Goal: Task Accomplishment & Management: Manage account settings

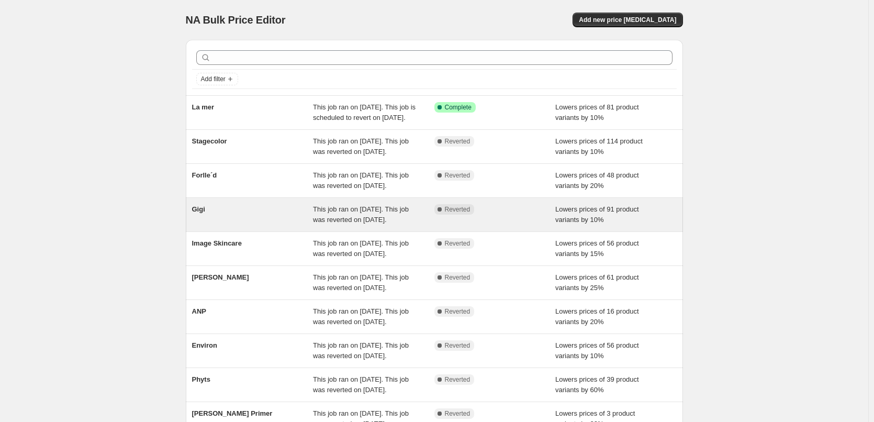
click at [205, 213] on span "Gigi" at bounding box center [198, 209] width 13 height 8
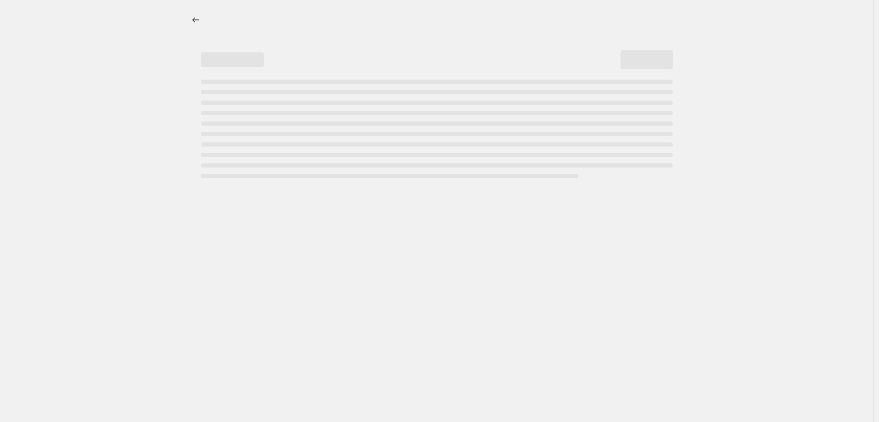
select select "percentage"
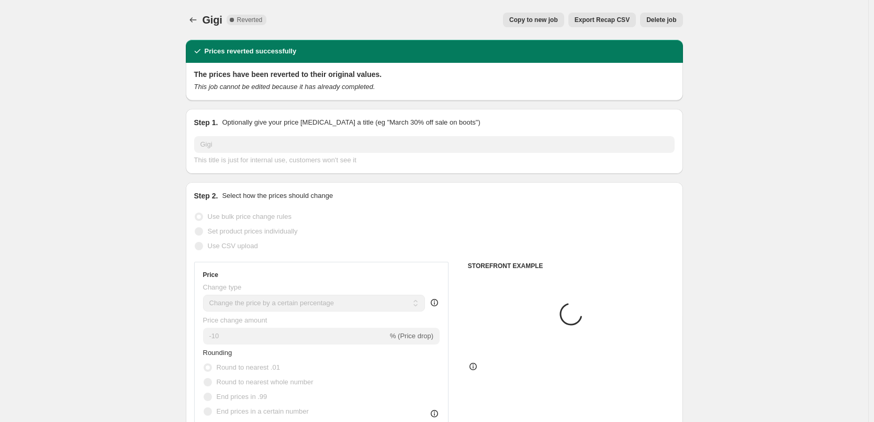
select select "vendor"
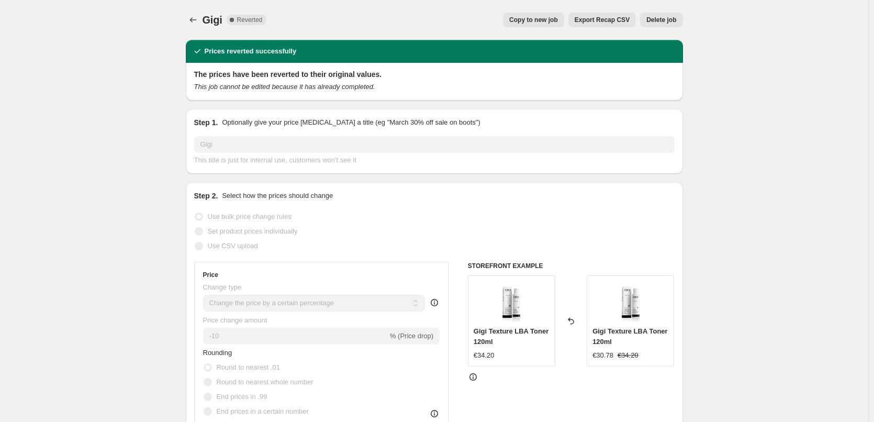
click at [541, 15] on button "Copy to new job" at bounding box center [533, 20] width 61 height 15
select select "percentage"
select select "vendor"
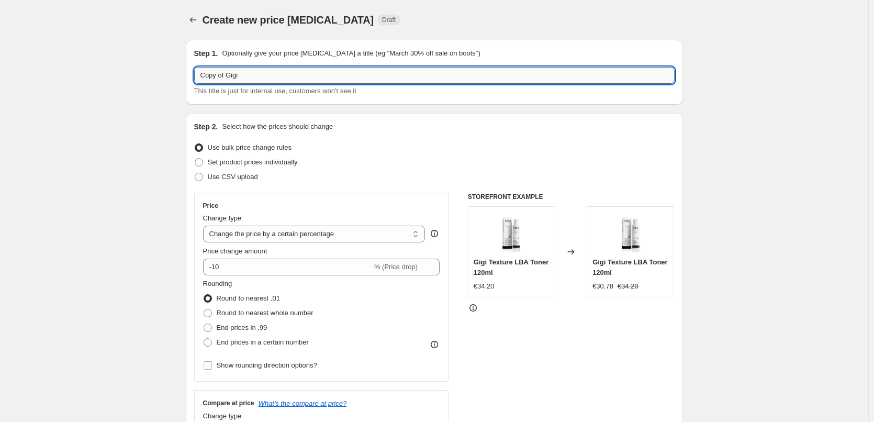
click at [232, 77] on input "Copy of Gigi" at bounding box center [434, 75] width 481 height 17
drag, startPoint x: 230, startPoint y: 76, endPoint x: 172, endPoint y: 69, distance: 58.5
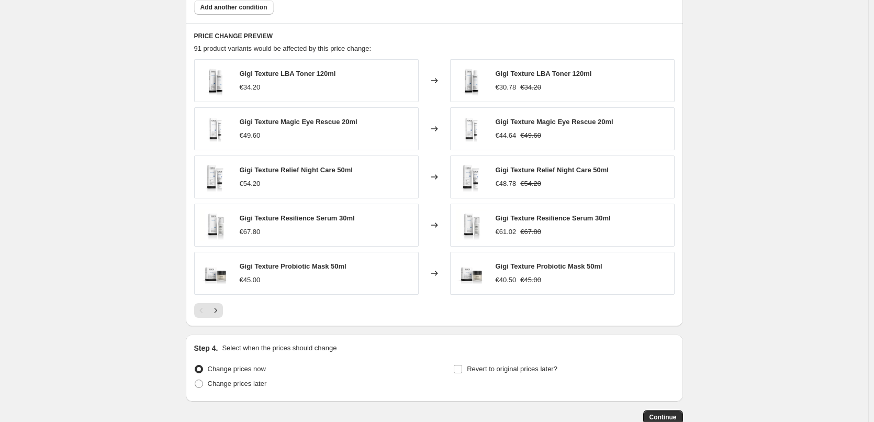
scroll to position [743, 0]
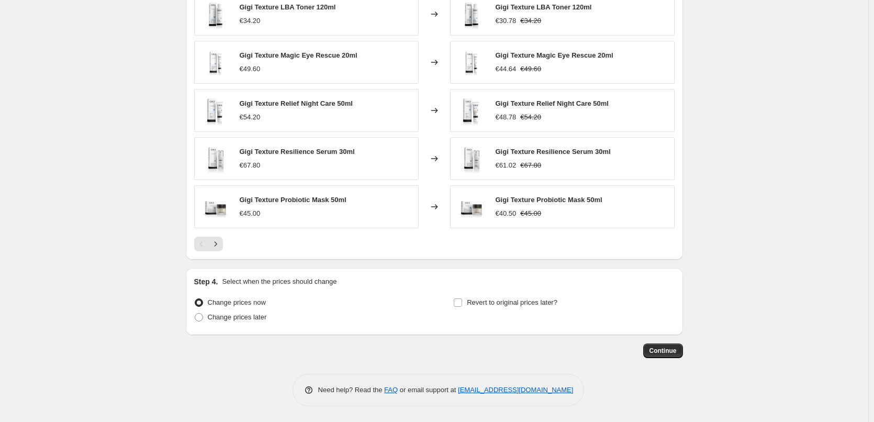
type input "Gigi"
click at [530, 294] on div "Step 4. Select when the prices should change Change prices now Change prices la…" at bounding box center [434, 301] width 481 height 50
click at [523, 298] on span "Revert to original prices later?" at bounding box center [512, 302] width 91 height 8
click at [462, 298] on input "Revert to original prices later?" at bounding box center [458, 302] width 8 height 8
checkbox input "true"
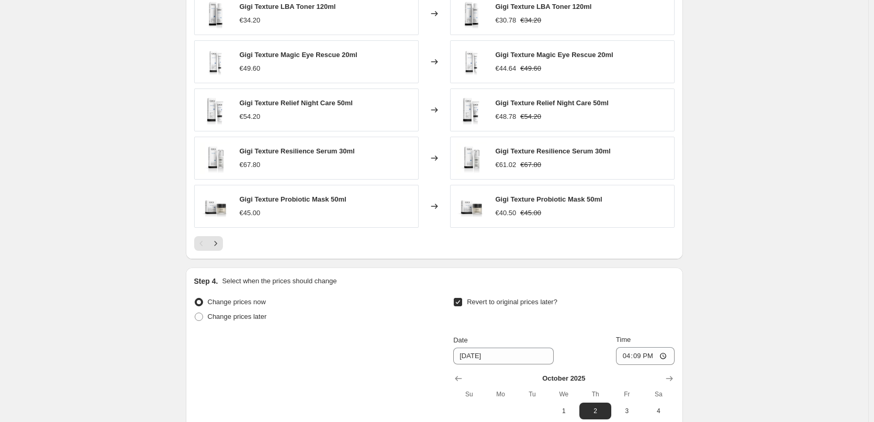
scroll to position [922, 0]
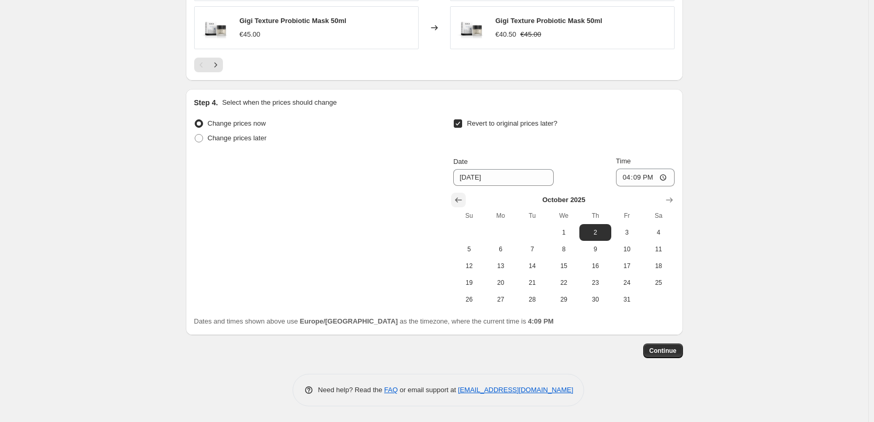
click at [464, 204] on icon "Show previous month, September 2025" at bounding box center [458, 200] width 10 height 10
click at [620, 283] on span "26" at bounding box center [627, 282] width 23 height 8
type input "[DATE]"
click at [627, 185] on input "16:09" at bounding box center [645, 178] width 59 height 18
type input "03:00"
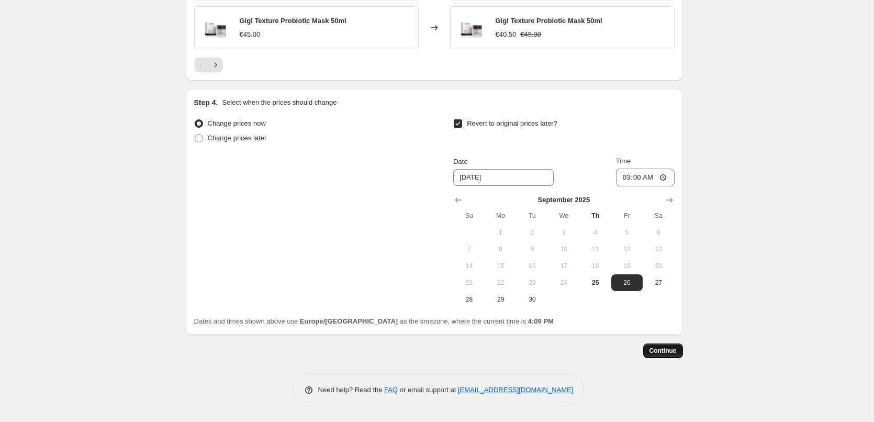
click at [665, 351] on span "Continue" at bounding box center [663, 351] width 27 height 8
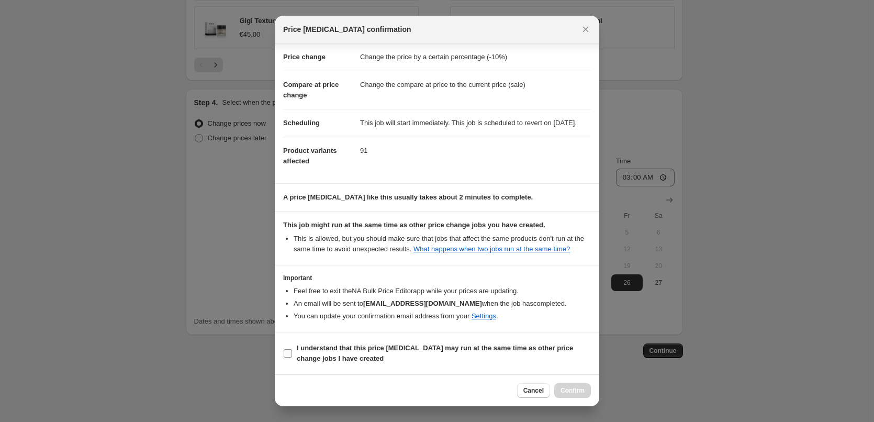
scroll to position [29, 0]
drag, startPoint x: 330, startPoint y: 344, endPoint x: 423, endPoint y: 362, distance: 94.9
click at [330, 344] on b "I understand that this price [MEDICAL_DATA] may run at the same time as other p…" at bounding box center [435, 353] width 276 height 18
click at [292, 349] on input "I understand that this price [MEDICAL_DATA] may run at the same time as other p…" at bounding box center [288, 353] width 8 height 8
checkbox input "true"
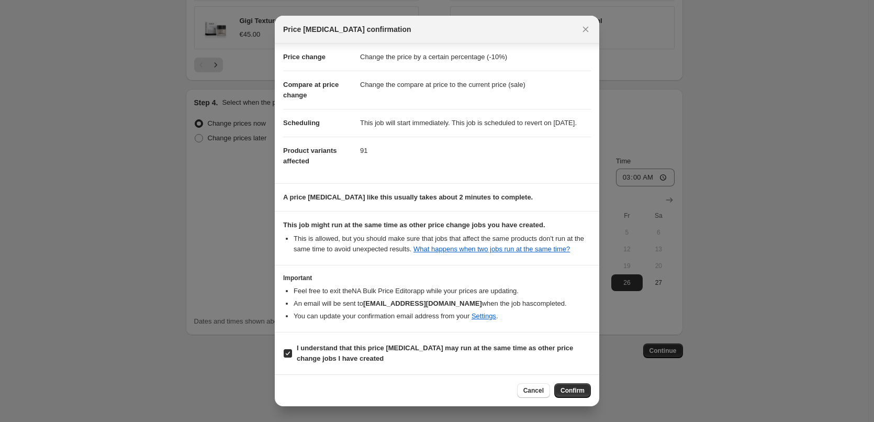
click at [555, 385] on div "Cancel Confirm" at bounding box center [554, 390] width 74 height 15
click at [561, 387] on button "Confirm" at bounding box center [572, 390] width 37 height 15
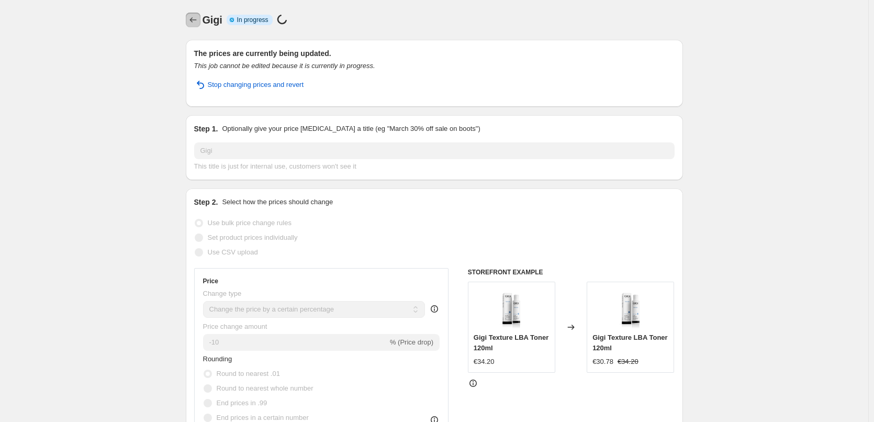
click at [196, 23] on icon "Price change jobs" at bounding box center [193, 20] width 10 height 10
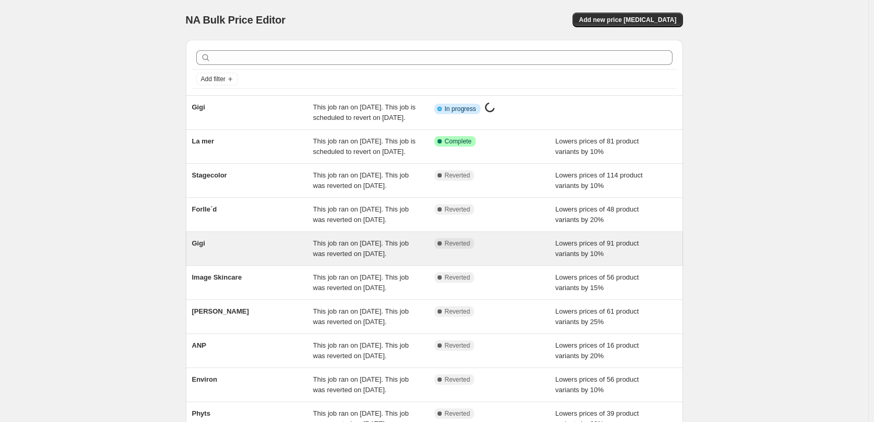
click at [209, 259] on div "Gigi" at bounding box center [252, 248] width 121 height 21
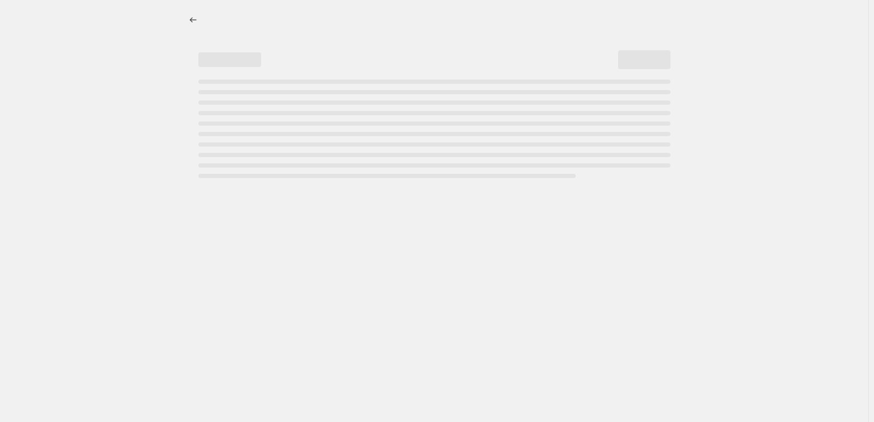
select select "percentage"
select select "vendor"
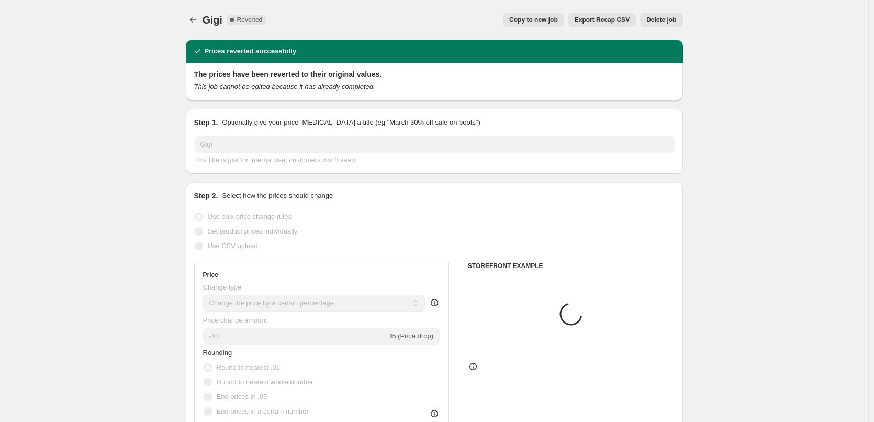
click at [652, 18] on span "Delete job" at bounding box center [661, 20] width 30 height 8
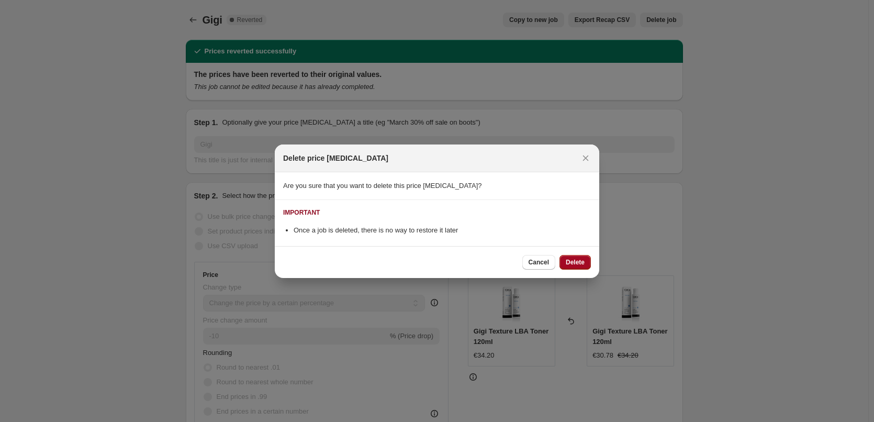
click at [574, 268] on button "Delete" at bounding box center [575, 262] width 31 height 15
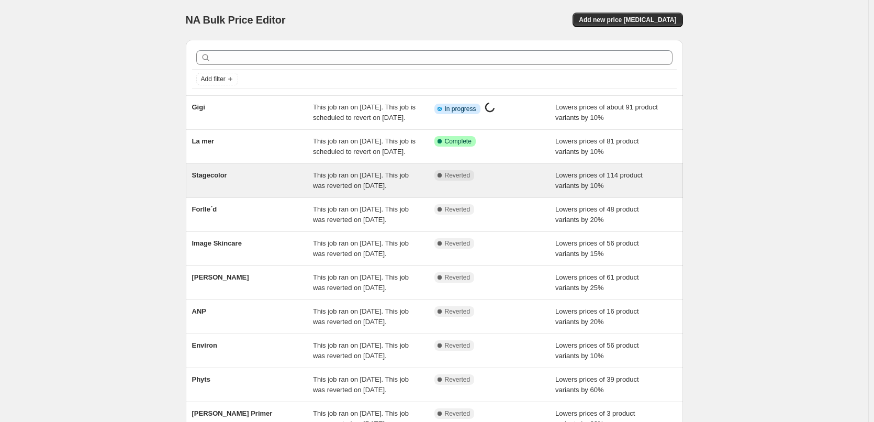
click at [220, 179] on span "Stagecolor" at bounding box center [209, 175] width 35 height 8
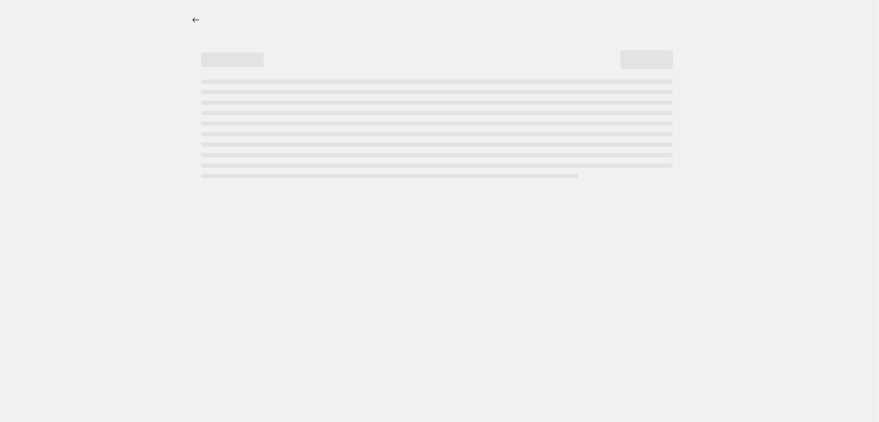
select select "percentage"
select select "vendor"
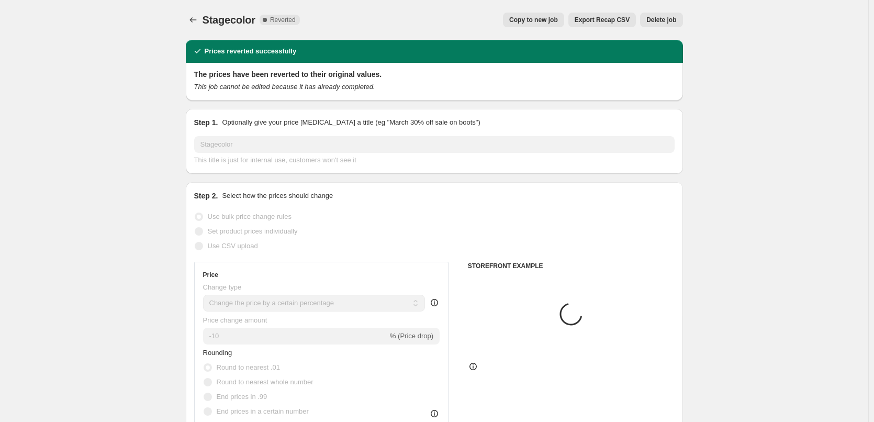
click at [528, 26] on button "Copy to new job" at bounding box center [533, 20] width 61 height 15
select select "percentage"
select select "vendor"
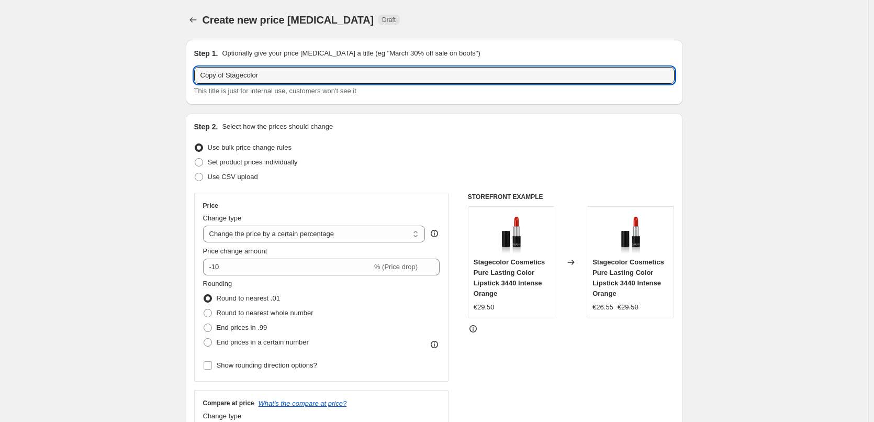
drag, startPoint x: 228, startPoint y: 76, endPoint x: 153, endPoint y: 75, distance: 74.9
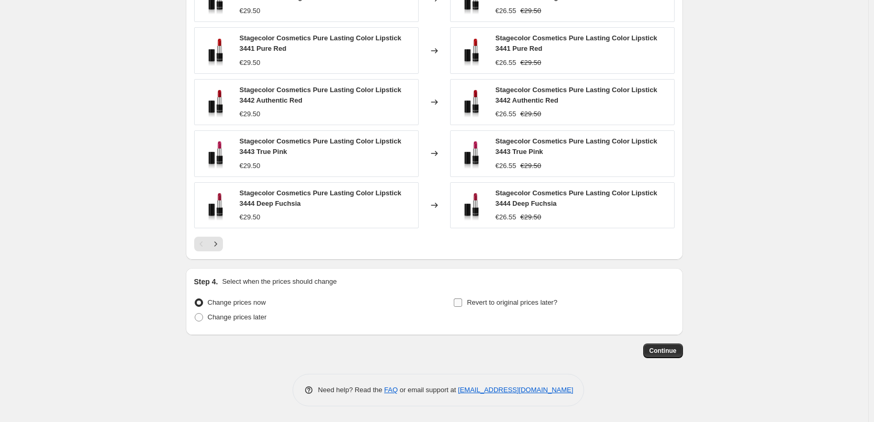
type input "Stagecolor"
click at [520, 307] on span "Revert to original prices later?" at bounding box center [512, 302] width 91 height 10
click at [462, 307] on input "Revert to original prices later?" at bounding box center [458, 302] width 8 height 8
checkbox input "true"
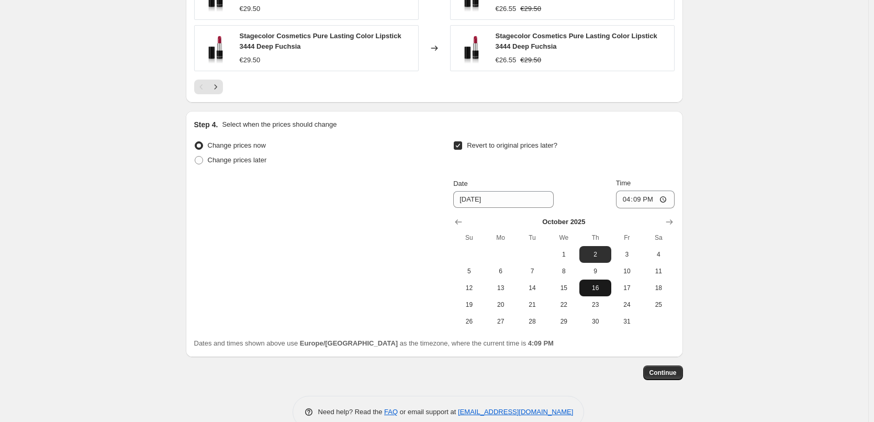
scroll to position [917, 0]
click at [459, 220] on icon "Show previous month, September 2025" at bounding box center [458, 221] width 10 height 10
click at [631, 309] on button "26" at bounding box center [626, 304] width 31 height 17
type input "[DATE]"
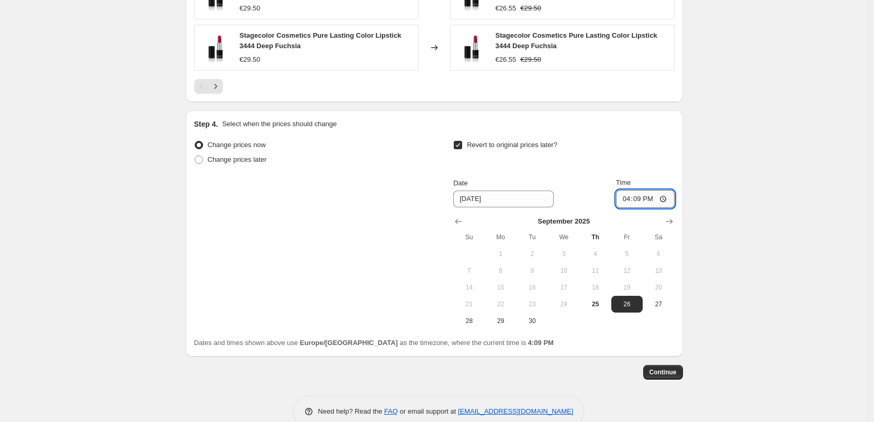
click at [623, 198] on input "16:09" at bounding box center [645, 199] width 59 height 18
type input "03:00"
click at [667, 365] on button "Continue" at bounding box center [663, 372] width 40 height 15
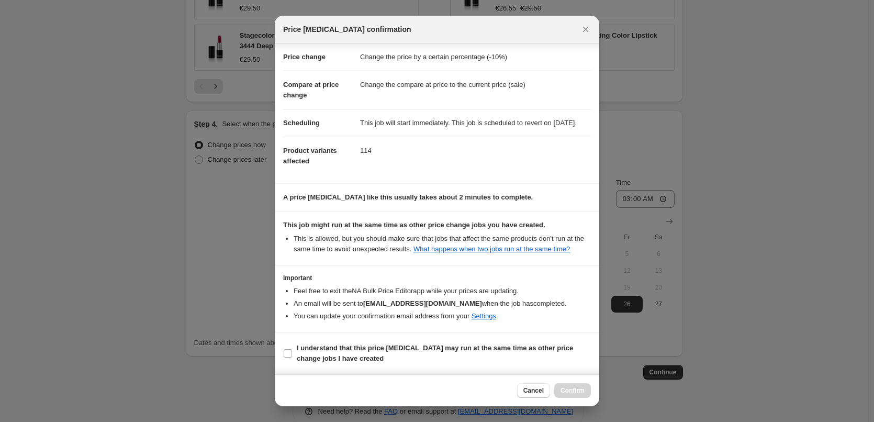
scroll to position [29, 0]
click at [337, 371] on section "I understand that this price [MEDICAL_DATA] may run at the same time as other p…" at bounding box center [437, 353] width 325 height 42
drag, startPoint x: 335, startPoint y: 356, endPoint x: 451, endPoint y: 352, distance: 116.3
click at [333, 356] on b "I understand that this price [MEDICAL_DATA] may run at the same time as other p…" at bounding box center [435, 353] width 276 height 18
click at [292, 356] on input "I understand that this price [MEDICAL_DATA] may run at the same time as other p…" at bounding box center [288, 353] width 8 height 8
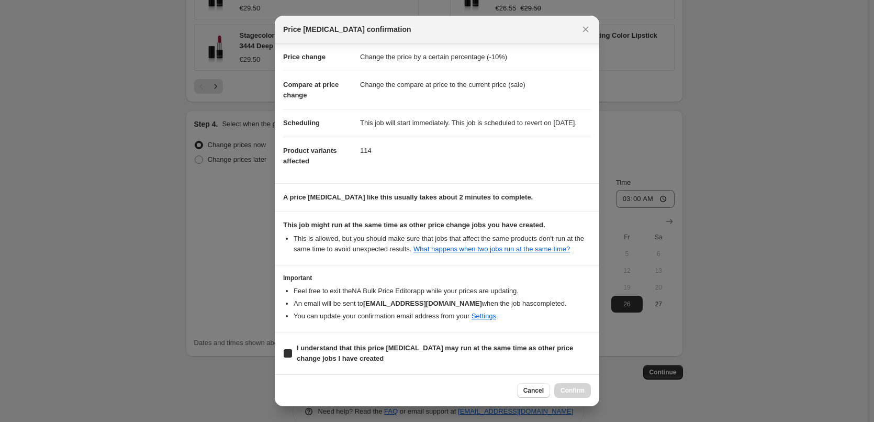
checkbox input "true"
click at [572, 392] on span "Confirm" at bounding box center [573, 390] width 24 height 8
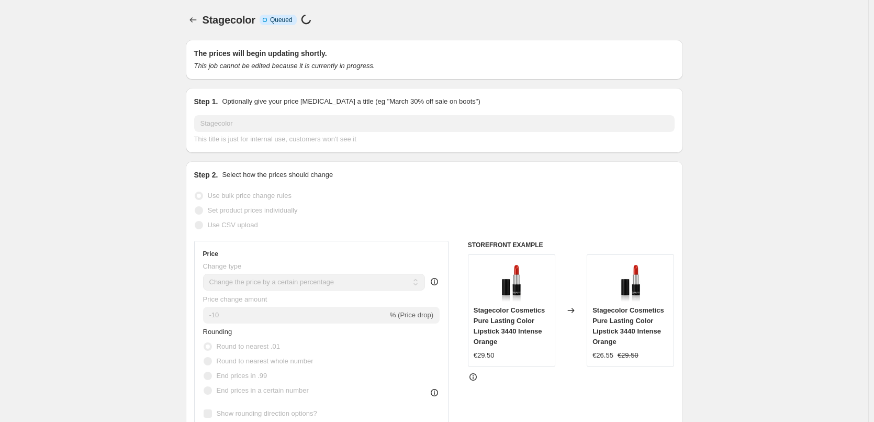
click at [193, 27] on div "Stagecolor. This page is ready Stagecolor Info Incomplete Queued Price [MEDICAL…" at bounding box center [434, 20] width 497 height 40
click at [194, 17] on icon "Price change jobs" at bounding box center [193, 20] width 10 height 10
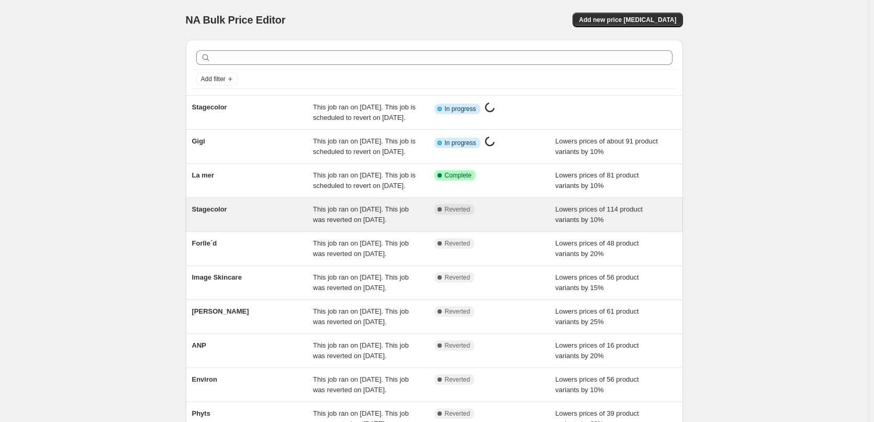
click at [226, 213] on span "Stagecolor" at bounding box center [209, 209] width 35 height 8
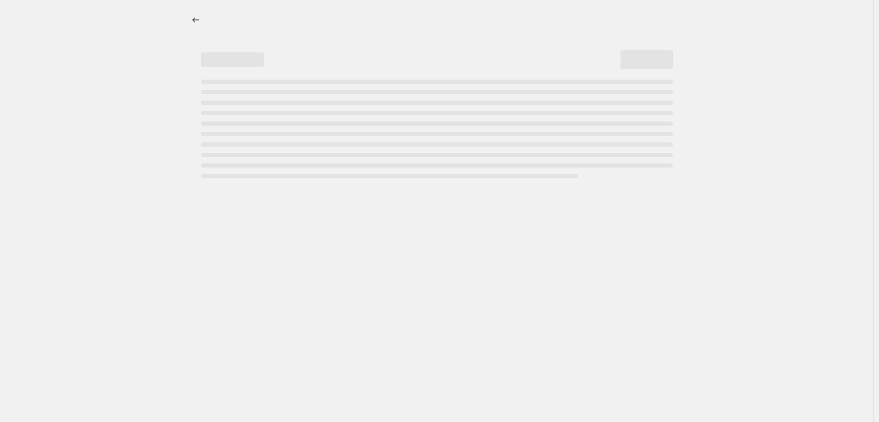
select select "percentage"
select select "vendor"
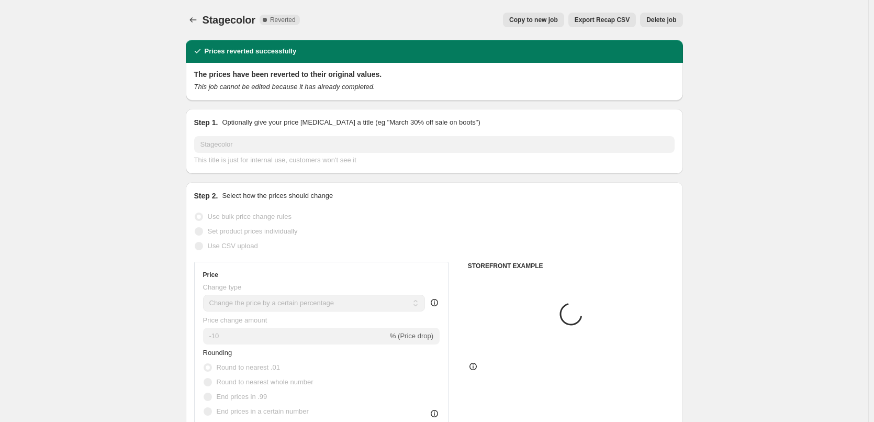
click at [660, 30] on div "Stagecolor. This page is ready Stagecolor Complete Reverted Copy to new job Exp…" at bounding box center [434, 20] width 497 height 40
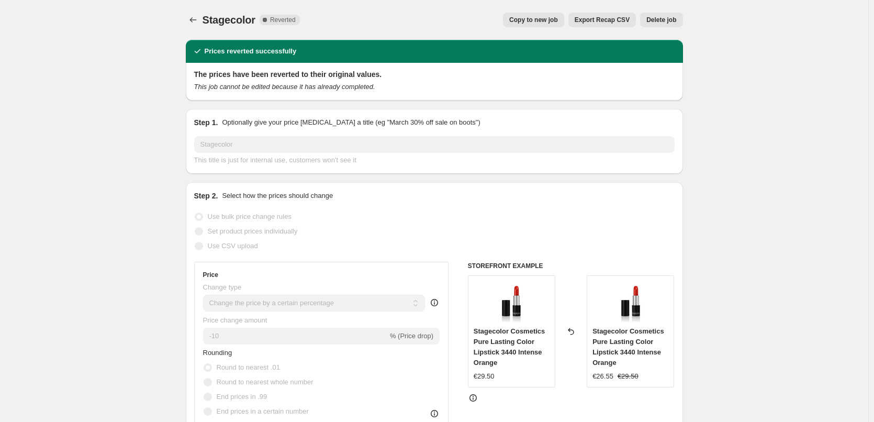
click at [663, 22] on span "Delete job" at bounding box center [661, 20] width 30 height 8
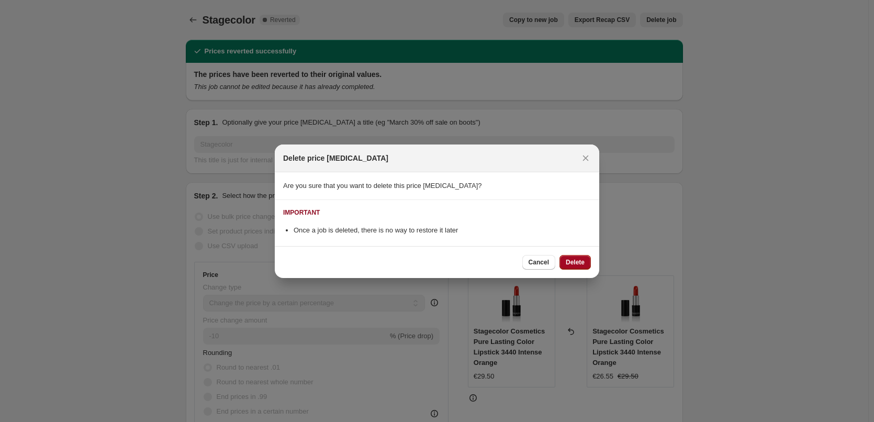
click at [579, 255] on button "Delete" at bounding box center [575, 262] width 31 height 15
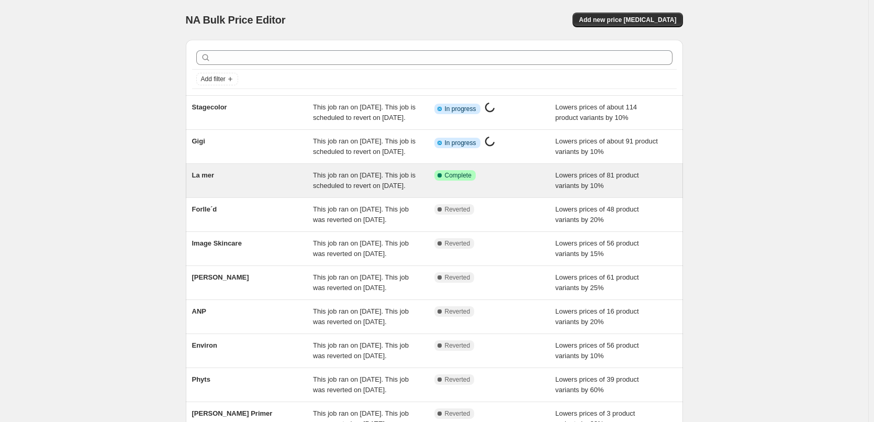
scroll to position [209, 0]
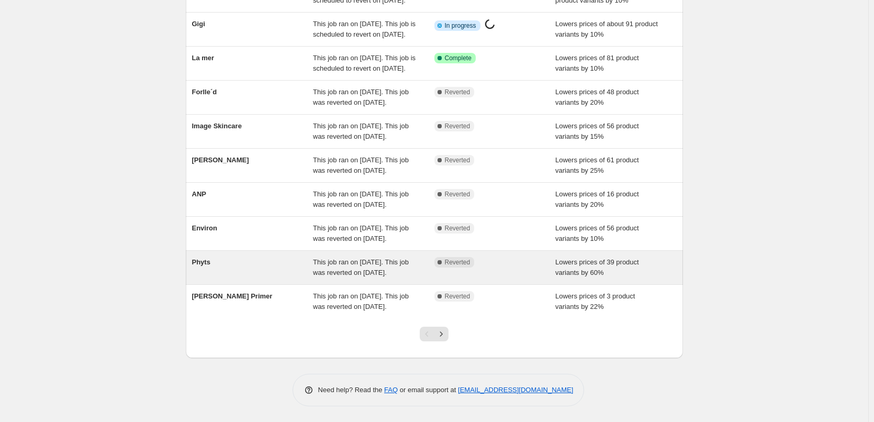
click at [197, 258] on span "Phyts" at bounding box center [201, 262] width 18 height 8
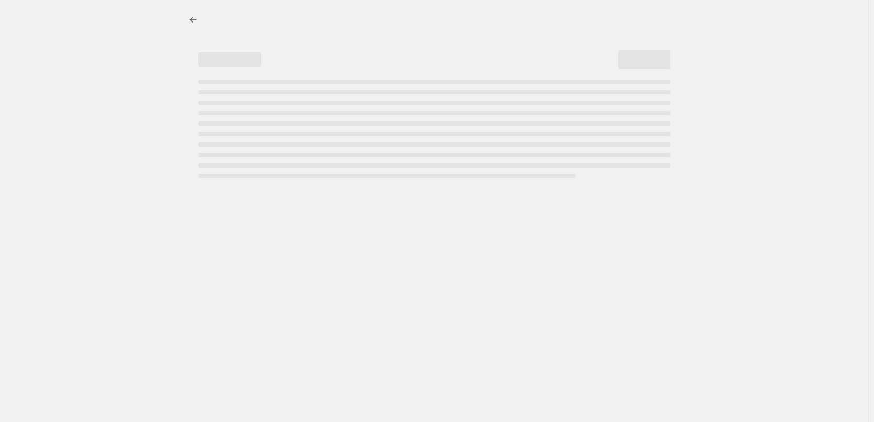
select select "percentage"
select select "vendor"
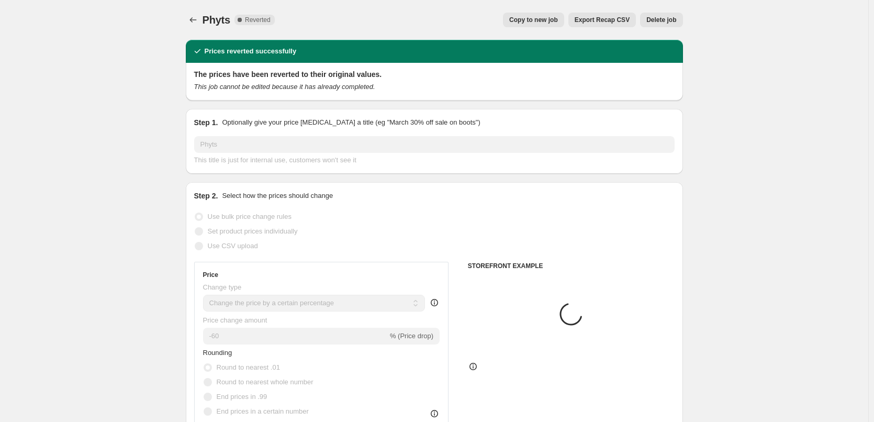
click at [553, 25] on button "Copy to new job" at bounding box center [533, 20] width 61 height 15
select select "percentage"
select select "vendor"
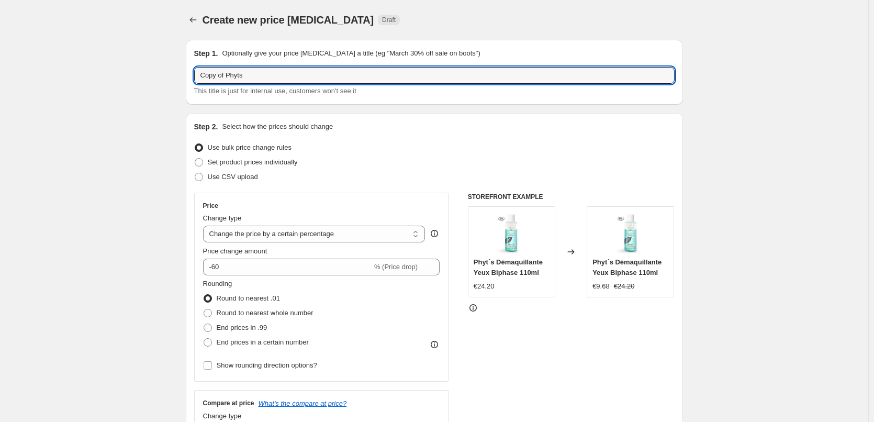
drag, startPoint x: 228, startPoint y: 73, endPoint x: 86, endPoint y: 82, distance: 142.7
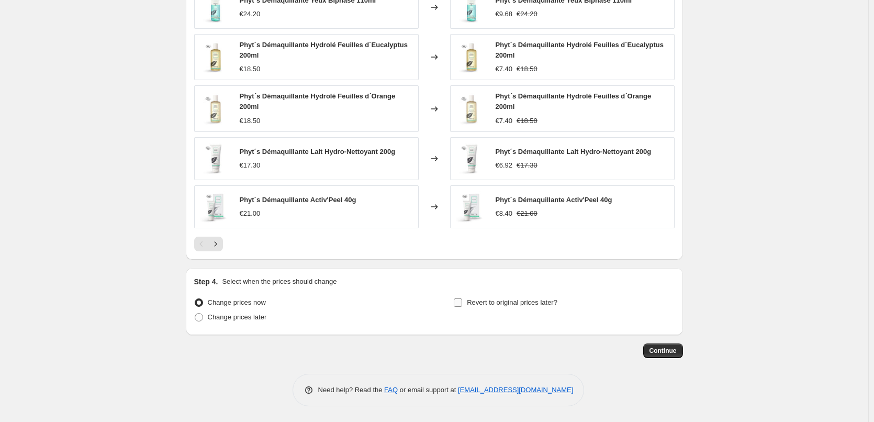
type input "Phyts"
click at [504, 299] on span "Revert to original prices later?" at bounding box center [512, 302] width 91 height 8
click at [462, 299] on input "Revert to original prices later?" at bounding box center [458, 302] width 8 height 8
checkbox input "true"
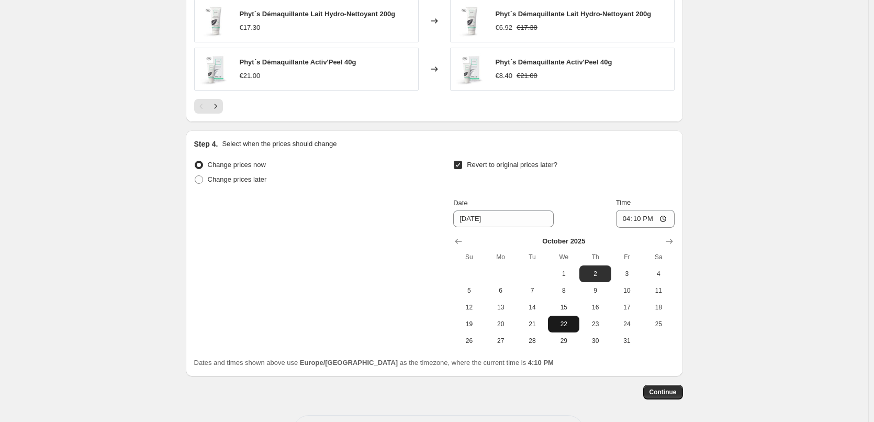
scroll to position [929, 0]
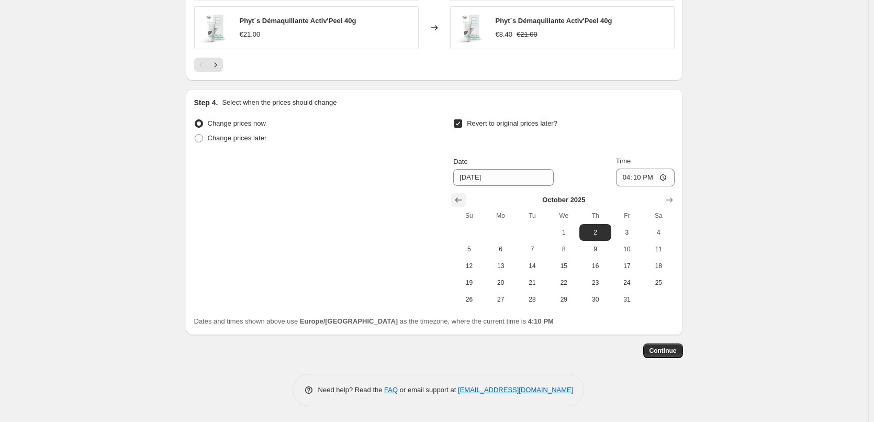
click at [462, 199] on icon "Show previous month, September 2025" at bounding box center [458, 199] width 7 height 5
click at [607, 278] on span "25" at bounding box center [595, 282] width 23 height 8
click at [622, 280] on span "26" at bounding box center [627, 282] width 23 height 8
type input "[DATE]"
click at [629, 177] on input "16:10" at bounding box center [645, 178] width 59 height 18
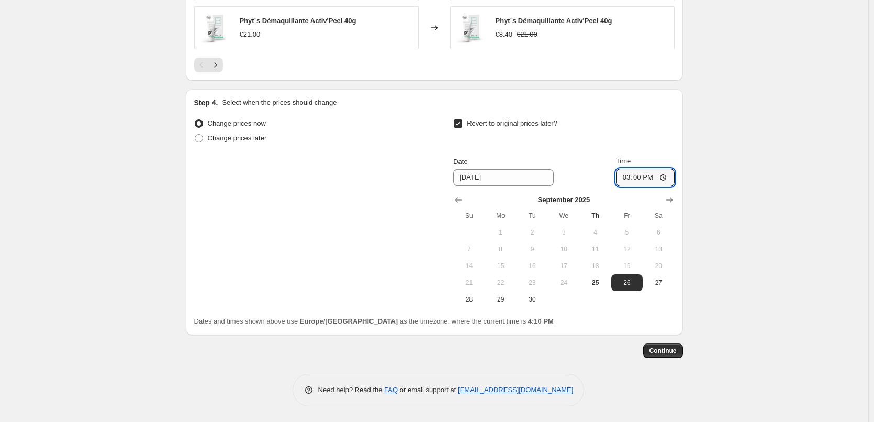
type input "03:00"
click at [671, 350] on span "Continue" at bounding box center [663, 351] width 27 height 8
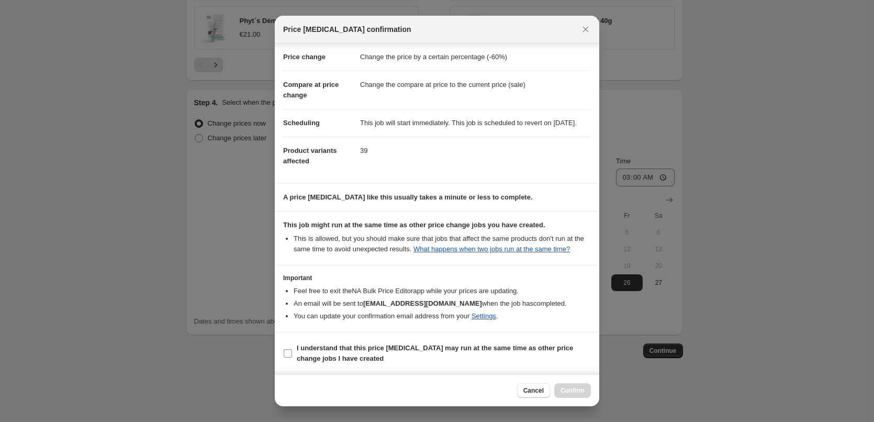
scroll to position [29, 0]
click at [339, 356] on b "I understand that this price [MEDICAL_DATA] may run at the same time as other p…" at bounding box center [435, 353] width 276 height 18
click at [292, 356] on input "I understand that this price [MEDICAL_DATA] may run at the same time as other p…" at bounding box center [288, 353] width 8 height 8
checkbox input "true"
click at [592, 389] on div "Cancel Confirm" at bounding box center [437, 390] width 325 height 32
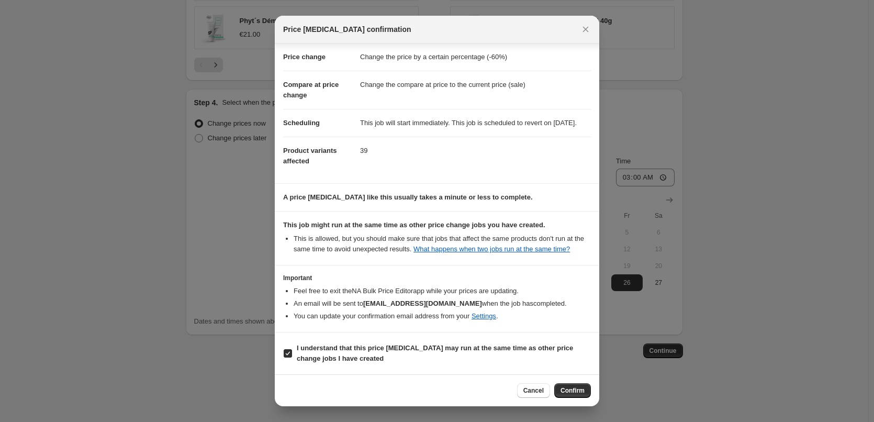
click at [583, 380] on div "Cancel Confirm" at bounding box center [437, 390] width 325 height 32
click at [583, 384] on button "Confirm" at bounding box center [572, 390] width 37 height 15
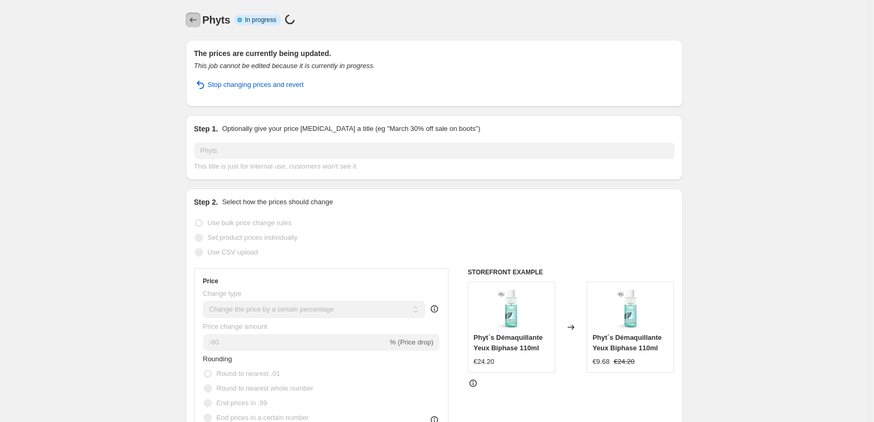
click at [191, 21] on button "Price change jobs" at bounding box center [193, 20] width 15 height 15
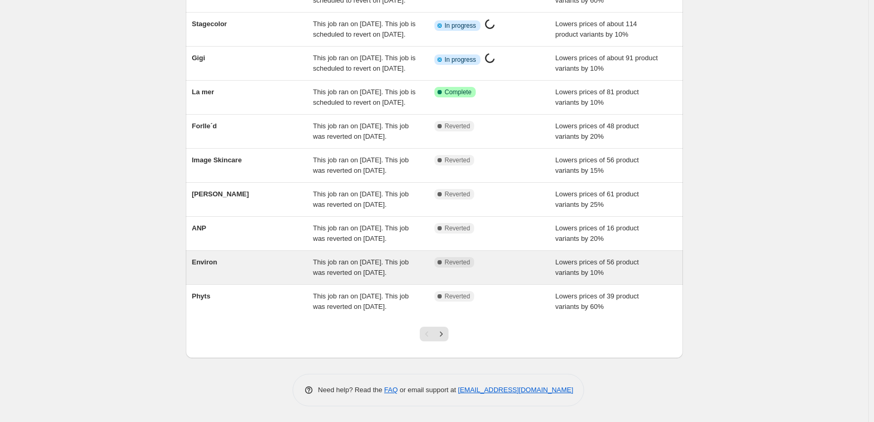
scroll to position [222, 0]
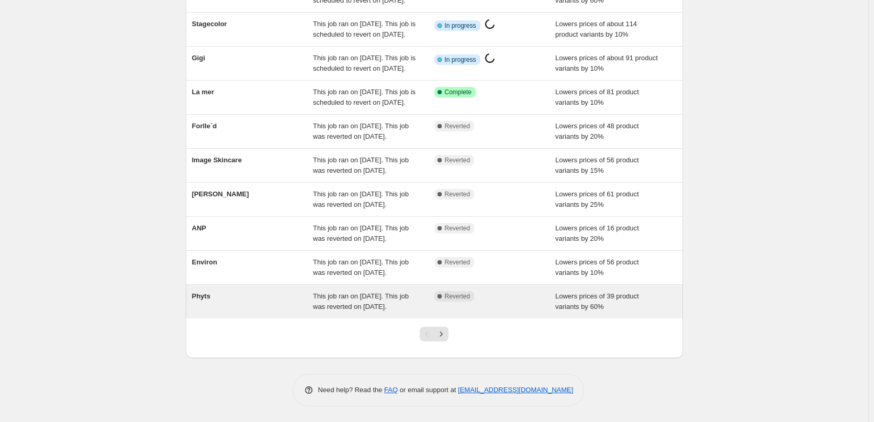
click at [273, 291] on div "Phyts" at bounding box center [252, 301] width 121 height 21
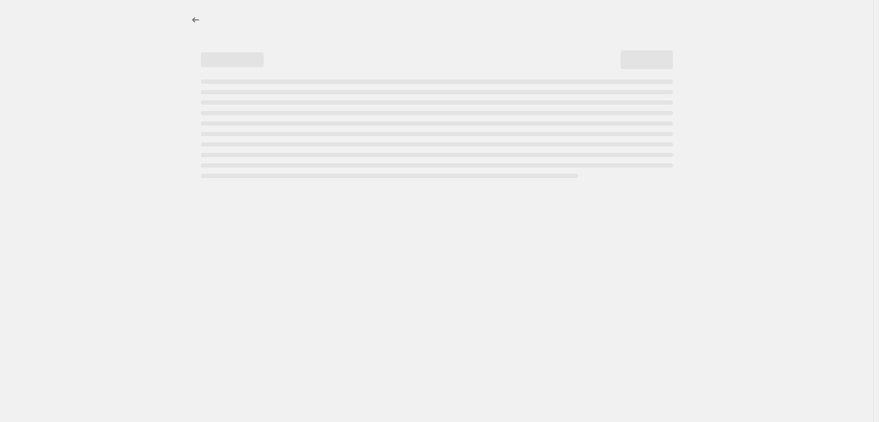
select select "percentage"
select select "vendor"
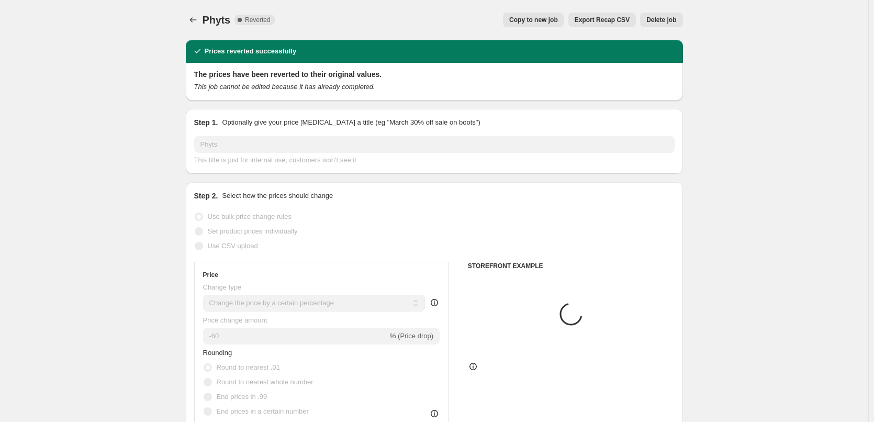
click at [664, 21] on span "Delete job" at bounding box center [661, 20] width 30 height 8
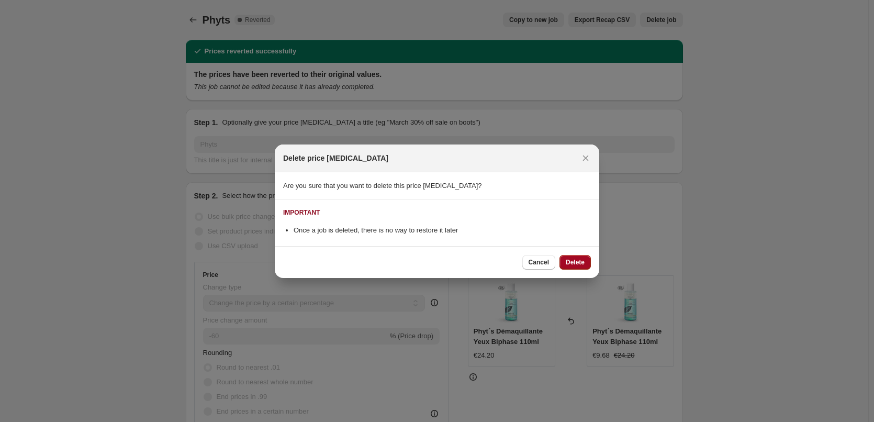
click at [572, 258] on span "Delete" at bounding box center [575, 262] width 19 height 8
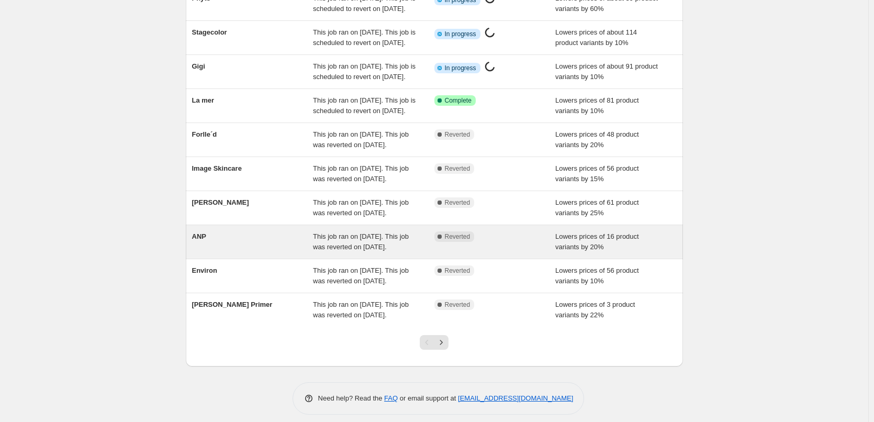
scroll to position [222, 0]
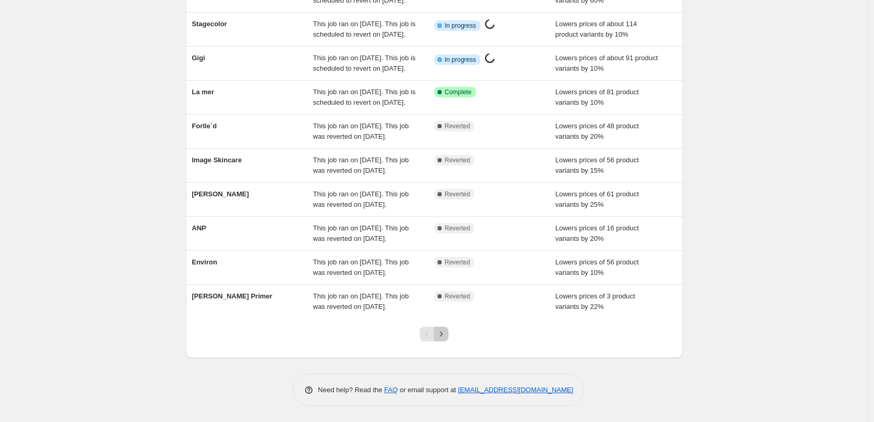
click at [440, 338] on icon "Next" at bounding box center [441, 334] width 10 height 10
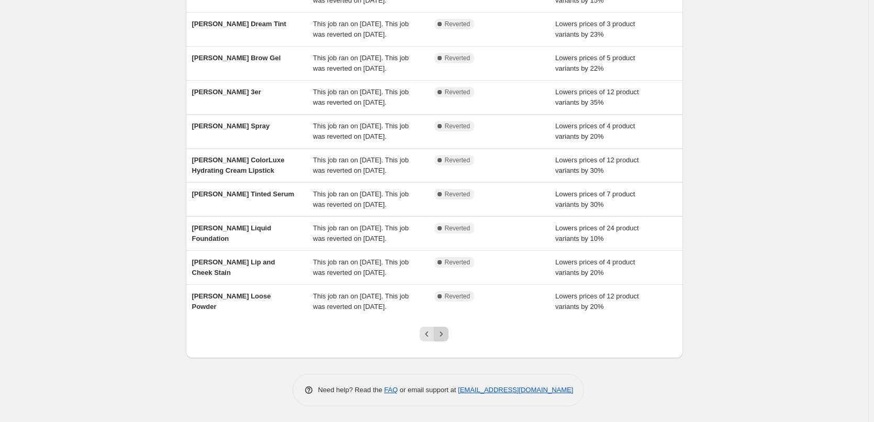
click at [447, 329] on button "Next" at bounding box center [441, 334] width 15 height 15
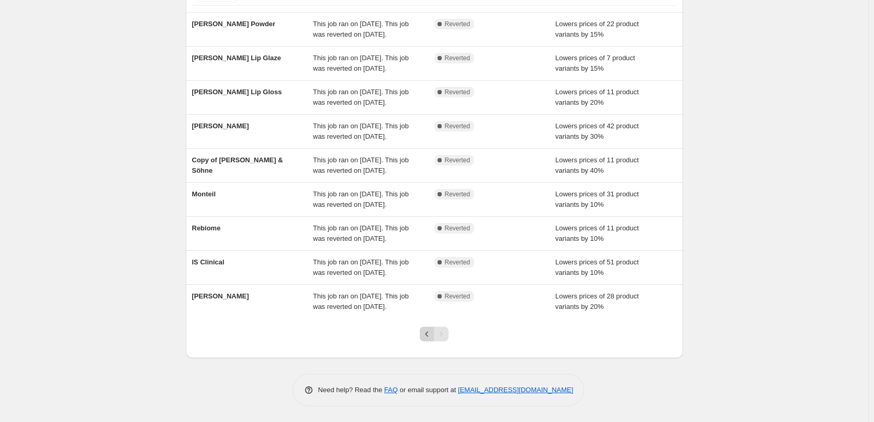
scroll to position [146, 0]
click at [425, 341] on div at bounding box center [434, 338] width 42 height 40
click at [427, 337] on icon "Previous" at bounding box center [427, 334] width 10 height 10
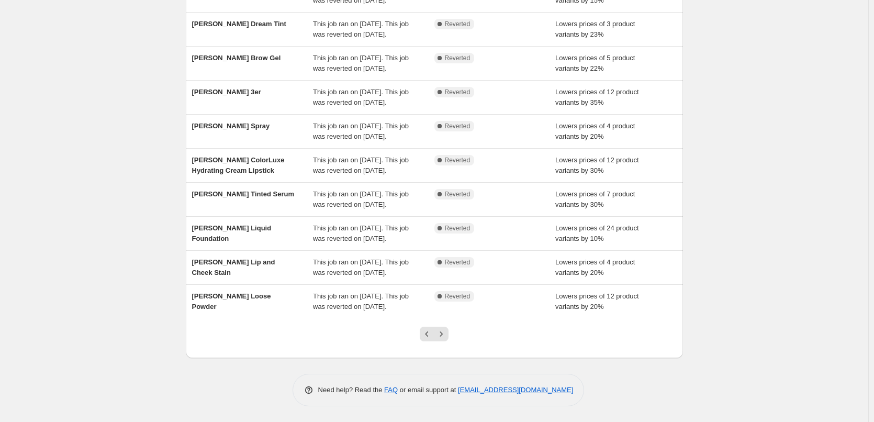
scroll to position [222, 0]
click at [427, 337] on icon "Previous" at bounding box center [427, 334] width 10 height 10
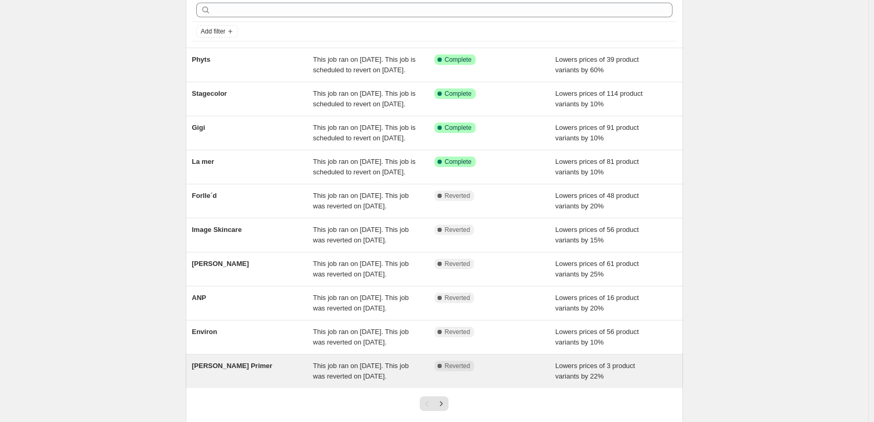
scroll to position [0, 0]
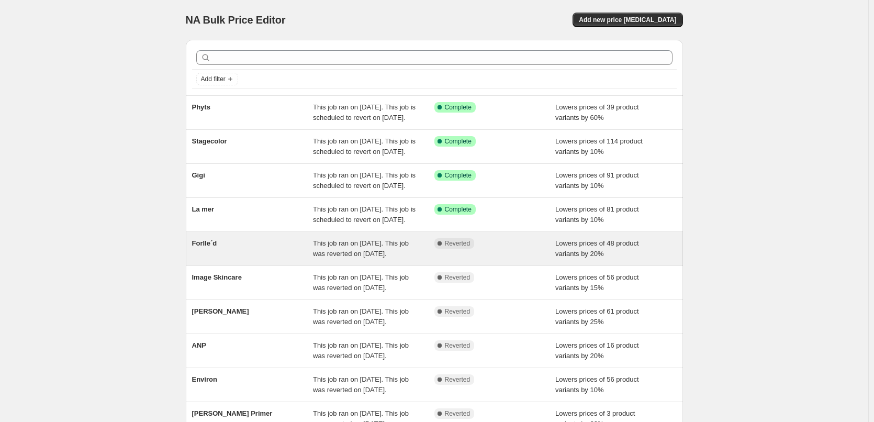
click at [344, 258] on span "This job ran on [DATE]. This job was reverted on [DATE]." at bounding box center [361, 248] width 96 height 18
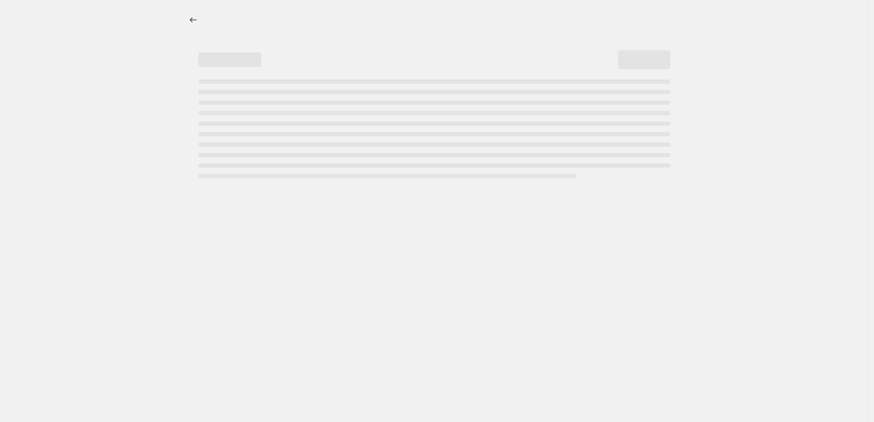
select select "percentage"
select select "remove"
select select "vendor"
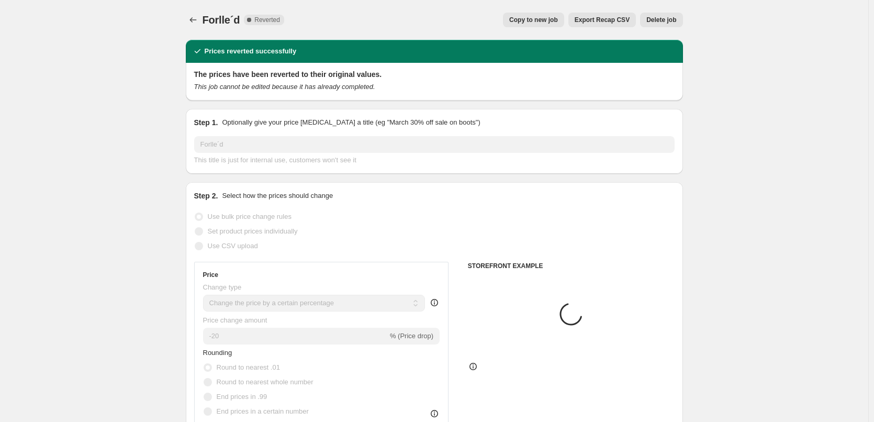
click at [531, 28] on div "Forlle´d. This page is ready Forlle´d Complete Reverted Copy to new job Export …" at bounding box center [434, 20] width 497 height 40
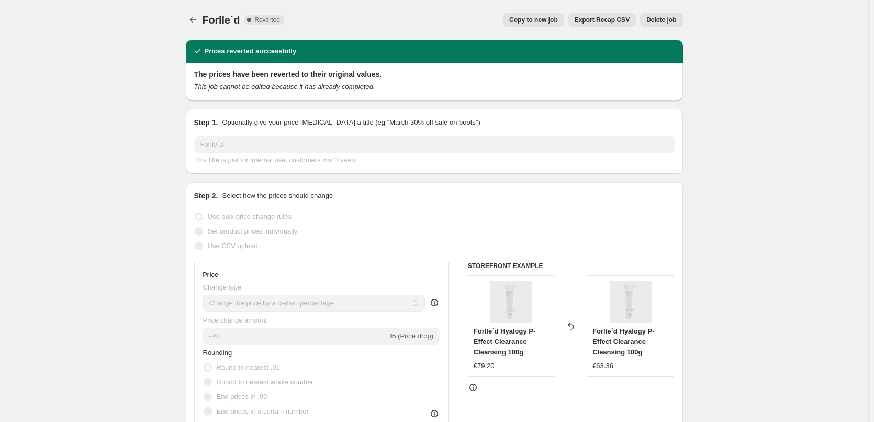
click at [531, 17] on span "Copy to new job" at bounding box center [533, 20] width 49 height 8
select select "percentage"
select select "remove"
select select "vendor"
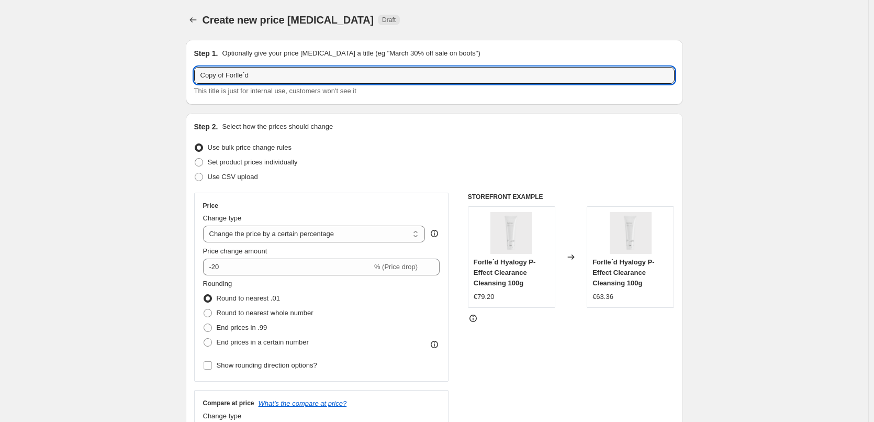
drag, startPoint x: 227, startPoint y: 73, endPoint x: 121, endPoint y: 89, distance: 107.4
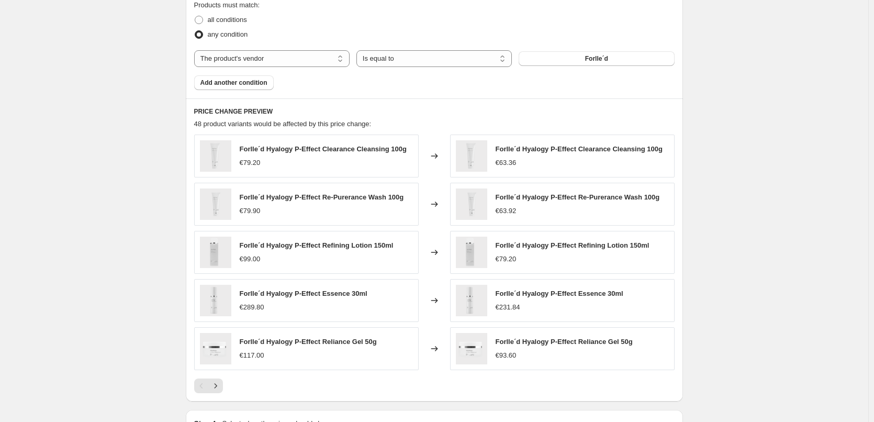
scroll to position [681, 0]
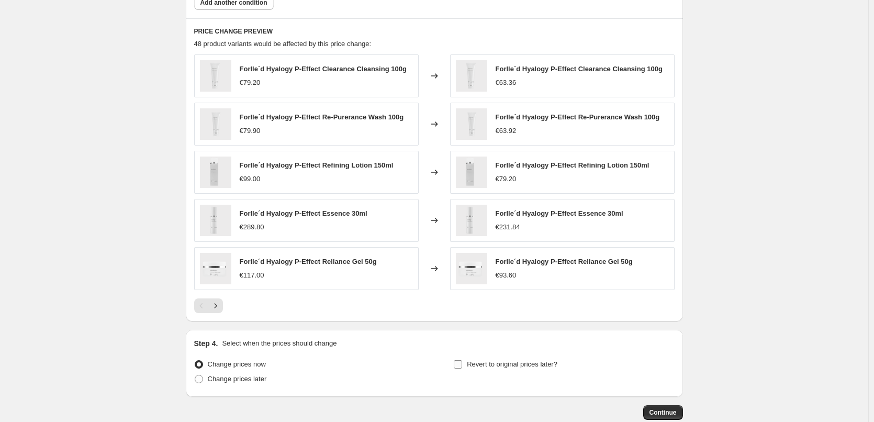
type input "Forlle´d"
click at [477, 365] on span "Revert to original prices later?" at bounding box center [512, 364] width 91 height 8
click at [462, 365] on input "Revert to original prices later?" at bounding box center [458, 364] width 8 height 8
checkbox input "true"
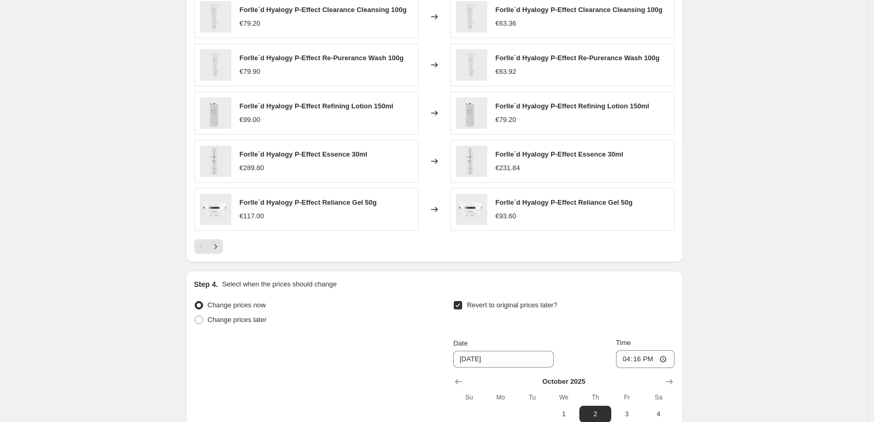
scroll to position [922, 0]
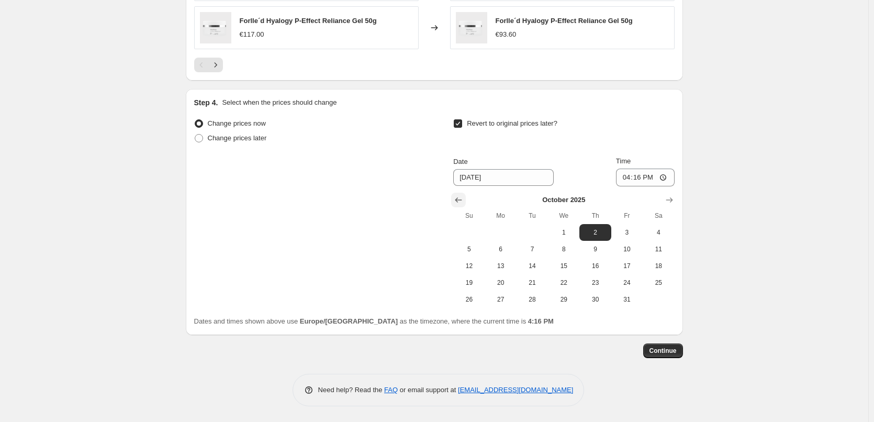
click at [460, 200] on icon "Show previous month, September 2025" at bounding box center [458, 200] width 10 height 10
click at [633, 281] on span "26" at bounding box center [627, 282] width 23 height 8
type input "[DATE]"
click at [626, 177] on input "16:16" at bounding box center [645, 178] width 59 height 18
click at [663, 179] on input "15:00" at bounding box center [645, 178] width 59 height 18
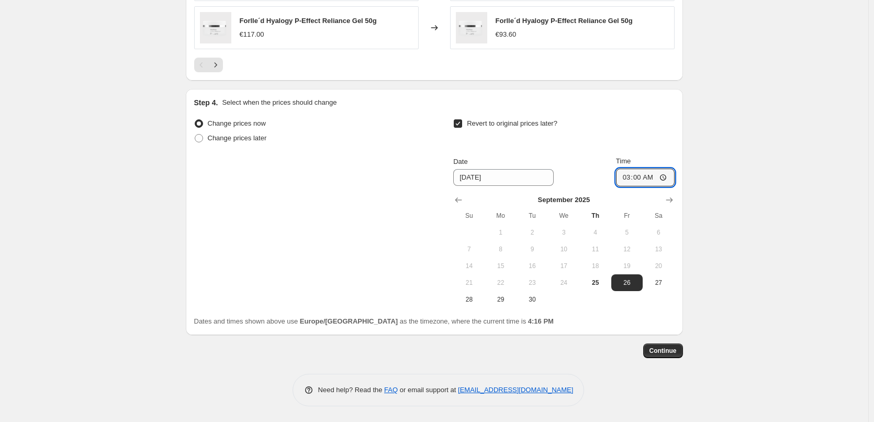
type input "03:00"
click at [672, 350] on span "Continue" at bounding box center [663, 351] width 27 height 8
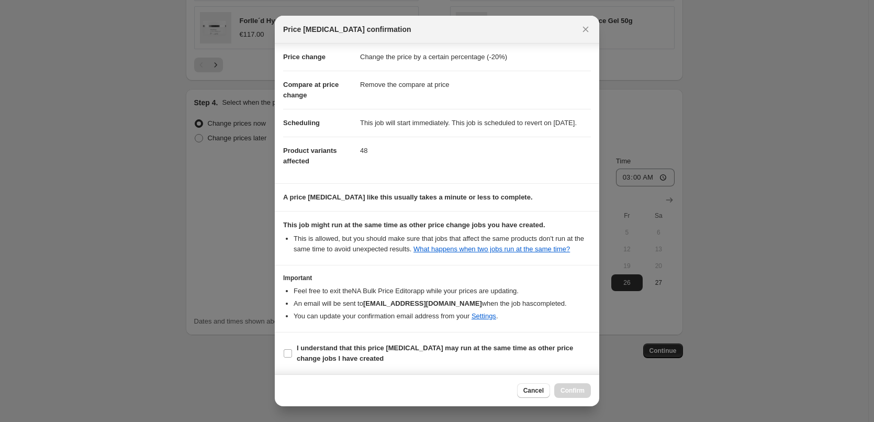
scroll to position [29, 0]
click at [319, 351] on b "I understand that this price [MEDICAL_DATA] may run at the same time as other p…" at bounding box center [435, 353] width 276 height 18
click at [292, 351] on input "I understand that this price [MEDICAL_DATA] may run at the same time as other p…" at bounding box center [288, 353] width 8 height 8
checkbox input "true"
click at [574, 391] on span "Confirm" at bounding box center [573, 390] width 24 height 8
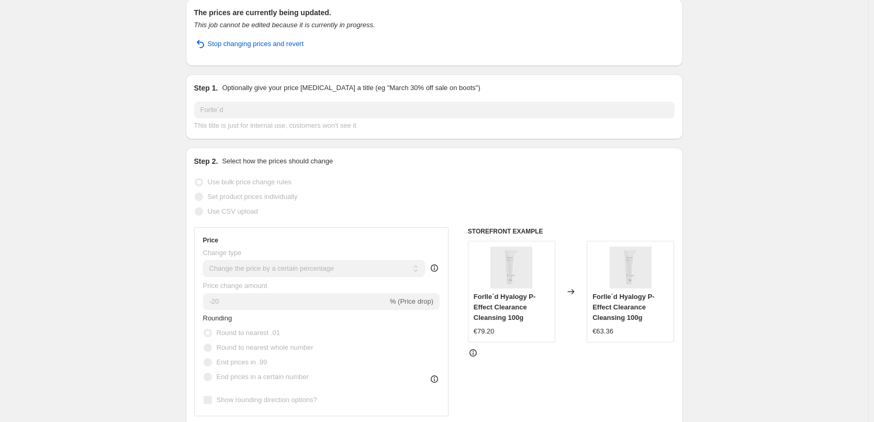
scroll to position [7, 0]
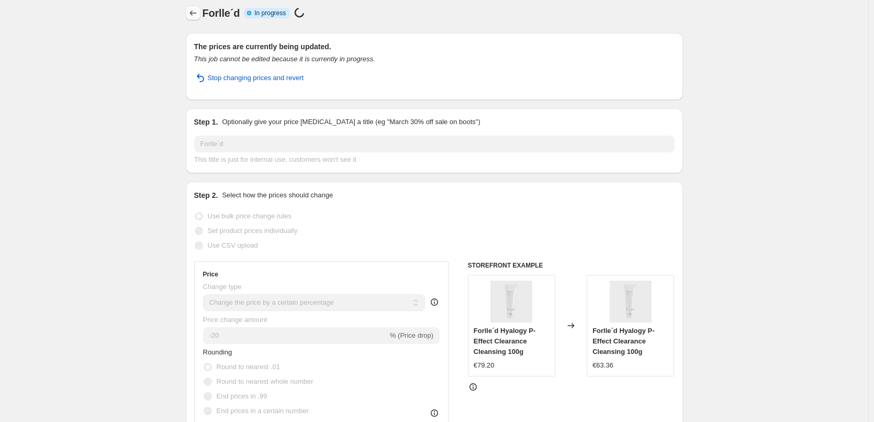
click at [194, 10] on icon "Price change jobs" at bounding box center [193, 13] width 10 height 10
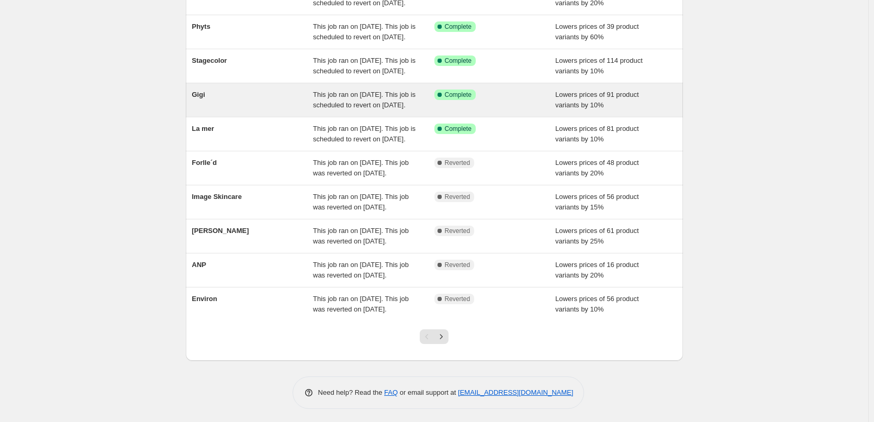
scroll to position [222, 0]
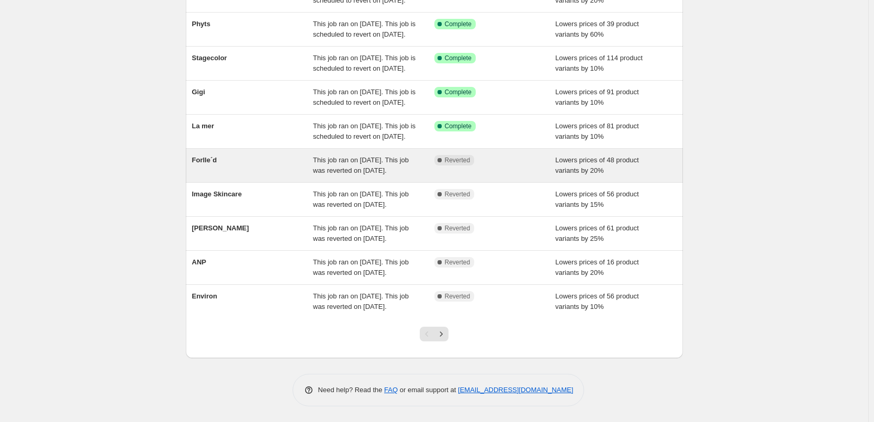
click at [298, 155] on div "Forlle´d" at bounding box center [252, 165] width 121 height 21
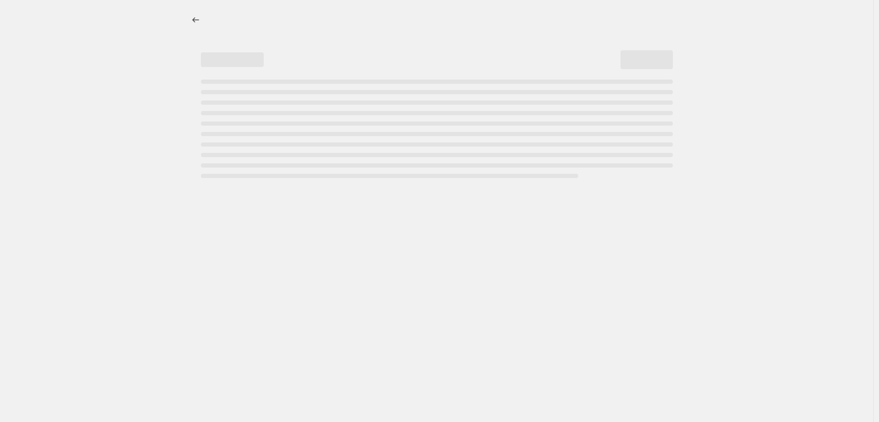
select select "percentage"
select select "remove"
select select "vendor"
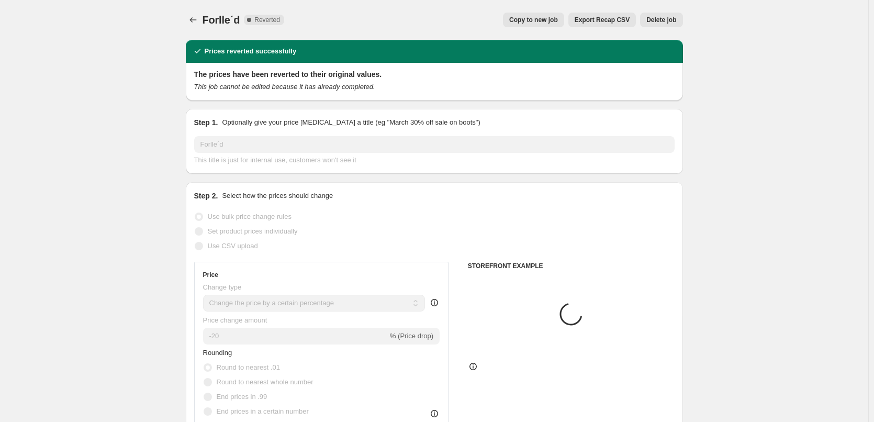
click at [670, 18] on span "Delete job" at bounding box center [661, 20] width 30 height 8
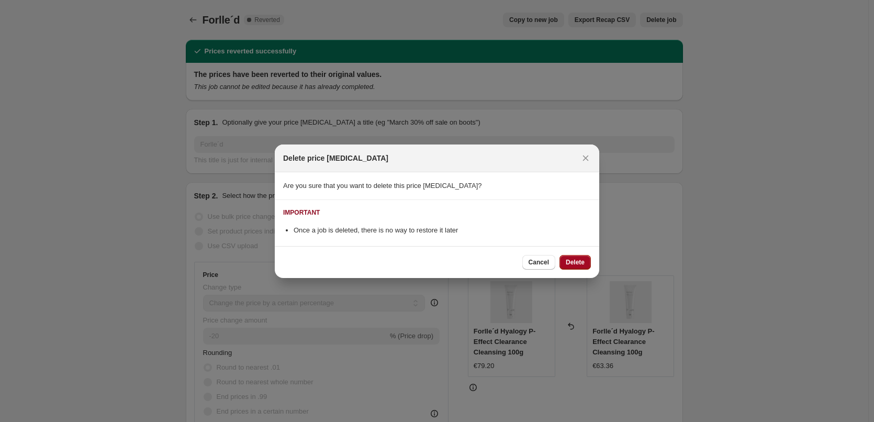
click at [577, 261] on span "Delete" at bounding box center [575, 262] width 19 height 8
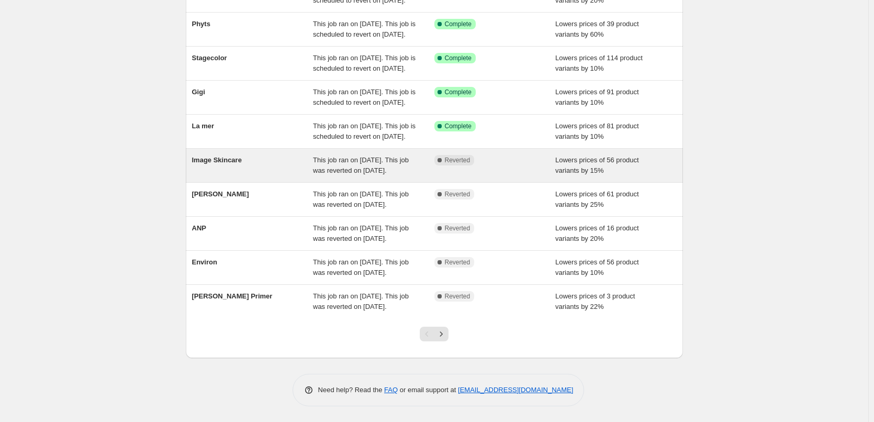
scroll to position [222, 0]
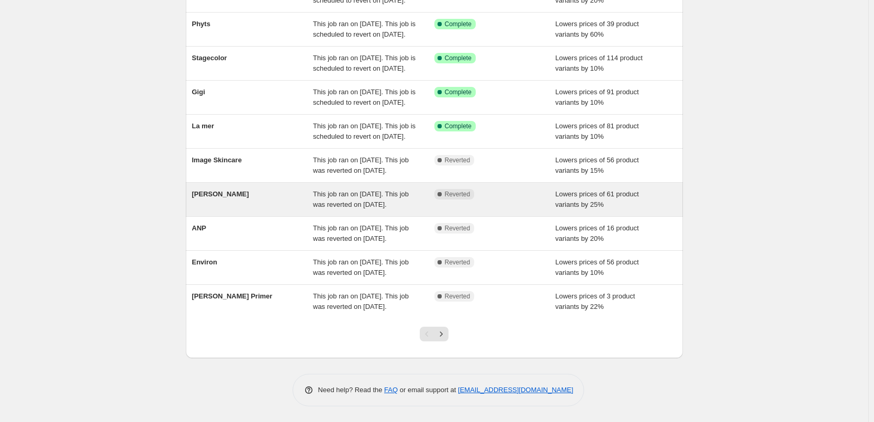
click at [351, 190] on span "This job ran on [DATE]. This job was reverted on [DATE]." at bounding box center [361, 199] width 96 height 18
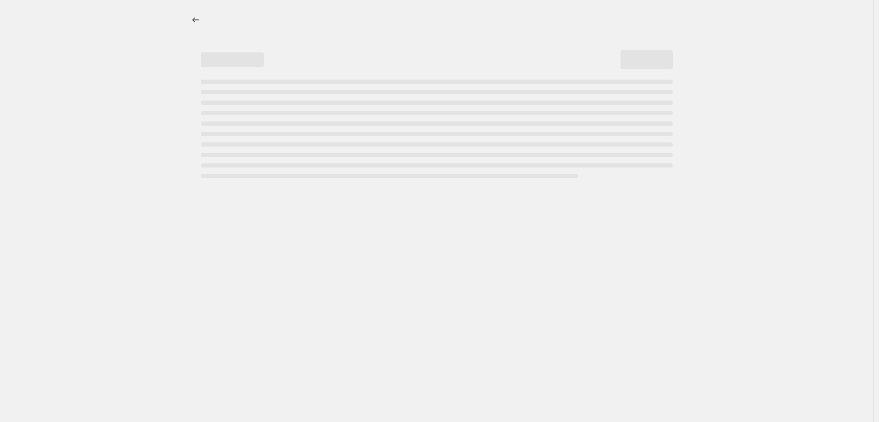
select select "percentage"
select select "vendor"
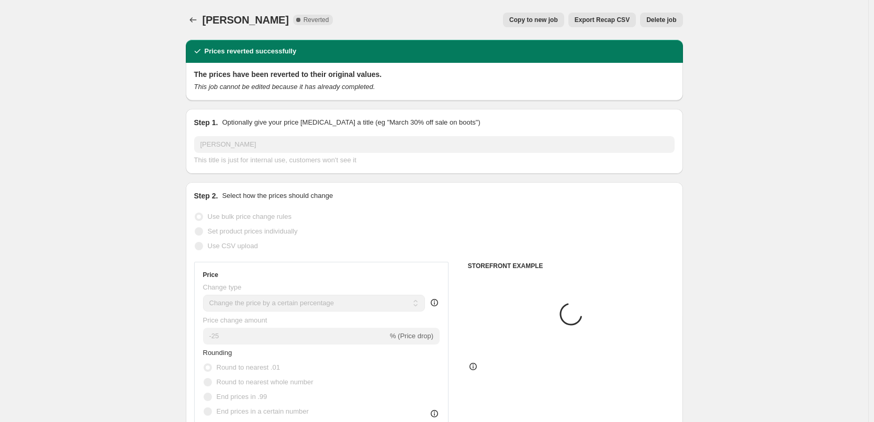
click at [525, 21] on span "Copy to new job" at bounding box center [533, 20] width 49 height 8
select select "percentage"
select select "vendor"
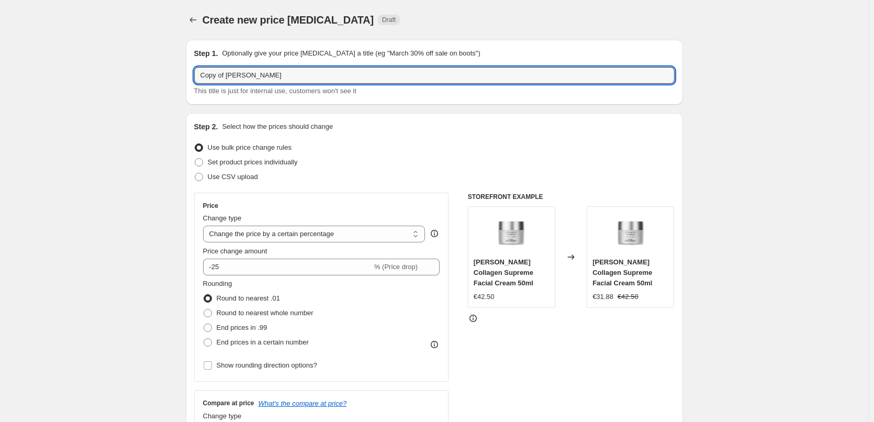
drag, startPoint x: 225, startPoint y: 75, endPoint x: 59, endPoint y: 67, distance: 166.1
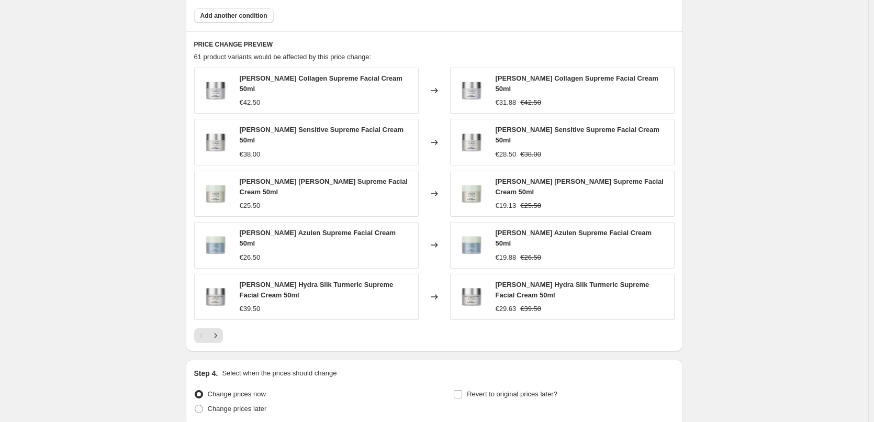
scroll to position [746, 0]
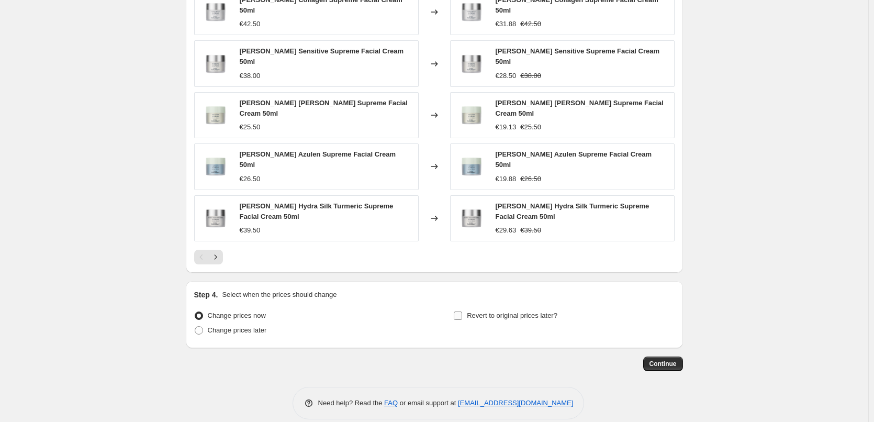
type input "[PERSON_NAME]"
click at [470, 311] on span "Revert to original prices later?" at bounding box center [512, 315] width 91 height 8
click at [462, 311] on input "Revert to original prices later?" at bounding box center [458, 315] width 8 height 8
checkbox input "true"
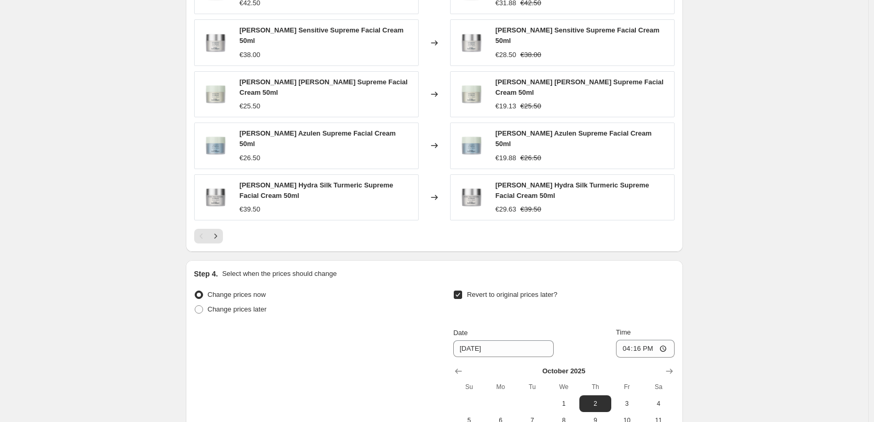
scroll to position [925, 0]
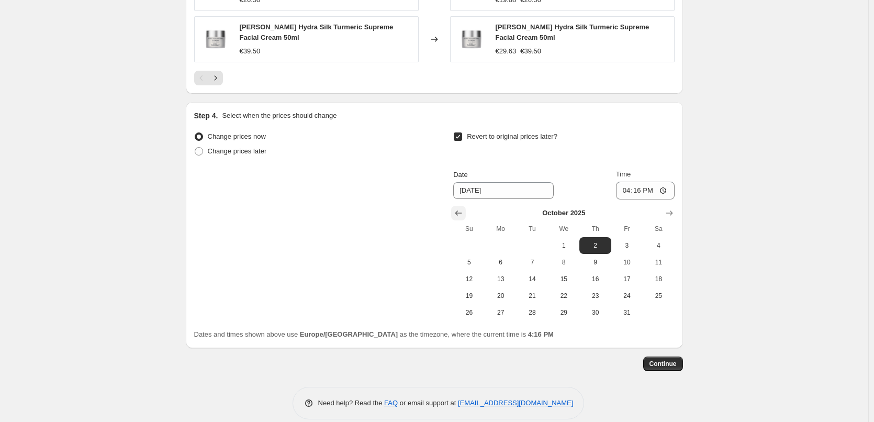
click at [462, 208] on icon "Show previous month, September 2025" at bounding box center [458, 213] width 10 height 10
click at [628, 292] on span "26" at bounding box center [627, 296] width 23 height 8
type input "[DATE]"
click at [629, 182] on input "16:16" at bounding box center [645, 191] width 59 height 18
click at [668, 182] on input "15:00" at bounding box center [645, 191] width 59 height 18
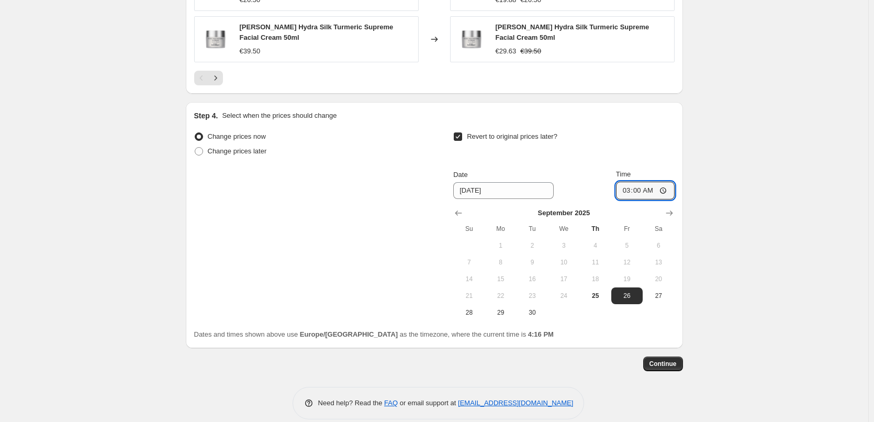
type input "03:00"
click at [655, 360] on span "Continue" at bounding box center [663, 364] width 27 height 8
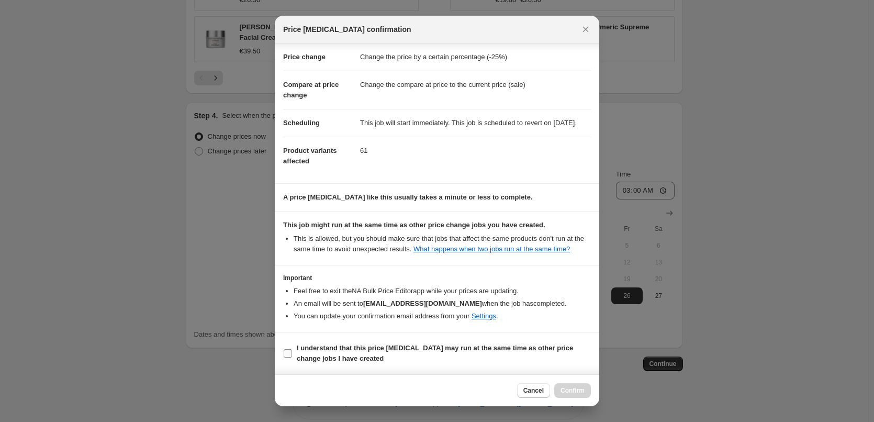
scroll to position [29, 0]
click at [302, 353] on span "I understand that this price [MEDICAL_DATA] may run at the same time as other p…" at bounding box center [444, 353] width 294 height 21
click at [292, 353] on input "I understand that this price [MEDICAL_DATA] may run at the same time as other p…" at bounding box center [288, 353] width 8 height 8
checkbox input "true"
click at [572, 393] on span "Confirm" at bounding box center [573, 390] width 24 height 8
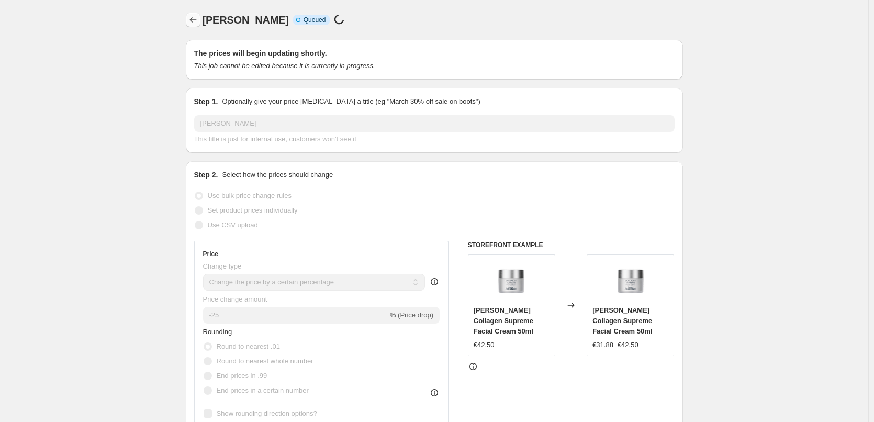
click at [192, 17] on icon "Price change jobs" at bounding box center [193, 20] width 10 height 10
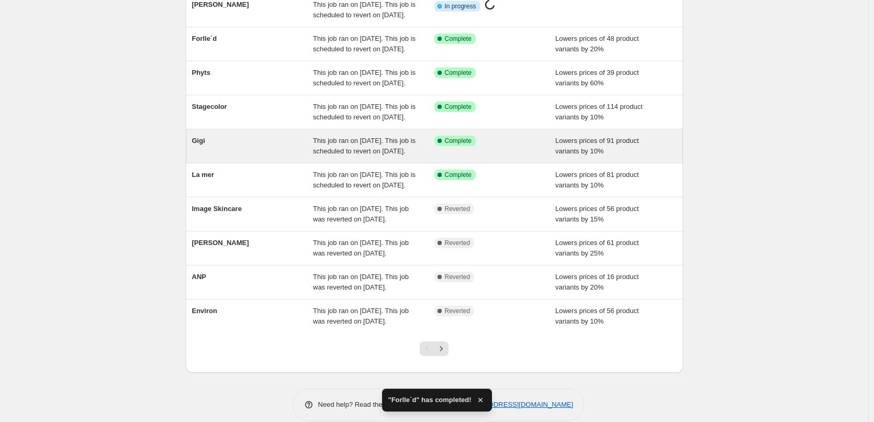
scroll to position [222, 0]
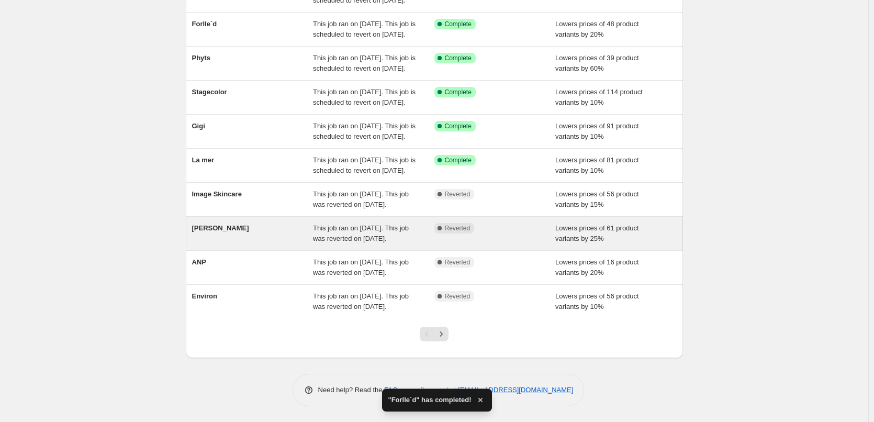
click at [316, 223] on div "This job ran on [DATE]. This job was reverted on [DATE]." at bounding box center [373, 233] width 121 height 21
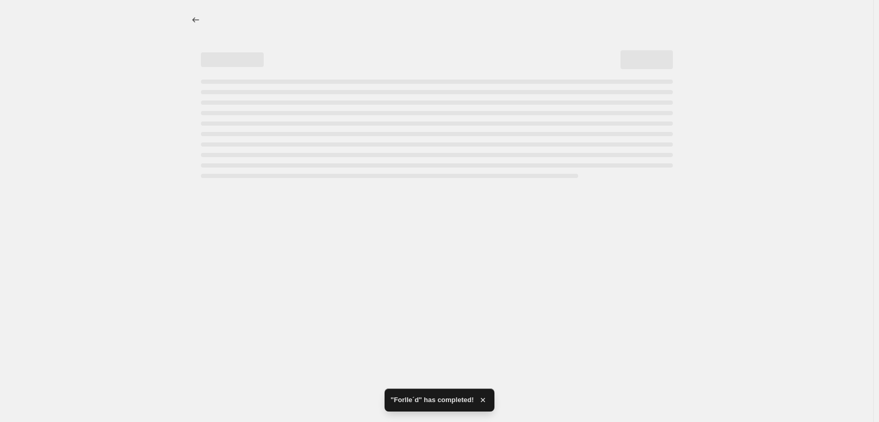
select select "percentage"
select select "vendor"
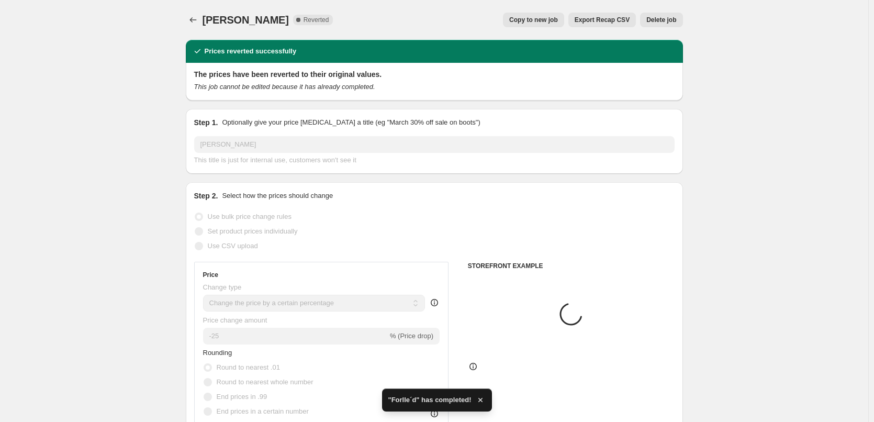
click at [681, 15] on button "Delete job" at bounding box center [661, 20] width 42 height 15
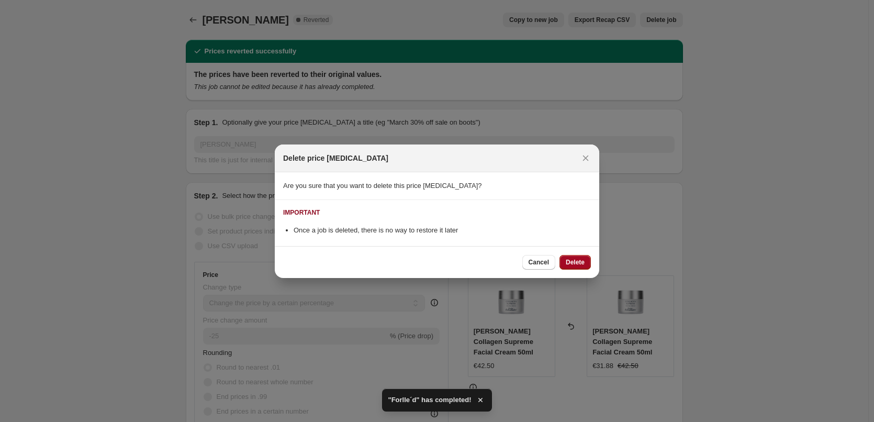
click at [582, 258] on button "Delete" at bounding box center [575, 262] width 31 height 15
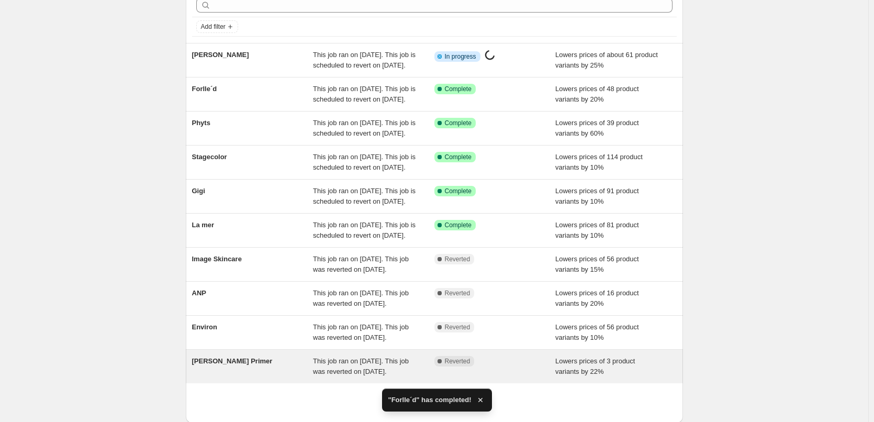
scroll to position [222, 0]
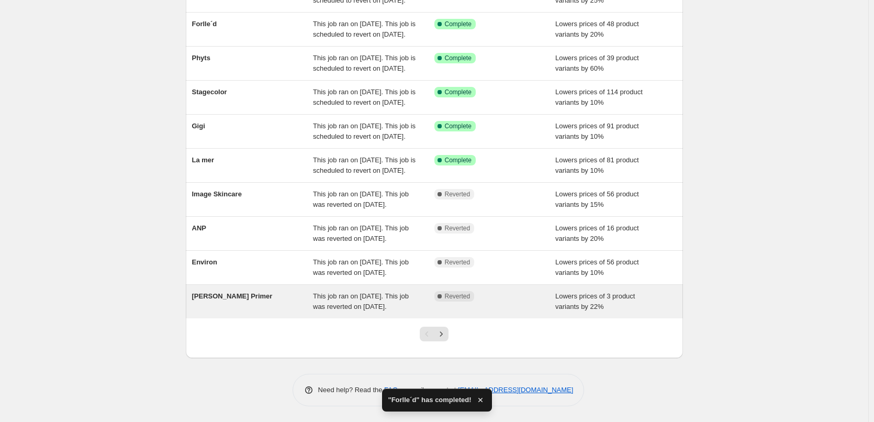
click at [384, 301] on div "This job ran on [DATE]. This job was reverted on [DATE]." at bounding box center [373, 301] width 121 height 21
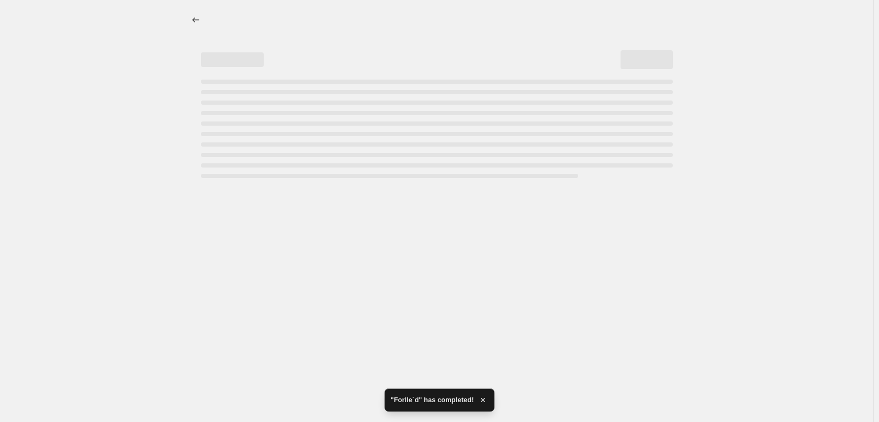
select select "percentage"
select select "tag"
select select "vendor"
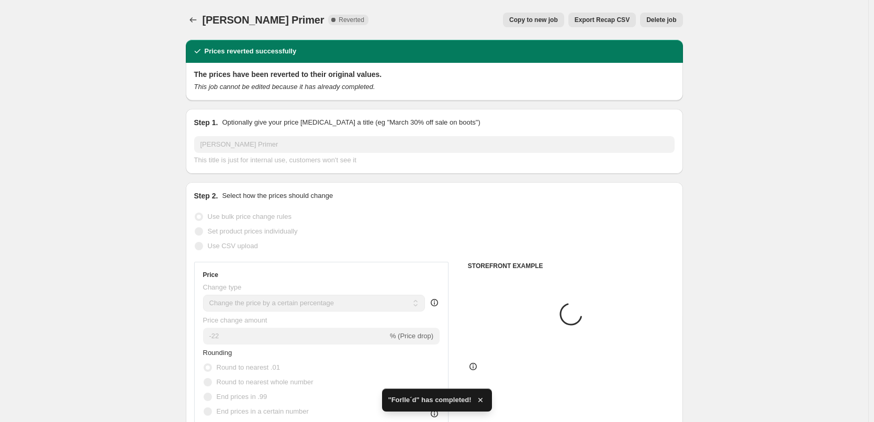
click at [541, 21] on span "Copy to new job" at bounding box center [533, 20] width 49 height 8
select select "percentage"
select select "tag"
select select "vendor"
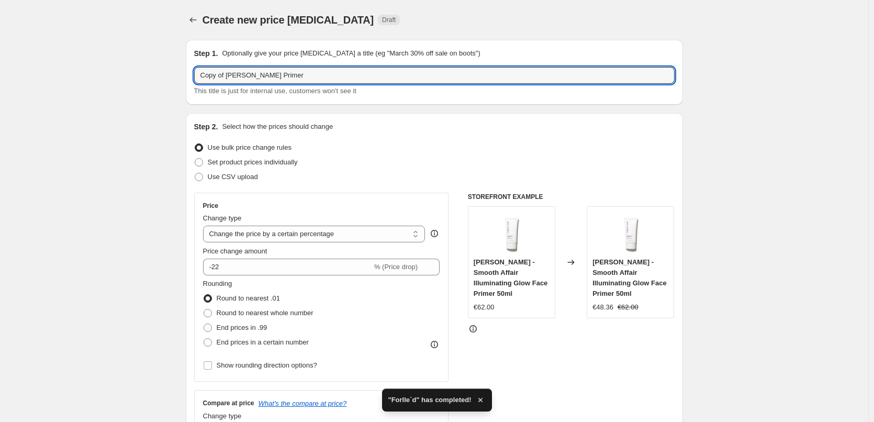
drag, startPoint x: 227, startPoint y: 75, endPoint x: 90, endPoint y: 70, distance: 137.3
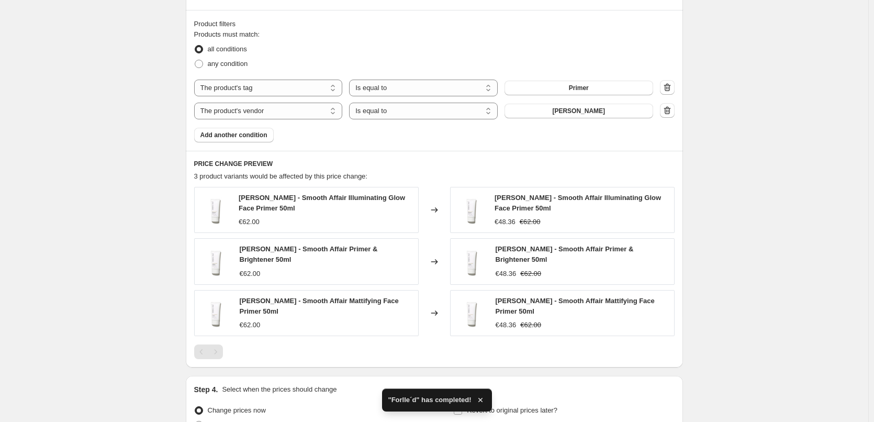
scroll to position [679, 0]
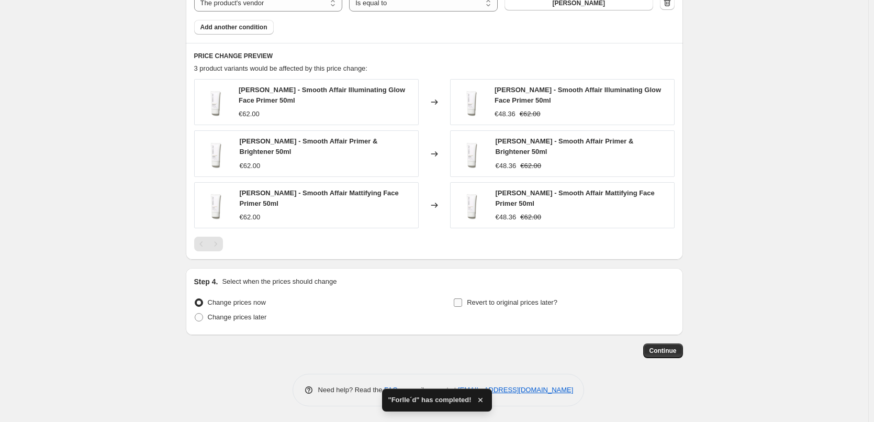
type input "[PERSON_NAME] Primer"
click at [470, 301] on span "Revert to original prices later?" at bounding box center [512, 302] width 91 height 8
click at [462, 301] on input "Revert to original prices later?" at bounding box center [458, 302] width 8 height 8
checkbox input "true"
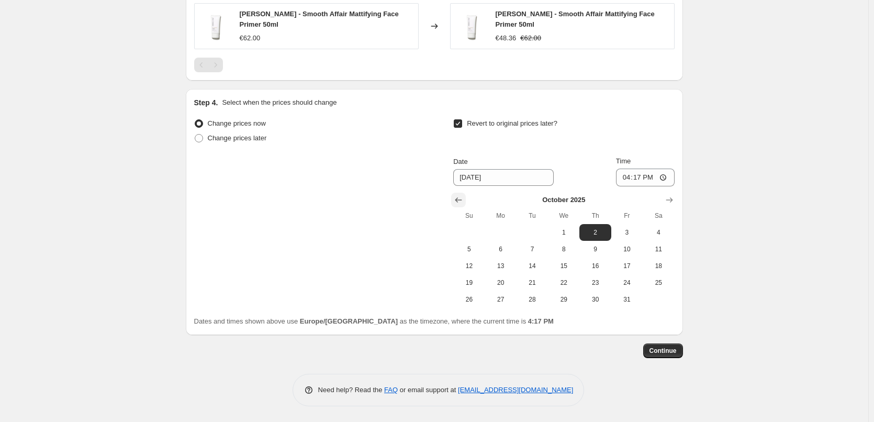
click at [459, 201] on icon "Show previous month, September 2025" at bounding box center [458, 200] width 10 height 10
click at [626, 286] on span "26" at bounding box center [627, 282] width 23 height 8
type input "[DATE]"
click at [628, 177] on input "16:17" at bounding box center [645, 178] width 59 height 18
click at [666, 181] on input "15:00" at bounding box center [645, 178] width 59 height 18
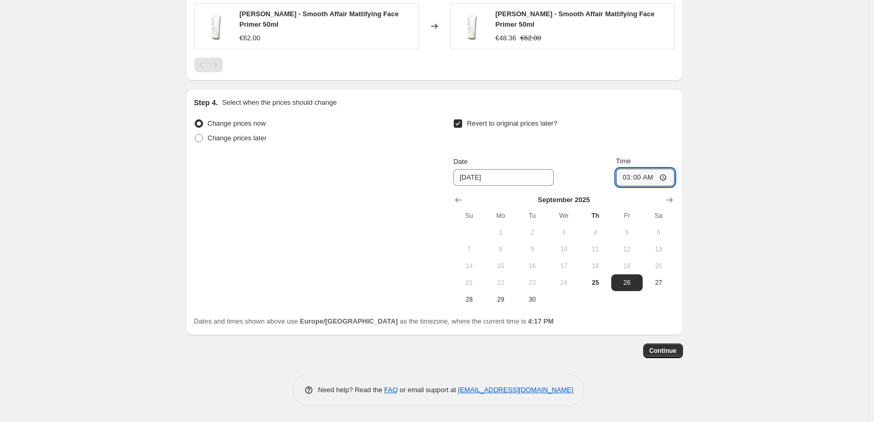
type input "03:00"
click at [671, 356] on button "Continue" at bounding box center [663, 350] width 40 height 15
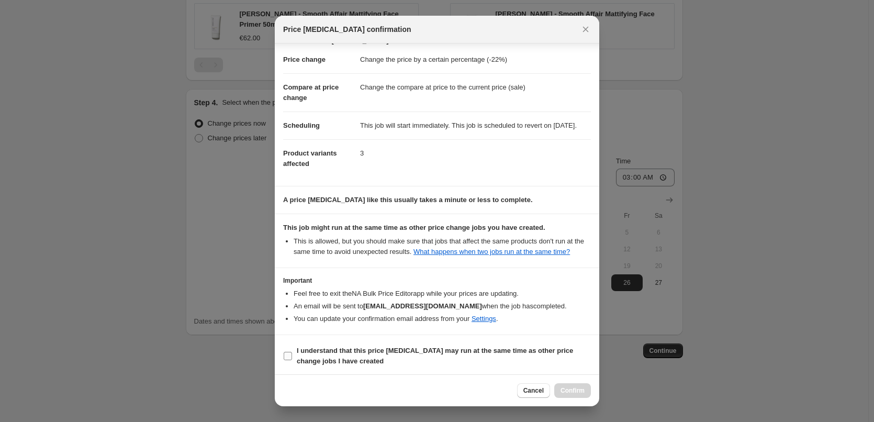
scroll to position [29, 0]
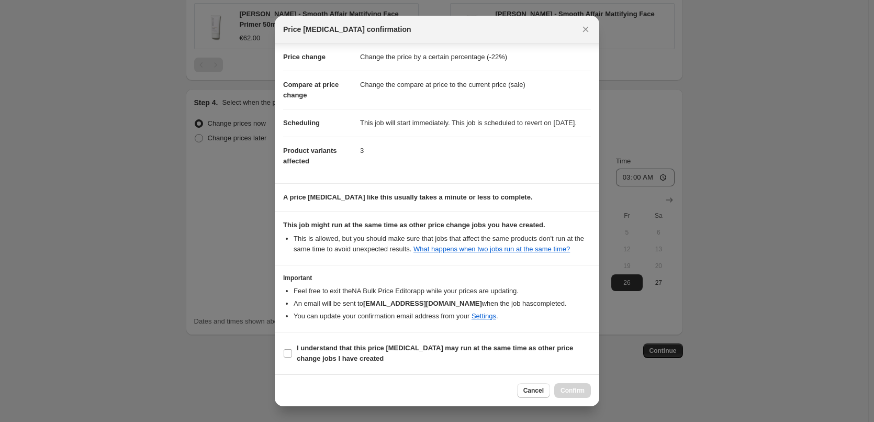
drag, startPoint x: 329, startPoint y: 358, endPoint x: 436, endPoint y: 366, distance: 107.1
click at [326, 358] on b "I understand that this price [MEDICAL_DATA] may run at the same time as other p…" at bounding box center [435, 353] width 276 height 18
click at [292, 358] on input "I understand that this price [MEDICAL_DATA] may run at the same time as other p…" at bounding box center [288, 353] width 8 height 8
checkbox input "true"
click at [579, 391] on span "Confirm" at bounding box center [573, 390] width 24 height 8
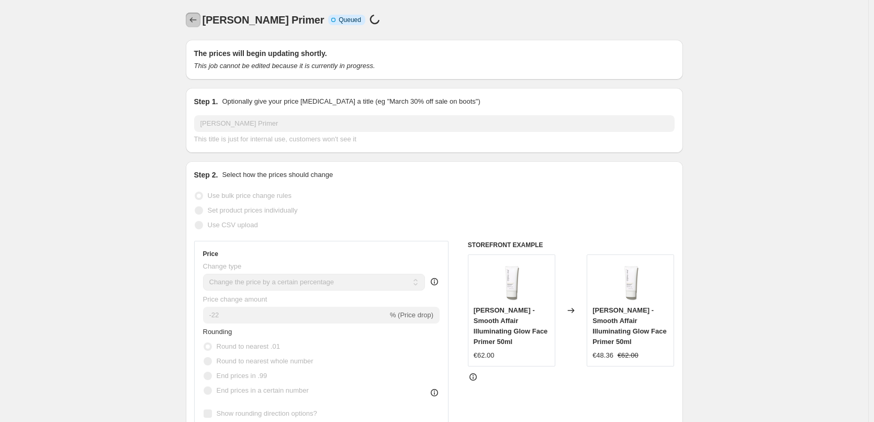
click at [193, 25] on icon "Price change jobs" at bounding box center [193, 20] width 10 height 10
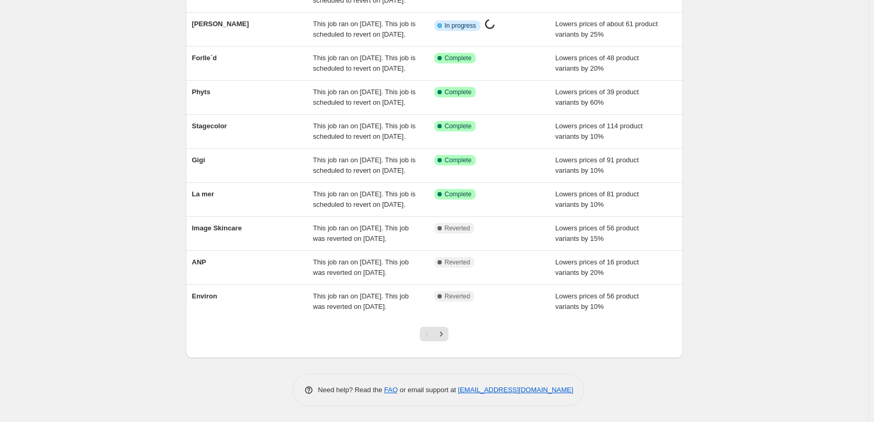
scroll to position [222, 0]
click at [445, 337] on icon "Next" at bounding box center [441, 334] width 10 height 10
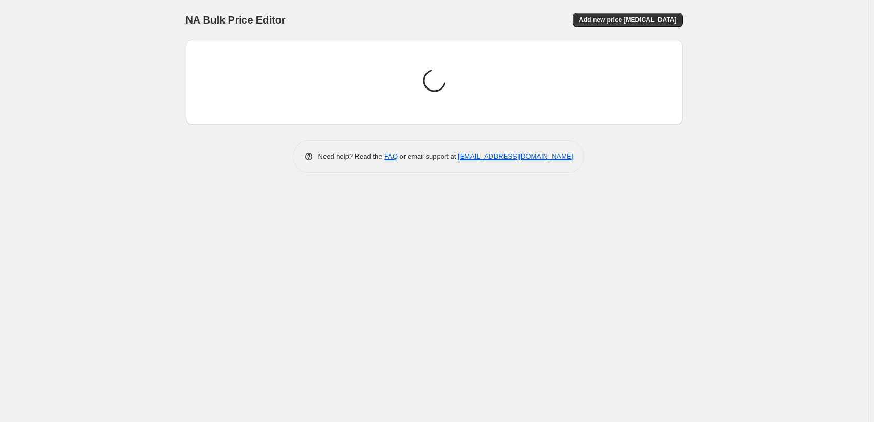
scroll to position [0, 0]
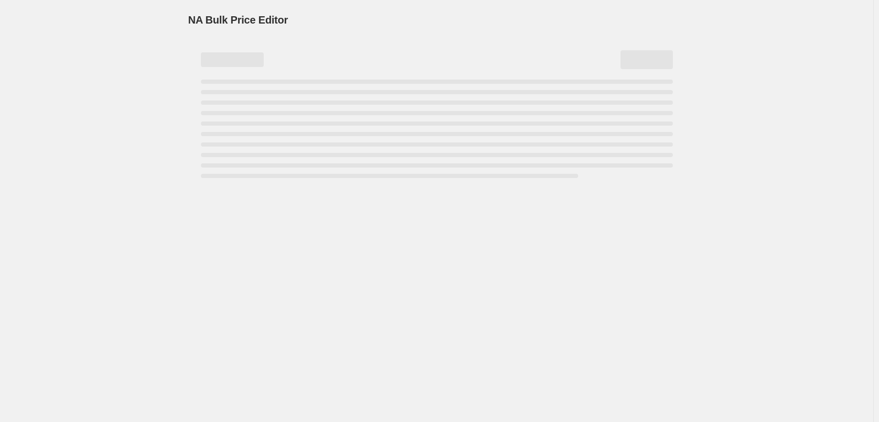
click at [318, 107] on div "Page loading" at bounding box center [437, 129] width 472 height 98
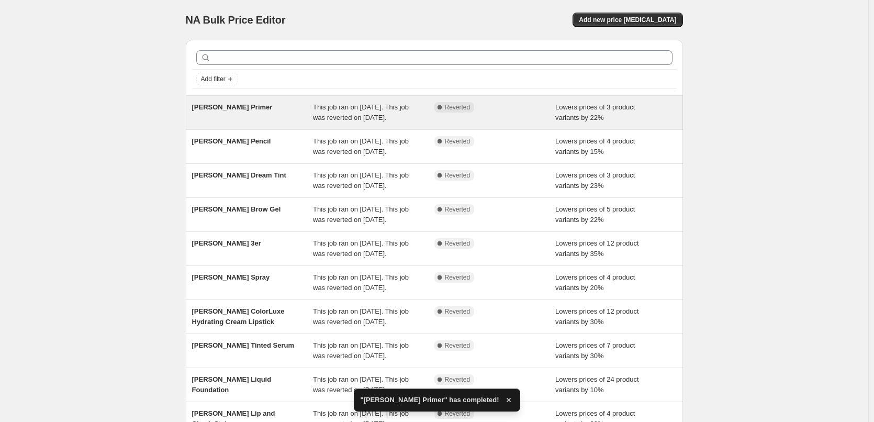
click at [326, 110] on span "This job ran on [DATE]. This job was reverted on [DATE]." at bounding box center [361, 112] width 96 height 18
select select "percentage"
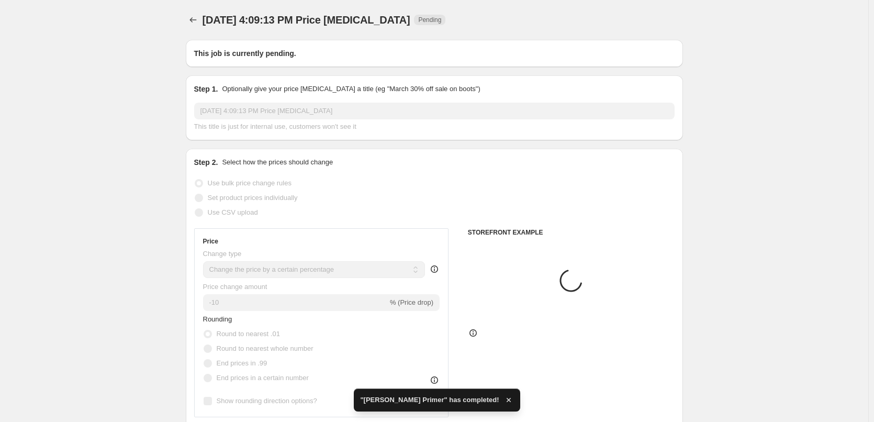
type input "[PERSON_NAME] Primer"
radio input "false"
radio input "true"
checkbox input "true"
select select "tag"
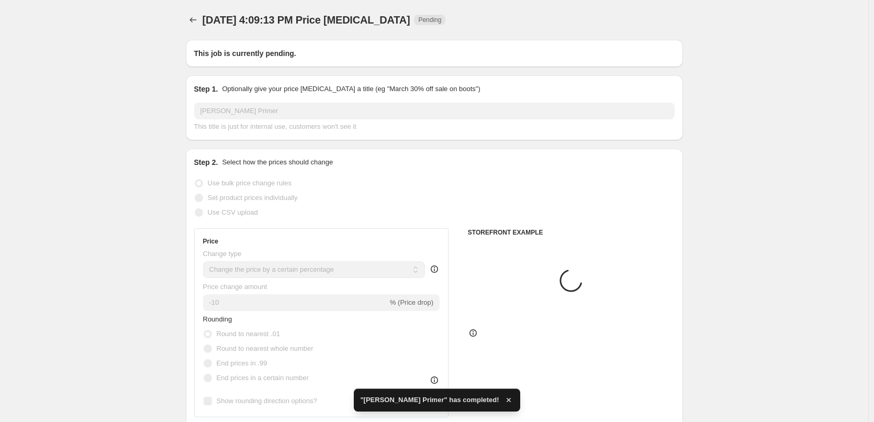
select select "vendor"
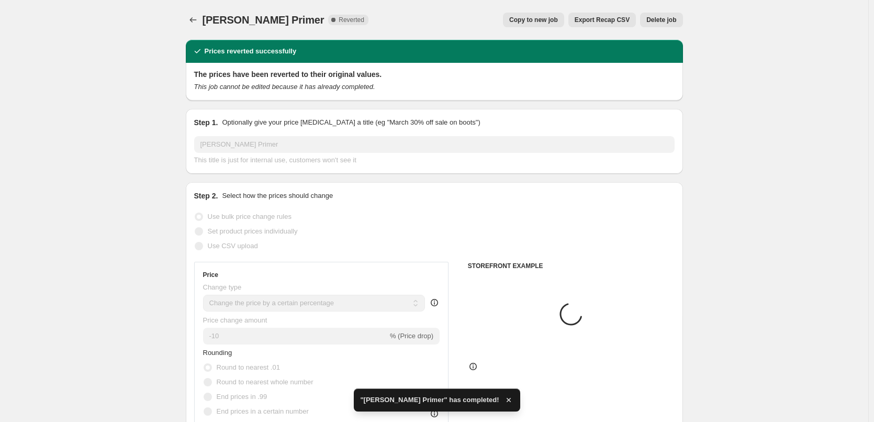
click at [666, 22] on span "Delete job" at bounding box center [661, 20] width 30 height 8
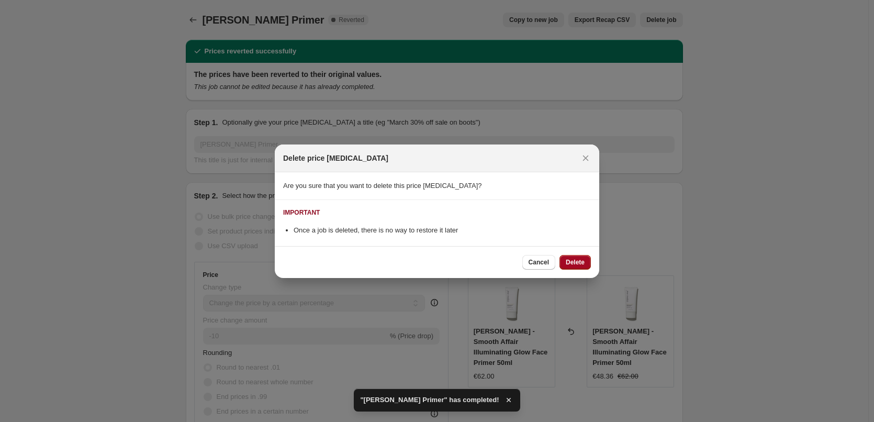
click at [574, 267] on button "Delete" at bounding box center [575, 262] width 31 height 15
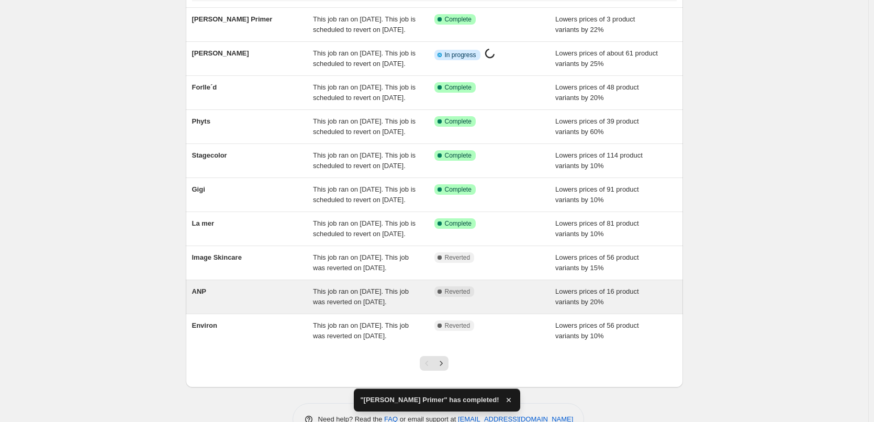
scroll to position [222, 0]
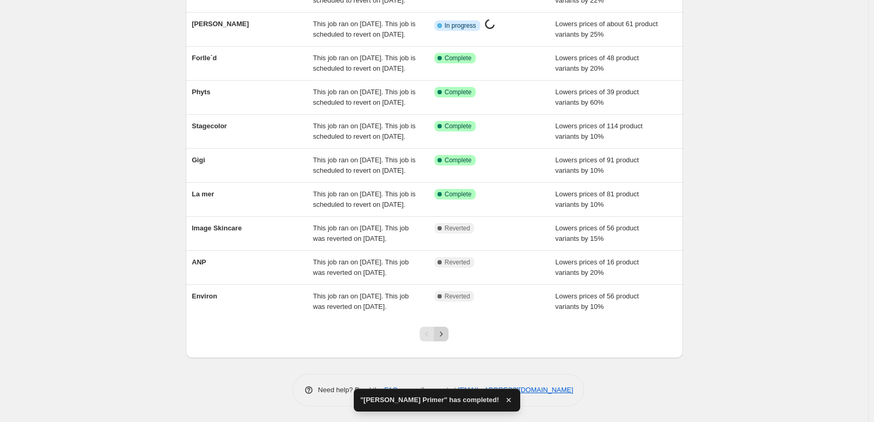
click at [441, 336] on icon "Next" at bounding box center [441, 334] width 10 height 10
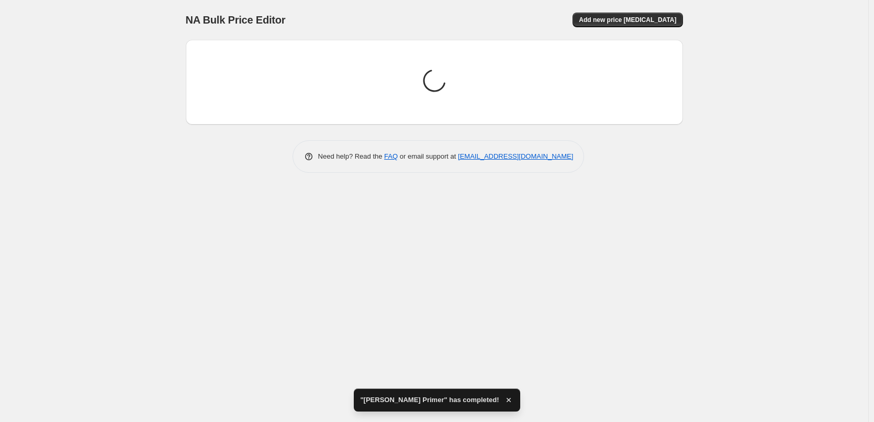
scroll to position [0, 0]
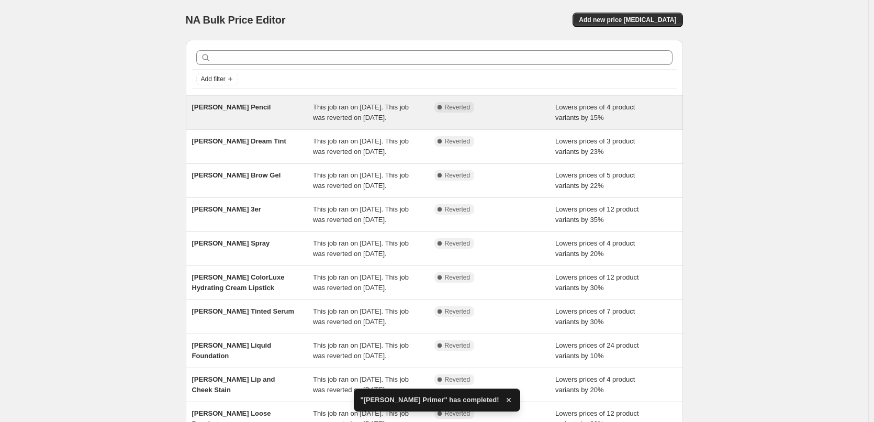
click at [351, 112] on div "This job ran on [DATE]. This job was reverted on [DATE]." at bounding box center [373, 112] width 121 height 21
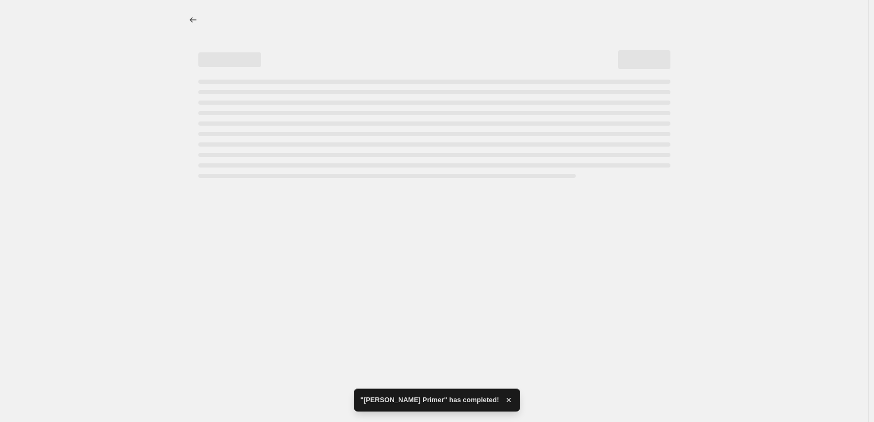
select select "percentage"
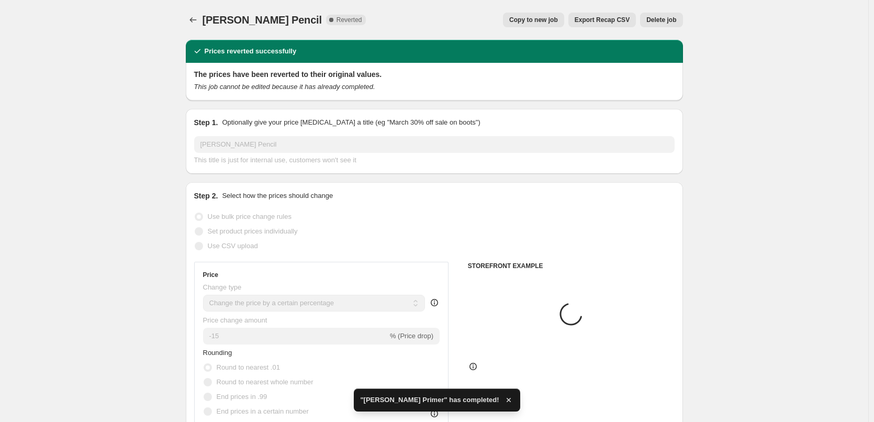
click at [542, 18] on span "Copy to new job" at bounding box center [533, 20] width 49 height 8
select select "percentage"
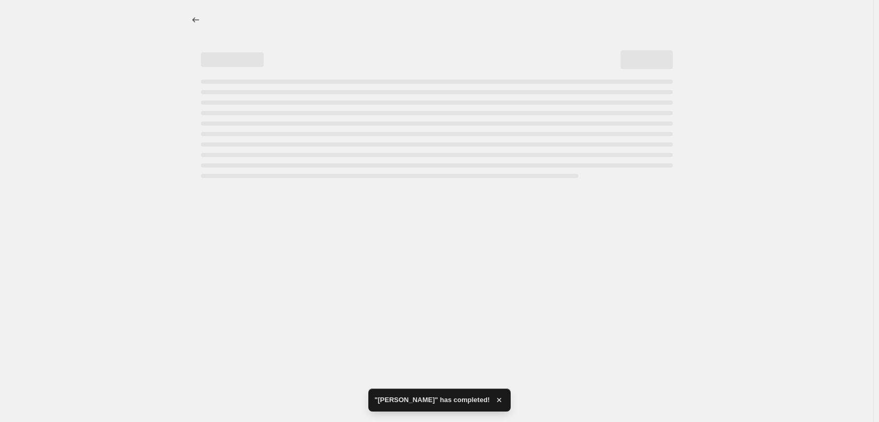
select select "percentage"
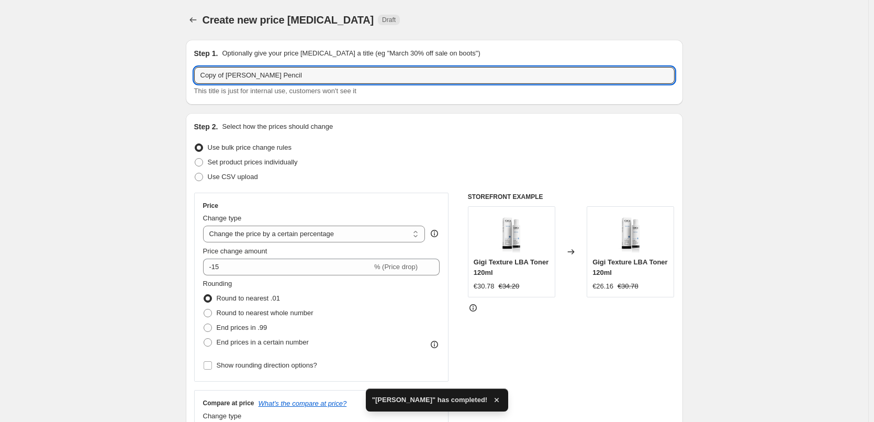
drag, startPoint x: 228, startPoint y: 75, endPoint x: 132, endPoint y: 76, distance: 95.8
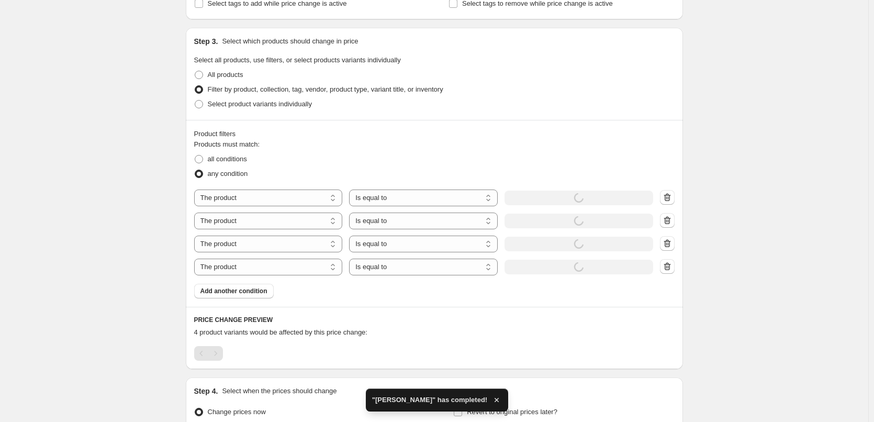
scroll to position [571, 0]
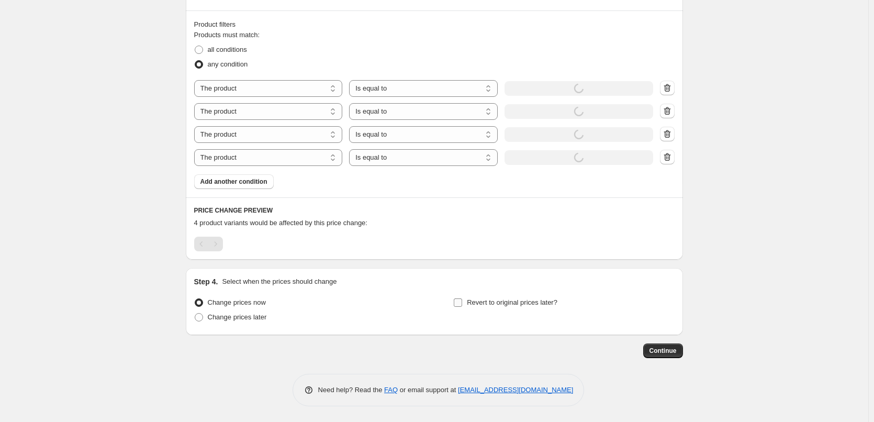
type input "[PERSON_NAME] Pencil"
click at [497, 302] on span "Revert to original prices later?" at bounding box center [512, 302] width 91 height 8
click at [462, 302] on input "Revert to original prices later?" at bounding box center [458, 302] width 8 height 8
checkbox input "true"
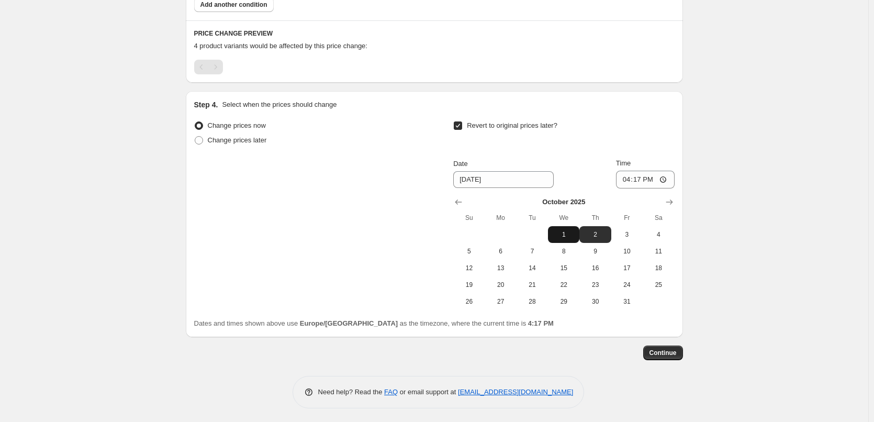
scroll to position [750, 0]
click at [457, 199] on icon "Show previous month, September 2025" at bounding box center [458, 200] width 10 height 10
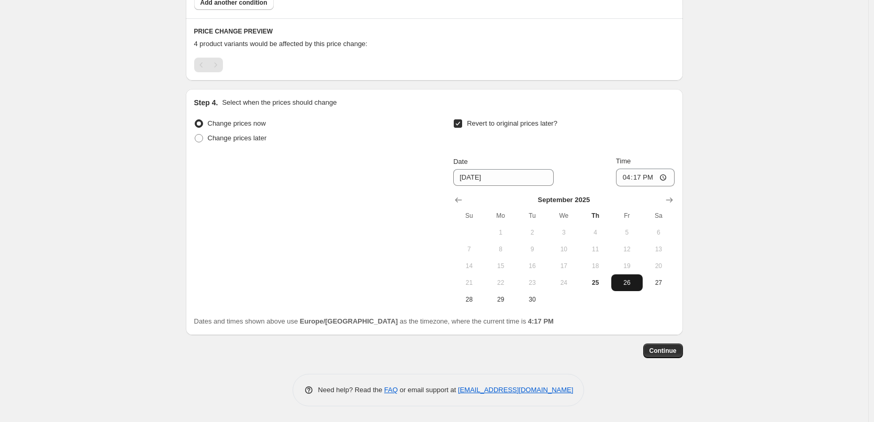
click at [623, 283] on span "26" at bounding box center [627, 282] width 23 height 8
type input "[DATE]"
click at [629, 179] on input "16:17" at bounding box center [645, 178] width 59 height 18
click at [665, 177] on input "15:00" at bounding box center [645, 178] width 59 height 18
type input "03:00"
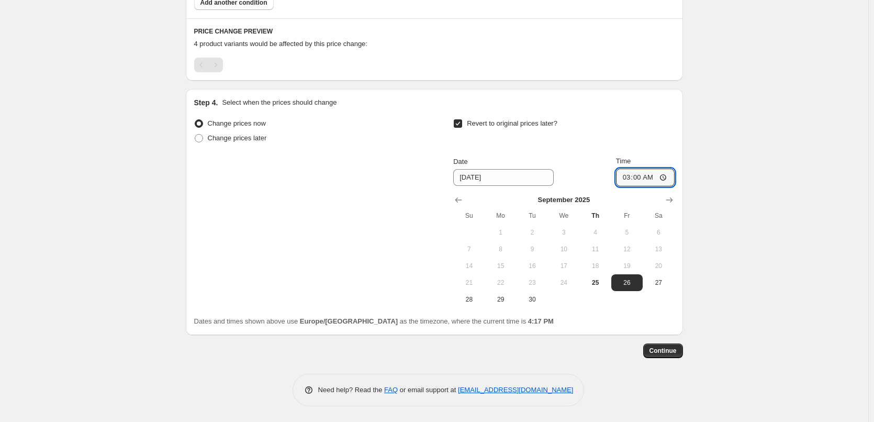
click at [665, 349] on span "Continue" at bounding box center [663, 351] width 27 height 8
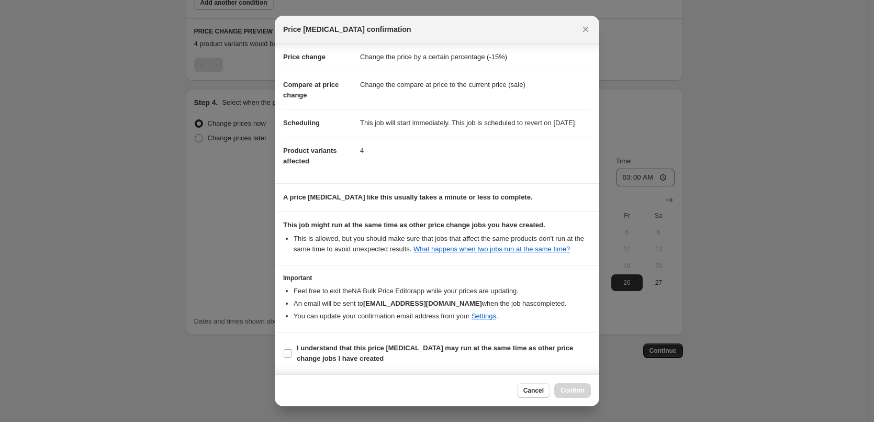
scroll to position [29, 0]
click at [315, 349] on b "I understand that this price [MEDICAL_DATA] may run at the same time as other p…" at bounding box center [435, 353] width 276 height 18
click at [292, 349] on input "I understand that this price [MEDICAL_DATA] may run at the same time as other p…" at bounding box center [288, 353] width 8 height 8
checkbox input "true"
click at [579, 387] on span "Confirm" at bounding box center [573, 390] width 24 height 8
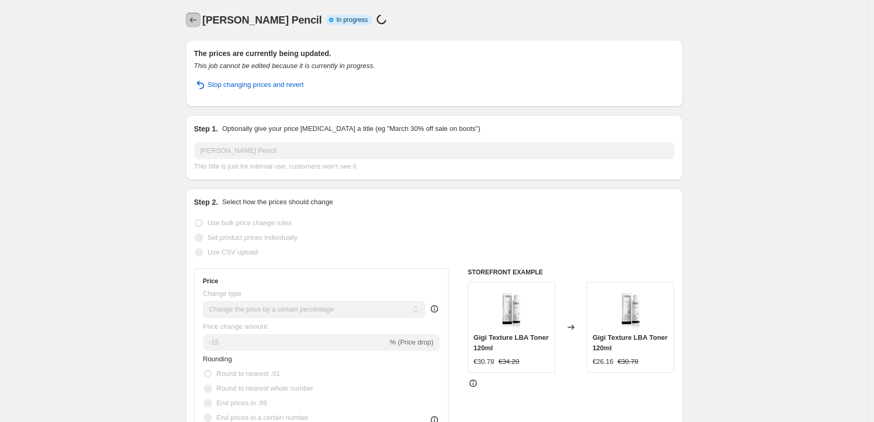
click at [195, 17] on icon "Price change jobs" at bounding box center [193, 20] width 10 height 10
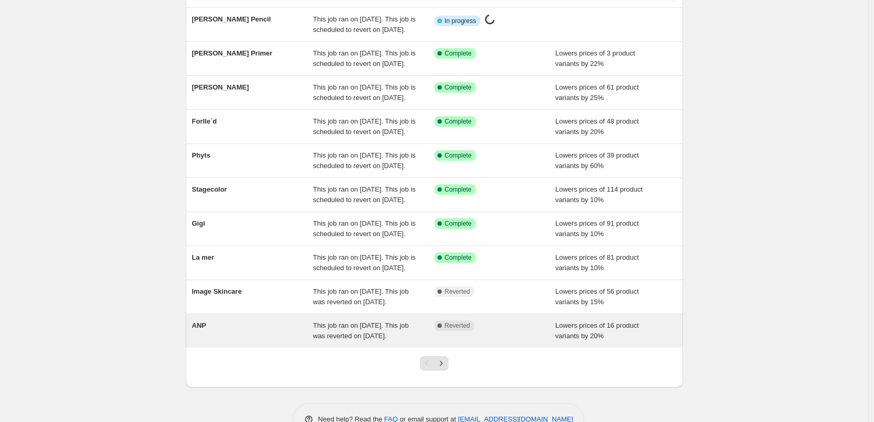
scroll to position [222, 0]
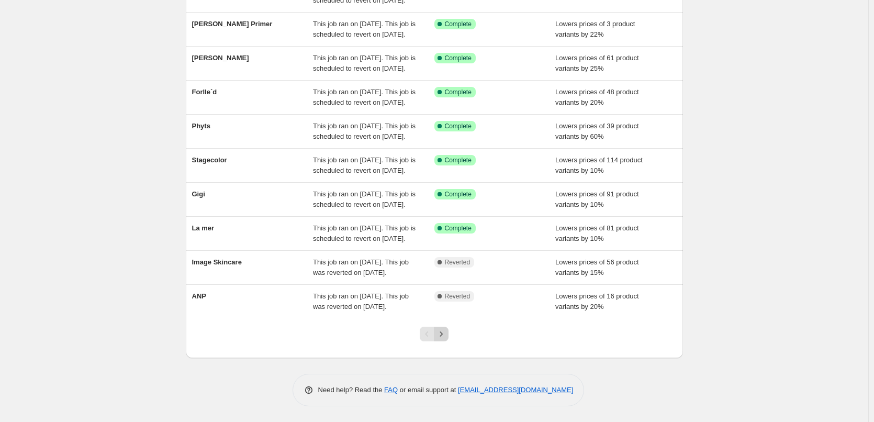
click at [445, 337] on icon "Next" at bounding box center [441, 334] width 10 height 10
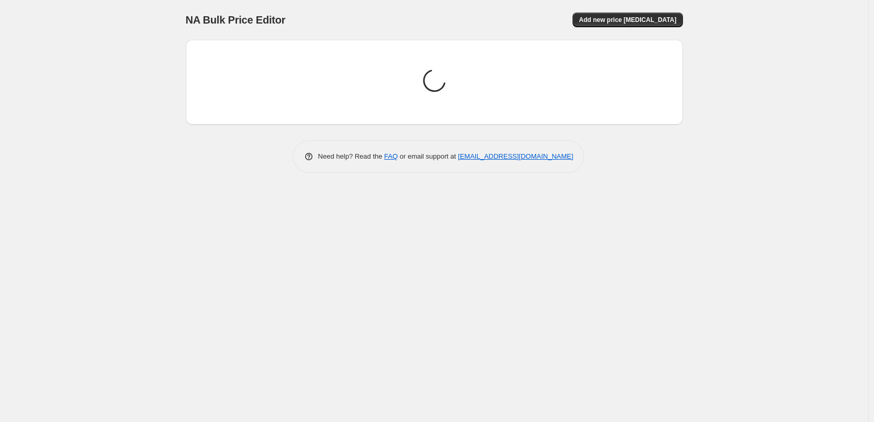
scroll to position [0, 0]
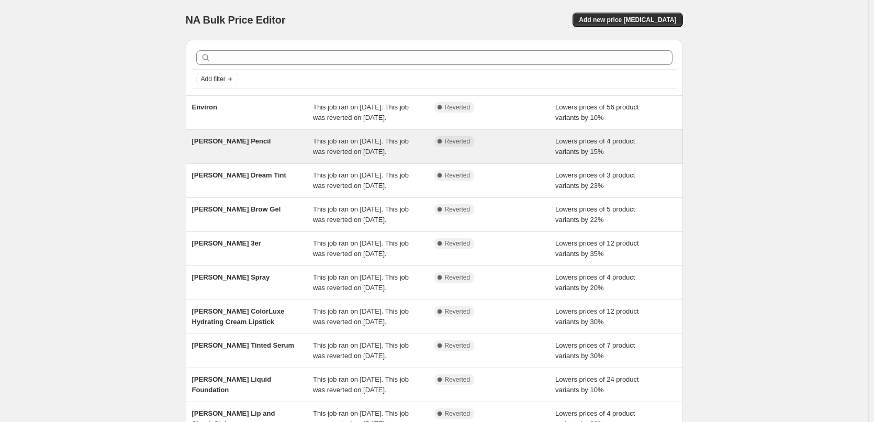
click at [353, 155] on span "This job ran on [DATE]. This job was reverted on [DATE]." at bounding box center [361, 146] width 96 height 18
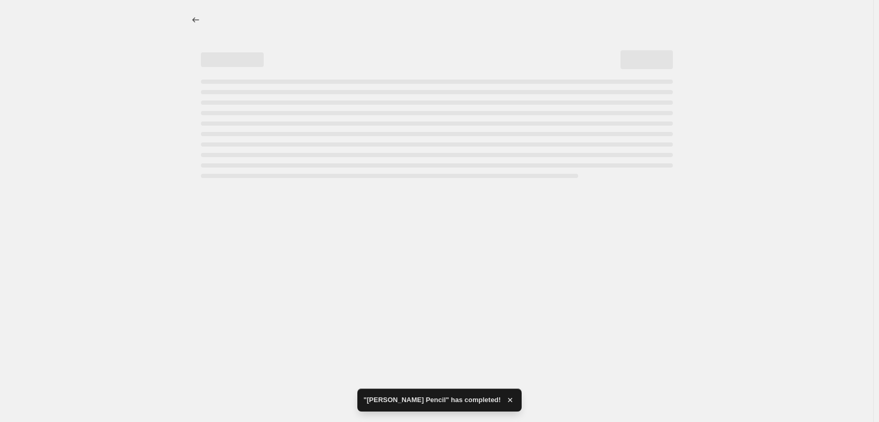
select select "percentage"
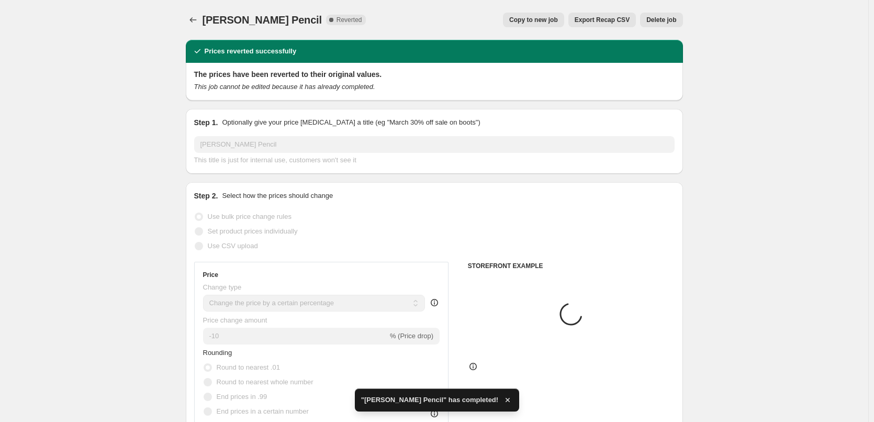
click at [660, 23] on span "Delete job" at bounding box center [661, 20] width 30 height 8
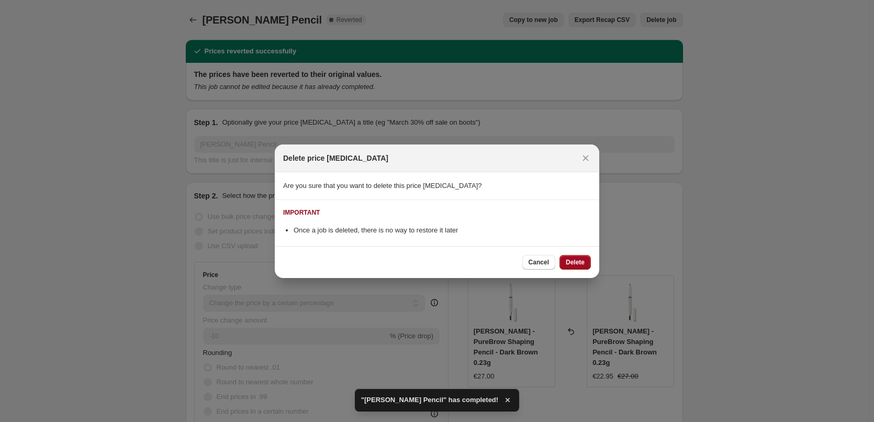
click at [583, 260] on span "Delete" at bounding box center [575, 262] width 19 height 8
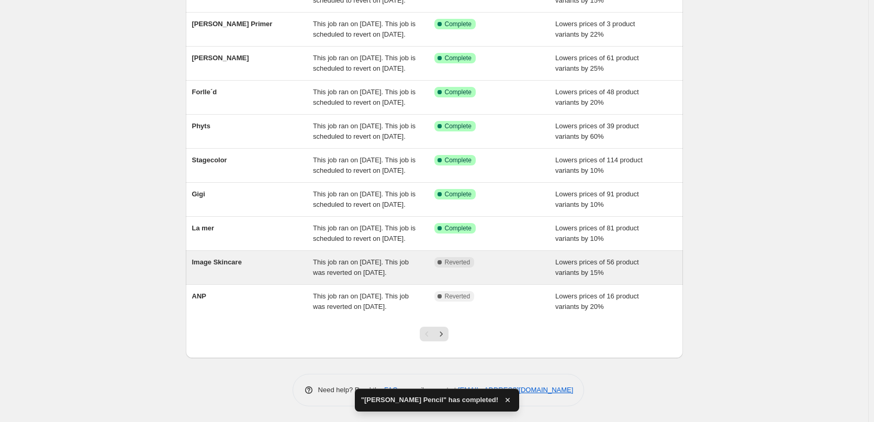
scroll to position [222, 0]
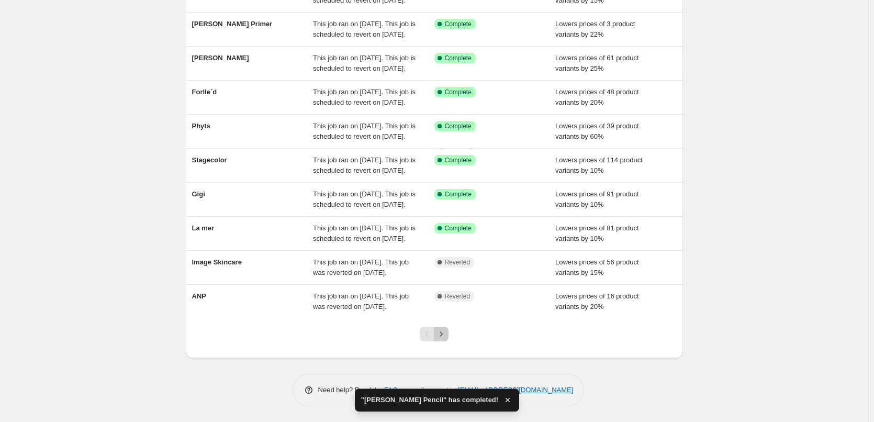
click at [447, 334] on icon "Next" at bounding box center [441, 334] width 10 height 10
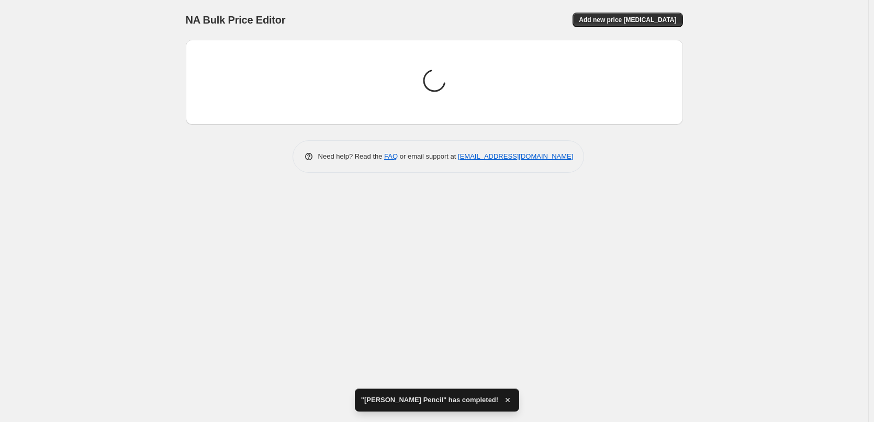
scroll to position [0, 0]
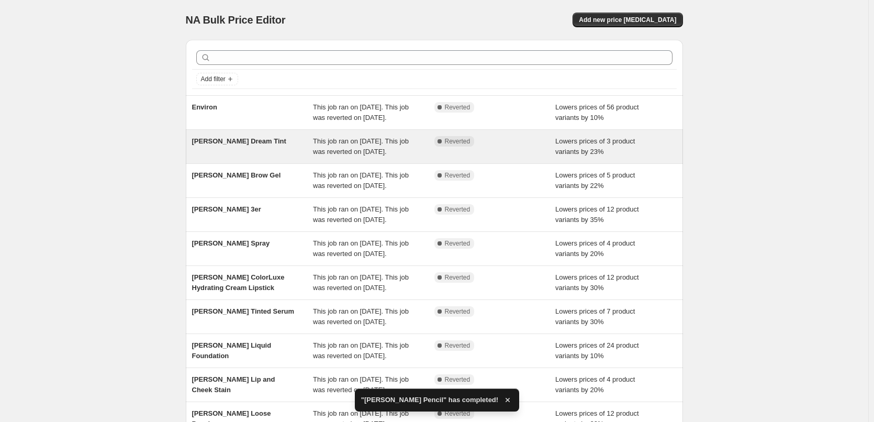
click at [394, 155] on span "This job ran on [DATE]. This job was reverted on [DATE]." at bounding box center [361, 146] width 96 height 18
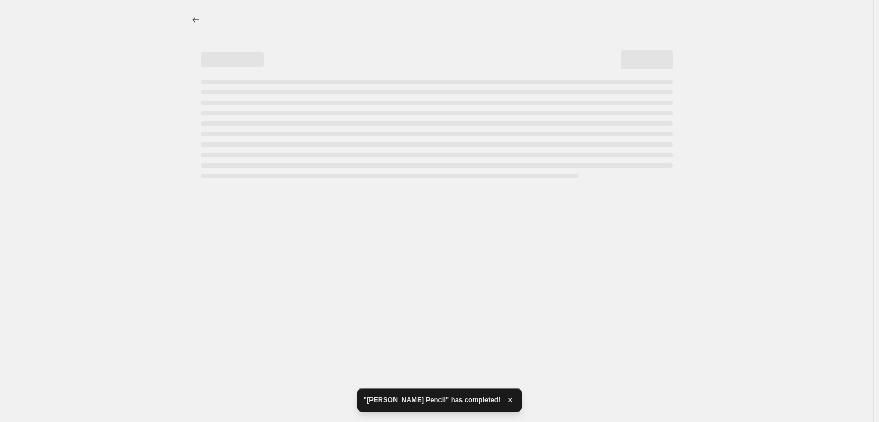
select select "percentage"
select select "vendor"
select select "tag"
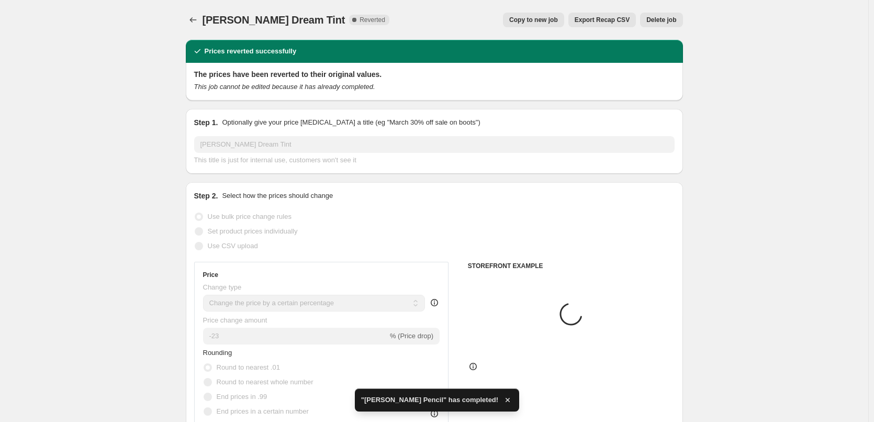
click at [538, 17] on span "Copy to new job" at bounding box center [533, 20] width 49 height 8
select select "percentage"
select select "vendor"
select select "tag"
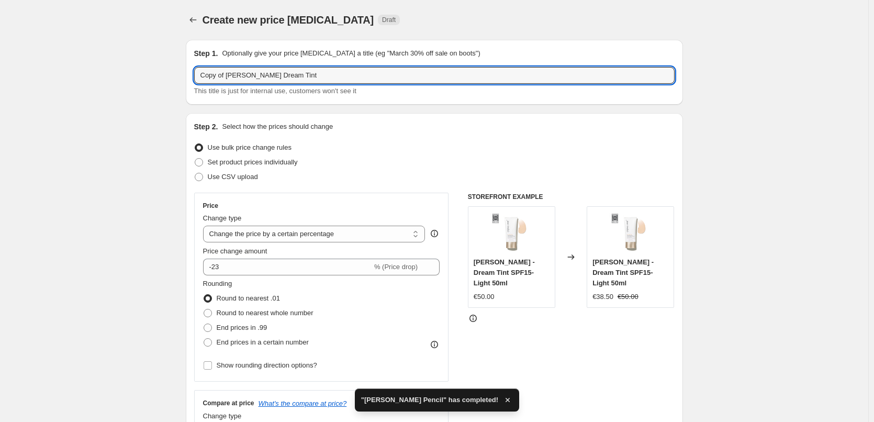
drag, startPoint x: 228, startPoint y: 77, endPoint x: 141, endPoint y: 81, distance: 87.5
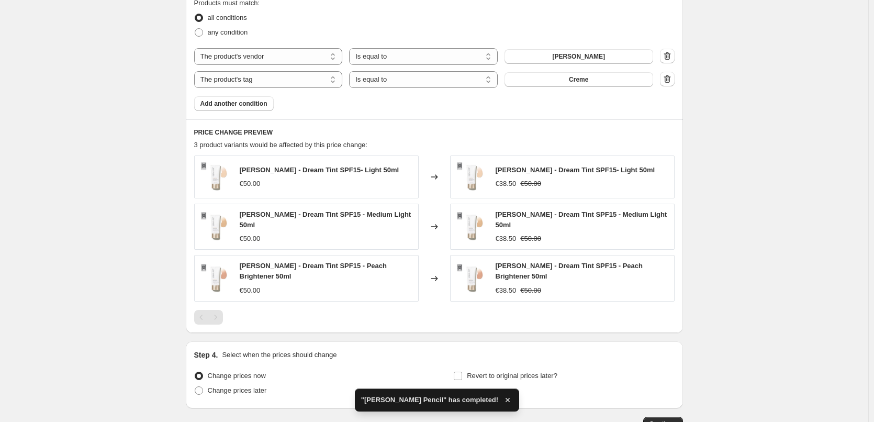
scroll to position [673, 0]
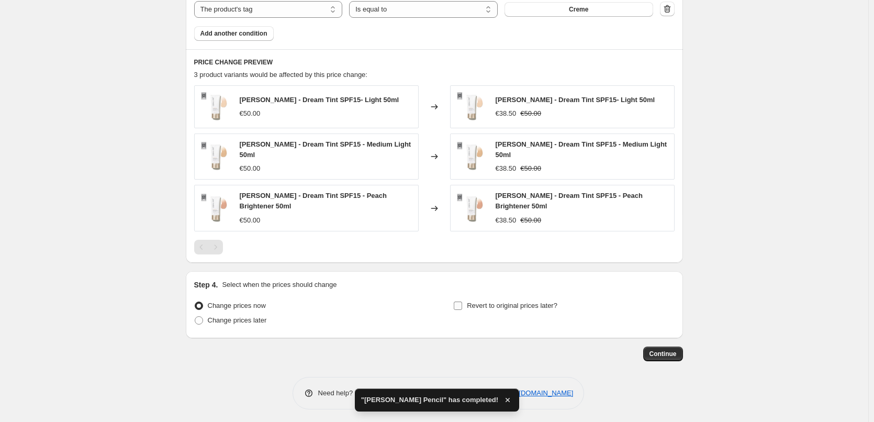
type input "[PERSON_NAME] Dream Tint"
click at [498, 302] on span "Revert to original prices later?" at bounding box center [512, 306] width 91 height 8
click at [462, 302] on input "Revert to original prices later?" at bounding box center [458, 306] width 8 height 8
checkbox input "true"
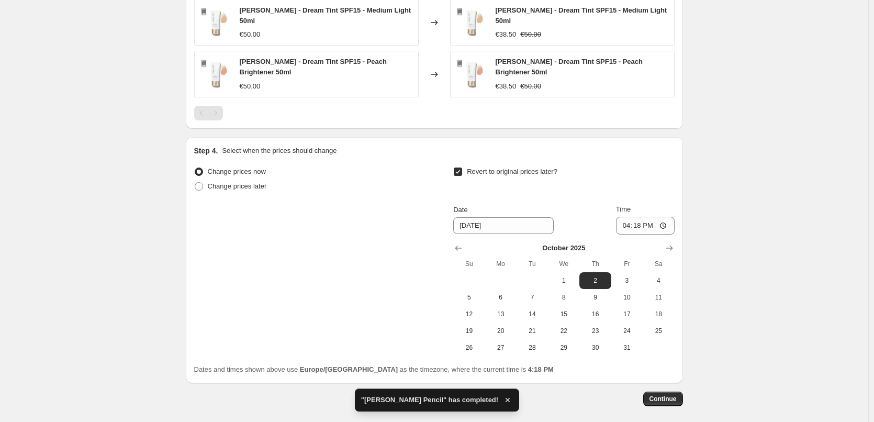
scroll to position [852, 0]
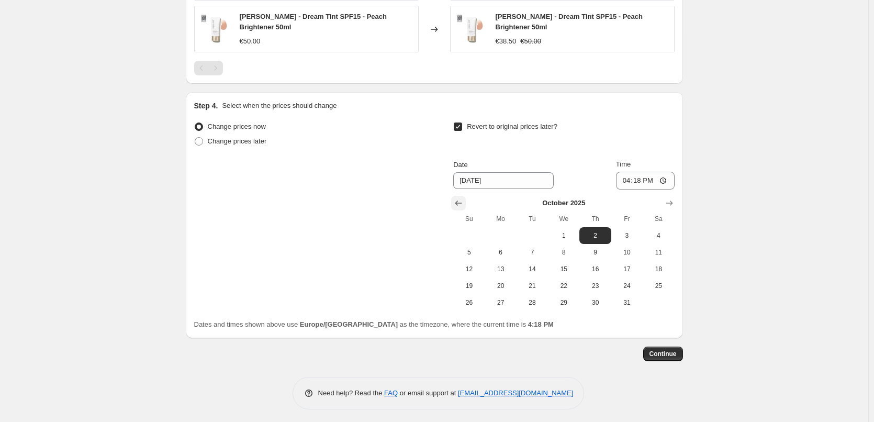
click at [463, 203] on icon "Show previous month, September 2025" at bounding box center [458, 203] width 10 height 10
click at [628, 282] on span "26" at bounding box center [627, 286] width 23 height 8
type input "[DATE]"
click at [630, 179] on input "16:18" at bounding box center [645, 181] width 59 height 18
click at [665, 174] on input "15:00" at bounding box center [645, 181] width 59 height 18
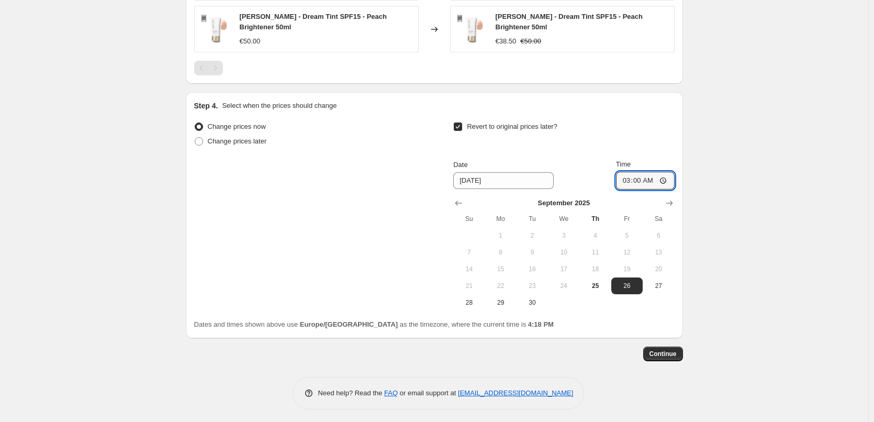
type input "03:00"
drag, startPoint x: 753, startPoint y: 202, endPoint x: 745, endPoint y: 209, distance: 11.1
click at [670, 350] on span "Continue" at bounding box center [663, 354] width 27 height 8
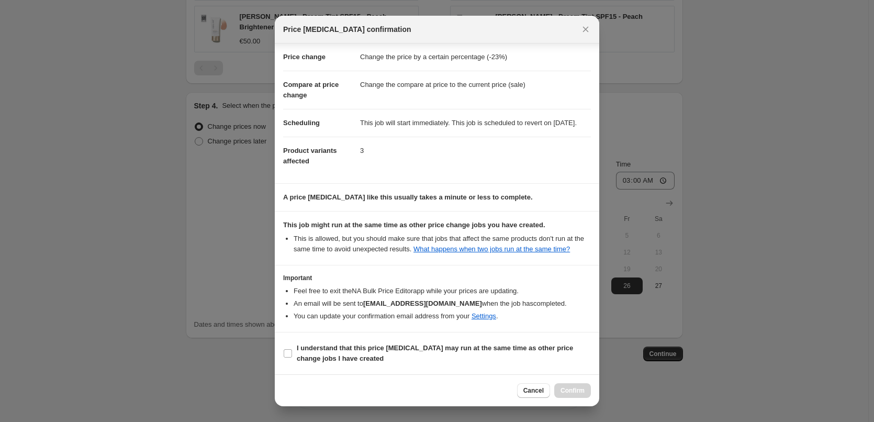
scroll to position [29, 0]
click at [310, 354] on b "I understand that this price [MEDICAL_DATA] may run at the same time as other p…" at bounding box center [435, 353] width 276 height 18
click at [292, 354] on input "I understand that this price [MEDICAL_DATA] may run at the same time as other p…" at bounding box center [288, 353] width 8 height 8
checkbox input "true"
click at [569, 391] on span "Confirm" at bounding box center [573, 390] width 24 height 8
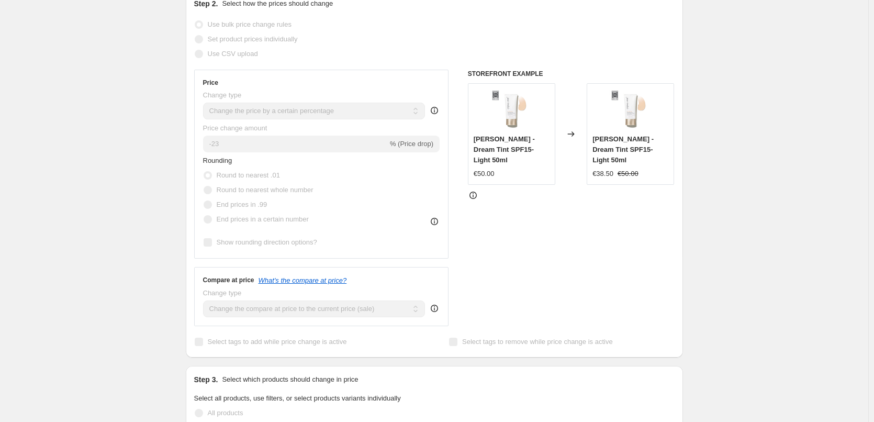
scroll to position [171, 0]
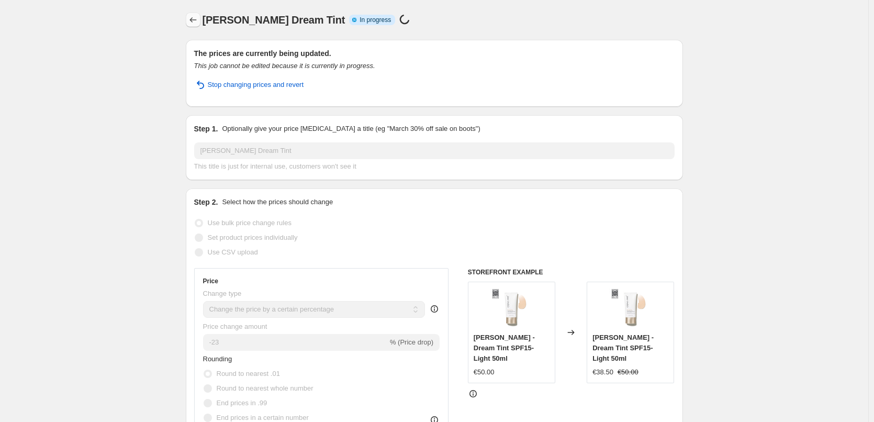
click at [191, 18] on icon "Price change jobs" at bounding box center [193, 20] width 10 height 10
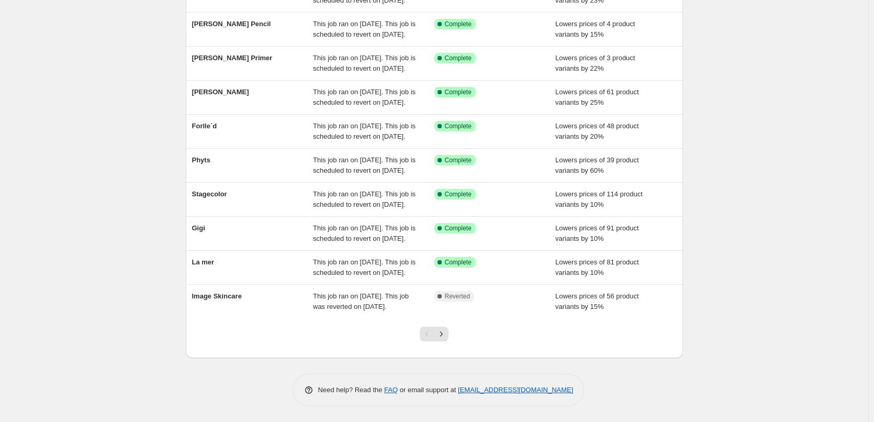
scroll to position [222, 0]
click at [447, 338] on icon "Next" at bounding box center [441, 334] width 10 height 10
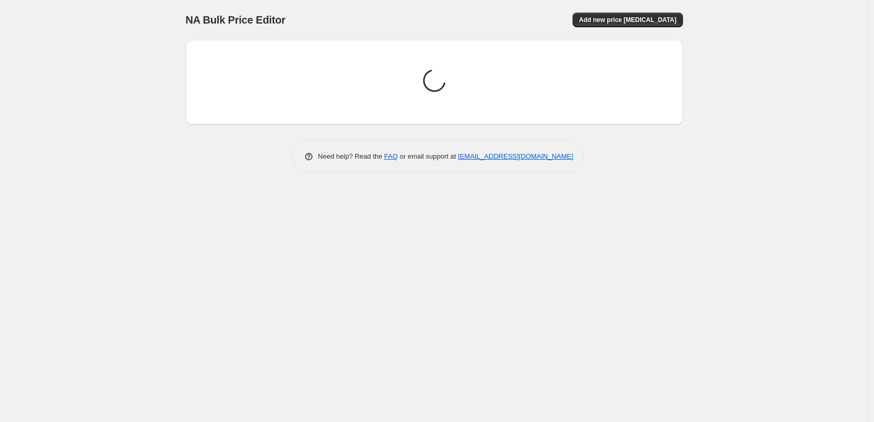
scroll to position [0, 0]
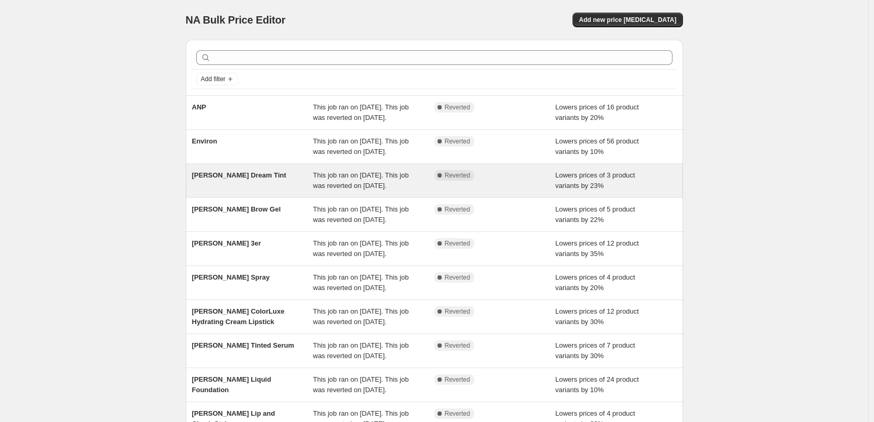
click at [410, 191] on div "This job ran on [DATE]. This job was reverted on [DATE]." at bounding box center [373, 180] width 121 height 21
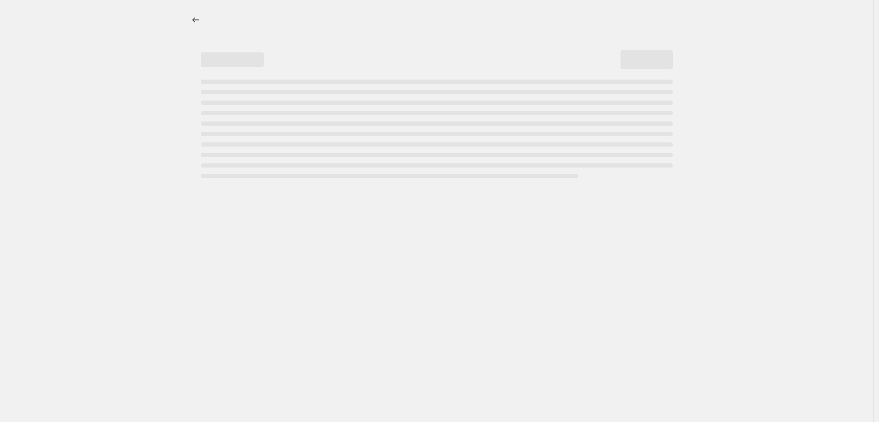
select select "percentage"
select select "vendor"
select select "tag"
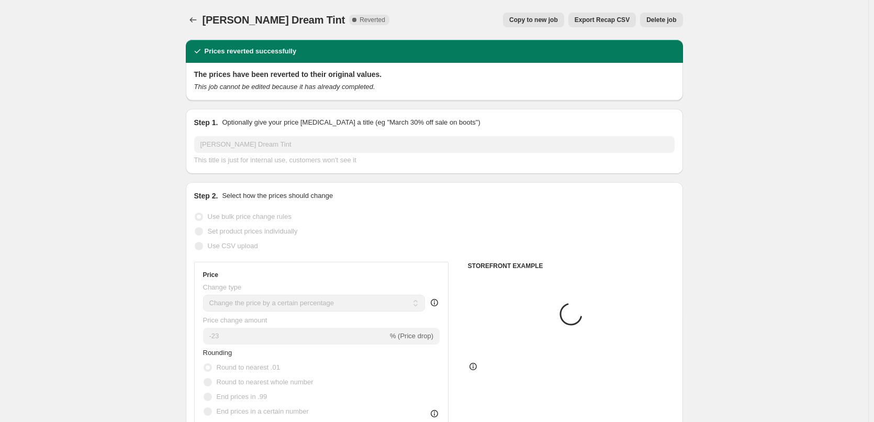
click at [665, 19] on span "Delete job" at bounding box center [661, 20] width 30 height 8
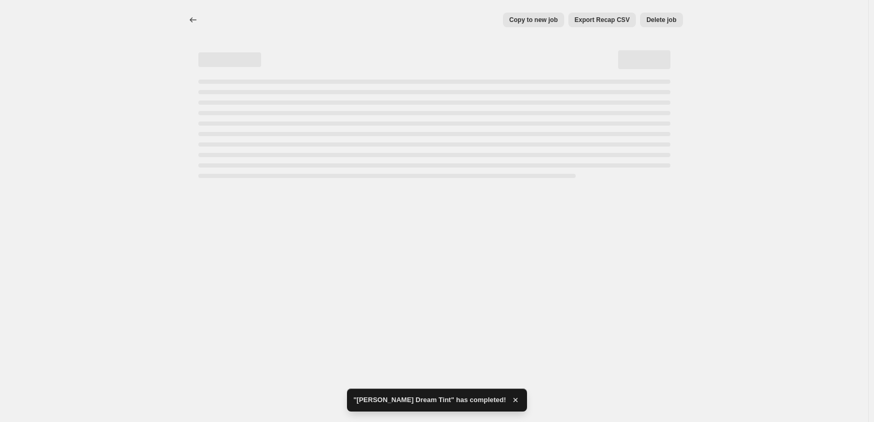
select select "percentage"
select select "vendor"
select select "tag"
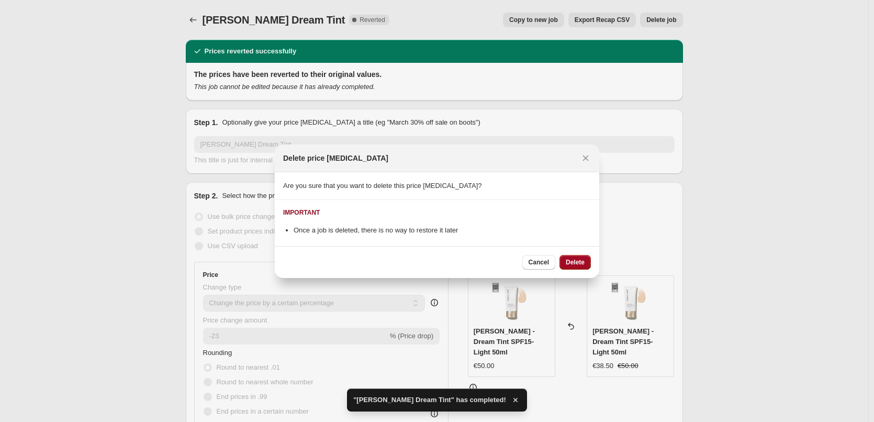
drag, startPoint x: 579, startPoint y: 254, endPoint x: 574, endPoint y: 258, distance: 6.8
click at [578, 254] on div "Cancel Delete" at bounding box center [437, 262] width 325 height 32
click at [573, 257] on button "Delete" at bounding box center [575, 262] width 31 height 15
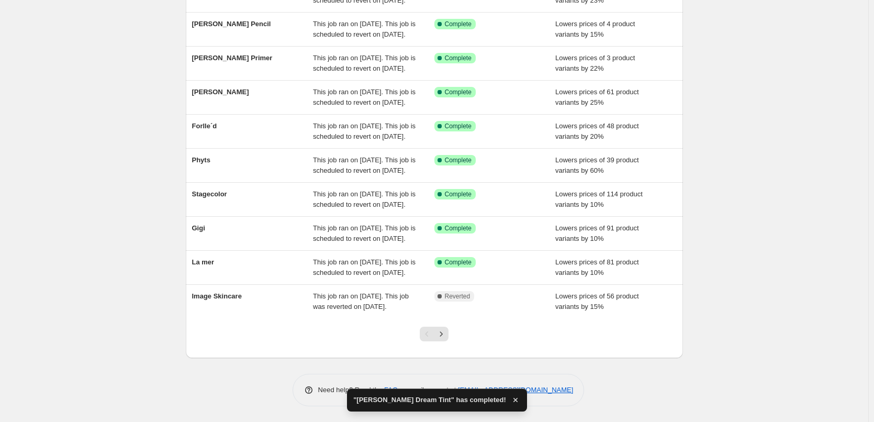
scroll to position [222, 0]
click at [443, 334] on icon "Next" at bounding box center [441, 334] width 10 height 10
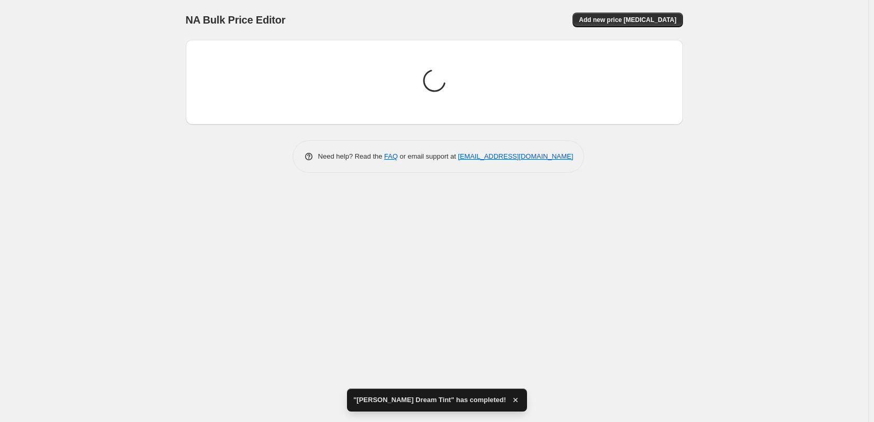
scroll to position [0, 0]
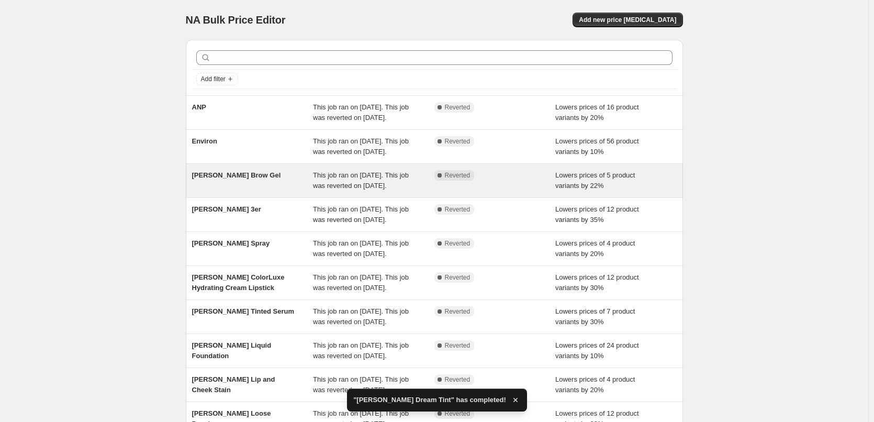
click at [346, 191] on div "This job ran on [DATE]. This job was reverted on [DATE]." at bounding box center [373, 180] width 121 height 21
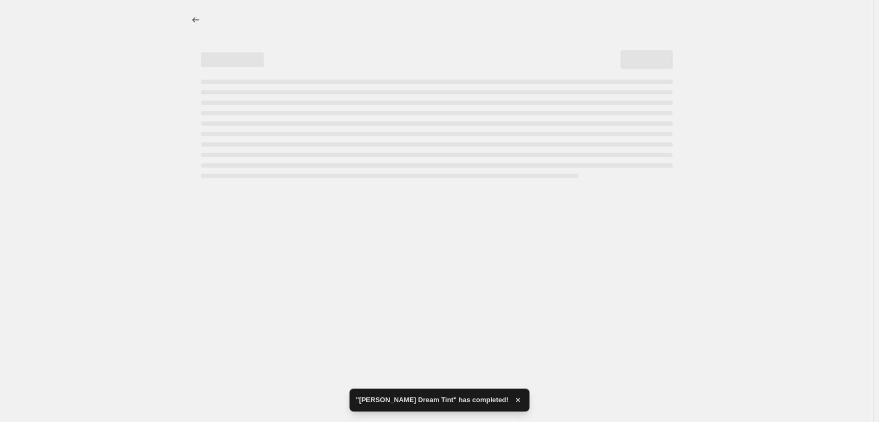
select select "percentage"
select select "tag"
select select "vendor"
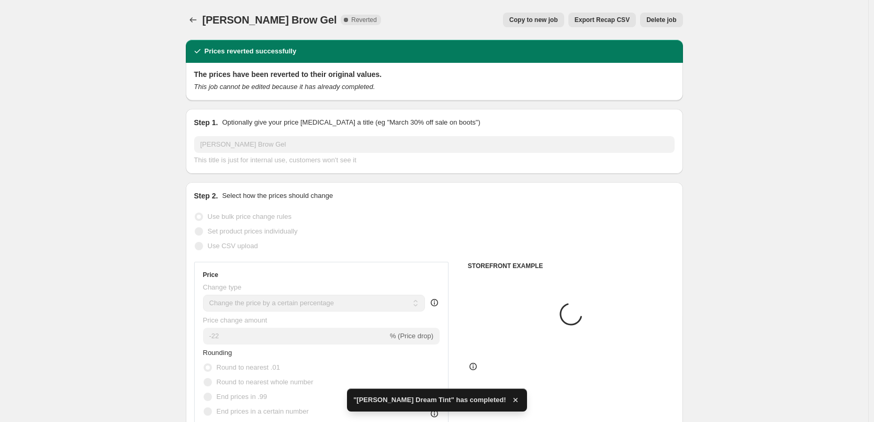
click at [535, 23] on span "Copy to new job" at bounding box center [533, 20] width 49 height 8
select select "percentage"
select select "tag"
select select "vendor"
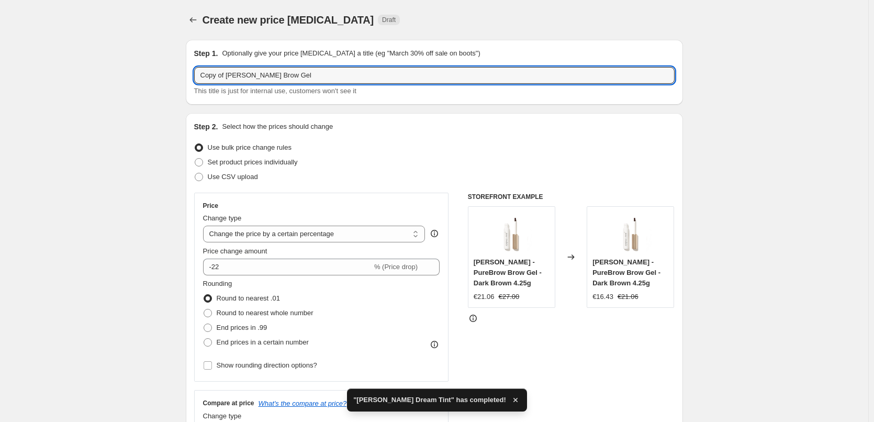
drag, startPoint x: 229, startPoint y: 76, endPoint x: 94, endPoint y: 75, distance: 134.5
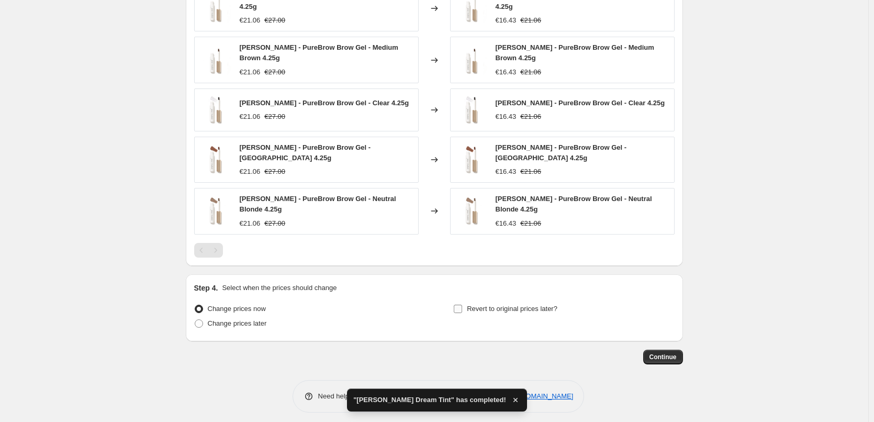
type input "[PERSON_NAME] Brow Gel"
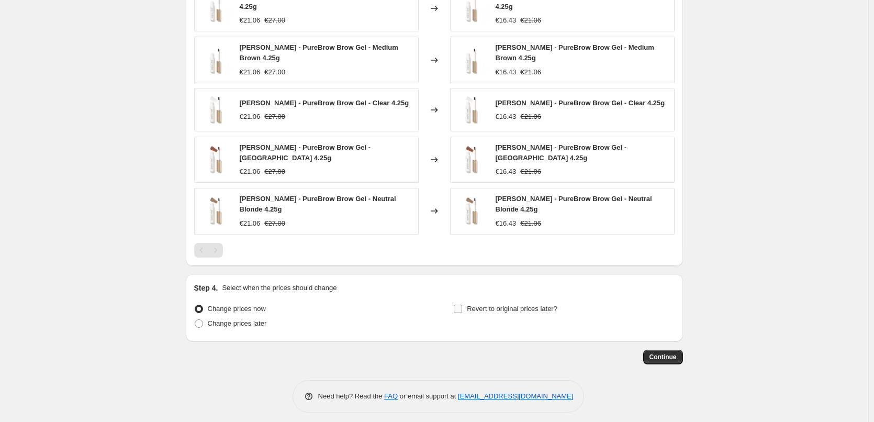
click at [466, 302] on label "Revert to original prices later?" at bounding box center [505, 309] width 104 height 15
click at [462, 305] on input "Revert to original prices later?" at bounding box center [458, 309] width 8 height 8
checkbox input "true"
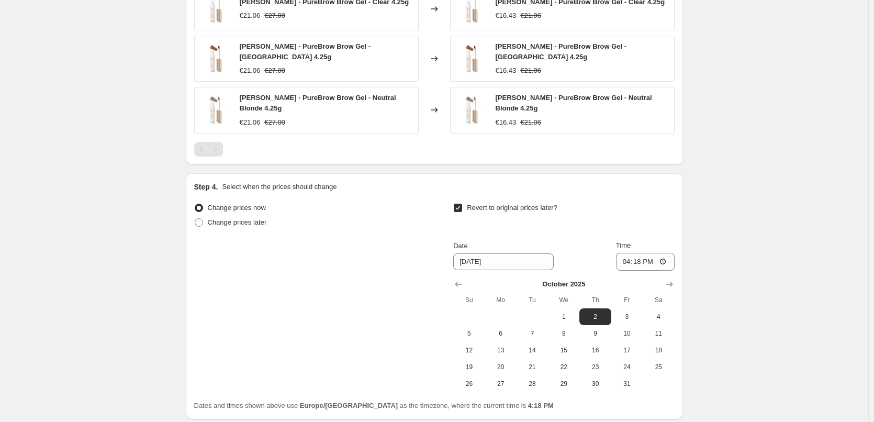
scroll to position [952, 0]
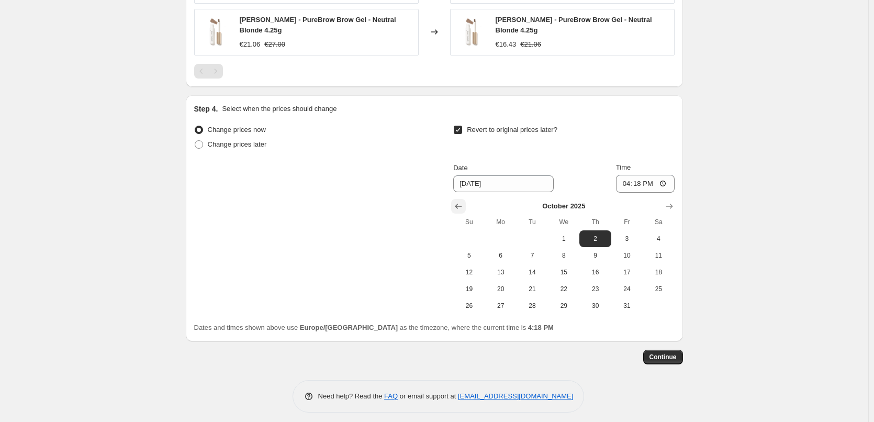
click at [454, 199] on button "Show previous month, September 2025" at bounding box center [458, 206] width 15 height 15
click at [629, 285] on span "26" at bounding box center [627, 289] width 23 height 8
type input "[DATE]"
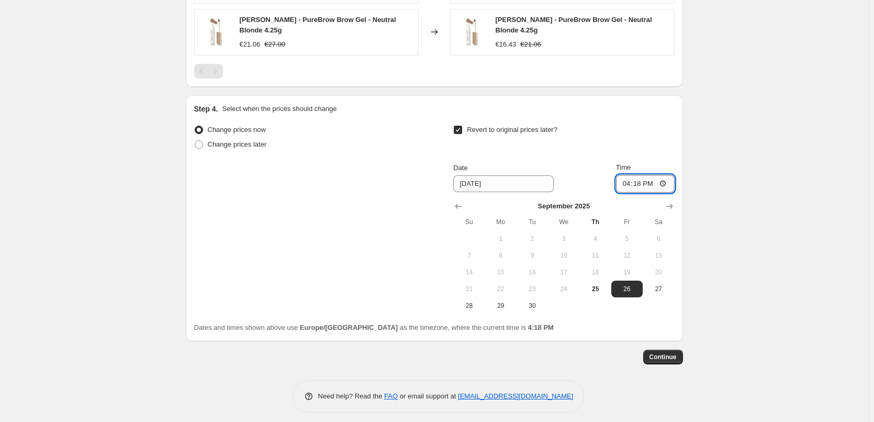
drag, startPoint x: 633, startPoint y: 177, endPoint x: 628, endPoint y: 175, distance: 5.6
click at [631, 177] on input "16:18" at bounding box center [645, 184] width 59 height 18
click at [665, 177] on input "15:00" at bounding box center [645, 184] width 59 height 18
type input "03:00"
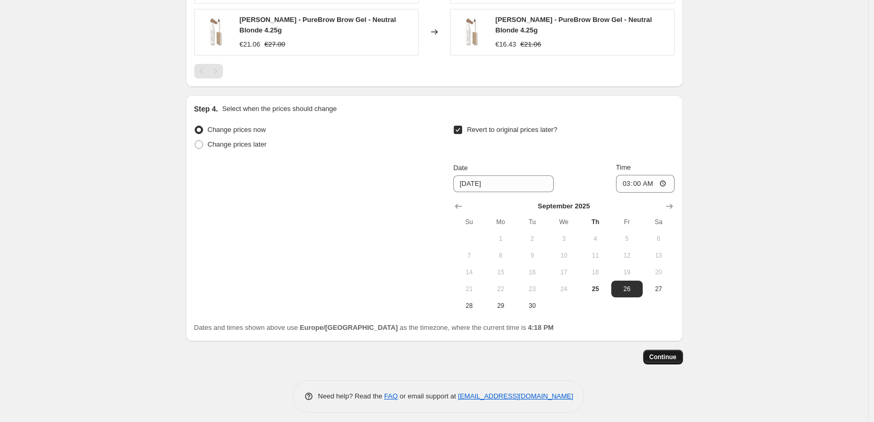
click at [668, 353] on span "Continue" at bounding box center [663, 357] width 27 height 8
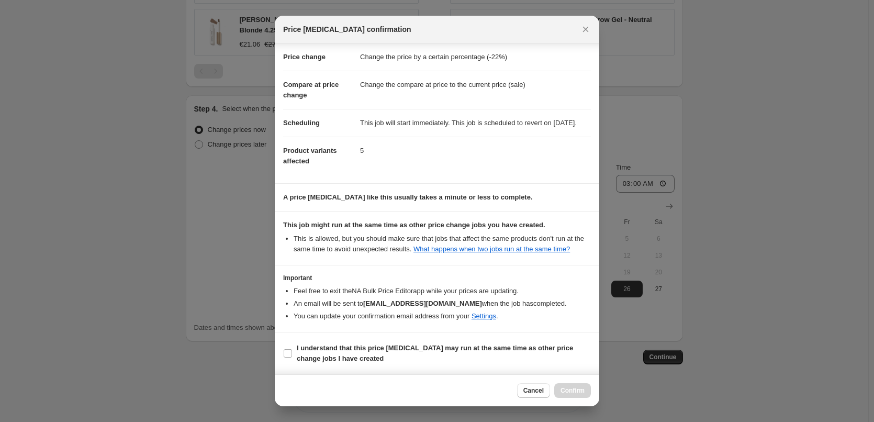
scroll to position [29, 0]
click at [341, 354] on b "I understand that this price [MEDICAL_DATA] may run at the same time as other p…" at bounding box center [435, 353] width 276 height 18
click at [292, 354] on input "I understand that this price [MEDICAL_DATA] may run at the same time as other p…" at bounding box center [288, 353] width 8 height 8
checkbox input "true"
click at [587, 388] on button "Confirm" at bounding box center [572, 390] width 37 height 15
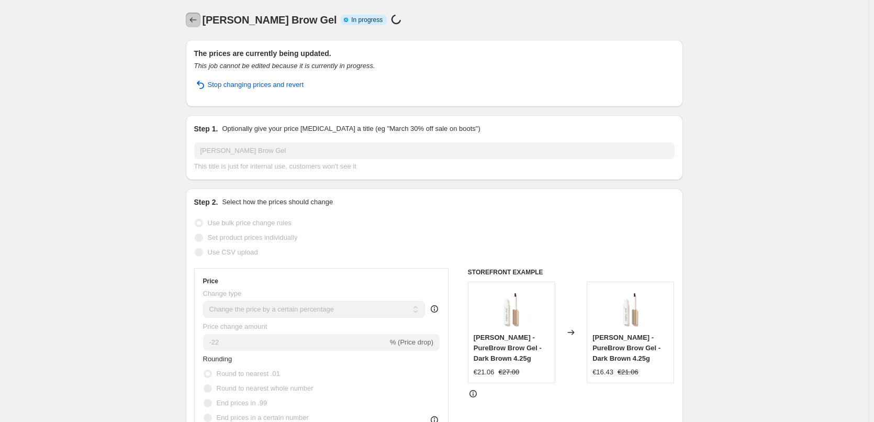
click at [195, 19] on icon "Price change jobs" at bounding box center [193, 20] width 10 height 10
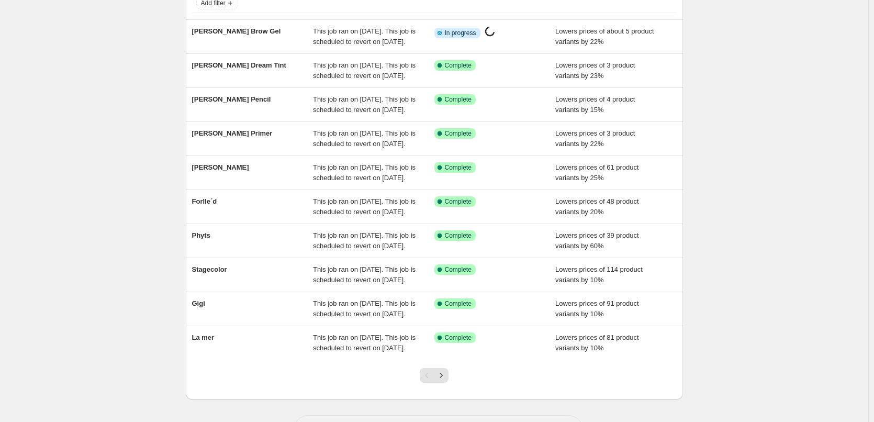
scroll to position [222, 0]
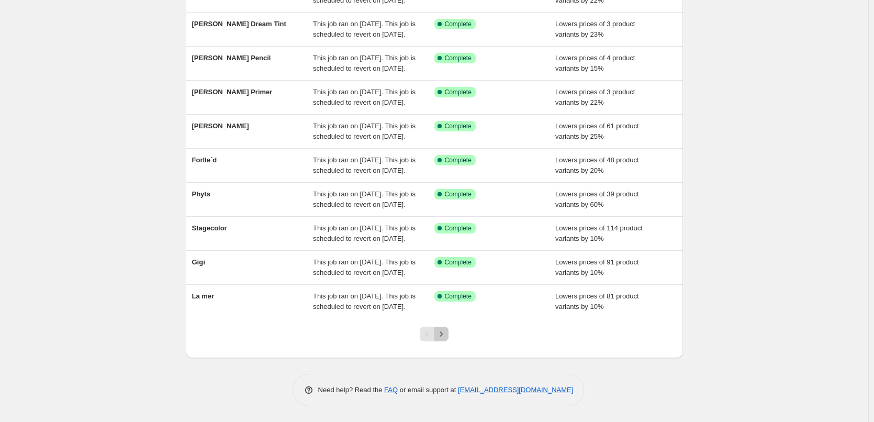
click at [447, 335] on icon "Next" at bounding box center [441, 334] width 10 height 10
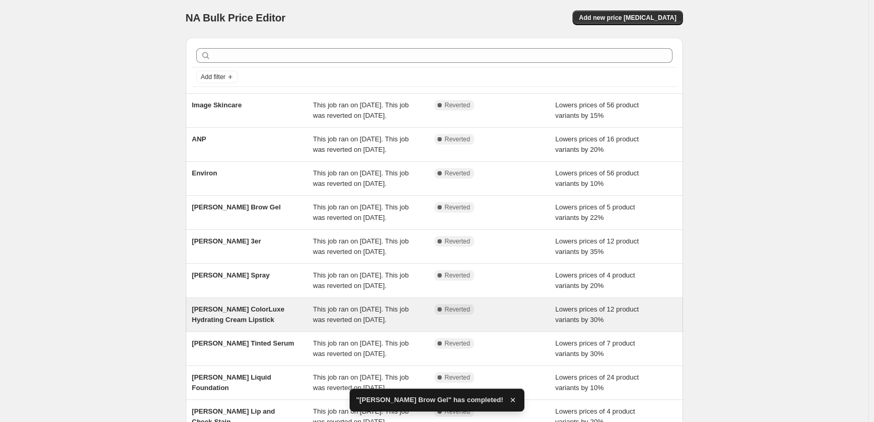
scroll to position [0, 0]
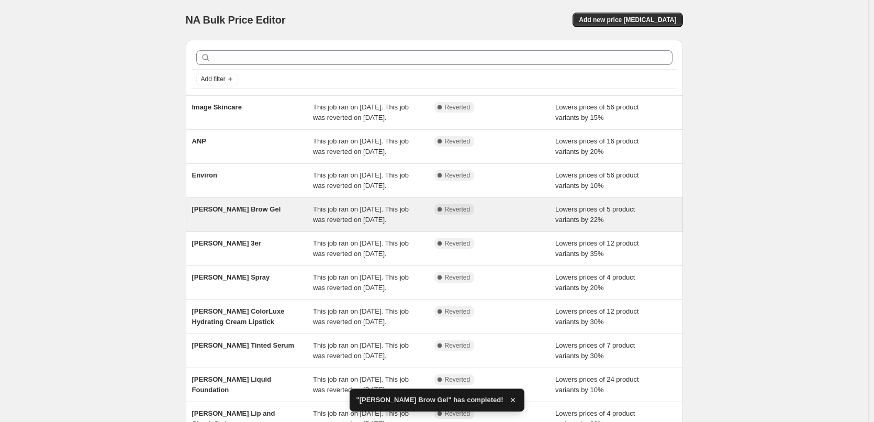
click at [410, 225] on div "This job ran on [DATE]. This job was reverted on [DATE]." at bounding box center [373, 214] width 121 height 21
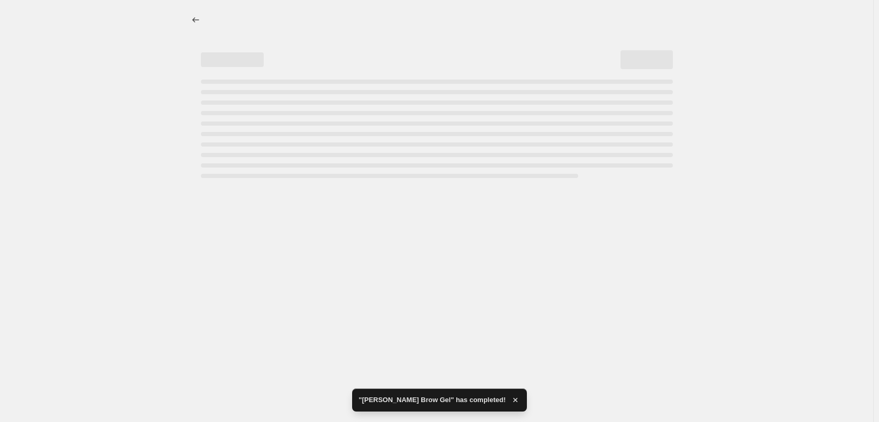
select select "percentage"
select select "tag"
select select "vendor"
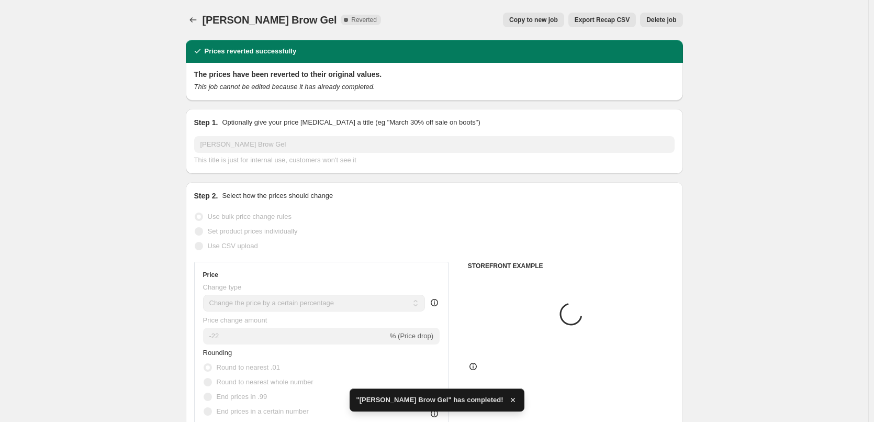
click at [653, 19] on span "Delete job" at bounding box center [661, 20] width 30 height 8
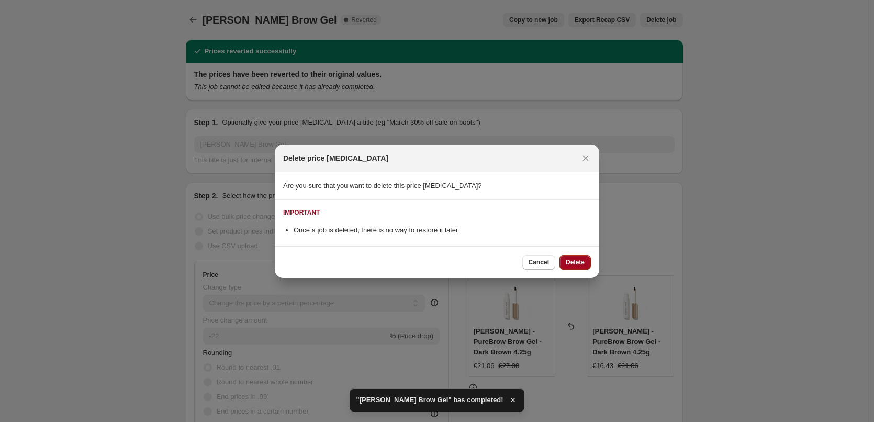
click at [571, 264] on span "Delete" at bounding box center [575, 262] width 19 height 8
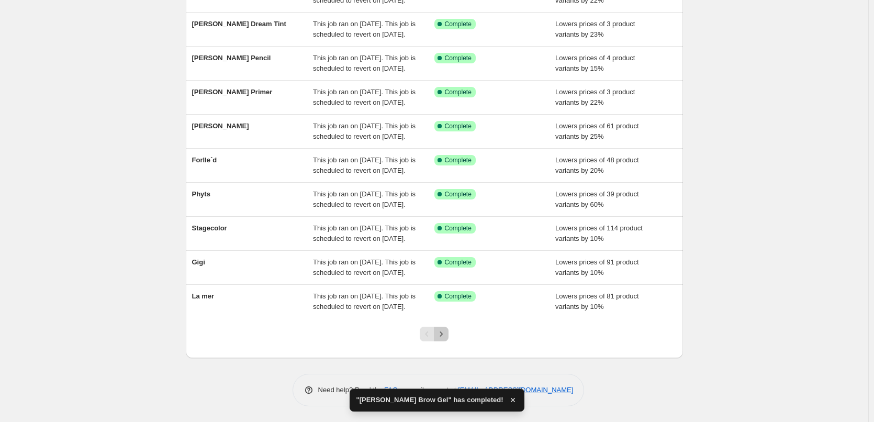
click at [443, 335] on icon "Next" at bounding box center [441, 333] width 3 height 5
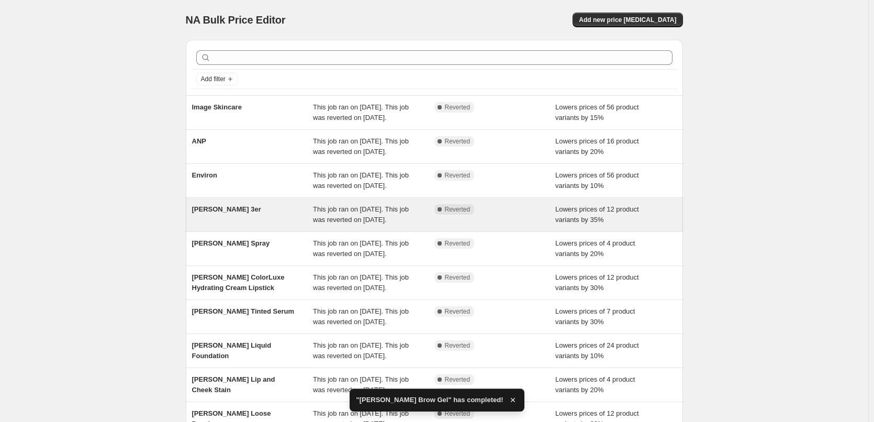
click at [364, 225] on div "This job ran on [DATE]. This job was reverted on [DATE]." at bounding box center [373, 214] width 121 height 21
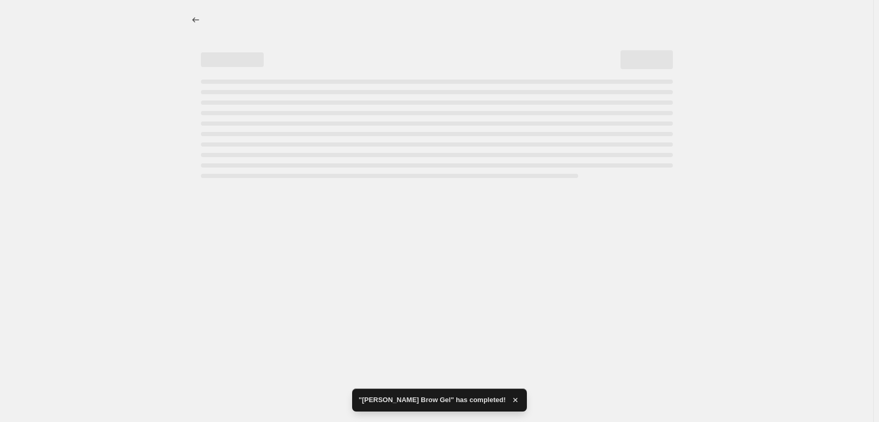
select select "percentage"
select select "tag"
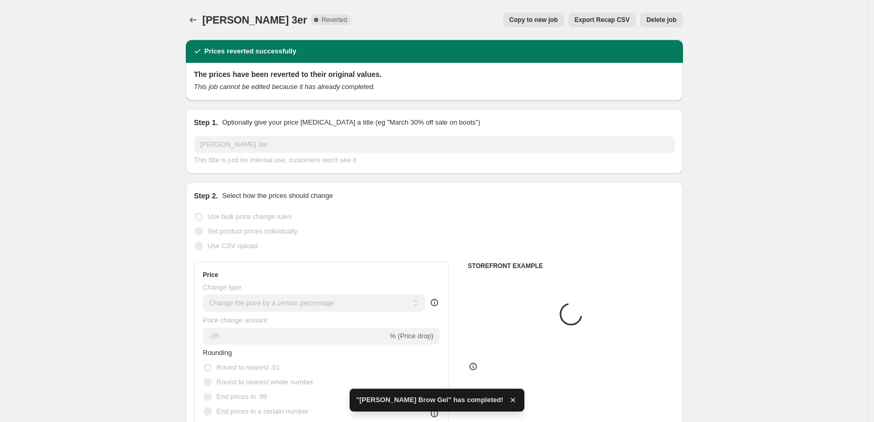
click at [542, 14] on button "Copy to new job" at bounding box center [533, 20] width 61 height 15
select select "percentage"
select select "tag"
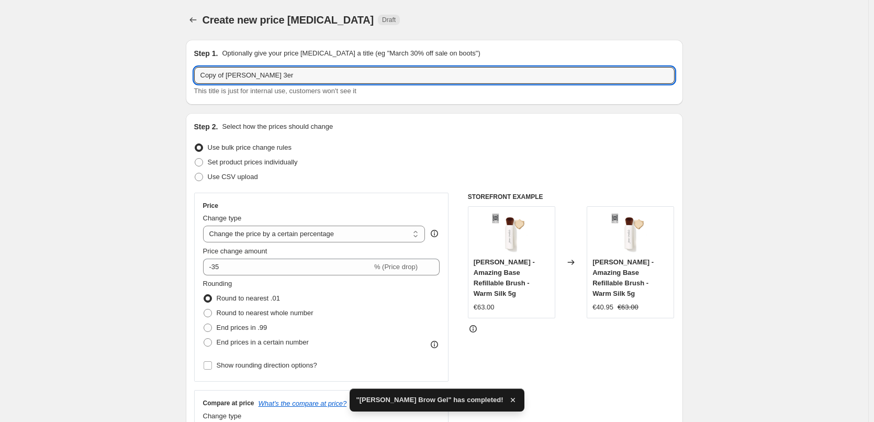
drag, startPoint x: 228, startPoint y: 77, endPoint x: 3, endPoint y: 74, distance: 224.6
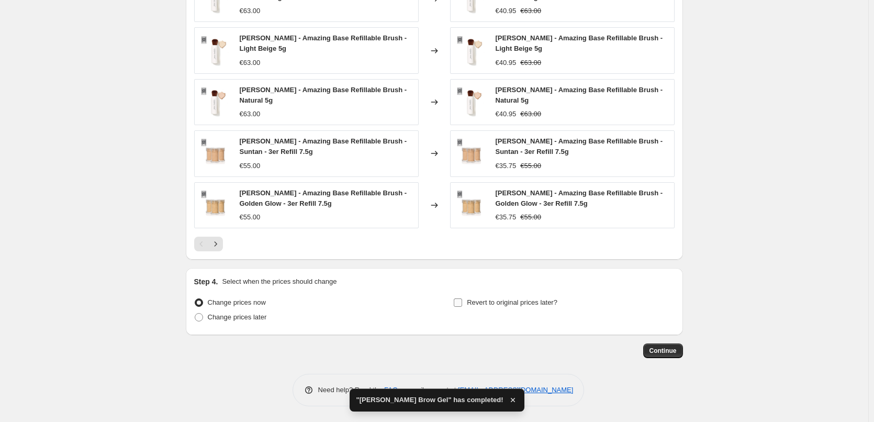
type input "[PERSON_NAME] 3er"
click at [462, 305] on input "Revert to original prices later?" at bounding box center [458, 302] width 8 height 8
checkbox input "true"
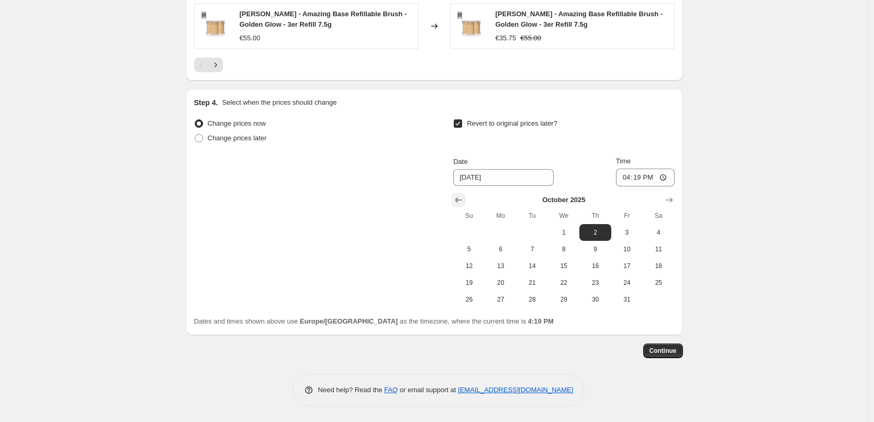
click at [462, 198] on icon "Show previous month, September 2025" at bounding box center [458, 200] width 10 height 10
click at [634, 286] on span "26" at bounding box center [627, 282] width 23 height 8
type input "[DATE]"
click at [628, 180] on input "16:19" at bounding box center [645, 178] width 59 height 18
click at [670, 180] on input "15:00" at bounding box center [645, 178] width 59 height 18
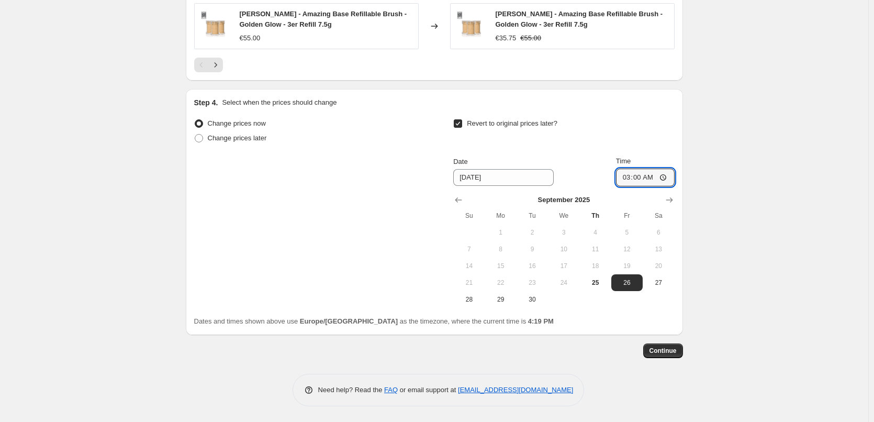
type input "03:00"
click at [665, 350] on span "Continue" at bounding box center [663, 351] width 27 height 8
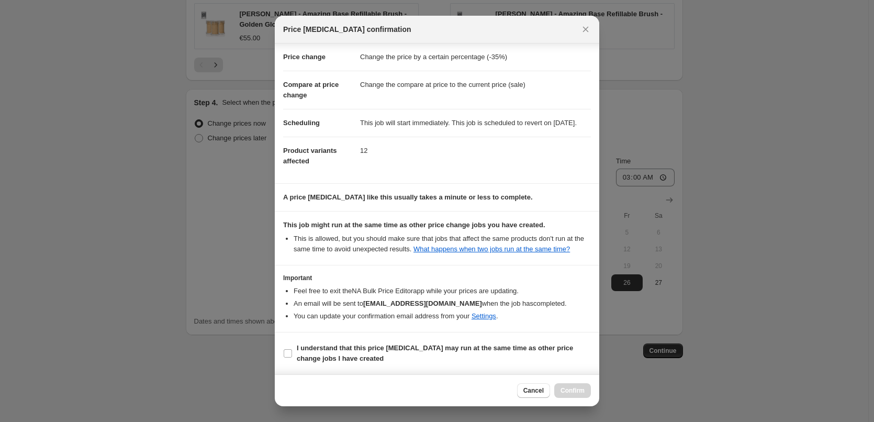
scroll to position [29, 0]
click at [319, 350] on b "I understand that this price [MEDICAL_DATA] may run at the same time as other p…" at bounding box center [435, 353] width 276 height 18
click at [292, 350] on input "I understand that this price [MEDICAL_DATA] may run at the same time as other p…" at bounding box center [288, 353] width 8 height 8
checkbox input "true"
click at [586, 389] on button "Confirm" at bounding box center [572, 390] width 37 height 15
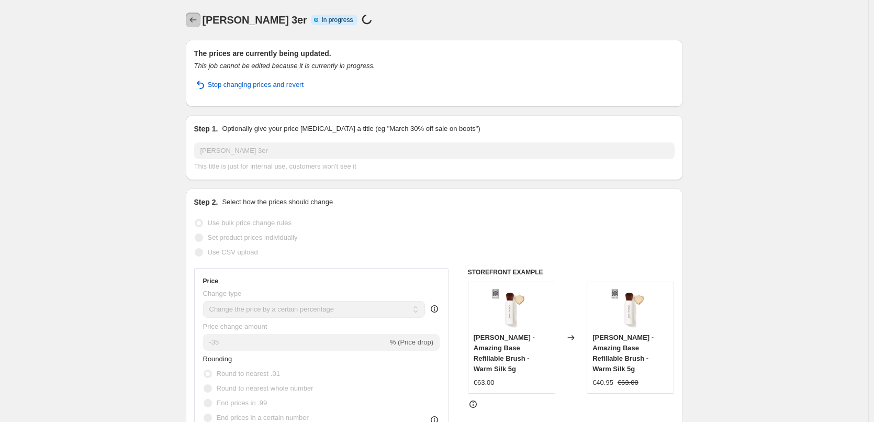
click at [194, 19] on icon "Price change jobs" at bounding box center [193, 20] width 10 height 10
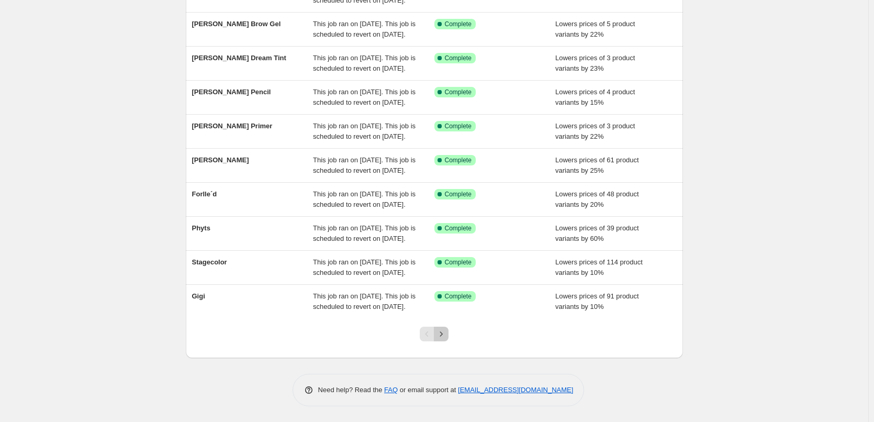
click at [447, 338] on icon "Next" at bounding box center [441, 334] width 10 height 10
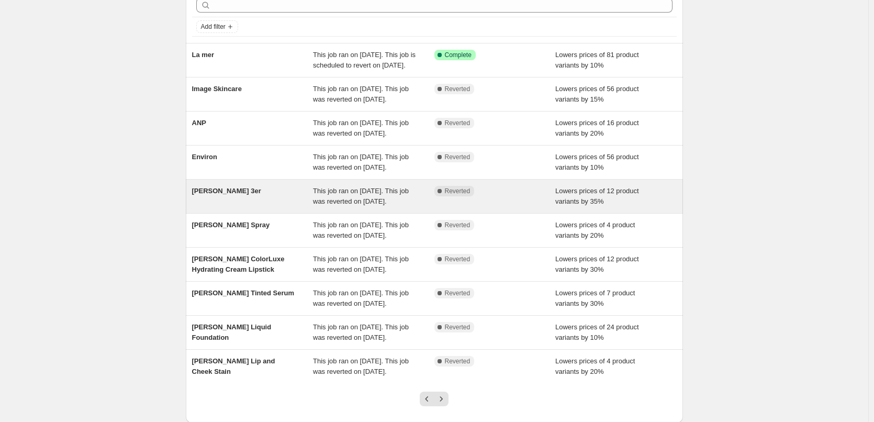
click at [391, 205] on span "This job ran on [DATE]. This job was reverted on [DATE]." at bounding box center [361, 196] width 96 height 18
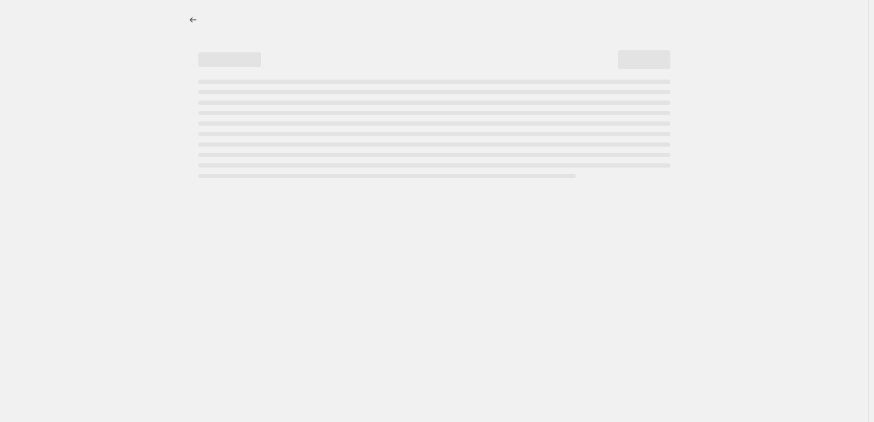
select select "percentage"
select select "tag"
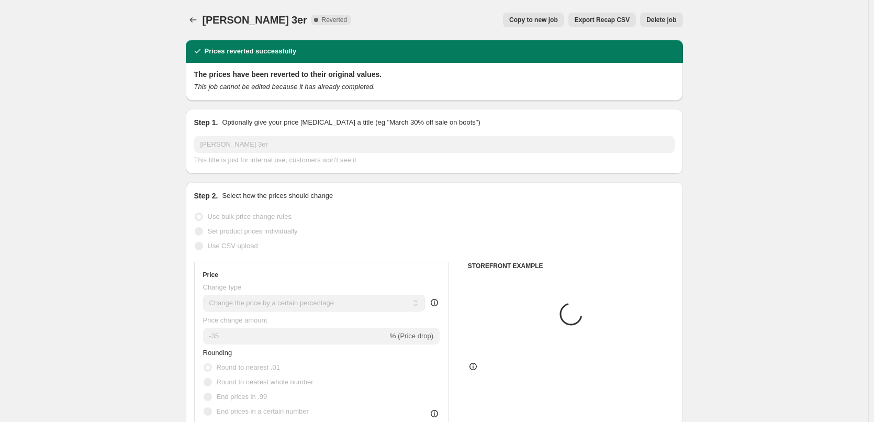
click at [651, 21] on span "Delete job" at bounding box center [661, 20] width 30 height 8
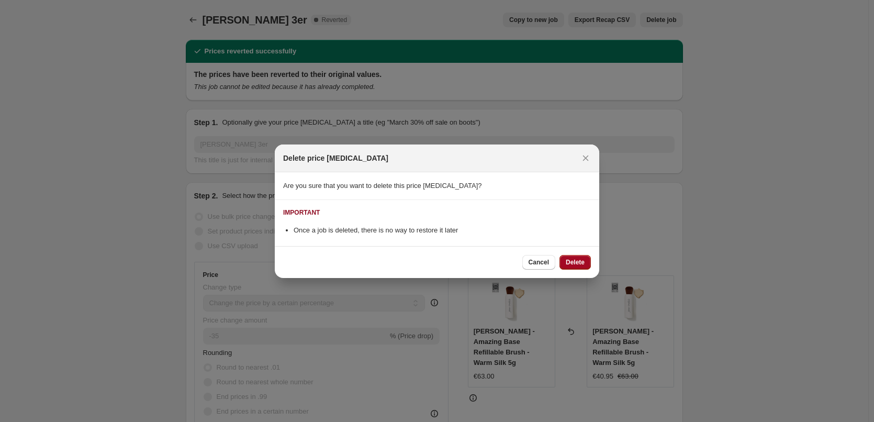
click at [570, 265] on span "Delete" at bounding box center [575, 262] width 19 height 8
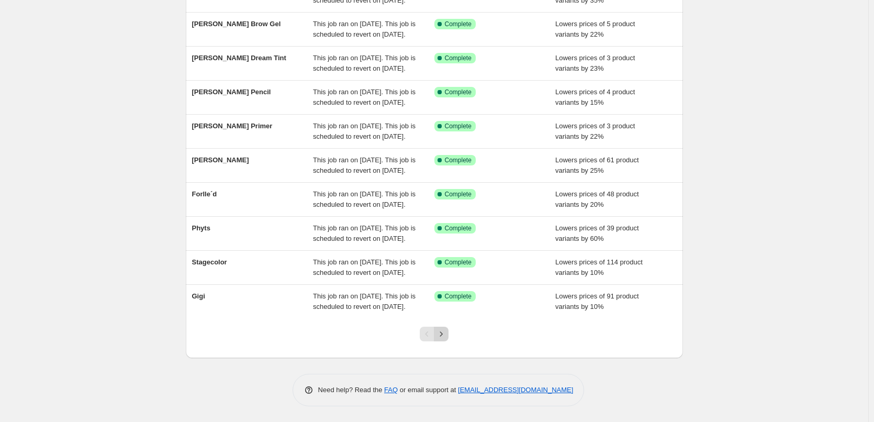
click at [442, 337] on icon "Next" at bounding box center [441, 334] width 10 height 10
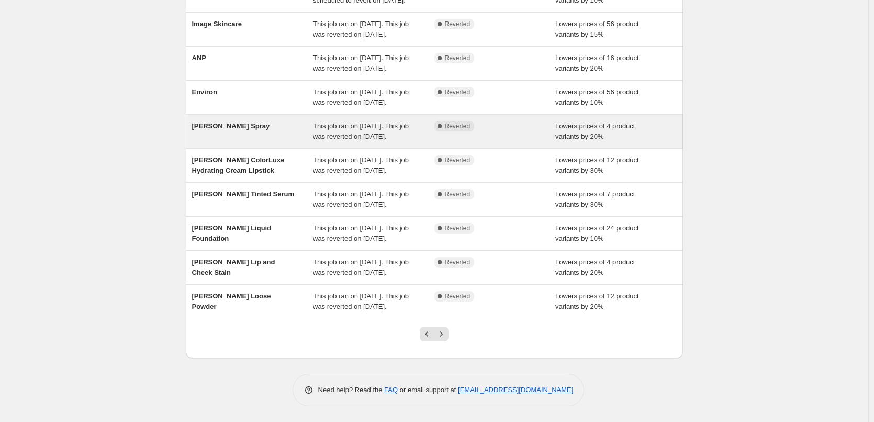
click at [389, 128] on span "This job ran on [DATE]. This job was reverted on [DATE]." at bounding box center [361, 131] width 96 height 18
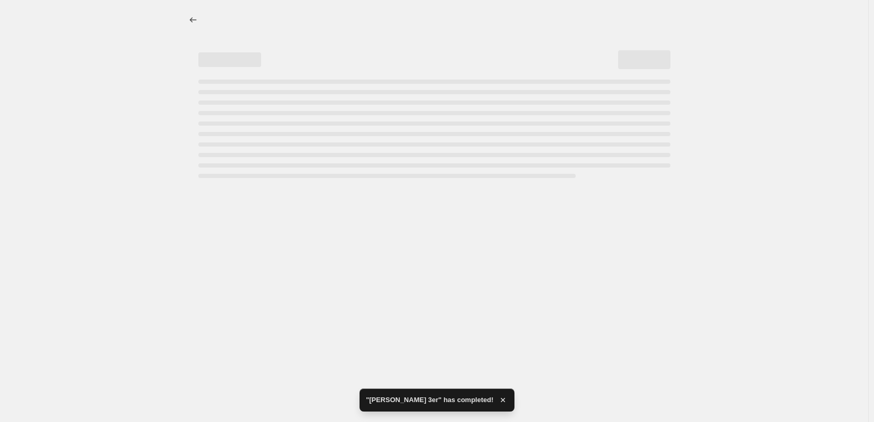
select select "percentage"
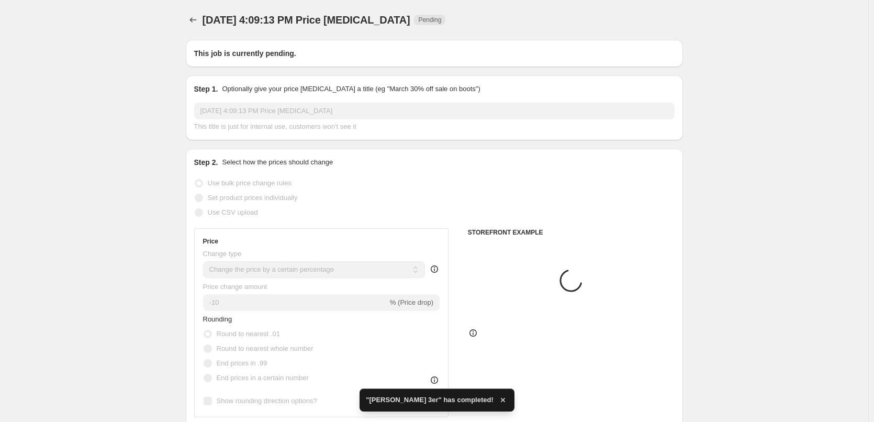
type input "[PERSON_NAME] Spray"
radio input "false"
radio input "true"
checkbox input "true"
select select "tag"
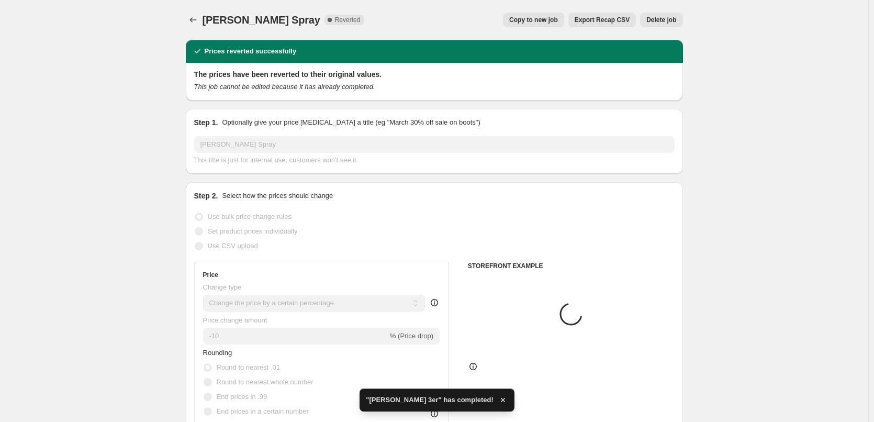
click at [542, 19] on span "Copy to new job" at bounding box center [533, 20] width 49 height 8
select select "percentage"
select select "tag"
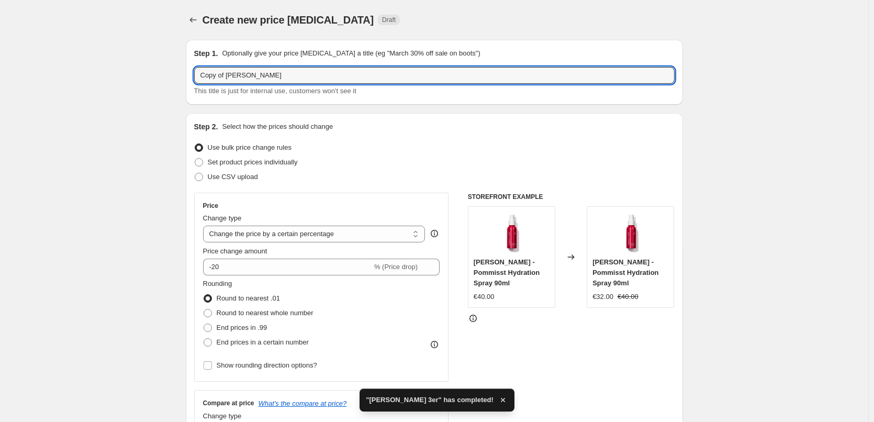
drag, startPoint x: 228, startPoint y: 74, endPoint x: 1, endPoint y: 82, distance: 227.9
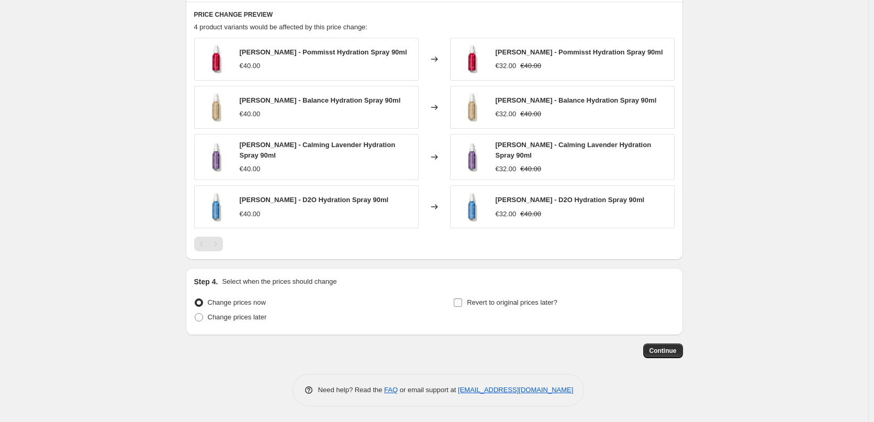
type input "[PERSON_NAME] Spray"
click at [488, 301] on span "Revert to original prices later?" at bounding box center [512, 302] width 91 height 8
click at [462, 301] on input "Revert to original prices later?" at bounding box center [458, 302] width 8 height 8
checkbox input "true"
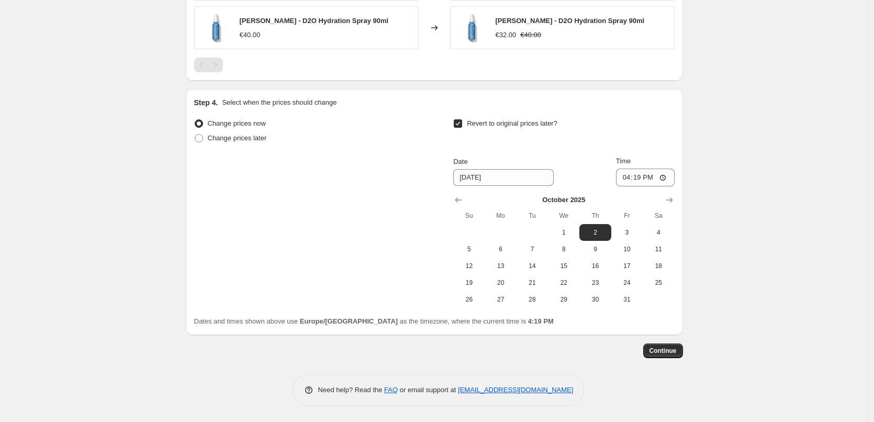
click at [452, 203] on div "[DATE] Su Mo Tu We Th Fr Sa 1 2 3 4 5 6 7 8 9 10 11 12 13 14 15 16 17 18 19 20 …" at bounding box center [559, 246] width 229 height 121
click at [459, 196] on icon "Show previous month, September 2025" at bounding box center [458, 200] width 10 height 10
click at [630, 280] on span "26" at bounding box center [627, 282] width 23 height 8
type input "[DATE]"
click at [627, 176] on input "16:19" at bounding box center [645, 178] width 59 height 18
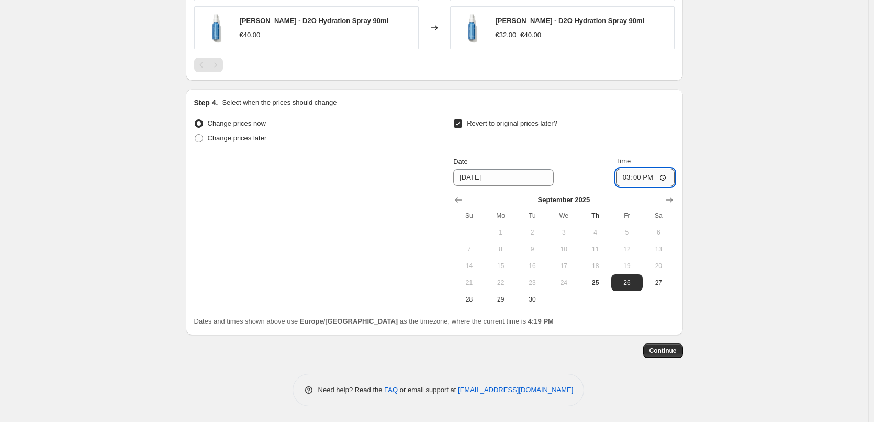
click at [668, 175] on input "15:00" at bounding box center [645, 178] width 59 height 18
click at [666, 177] on input "15:00" at bounding box center [645, 178] width 59 height 18
type input "03:00"
click at [658, 351] on span "Continue" at bounding box center [663, 351] width 27 height 8
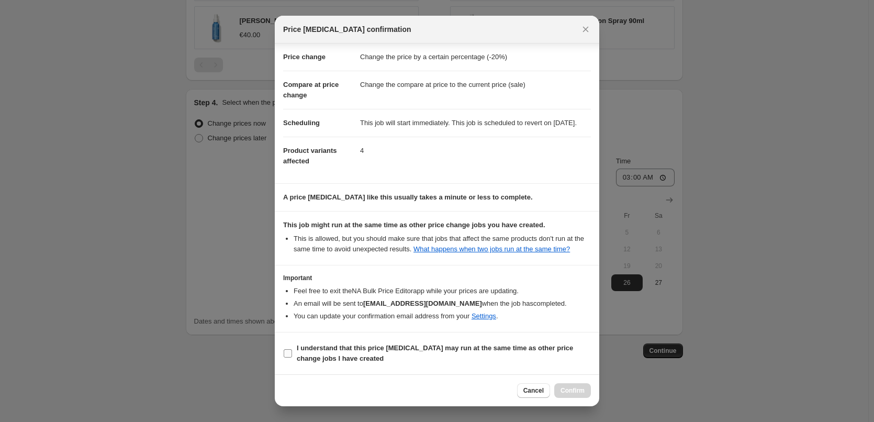
click at [356, 350] on b "I understand that this price [MEDICAL_DATA] may run at the same time as other p…" at bounding box center [435, 353] width 276 height 18
click at [292, 350] on input "I understand that this price [MEDICAL_DATA] may run at the same time as other p…" at bounding box center [288, 353] width 8 height 8
checkbox input "true"
click at [567, 387] on span "Confirm" at bounding box center [573, 390] width 24 height 8
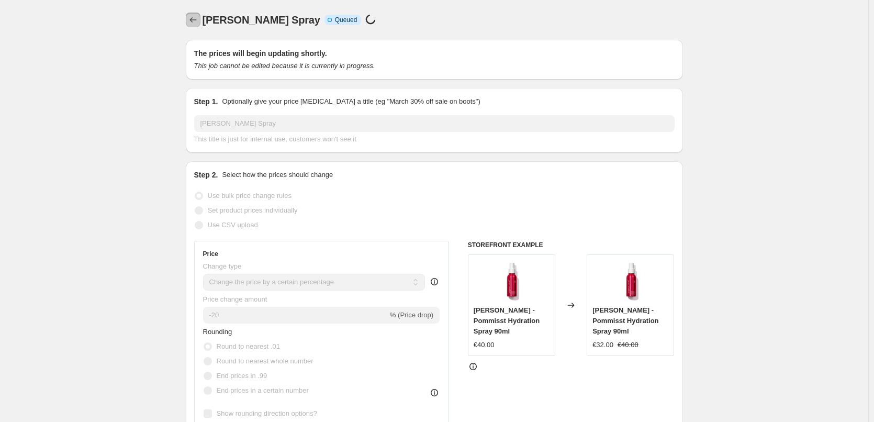
click at [195, 21] on icon "Price change jobs" at bounding box center [193, 20] width 10 height 10
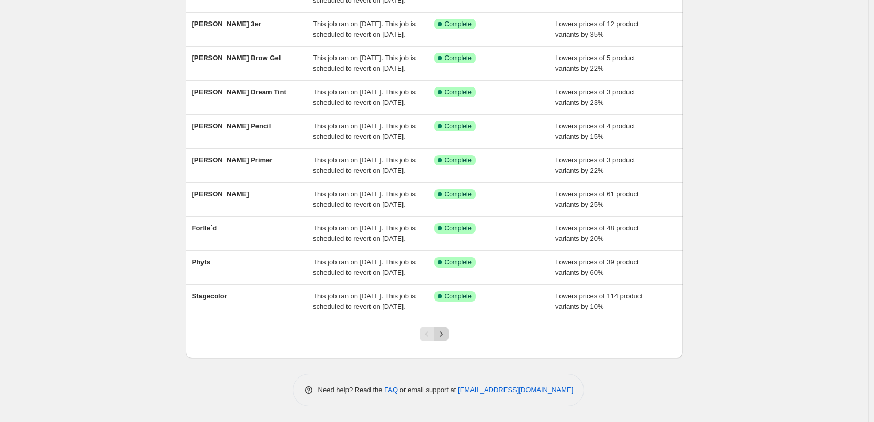
click at [443, 334] on icon "Next" at bounding box center [441, 334] width 10 height 10
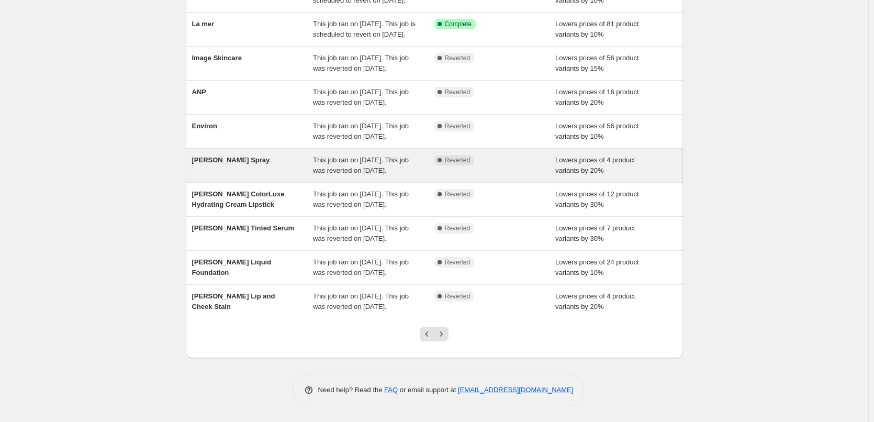
click at [385, 174] on span "This job ran on [DATE]. This job was reverted on [DATE]." at bounding box center [361, 165] width 96 height 18
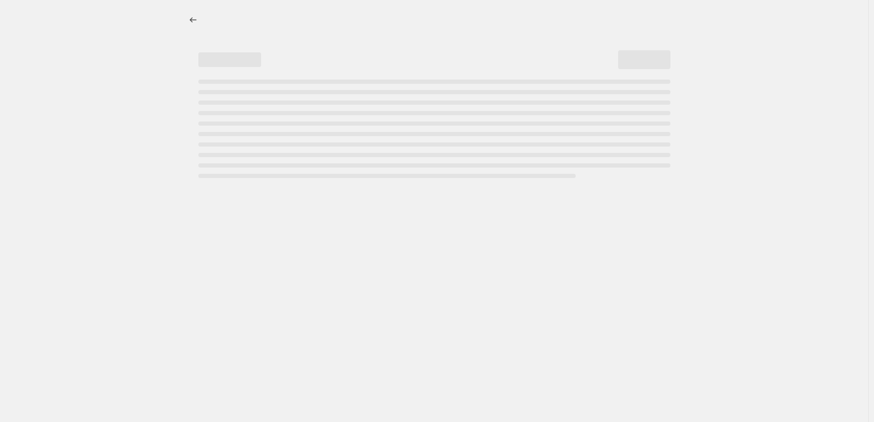
select select "percentage"
select select "tag"
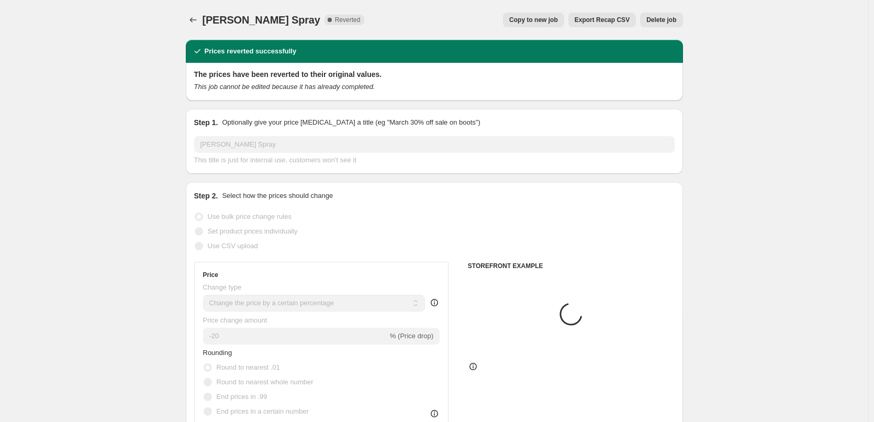
click at [663, 20] on span "Delete job" at bounding box center [661, 20] width 30 height 8
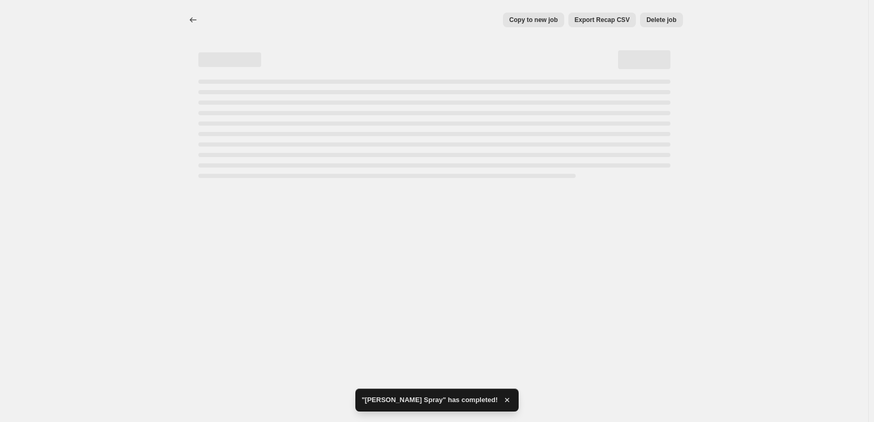
select select "percentage"
select select "tag"
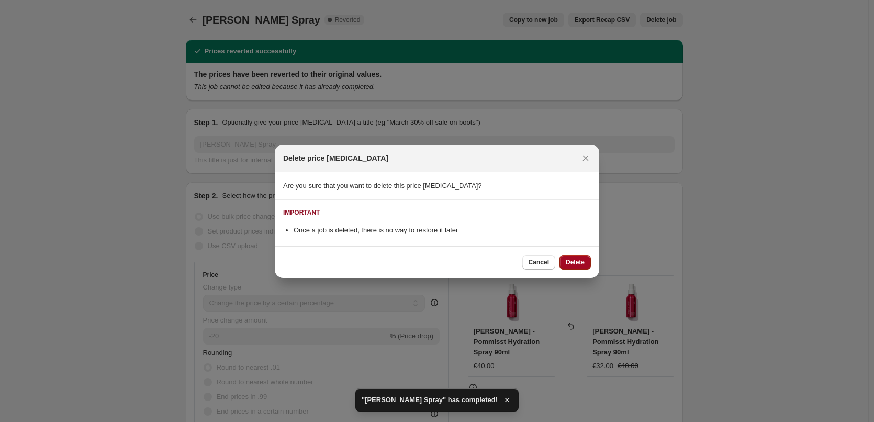
click at [576, 265] on span "Delete" at bounding box center [575, 262] width 19 height 8
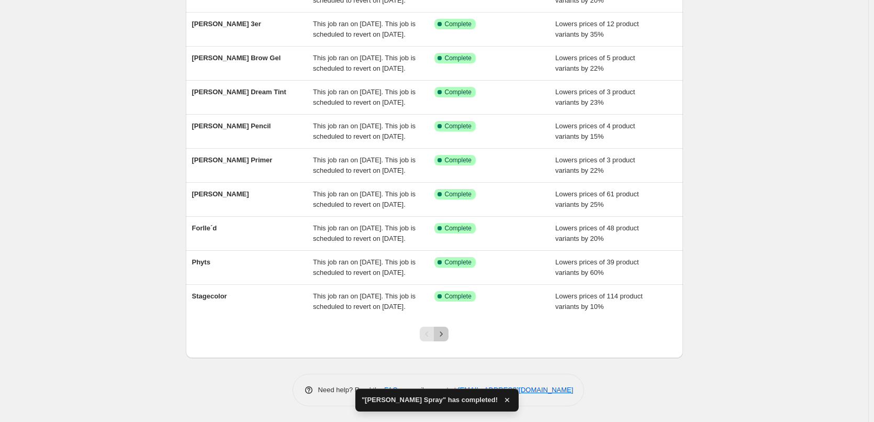
click at [445, 336] on icon "Next" at bounding box center [441, 334] width 10 height 10
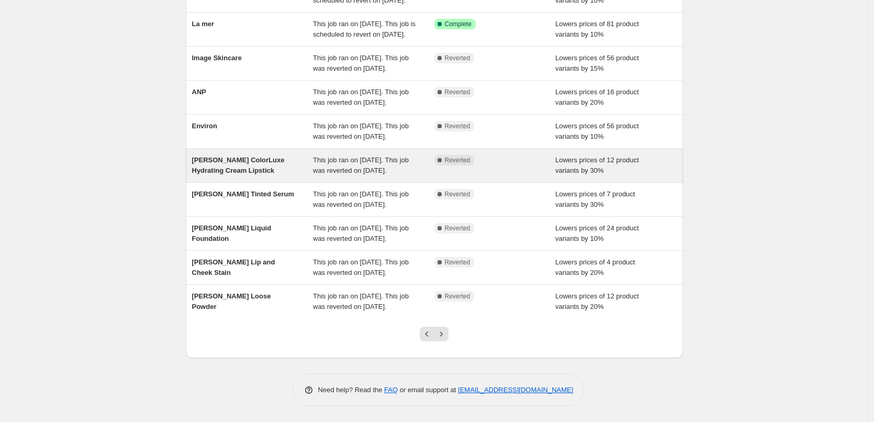
click at [411, 176] on div "This job ran on [DATE]. This job was reverted on [DATE]." at bounding box center [373, 165] width 121 height 21
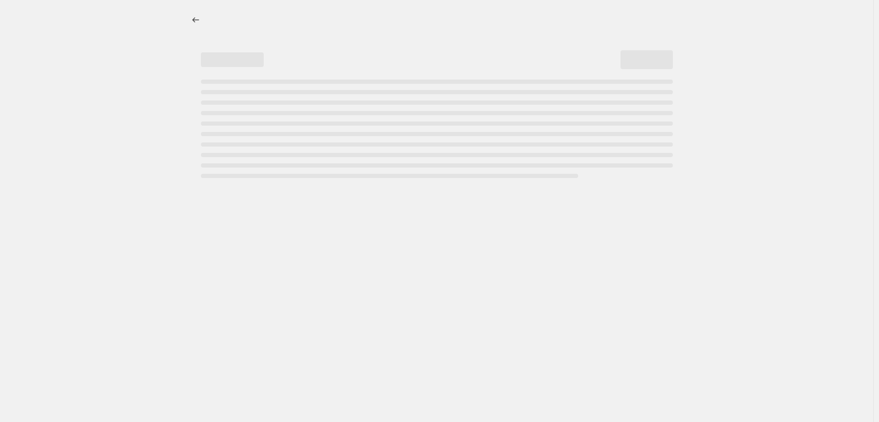
select select "percentage"
select select "tag"
select select "vendor"
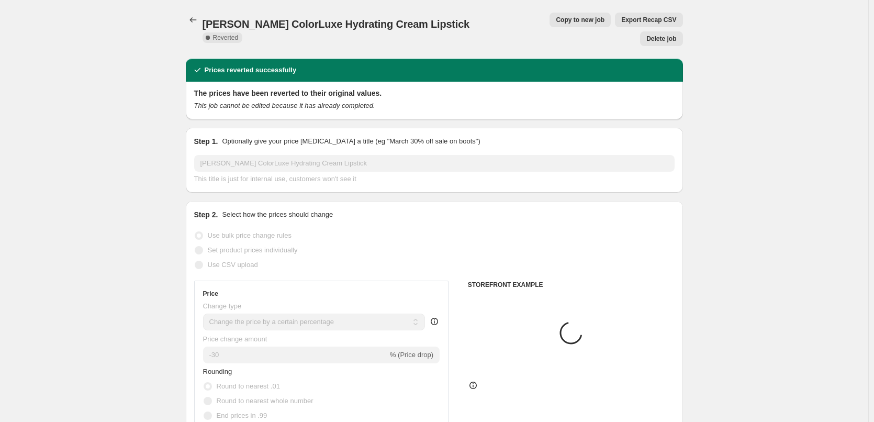
click at [556, 17] on span "Copy to new job" at bounding box center [580, 20] width 49 height 8
select select "percentage"
select select "tag"
select select "vendor"
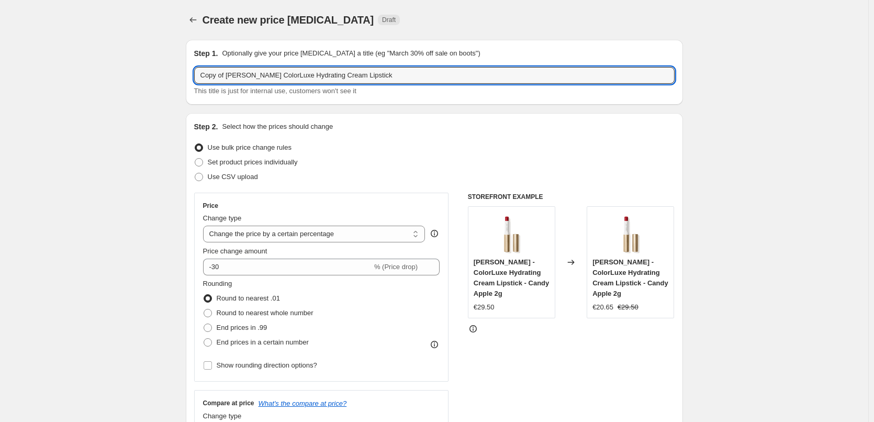
drag, startPoint x: 227, startPoint y: 75, endPoint x: 72, endPoint y: 71, distance: 155.0
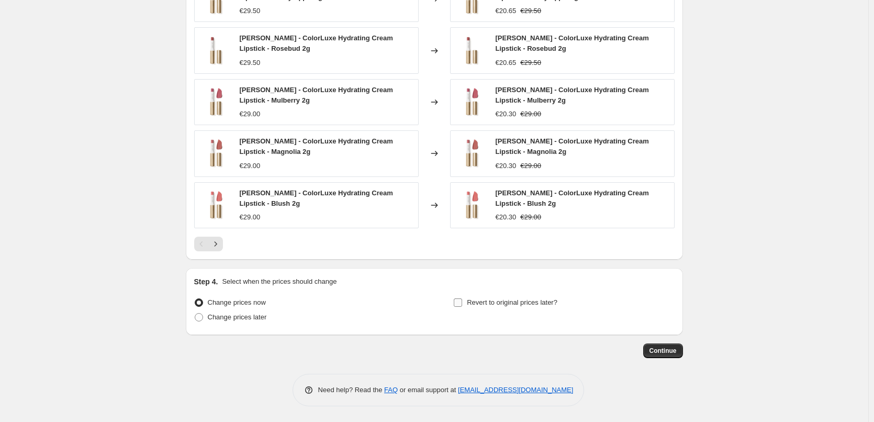
type input "[PERSON_NAME] ColorLuxe Hydrating Cream Lipstick"
click at [471, 299] on span "Revert to original prices later?" at bounding box center [512, 302] width 91 height 8
click at [462, 299] on input "Revert to original prices later?" at bounding box center [458, 302] width 8 height 8
checkbox input "true"
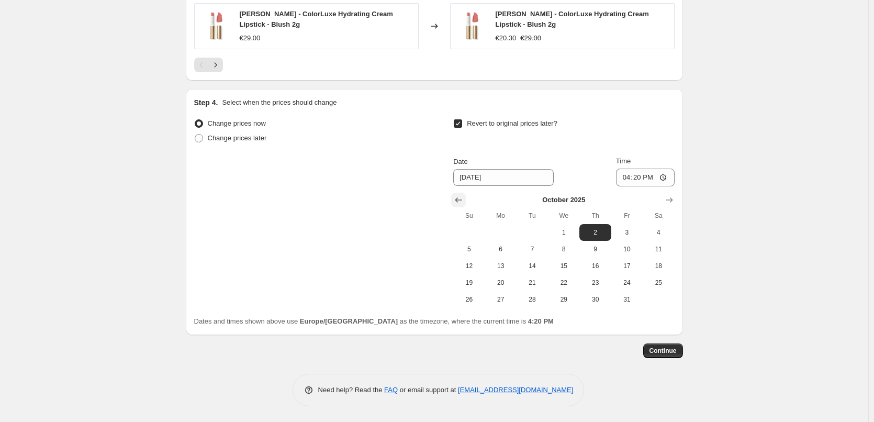
click at [459, 199] on icon "Show previous month, September 2025" at bounding box center [458, 199] width 7 height 5
click at [625, 284] on span "26" at bounding box center [627, 282] width 23 height 8
type input "[DATE]"
click at [628, 177] on input "16:20" at bounding box center [645, 178] width 59 height 18
click at [666, 175] on input "15:00" at bounding box center [645, 178] width 59 height 18
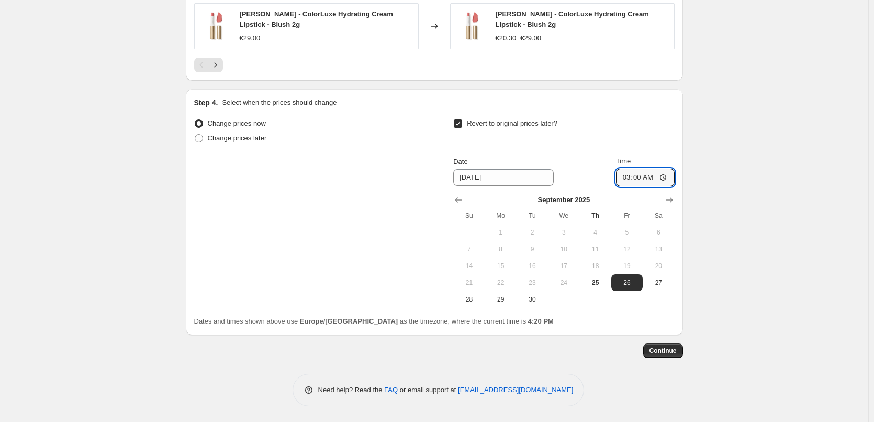
type input "03:00"
click at [661, 349] on span "Continue" at bounding box center [663, 351] width 27 height 8
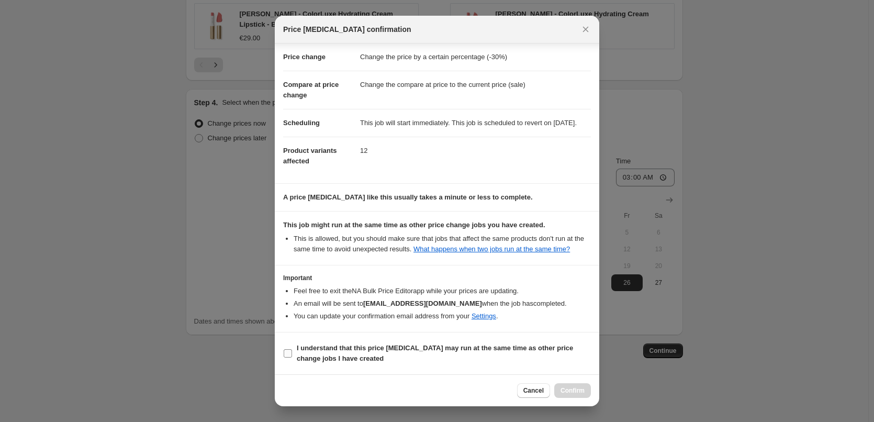
click at [303, 352] on span "I understand that this price [MEDICAL_DATA] may run at the same time as other p…" at bounding box center [444, 353] width 294 height 21
click at [292, 352] on input "I understand that this price [MEDICAL_DATA] may run at the same time as other p…" at bounding box center [288, 353] width 8 height 8
checkbox input "true"
click at [571, 387] on span "Confirm" at bounding box center [573, 390] width 24 height 8
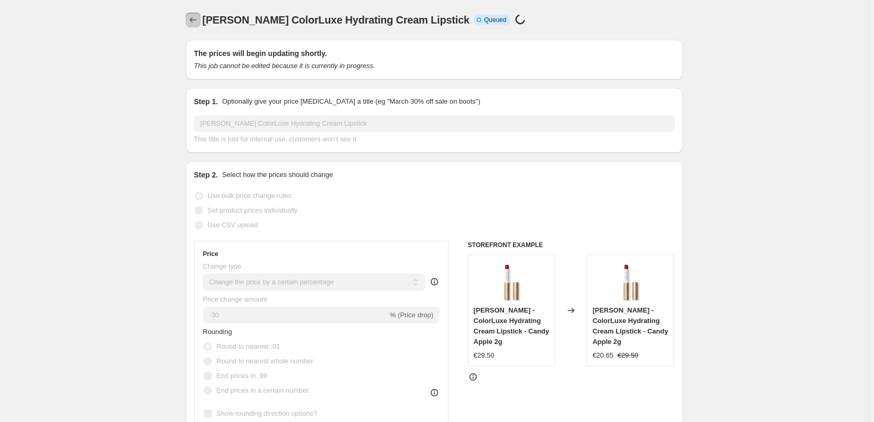
click at [192, 23] on icon "Price change jobs" at bounding box center [193, 20] width 10 height 10
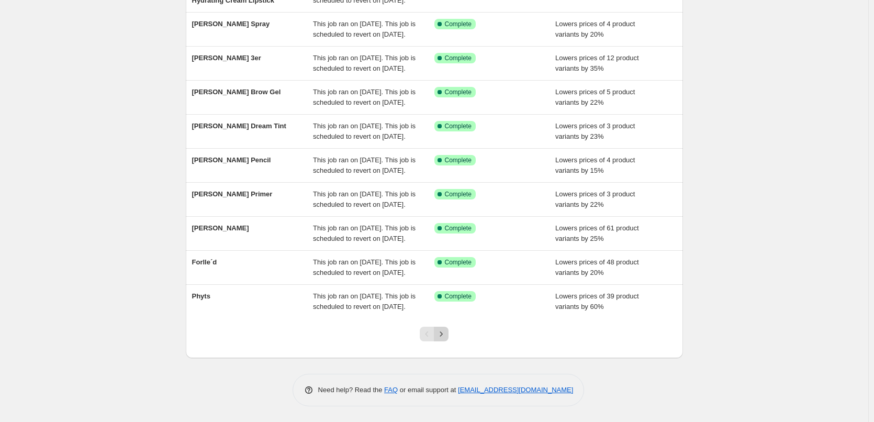
click at [447, 335] on icon "Next" at bounding box center [441, 334] width 10 height 10
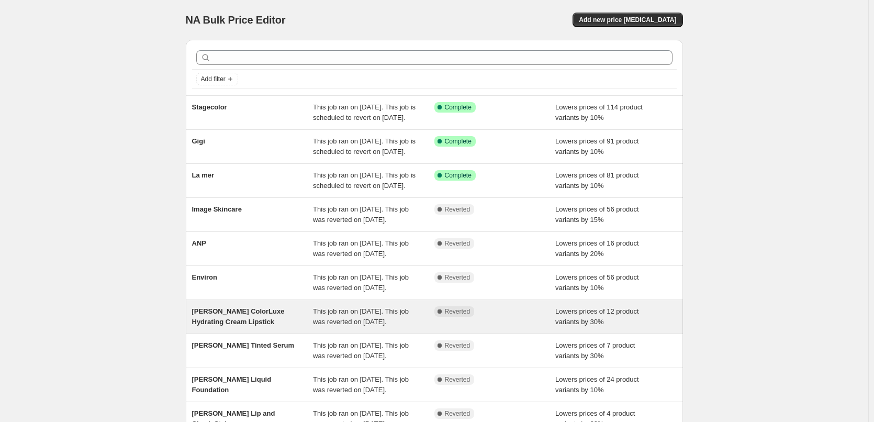
click at [314, 327] on div "[PERSON_NAME] ColorLuxe Hydrating Cream Lipstick" at bounding box center [252, 316] width 121 height 21
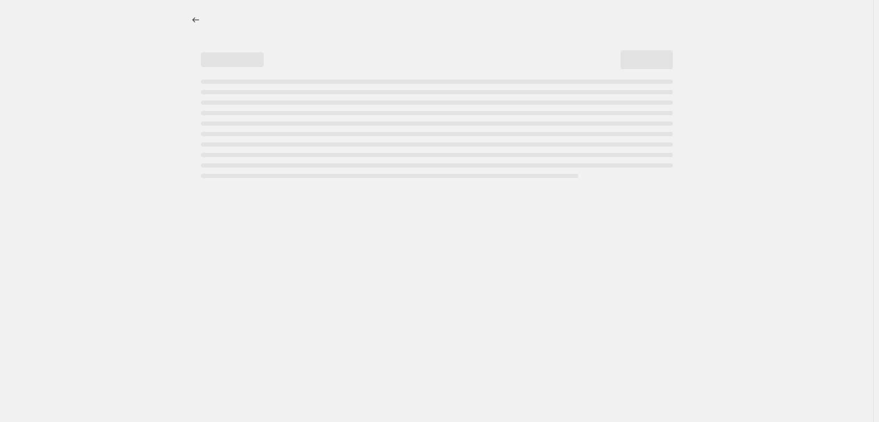
select select "percentage"
select select "tag"
select select "vendor"
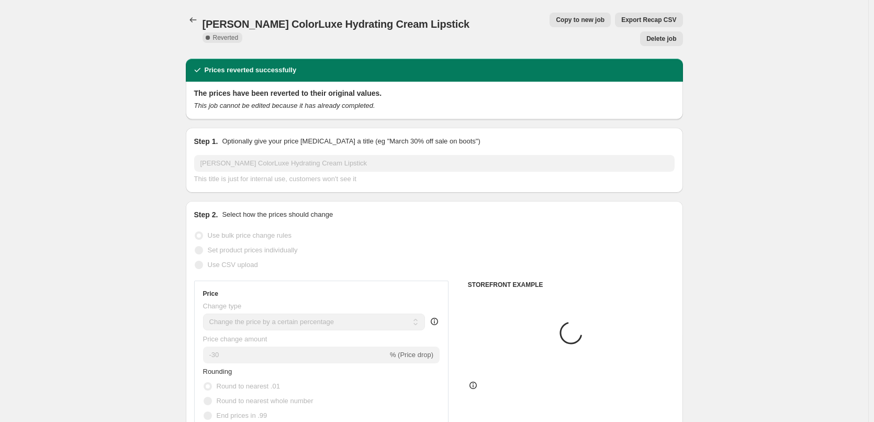
click at [670, 35] on span "Delete job" at bounding box center [661, 39] width 30 height 8
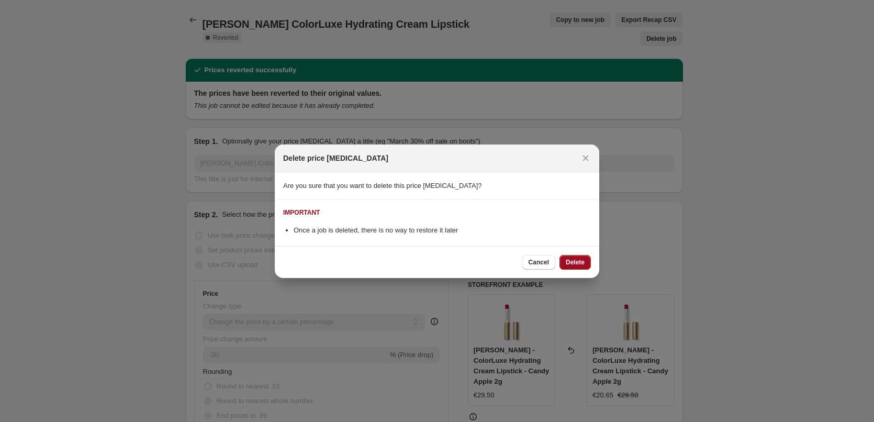
click at [581, 261] on span "Delete" at bounding box center [575, 262] width 19 height 8
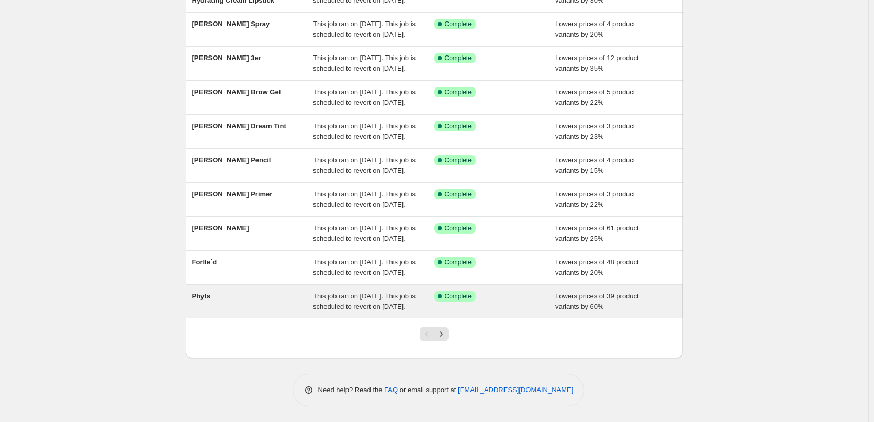
scroll to position [222, 0]
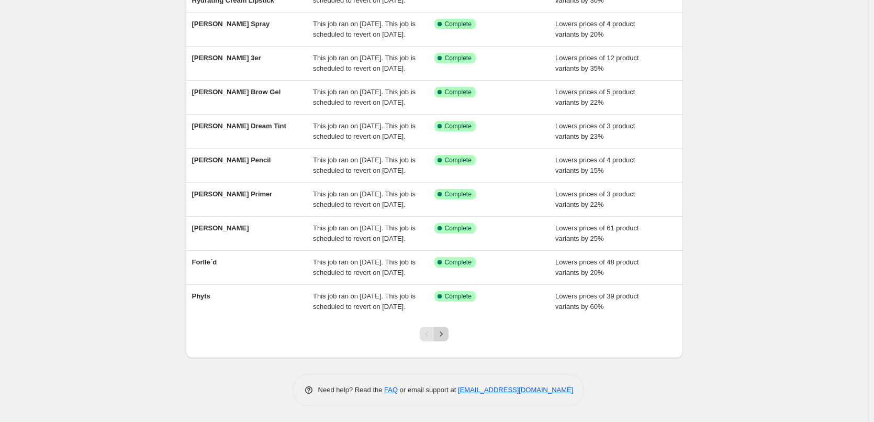
click at [445, 336] on icon "Next" at bounding box center [441, 334] width 10 height 10
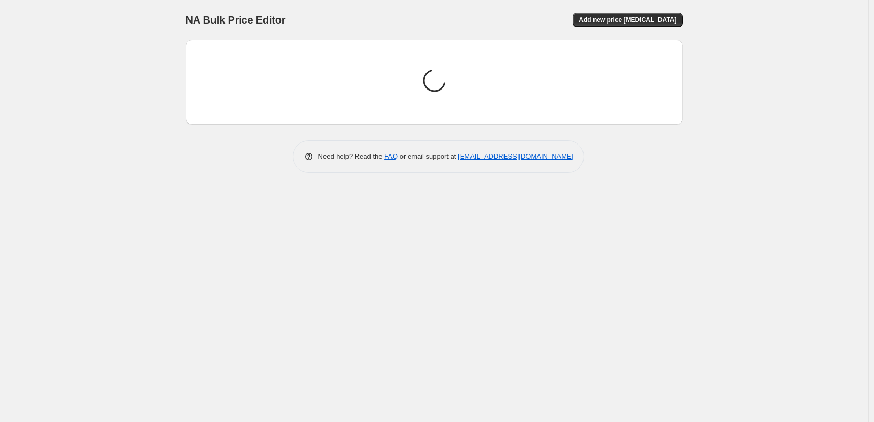
scroll to position [0, 0]
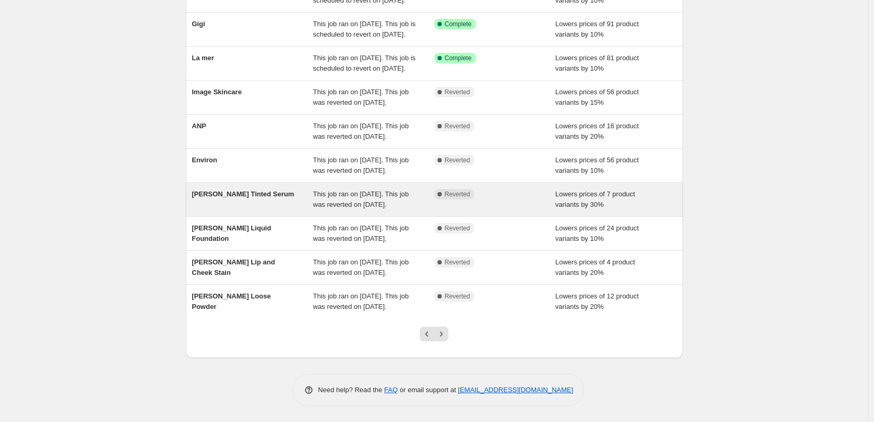
click at [335, 190] on span "This job ran on [DATE]. This job was reverted on [DATE]." at bounding box center [361, 199] width 96 height 18
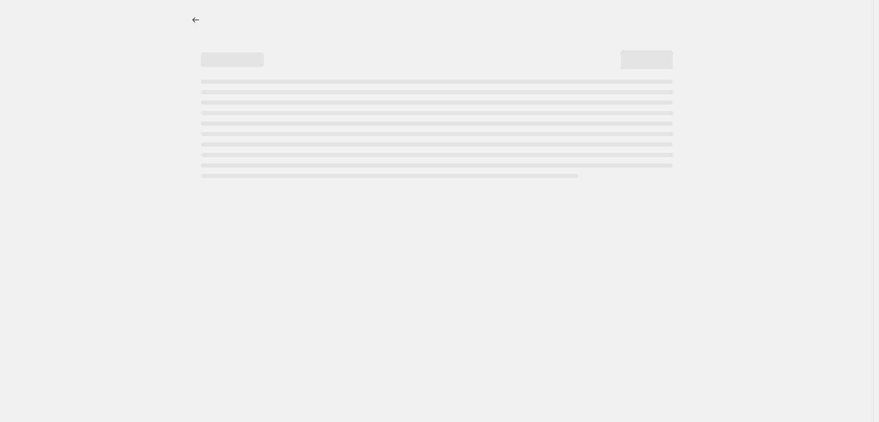
select select "percentage"
select select "tag"
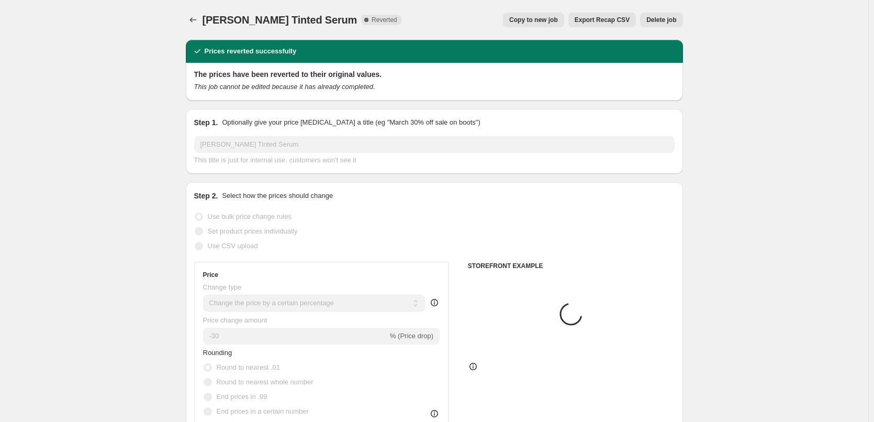
click at [555, 20] on span "Copy to new job" at bounding box center [533, 20] width 49 height 8
select select "percentage"
select select "tag"
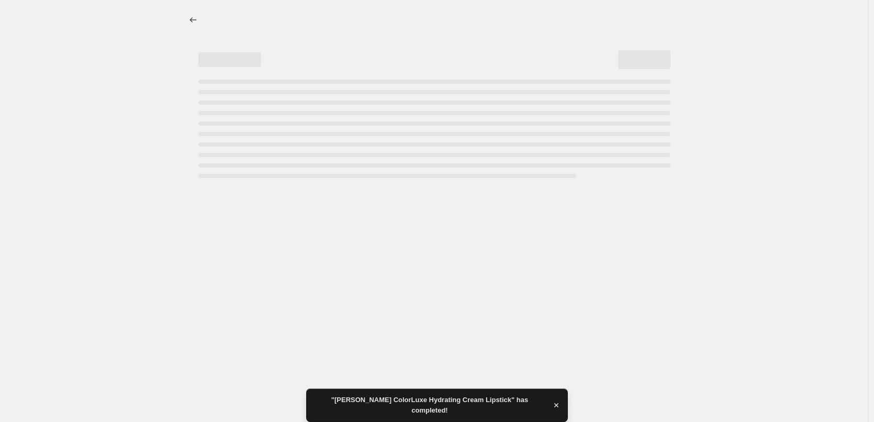
select select "percentage"
select select "tag"
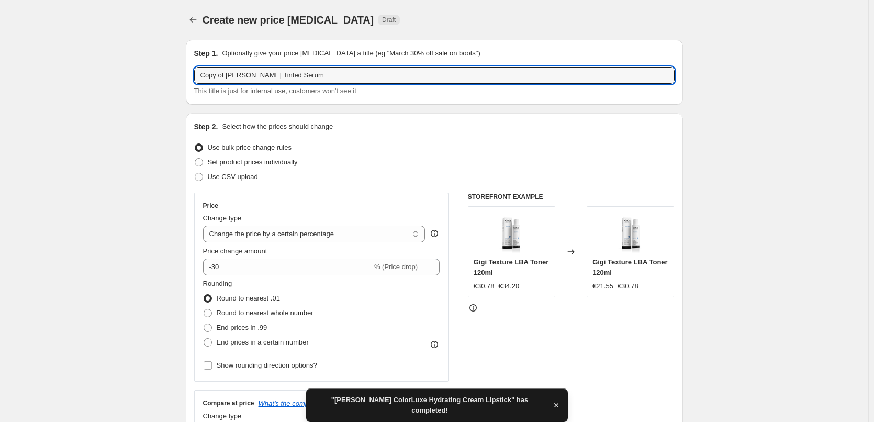
drag, startPoint x: 229, startPoint y: 75, endPoint x: 24, endPoint y: 64, distance: 206.0
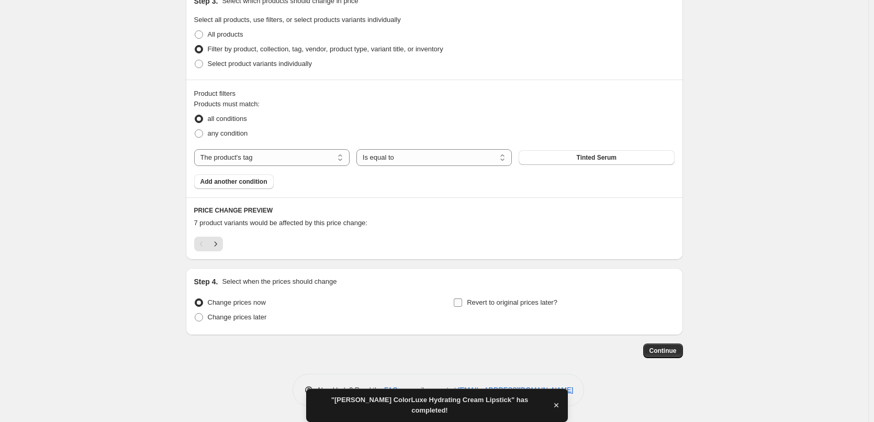
type input "[PERSON_NAME] Tinted Serum"
click at [481, 297] on span "Revert to original prices later?" at bounding box center [512, 302] width 91 height 10
click at [462, 298] on input "Revert to original prices later?" at bounding box center [458, 302] width 8 height 8
checkbox input "true"
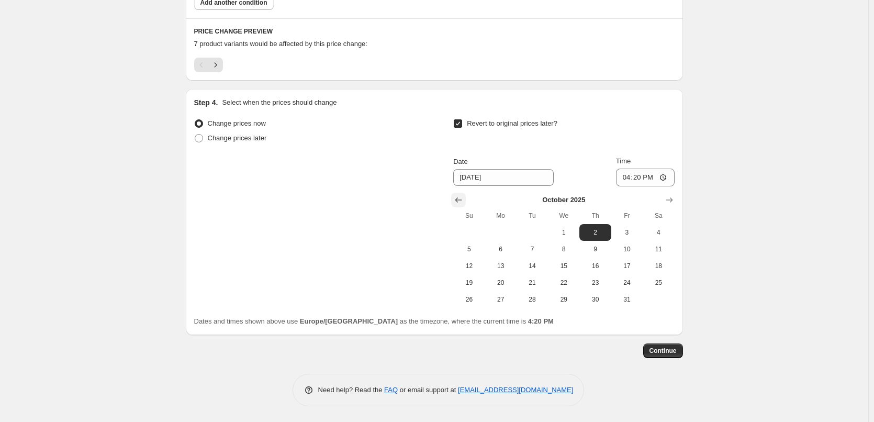
click at [462, 203] on icon "Show previous month, September 2025" at bounding box center [458, 200] width 10 height 10
click at [627, 277] on button "26" at bounding box center [626, 282] width 31 height 17
type input "[DATE]"
click at [629, 178] on input "16:20" at bounding box center [645, 178] width 59 height 18
click at [668, 176] on input "15:00" at bounding box center [645, 178] width 59 height 18
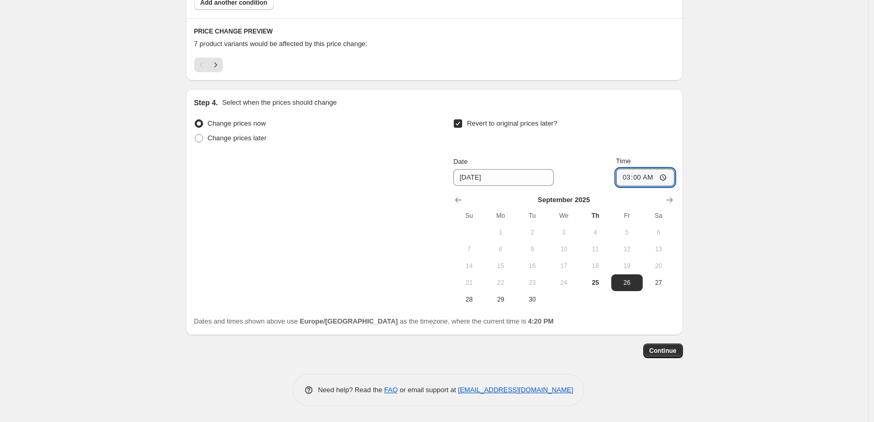
type input "03:00"
click at [677, 349] on span "Continue" at bounding box center [663, 351] width 27 height 8
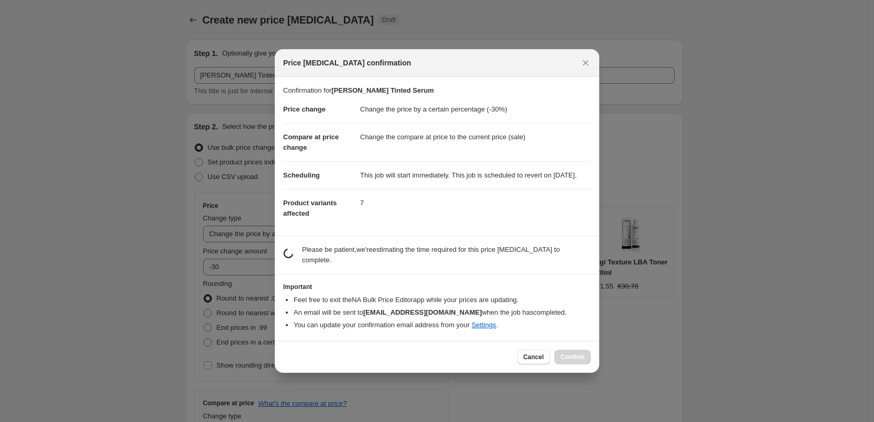
scroll to position [681, 0]
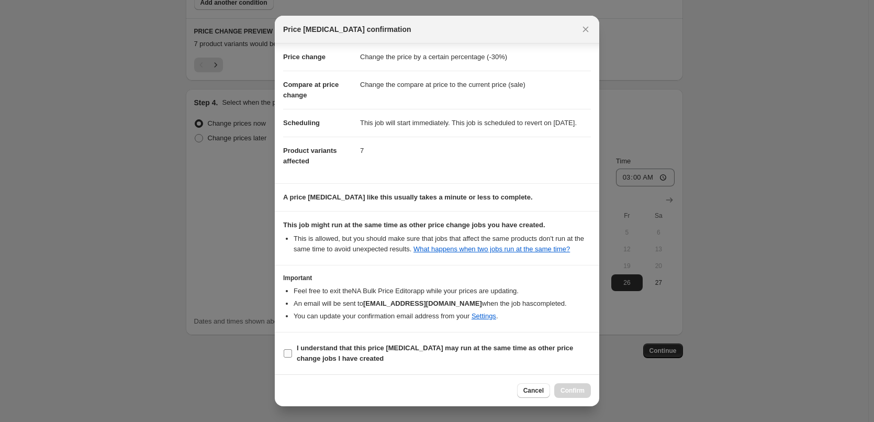
click at [349, 356] on b "I understand that this price [MEDICAL_DATA] may run at the same time as other p…" at bounding box center [435, 353] width 276 height 18
click at [292, 356] on input "I understand that this price [MEDICAL_DATA] may run at the same time as other p…" at bounding box center [288, 353] width 8 height 8
checkbox input "true"
click at [577, 386] on button "Confirm" at bounding box center [572, 390] width 37 height 15
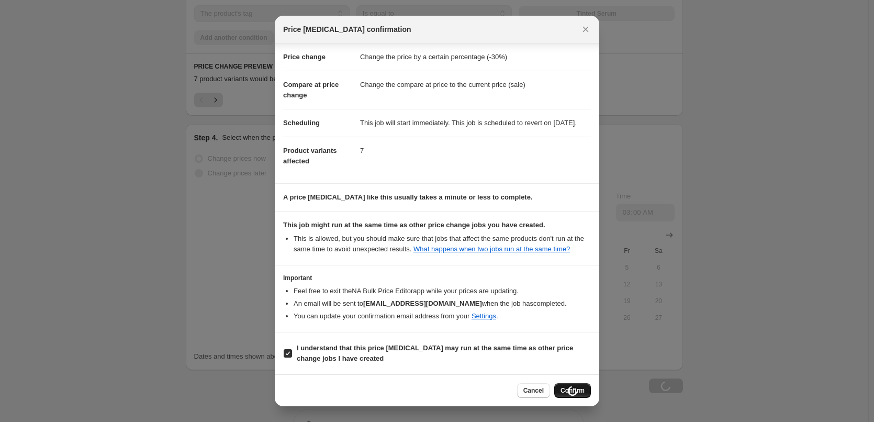
scroll to position [717, 0]
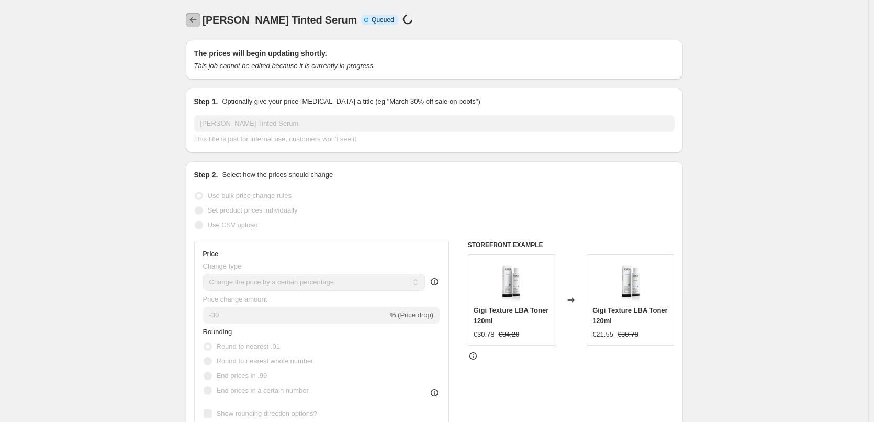
click at [193, 23] on icon "Price change jobs" at bounding box center [193, 20] width 10 height 10
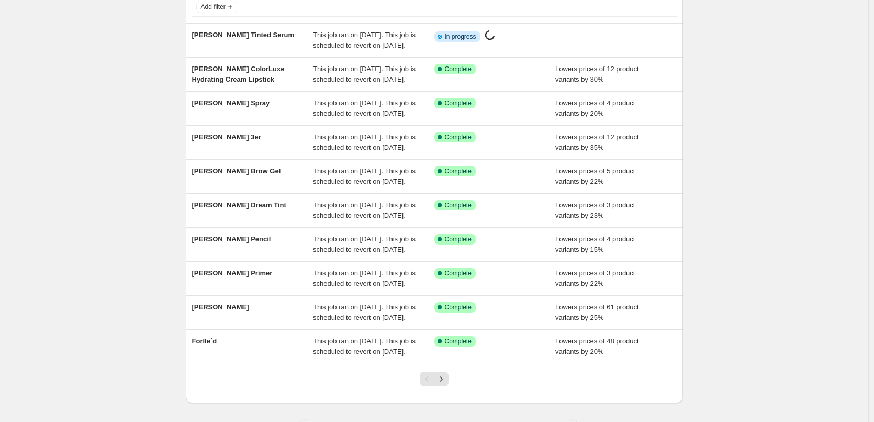
scroll to position [222, 0]
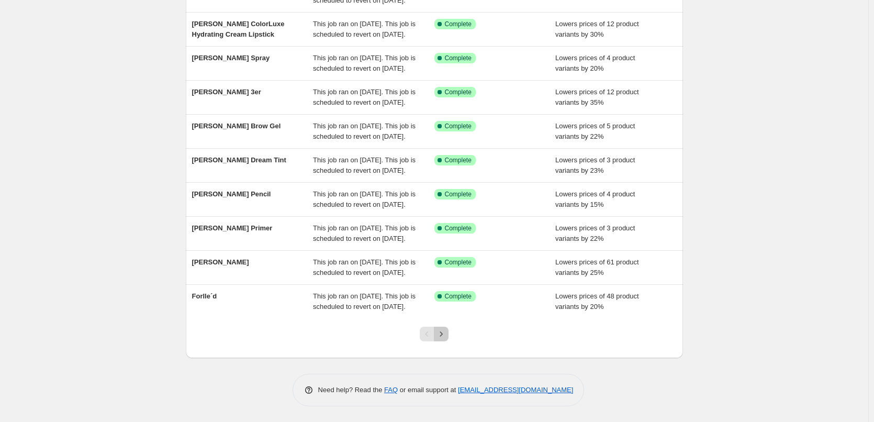
click at [446, 340] on button "Next" at bounding box center [441, 334] width 15 height 15
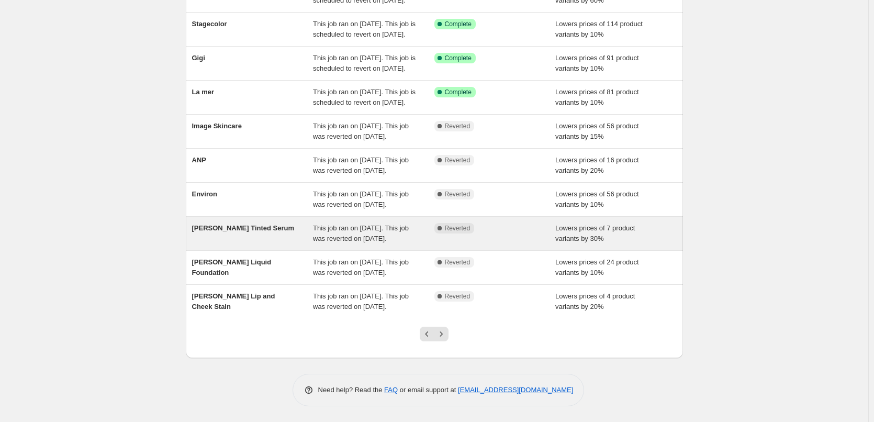
click at [376, 224] on span "This job ran on [DATE]. This job was reverted on [DATE]." at bounding box center [361, 233] width 96 height 18
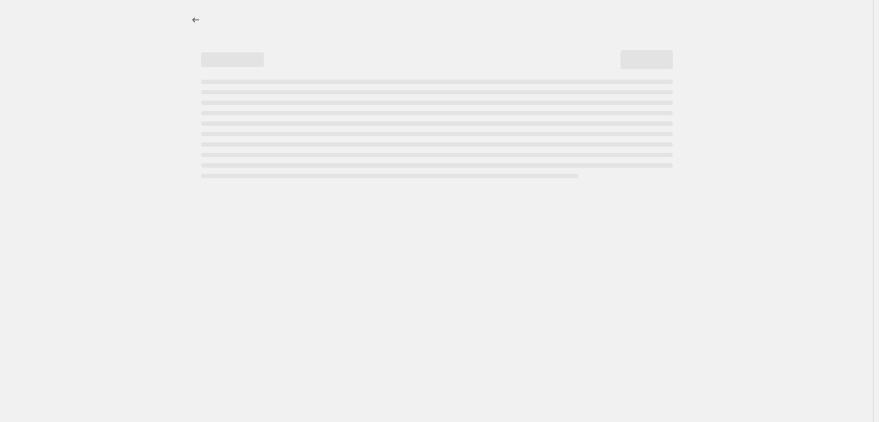
select select "percentage"
select select "tag"
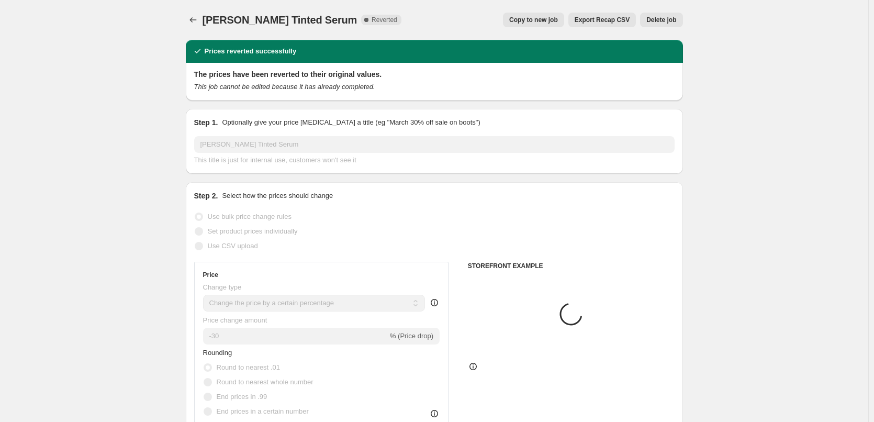
click at [657, 23] on span "Delete job" at bounding box center [661, 20] width 30 height 8
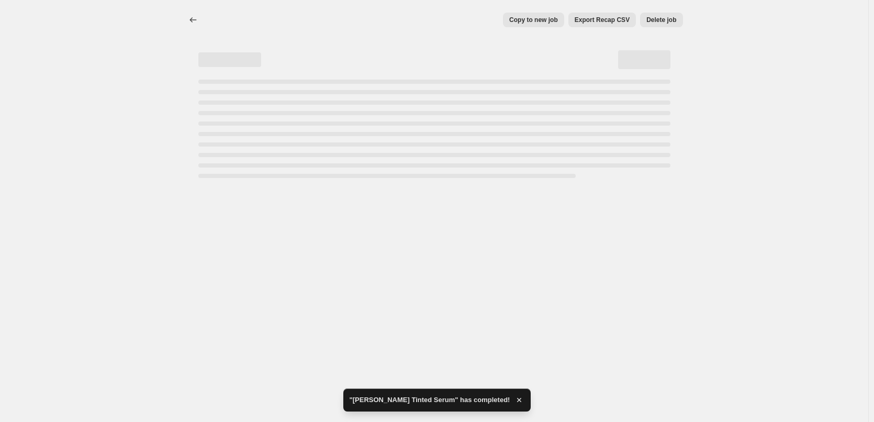
select select "percentage"
select select "tag"
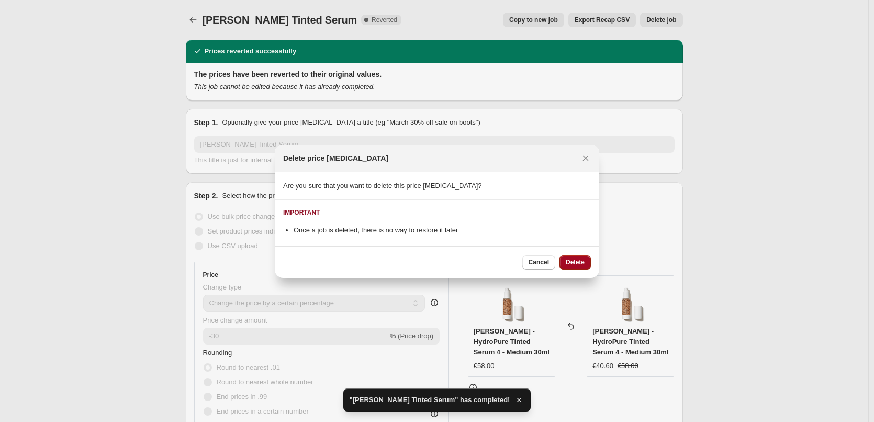
click at [581, 263] on span "Delete" at bounding box center [575, 262] width 19 height 8
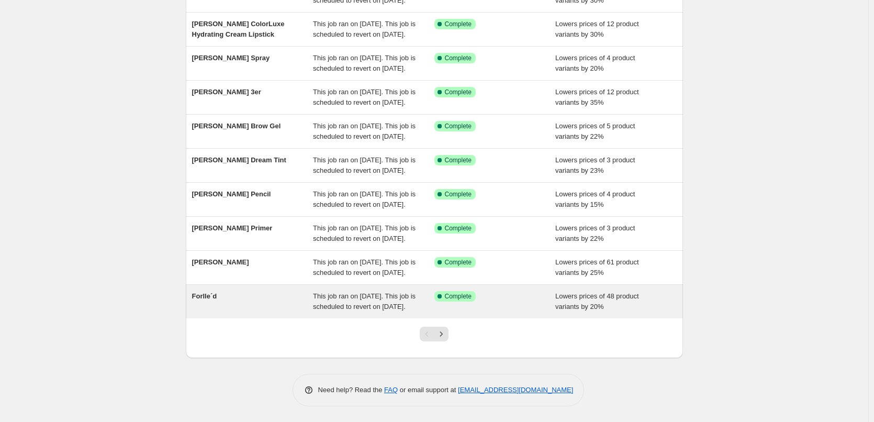
scroll to position [222, 0]
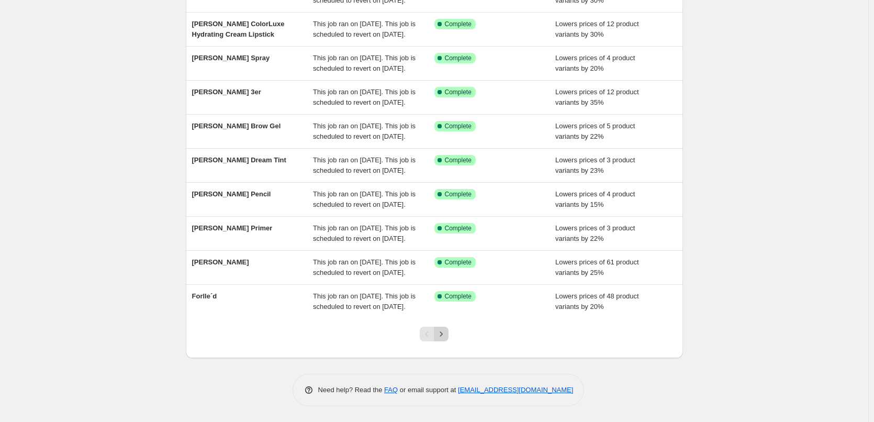
click at [447, 334] on icon "Next" at bounding box center [441, 334] width 10 height 10
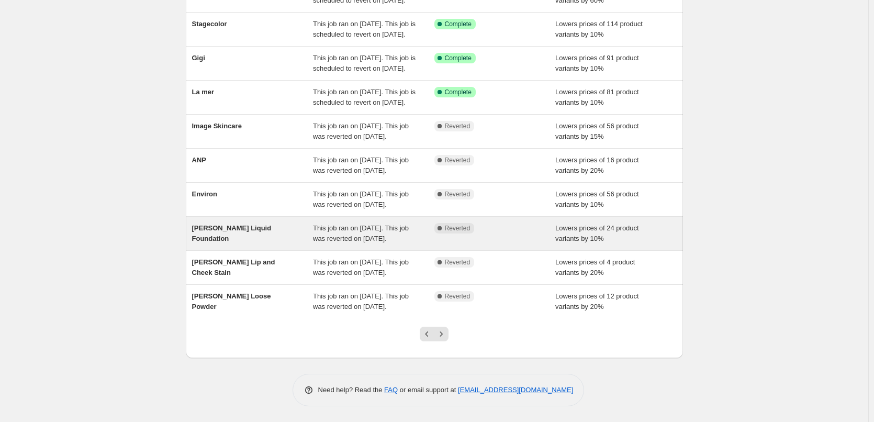
click at [416, 244] on div "This job ran on [DATE]. This job was reverted on [DATE]." at bounding box center [373, 233] width 121 height 21
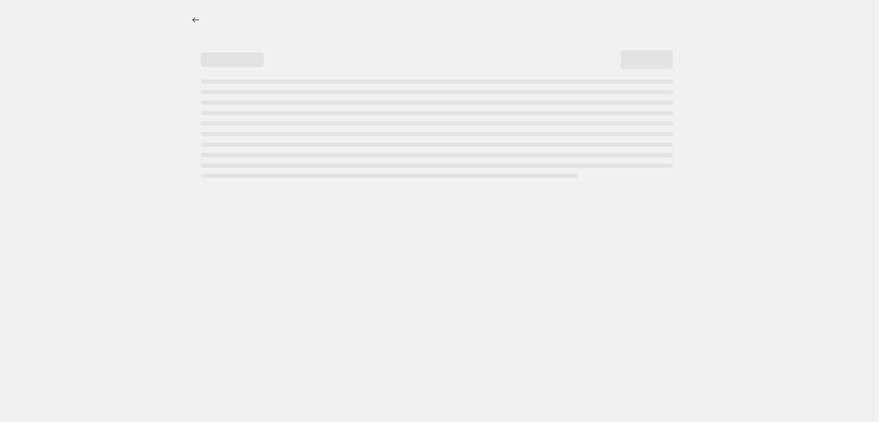
select select "percentage"
select select "tag"
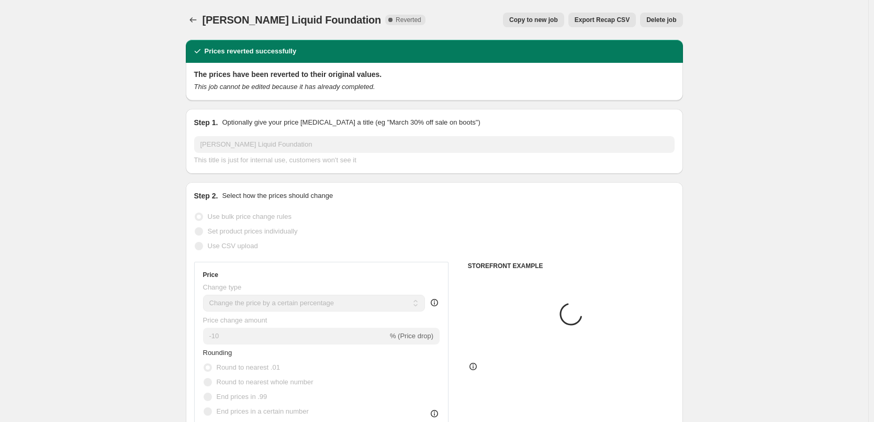
click at [548, 20] on span "Copy to new job" at bounding box center [533, 20] width 49 height 8
select select "percentage"
select select "tag"
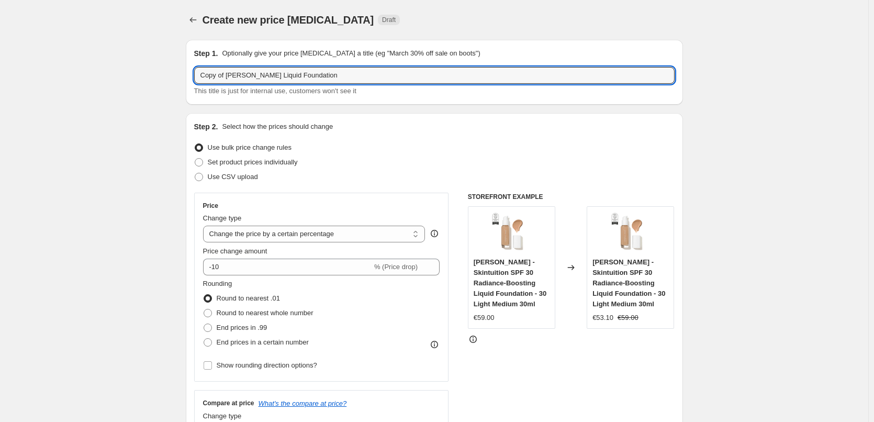
drag, startPoint x: 227, startPoint y: 75, endPoint x: 73, endPoint y: 76, distance: 153.4
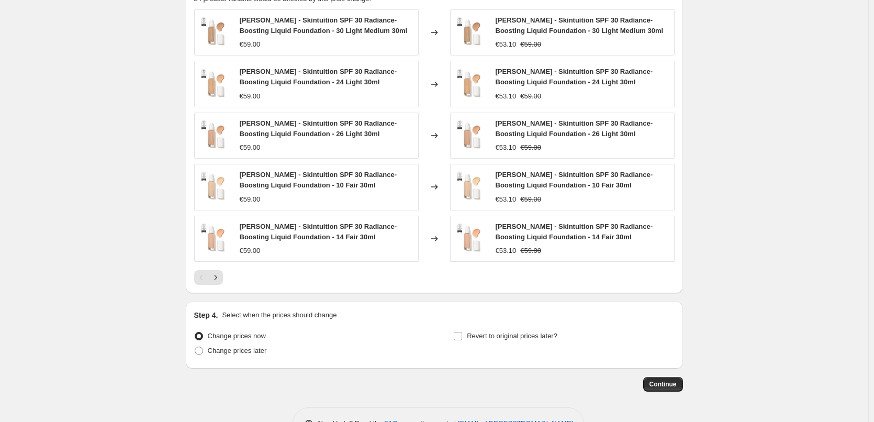
scroll to position [760, 0]
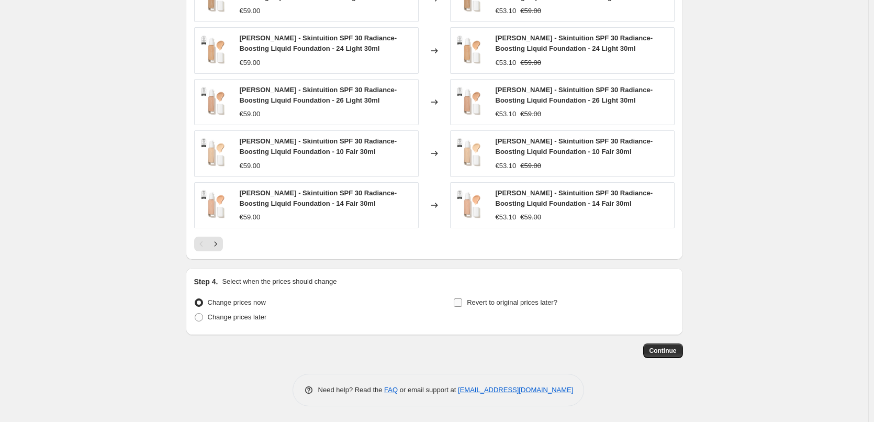
type input "[PERSON_NAME] Liquid Foundation"
click at [469, 296] on label "Revert to original prices later?" at bounding box center [505, 302] width 104 height 15
click at [462, 298] on input "Revert to original prices later?" at bounding box center [458, 302] width 8 height 8
checkbox input "true"
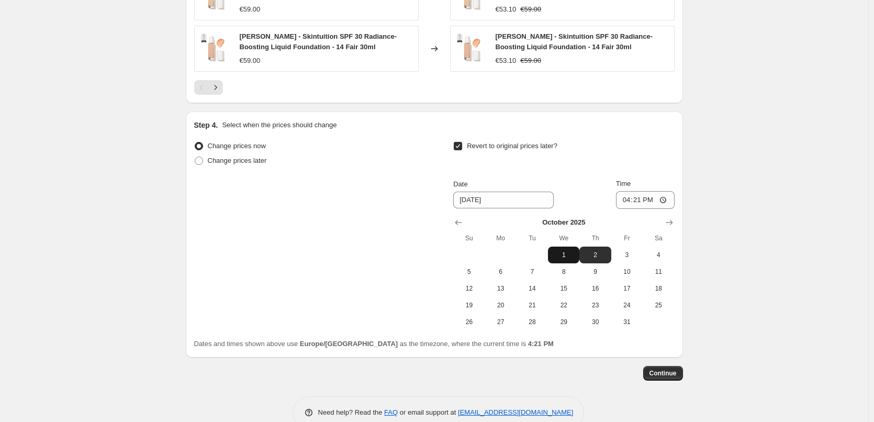
scroll to position [917, 0]
click at [460, 221] on icon "Show previous month, September 2025" at bounding box center [458, 221] width 10 height 10
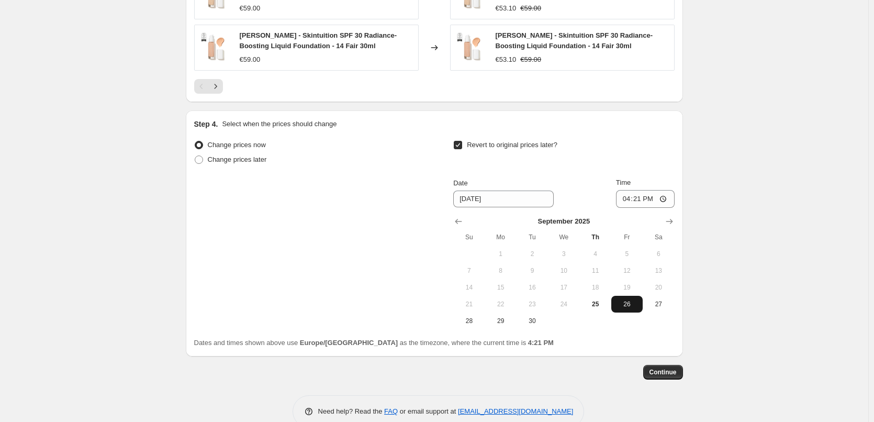
click at [629, 303] on span "26" at bounding box center [627, 304] width 23 height 8
type input "[DATE]"
click at [628, 204] on input "16:21" at bounding box center [645, 199] width 59 height 18
click at [664, 198] on input "15:00" at bounding box center [645, 199] width 59 height 18
type input "03:00"
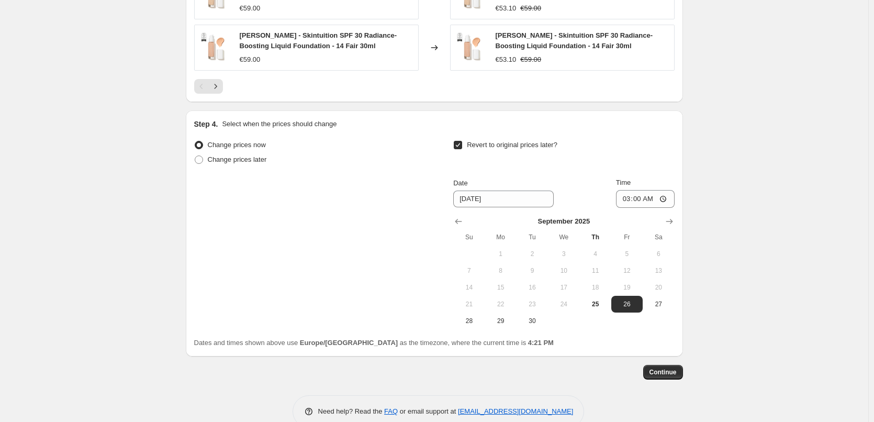
drag, startPoint x: 790, startPoint y: 228, endPoint x: 752, endPoint y: 271, distance: 57.5
click at [666, 372] on span "Continue" at bounding box center [663, 372] width 27 height 8
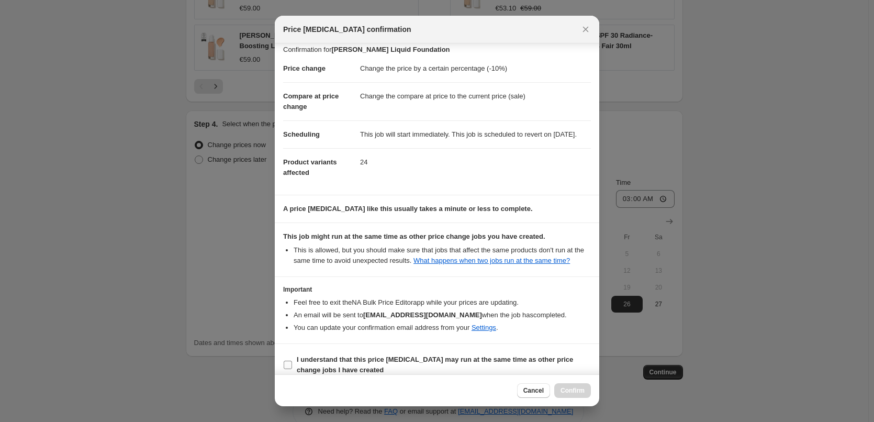
scroll to position [29, 0]
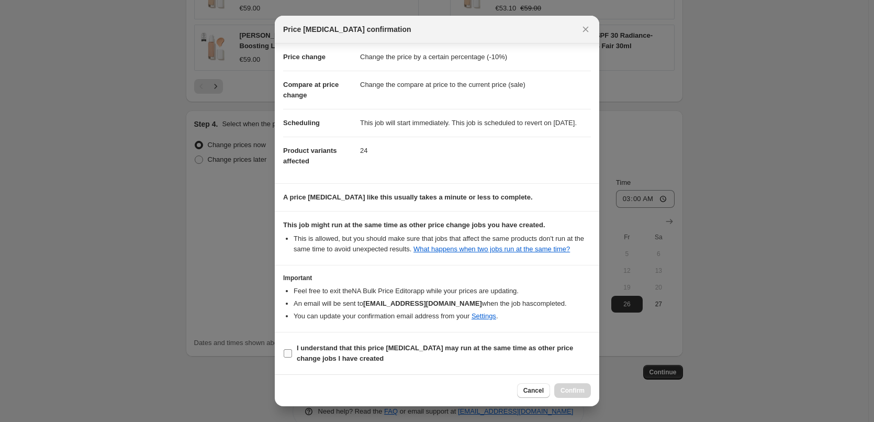
click at [330, 347] on b "I understand that this price [MEDICAL_DATA] may run at the same time as other p…" at bounding box center [435, 353] width 276 height 18
click at [292, 349] on input "I understand that this price [MEDICAL_DATA] may run at the same time as other p…" at bounding box center [288, 353] width 8 height 8
checkbox input "true"
click at [570, 389] on span "Confirm" at bounding box center [573, 390] width 24 height 8
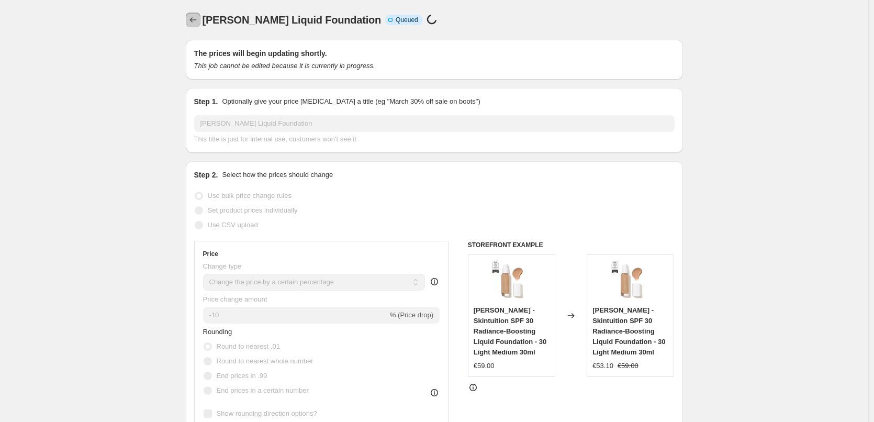
click at [196, 19] on icon "Price change jobs" at bounding box center [193, 20] width 10 height 10
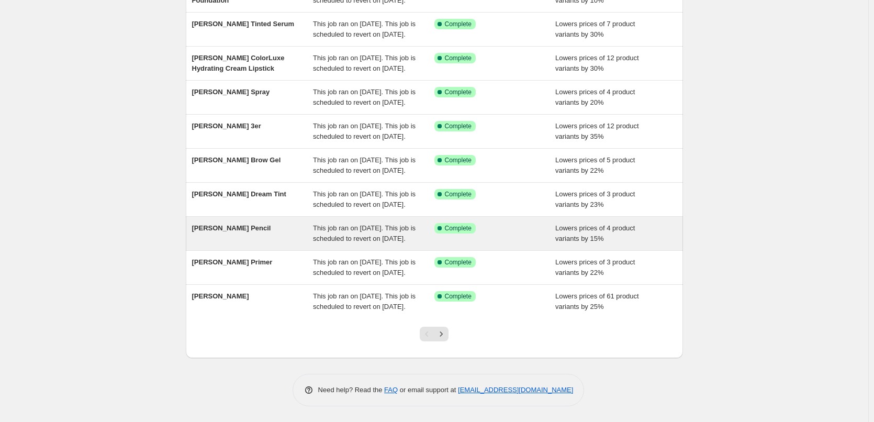
scroll to position [222, 0]
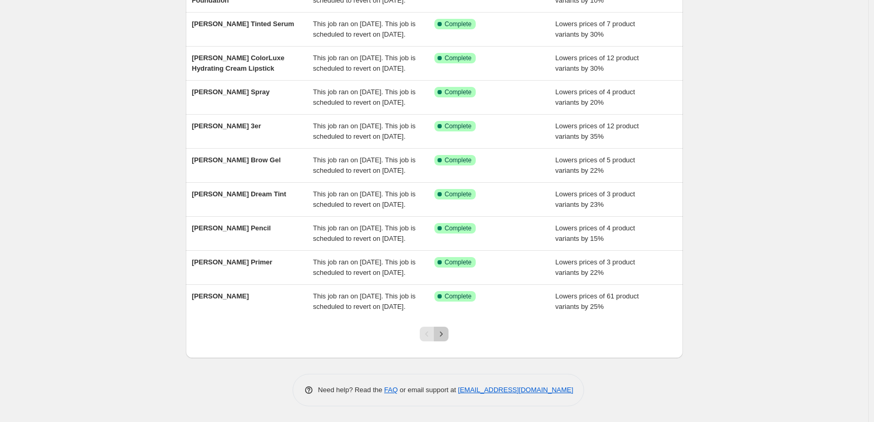
click at [444, 338] on icon "Next" at bounding box center [441, 334] width 10 height 10
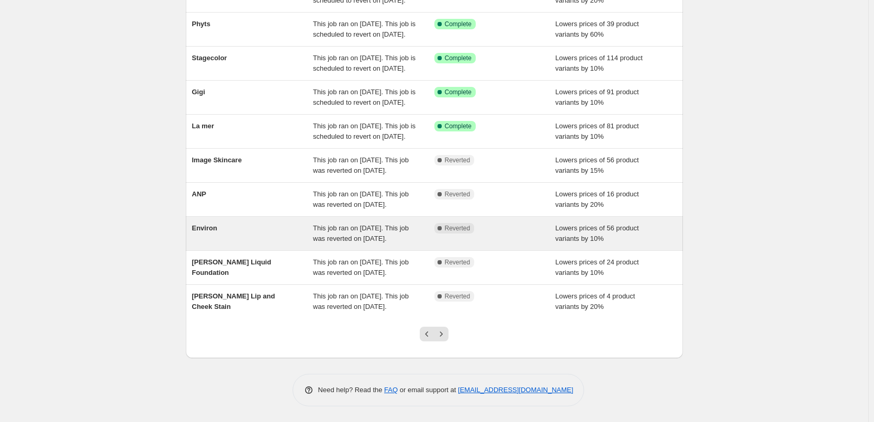
scroll to position [157, 0]
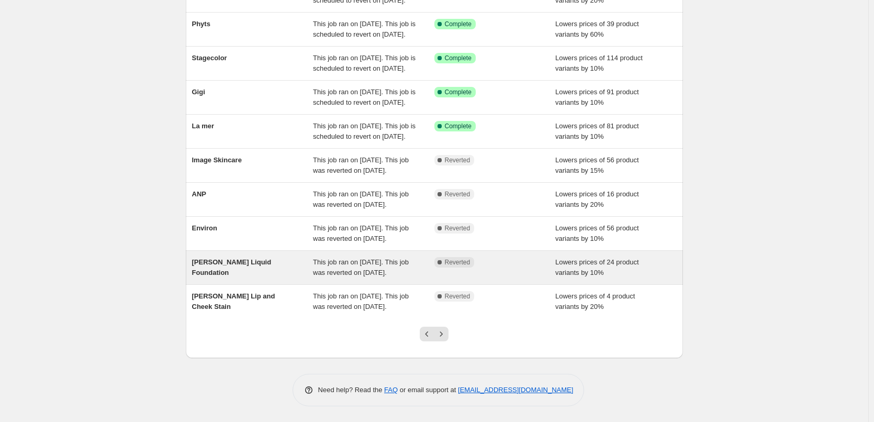
click at [380, 276] on span "This job ran on [DATE]. This job was reverted on [DATE]." at bounding box center [361, 267] width 96 height 18
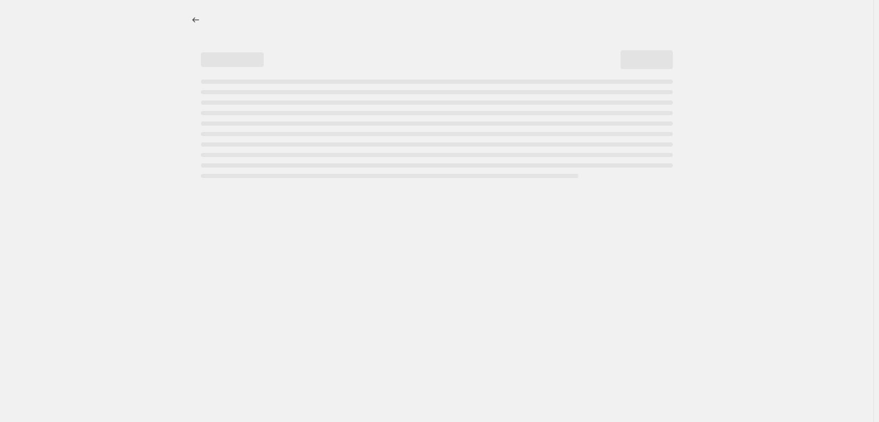
select select "percentage"
select select "tag"
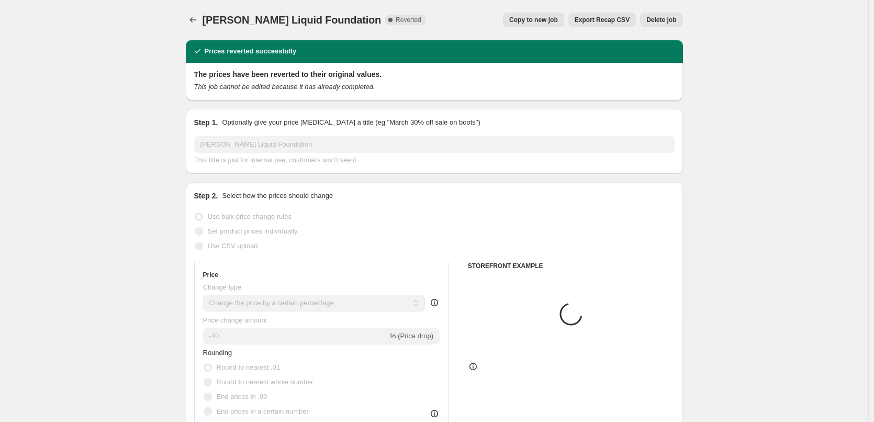
click at [661, 23] on span "Delete job" at bounding box center [661, 20] width 30 height 8
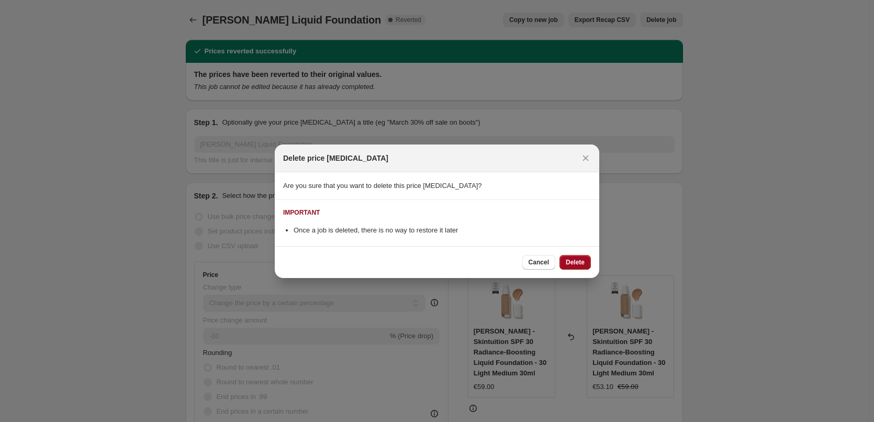
click at [579, 264] on span "Delete" at bounding box center [575, 262] width 19 height 8
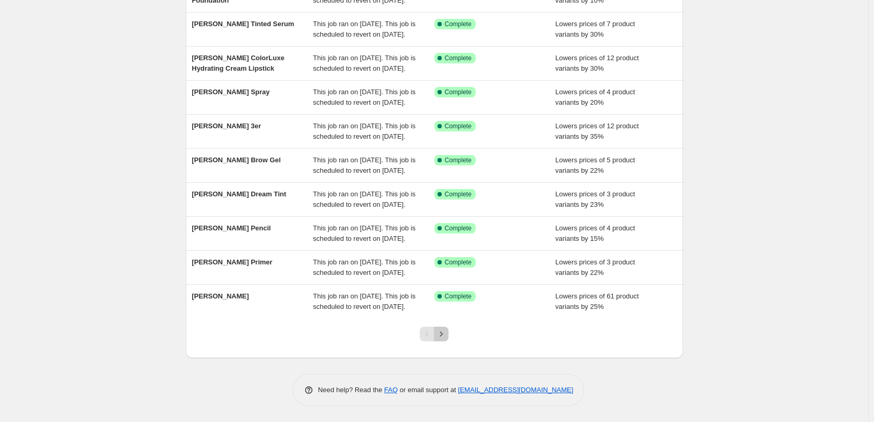
click at [447, 333] on icon "Next" at bounding box center [441, 334] width 10 height 10
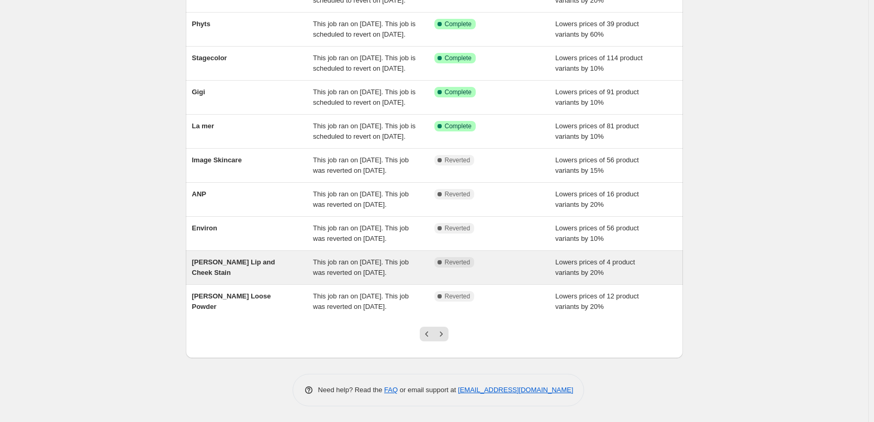
click at [380, 258] on span "This job ran on [DATE]. This job was reverted on [DATE]." at bounding box center [361, 267] width 96 height 18
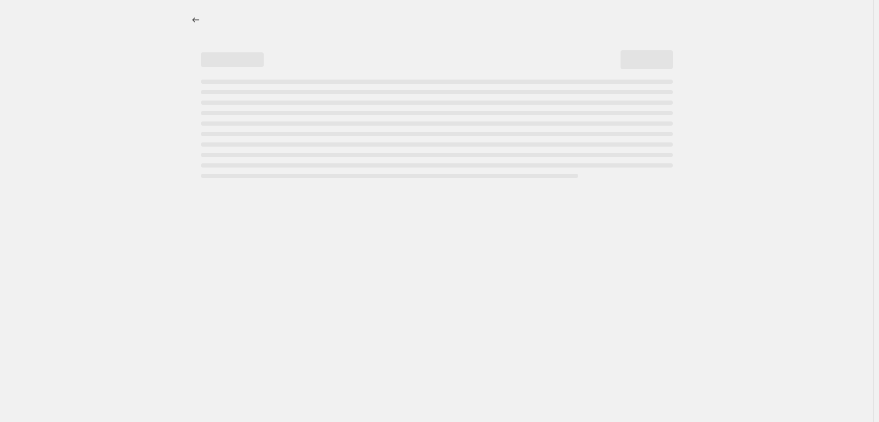
select select "percentage"
select select "tag"
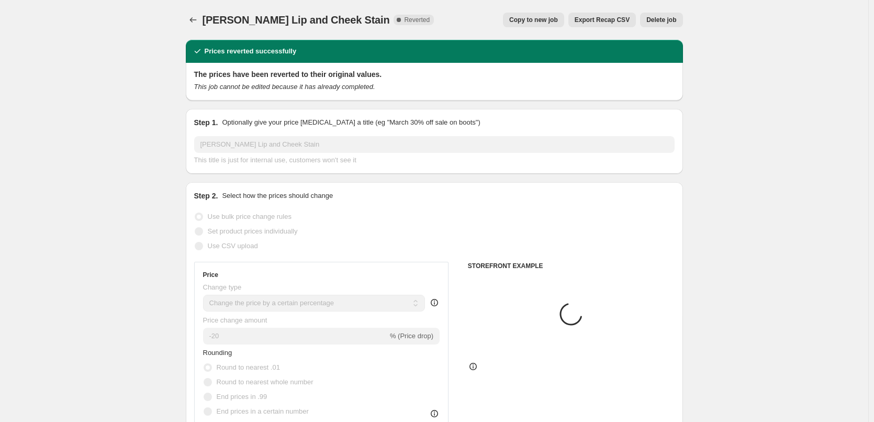
click at [545, 18] on span "Copy to new job" at bounding box center [533, 20] width 49 height 8
select select "percentage"
select select "tag"
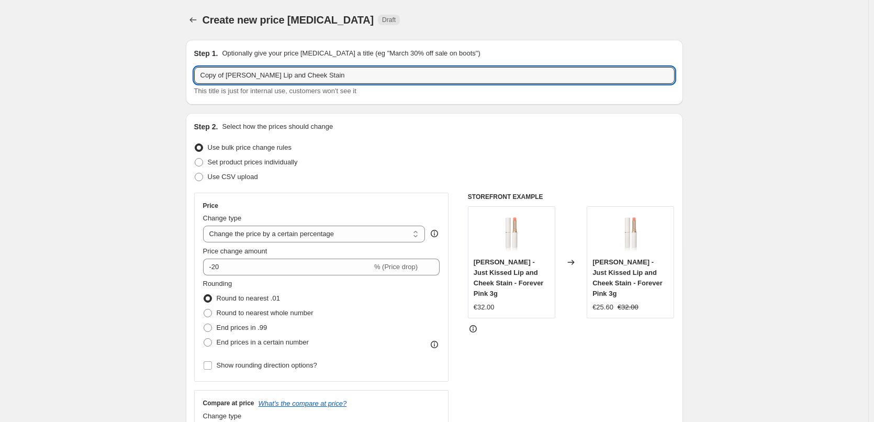
drag, startPoint x: 227, startPoint y: 74, endPoint x: 85, endPoint y: 73, distance: 142.4
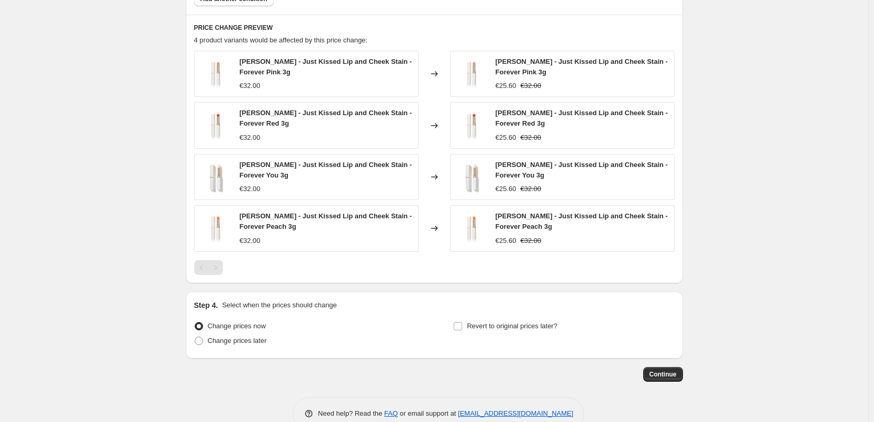
scroll to position [708, 0]
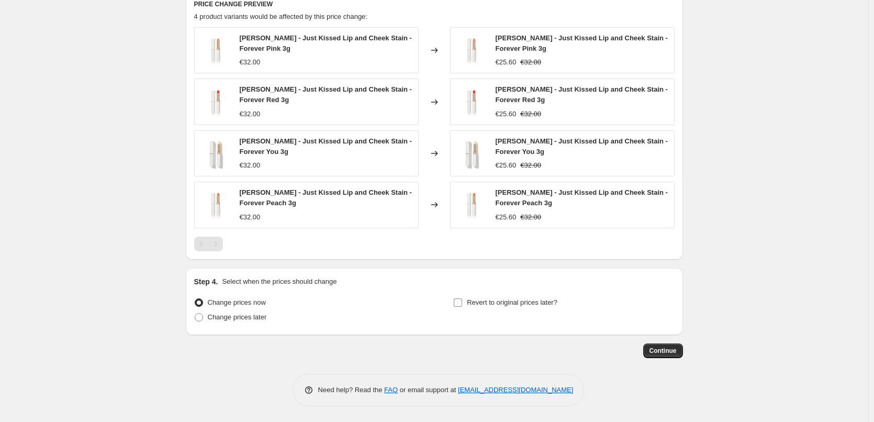
type input "[PERSON_NAME] Lip and Cheek Stain"
click at [476, 302] on span "Revert to original prices later?" at bounding box center [512, 302] width 91 height 8
click at [462, 302] on input "Revert to original prices later?" at bounding box center [458, 302] width 8 height 8
checkbox input "true"
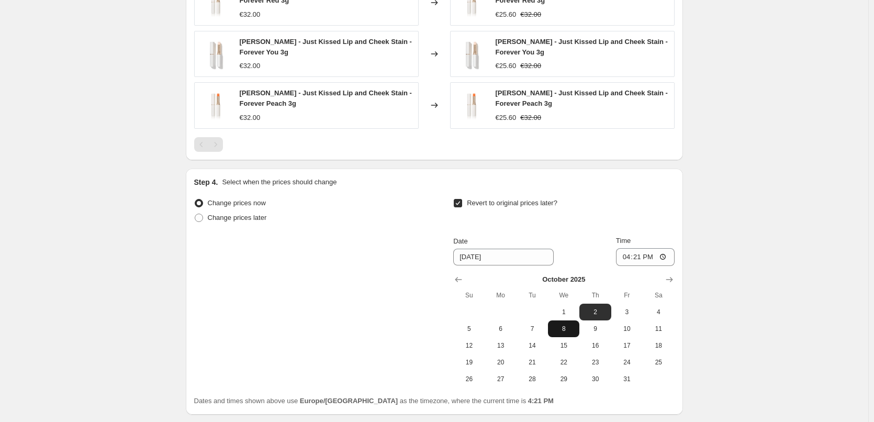
scroll to position [887, 0]
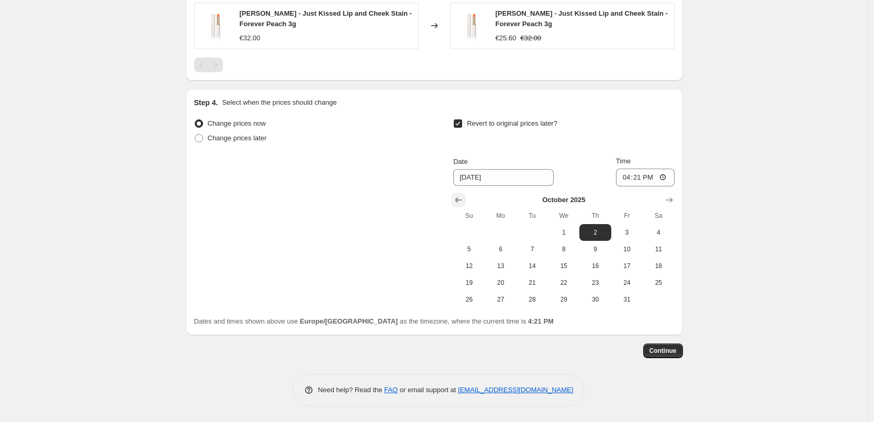
click at [458, 203] on icon "Show previous month, September 2025" at bounding box center [458, 200] width 10 height 10
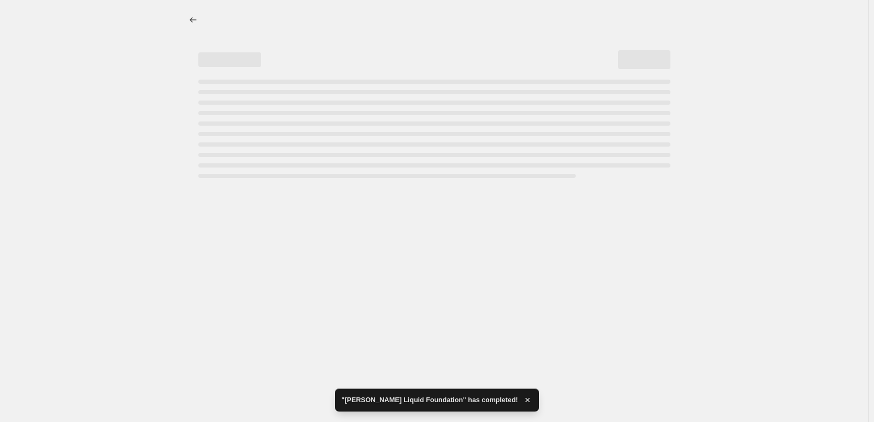
scroll to position [0, 0]
select select "percentage"
select select "tag"
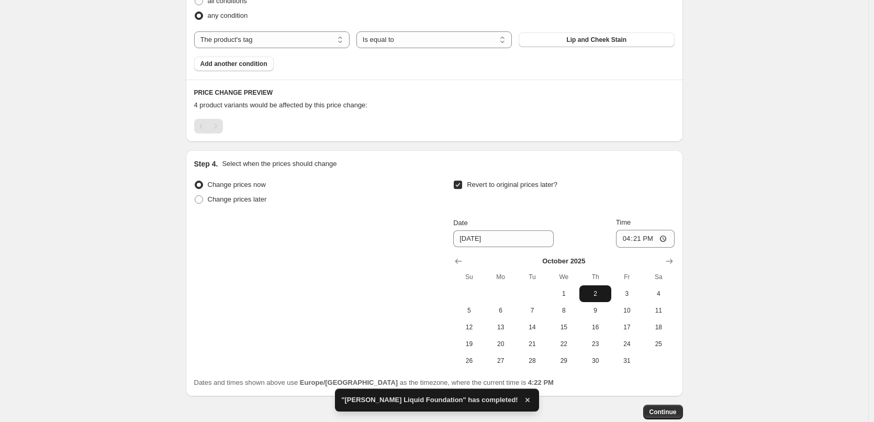
scroll to position [681, 0]
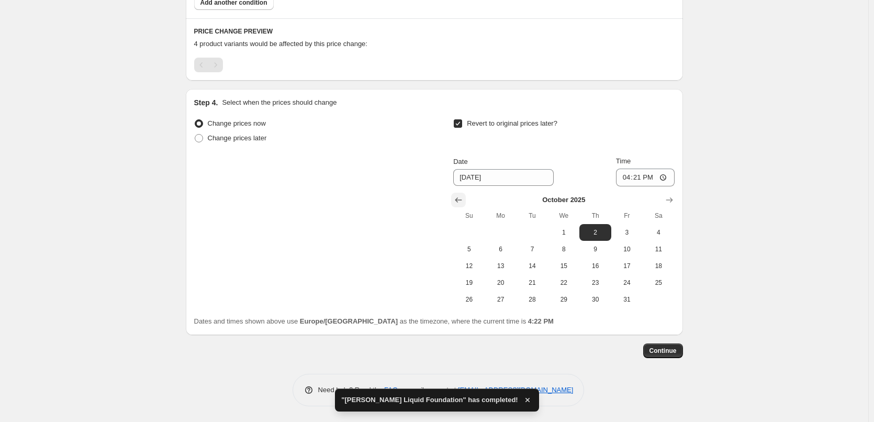
click at [458, 200] on icon "Show previous month, September 2025" at bounding box center [458, 199] width 7 height 5
click at [630, 283] on span "26" at bounding box center [627, 282] width 23 height 8
type input "[DATE]"
click at [627, 179] on input "16:21" at bounding box center [645, 178] width 59 height 18
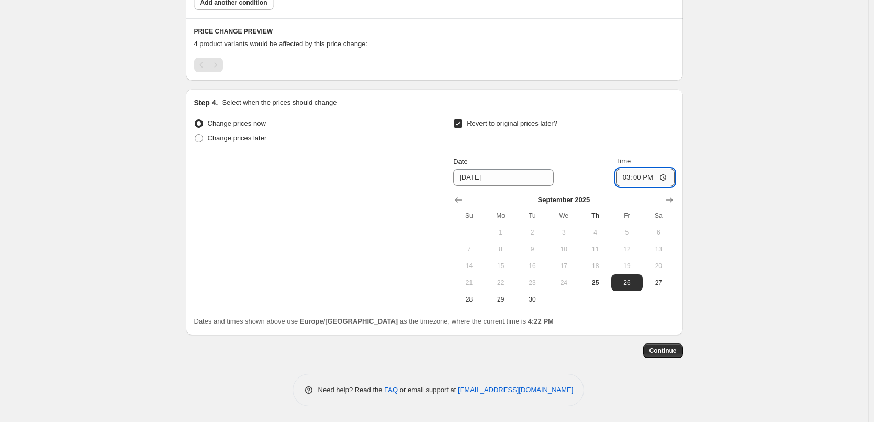
click at [664, 177] on input "15:00" at bounding box center [645, 178] width 59 height 18
type input "03:00"
click at [667, 350] on span "Continue" at bounding box center [663, 351] width 27 height 8
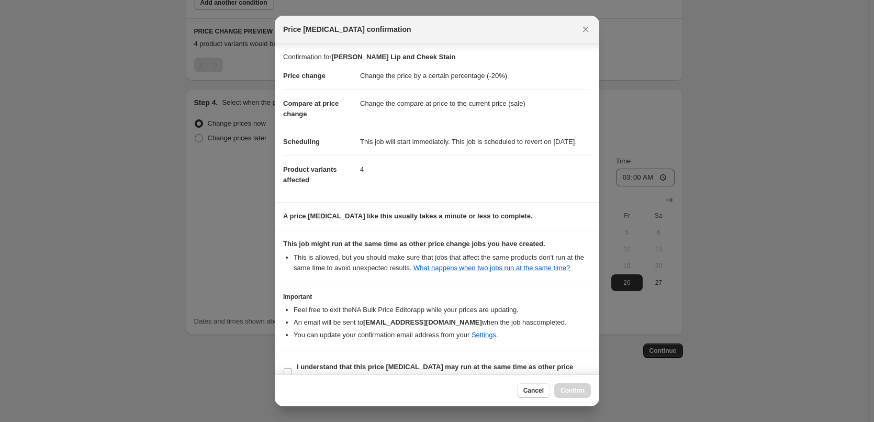
scroll to position [29, 0]
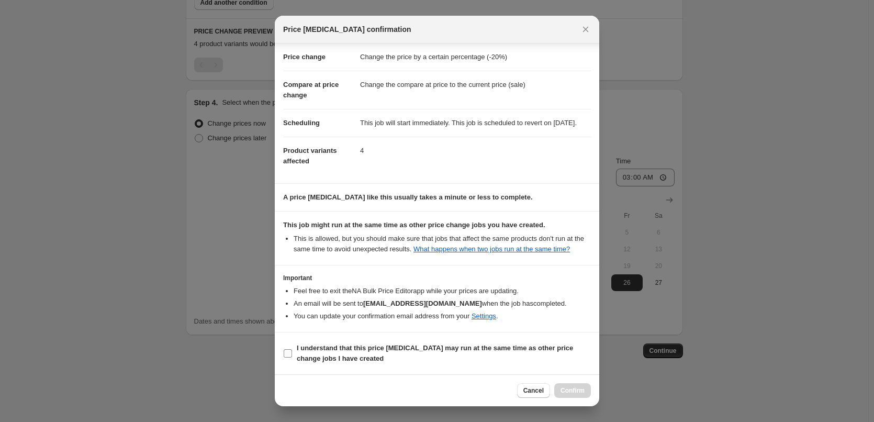
click at [339, 350] on b "I understand that this price [MEDICAL_DATA] may run at the same time as other p…" at bounding box center [435, 353] width 276 height 18
click at [292, 350] on input "I understand that this price [MEDICAL_DATA] may run at the same time as other p…" at bounding box center [288, 353] width 8 height 8
checkbox input "true"
click at [585, 393] on button "Confirm" at bounding box center [572, 390] width 37 height 15
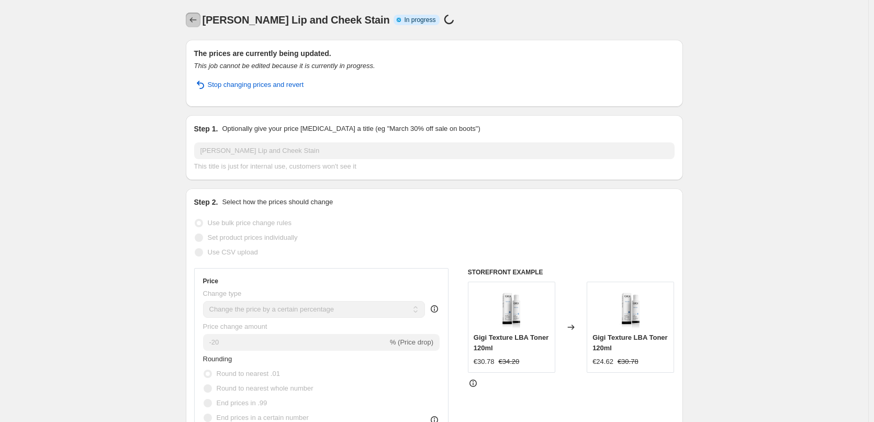
click at [195, 19] on icon "Price change jobs" at bounding box center [193, 20] width 10 height 10
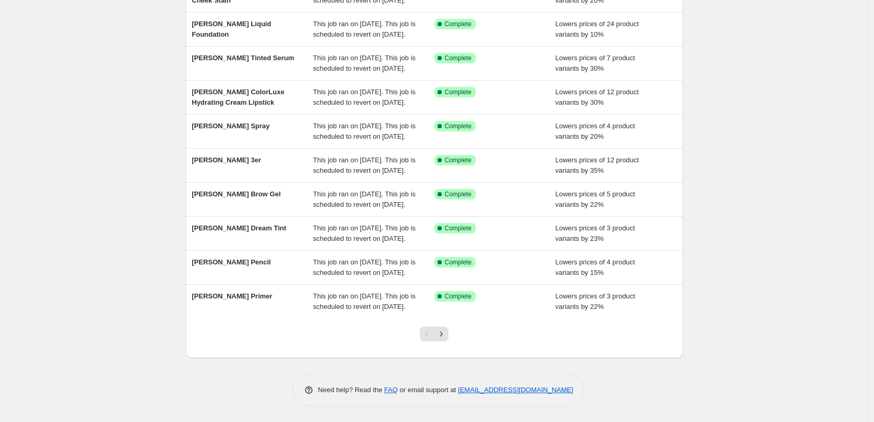
scroll to position [222, 0]
click at [449, 333] on button "Next" at bounding box center [441, 334] width 15 height 15
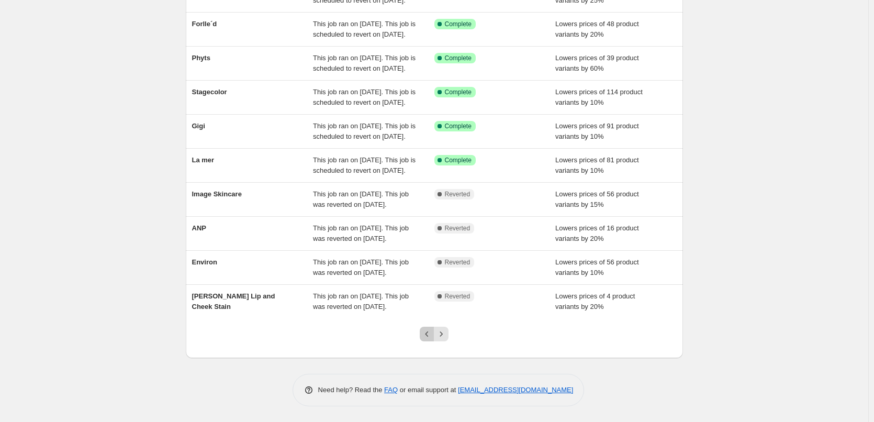
click at [428, 338] on icon "Previous" at bounding box center [427, 334] width 10 height 10
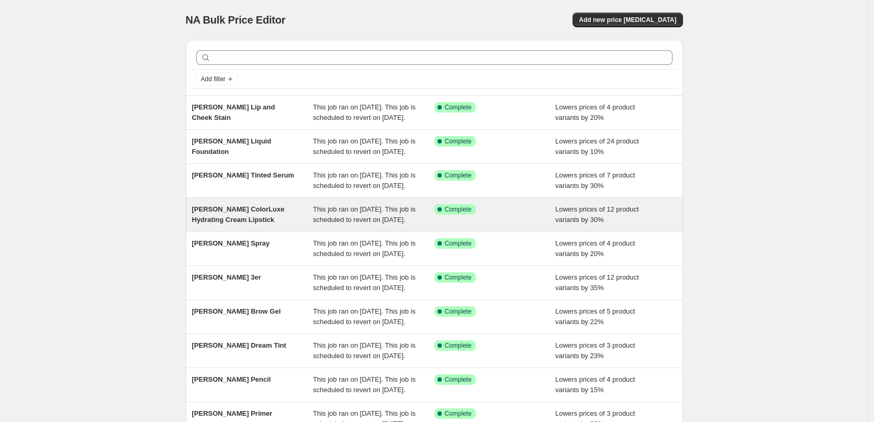
scroll to position [157, 0]
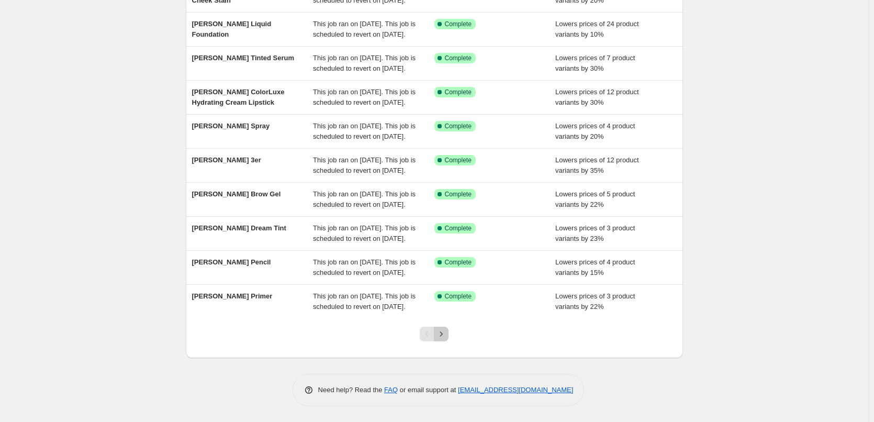
click at [444, 339] on icon "Next" at bounding box center [441, 334] width 10 height 10
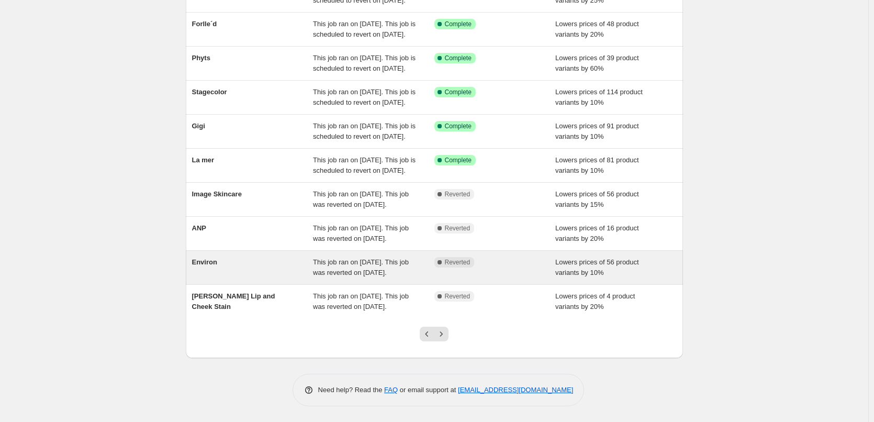
scroll to position [222, 0]
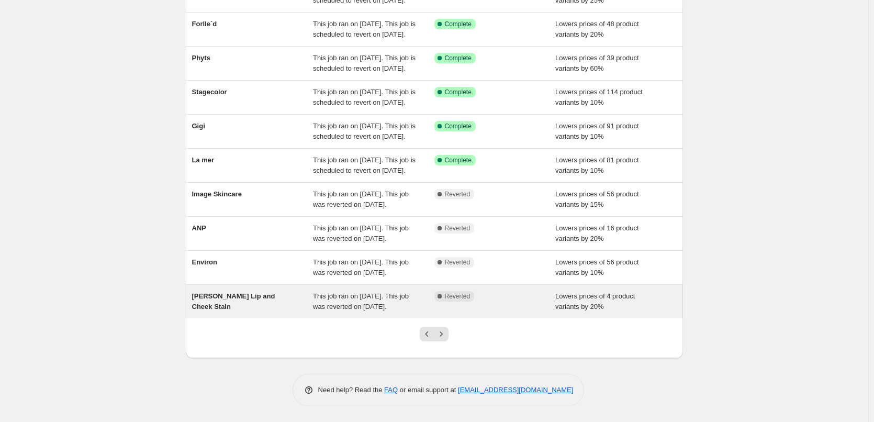
click at [362, 304] on span "This job ran on [DATE]. This job was reverted on [DATE]." at bounding box center [361, 301] width 96 height 18
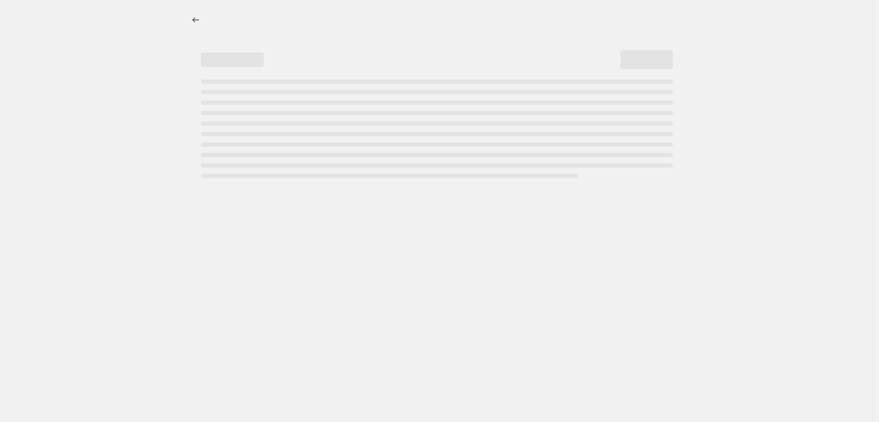
select select "percentage"
select select "tag"
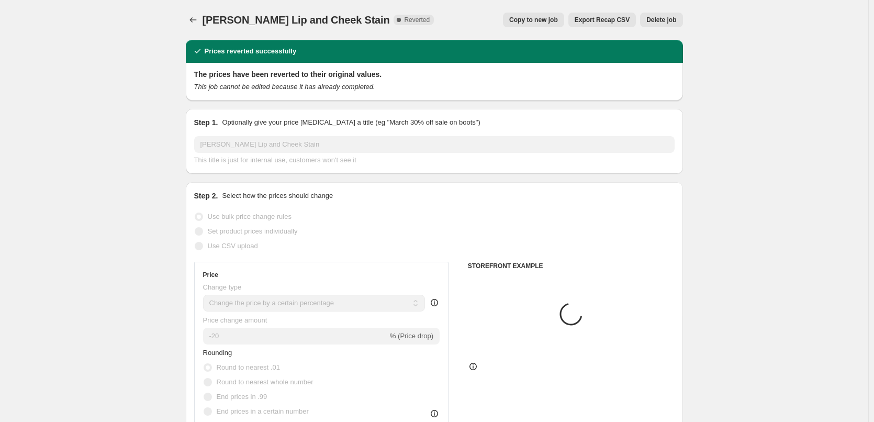
click at [655, 19] on span "Delete job" at bounding box center [661, 20] width 30 height 8
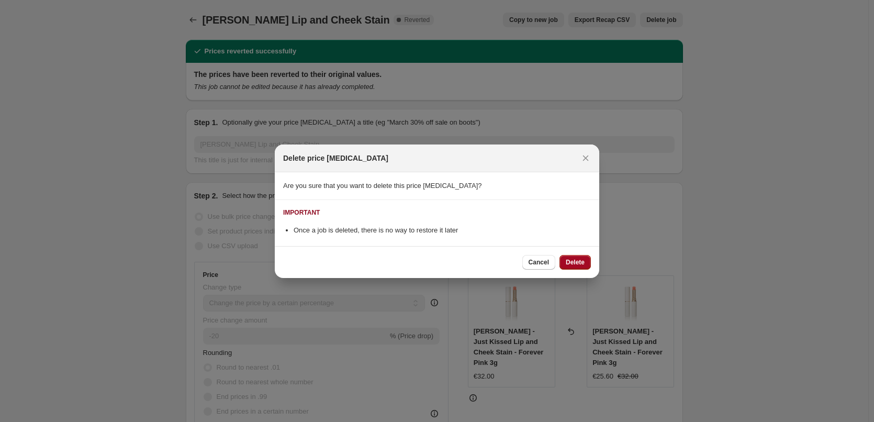
click at [581, 264] on span "Delete" at bounding box center [575, 262] width 19 height 8
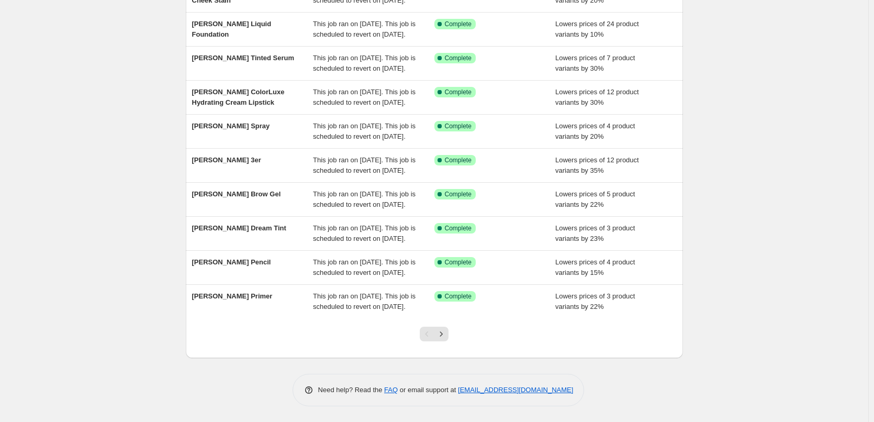
scroll to position [222, 0]
click at [447, 337] on icon "Next" at bounding box center [441, 334] width 10 height 10
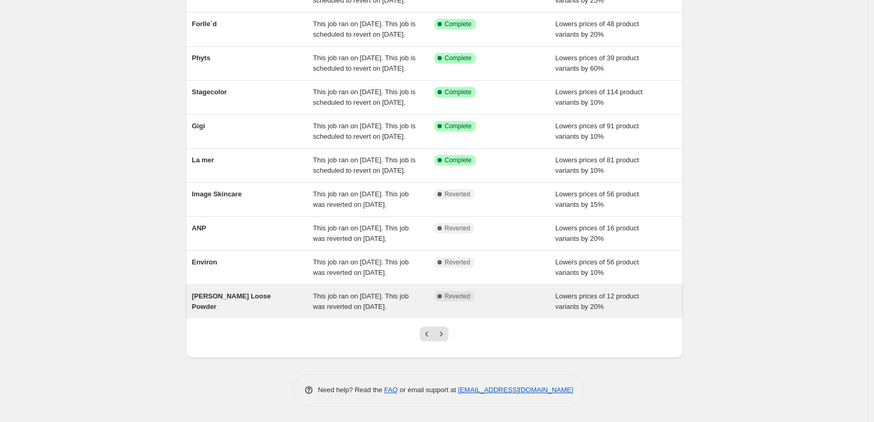
click at [414, 297] on div "This job ran on [DATE]. This job was reverted on [DATE]." at bounding box center [373, 301] width 121 height 21
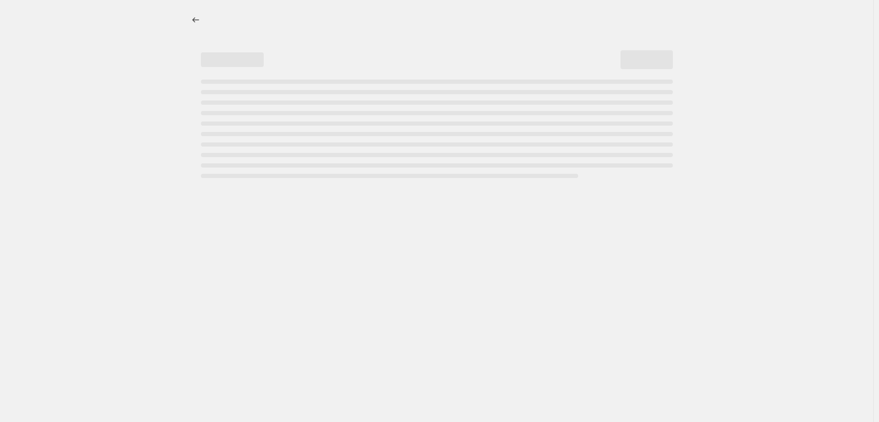
select select "percentage"
select select "tag"
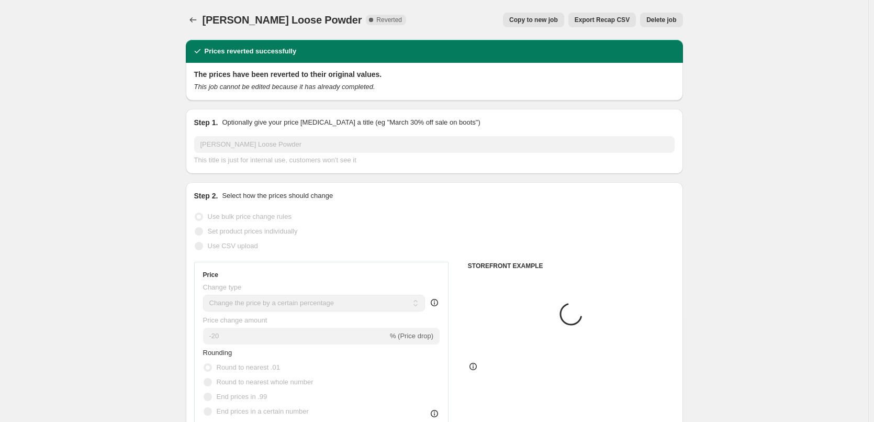
click at [529, 23] on span "Copy to new job" at bounding box center [533, 20] width 49 height 8
select select "percentage"
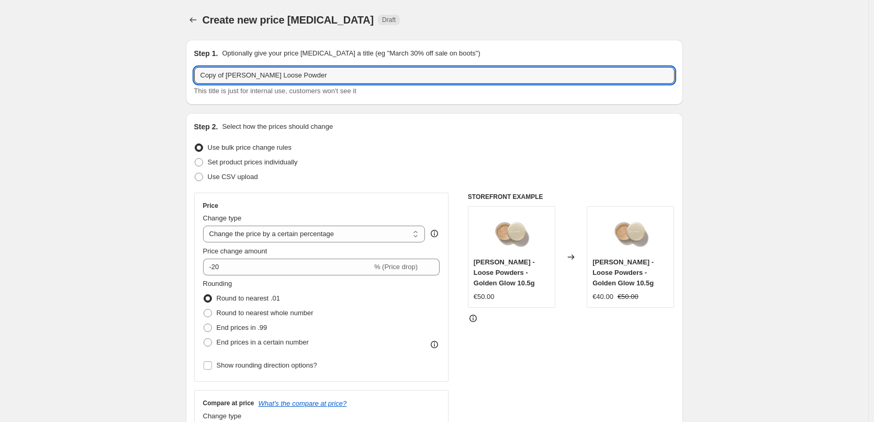
drag, startPoint x: 227, startPoint y: 75, endPoint x: 83, endPoint y: 79, distance: 144.5
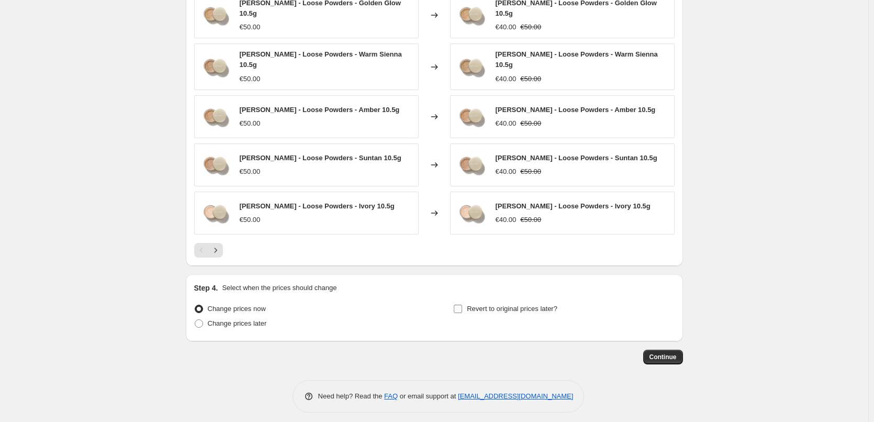
click at [487, 305] on span "Revert to original prices later?" at bounding box center [512, 309] width 91 height 8
click at [462, 305] on input "Revert to original prices later?" at bounding box center [458, 309] width 8 height 8
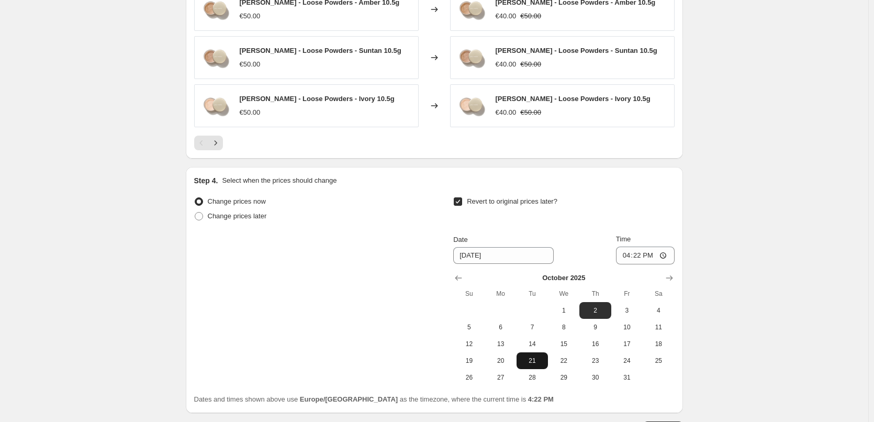
scroll to position [922, 0]
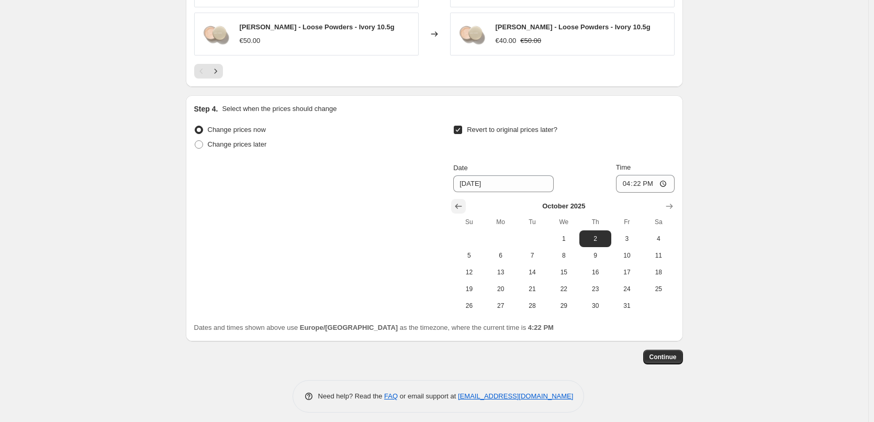
click at [461, 201] on icon "Show previous month, September 2025" at bounding box center [458, 206] width 10 height 10
click at [624, 285] on span "26" at bounding box center [627, 289] width 23 height 8
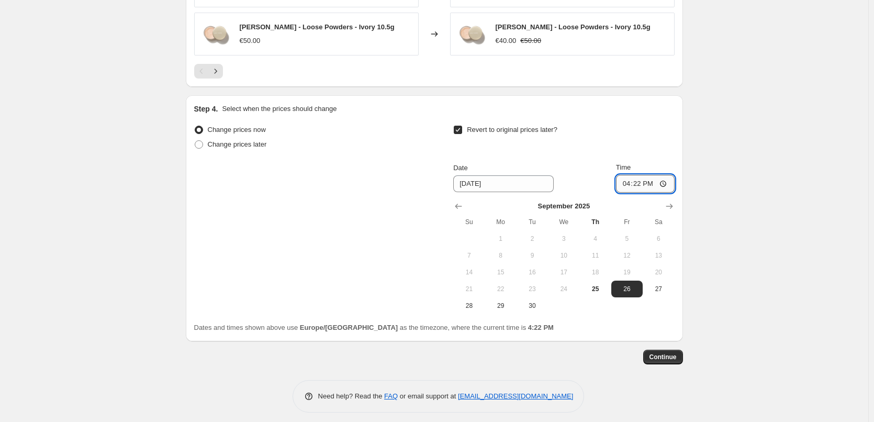
click at [628, 175] on input "16:22" at bounding box center [645, 184] width 59 height 18
click at [667, 176] on input "15:00" at bounding box center [645, 184] width 59 height 18
click at [654, 353] on span "Continue" at bounding box center [663, 357] width 27 height 8
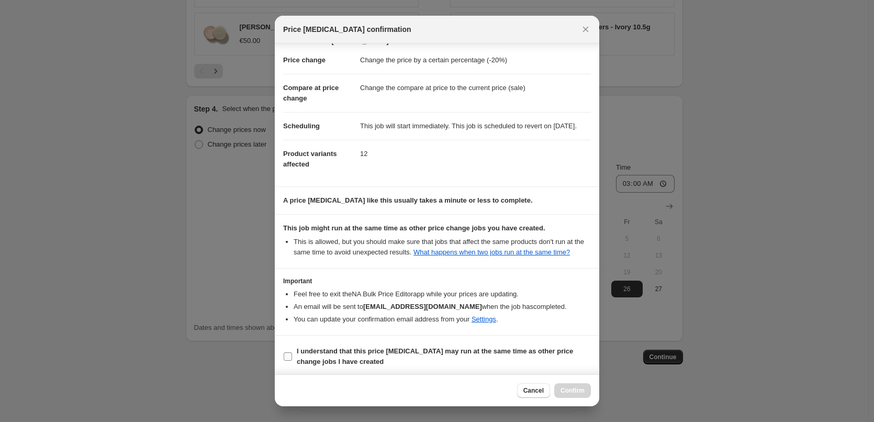
scroll to position [29, 0]
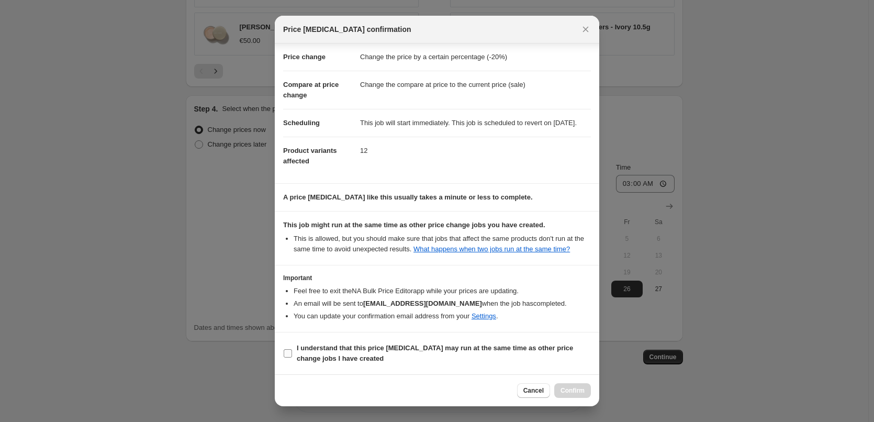
click at [318, 347] on b "I understand that this price [MEDICAL_DATA] may run at the same time as other p…" at bounding box center [435, 353] width 276 height 18
click at [292, 349] on input "I understand that this price [MEDICAL_DATA] may run at the same time as other p…" at bounding box center [288, 353] width 8 height 8
click at [575, 388] on span "Confirm" at bounding box center [573, 390] width 24 height 8
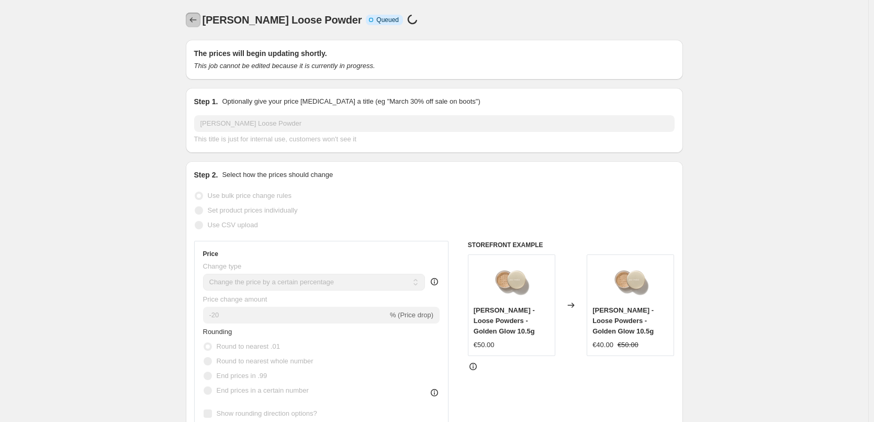
click at [189, 15] on button "Price change jobs" at bounding box center [193, 20] width 15 height 15
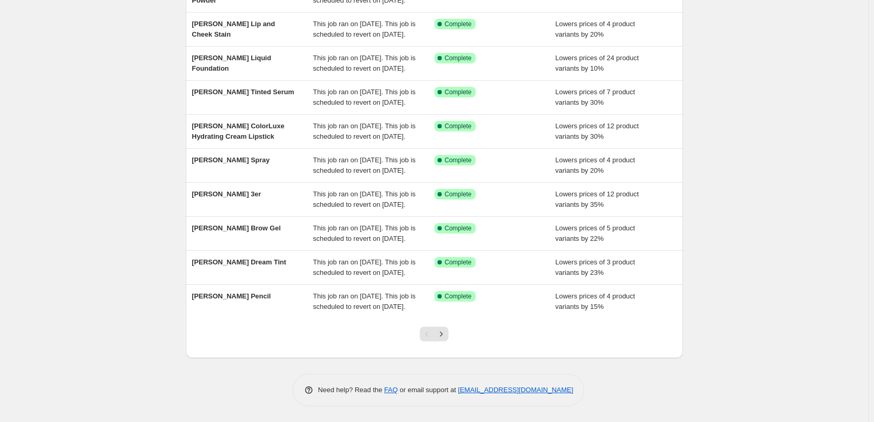
scroll to position [222, 0]
click at [447, 340] on button "Next" at bounding box center [441, 334] width 15 height 15
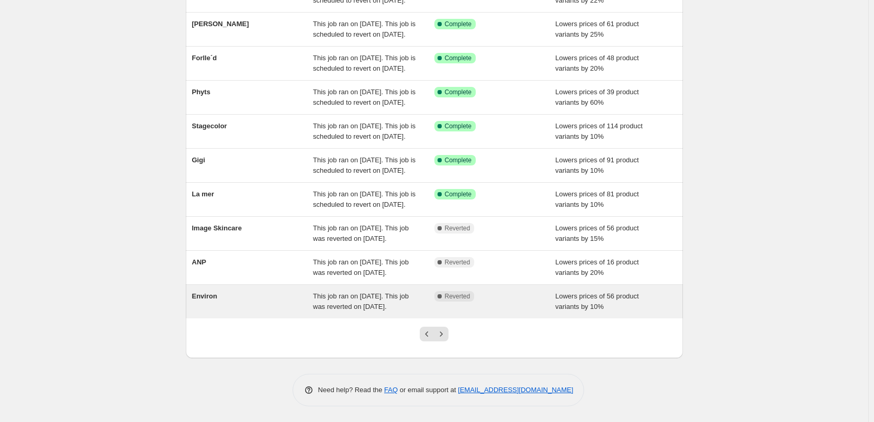
scroll to position [209, 0]
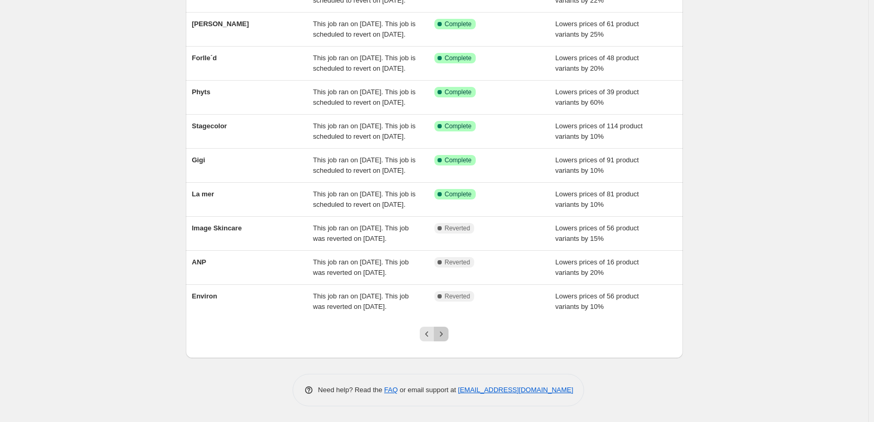
click at [443, 339] on icon "Next" at bounding box center [441, 334] width 10 height 10
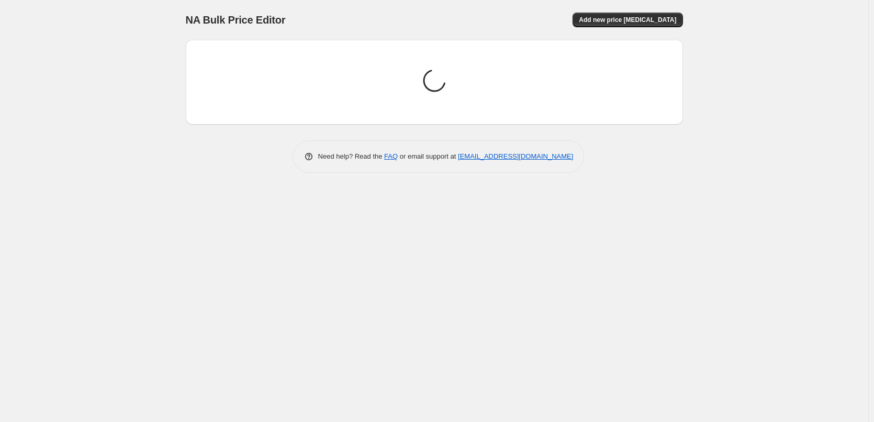
scroll to position [0, 0]
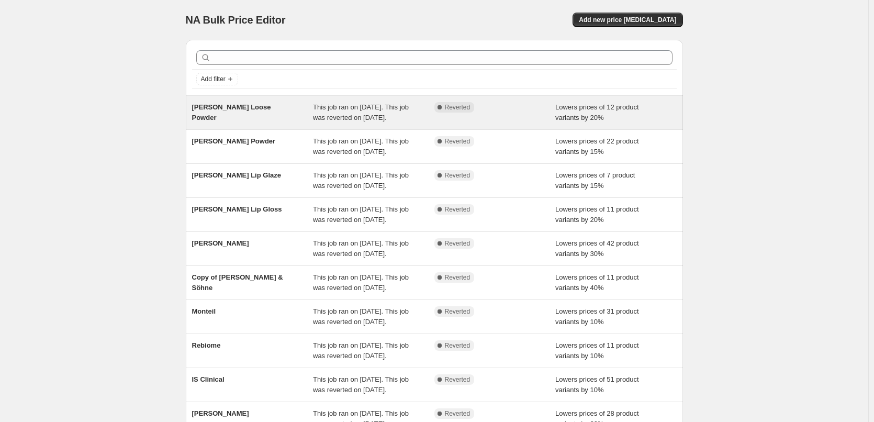
click at [361, 115] on span "This job ran on [DATE]. This job was reverted on [DATE]." at bounding box center [361, 112] width 96 height 18
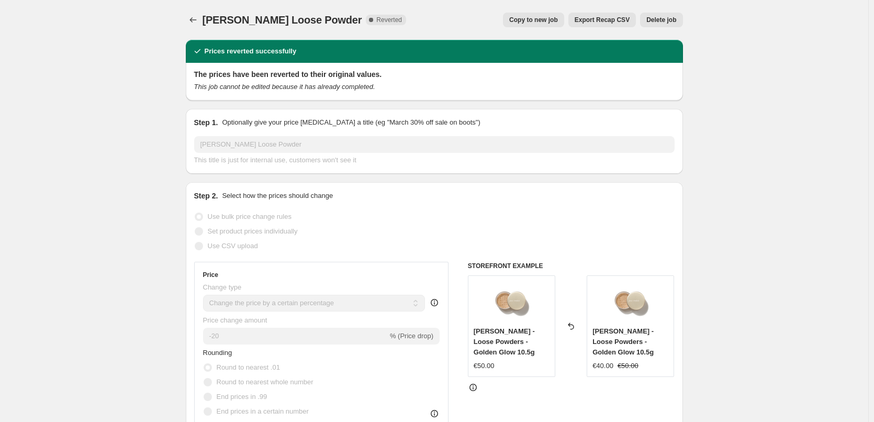
click at [660, 23] on span "Delete job" at bounding box center [661, 20] width 30 height 8
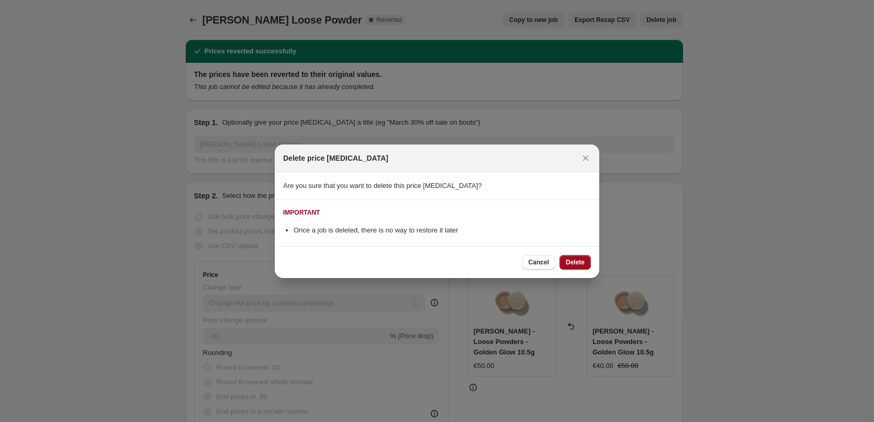
click at [579, 257] on button "Delete" at bounding box center [575, 262] width 31 height 15
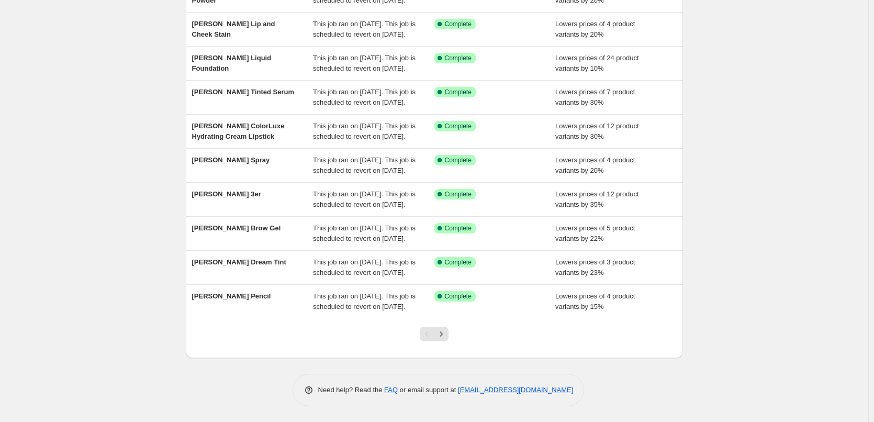
scroll to position [209, 0]
click at [447, 339] on icon "Next" at bounding box center [441, 334] width 10 height 10
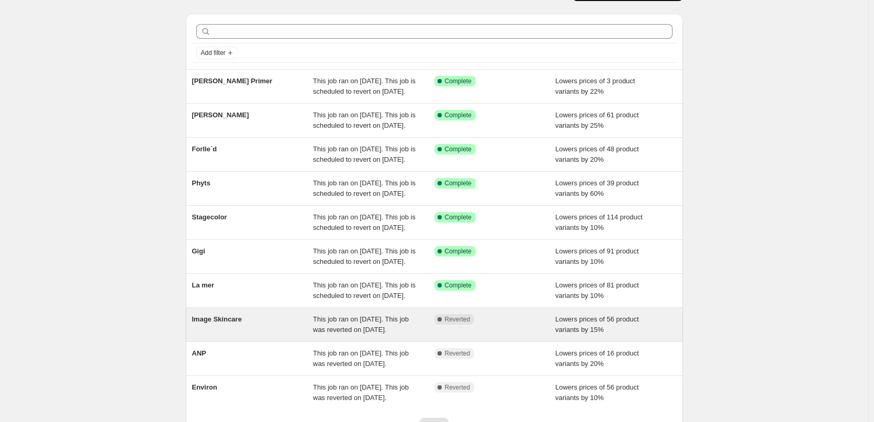
scroll to position [222, 0]
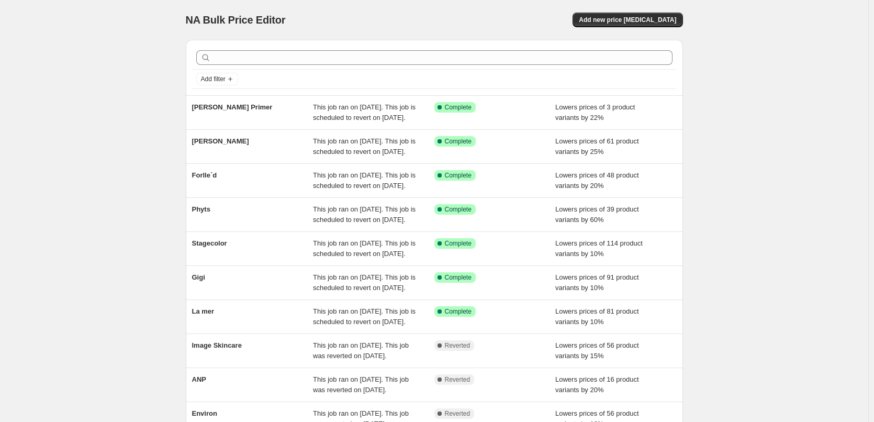
scroll to position [222, 0]
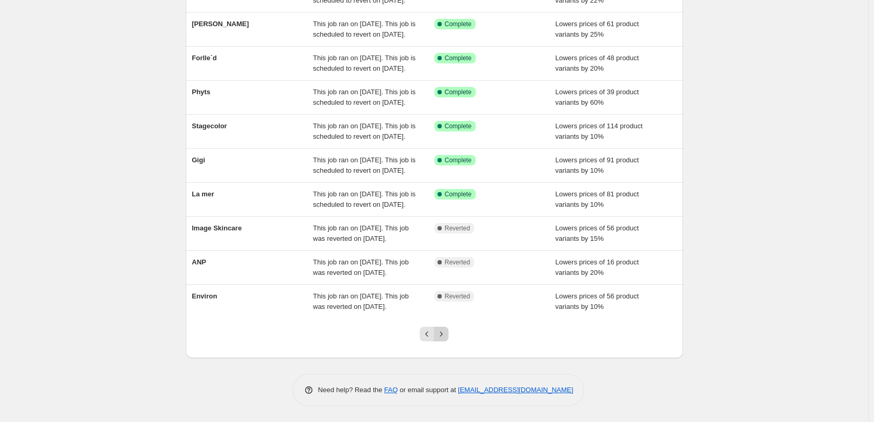
click at [445, 339] on button "Next" at bounding box center [441, 334] width 15 height 15
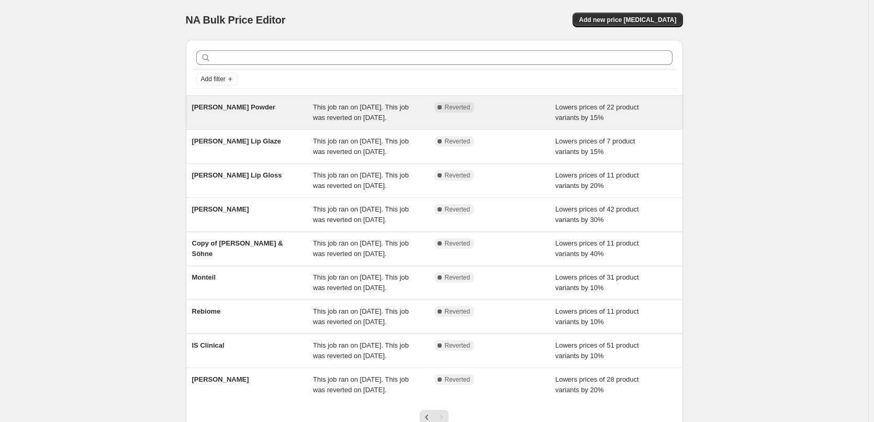
click at [370, 121] on span "This job ran on [DATE]. This job was reverted on [DATE]." at bounding box center [361, 112] width 96 height 18
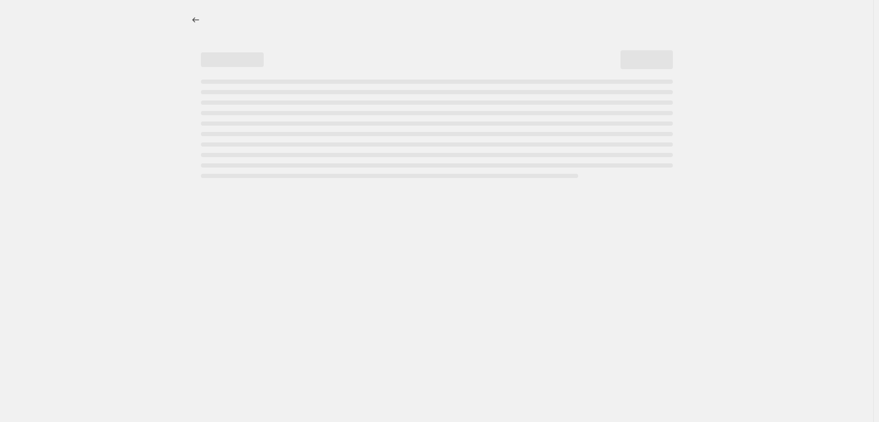
select select "percentage"
select select "tag"
select select "vendor"
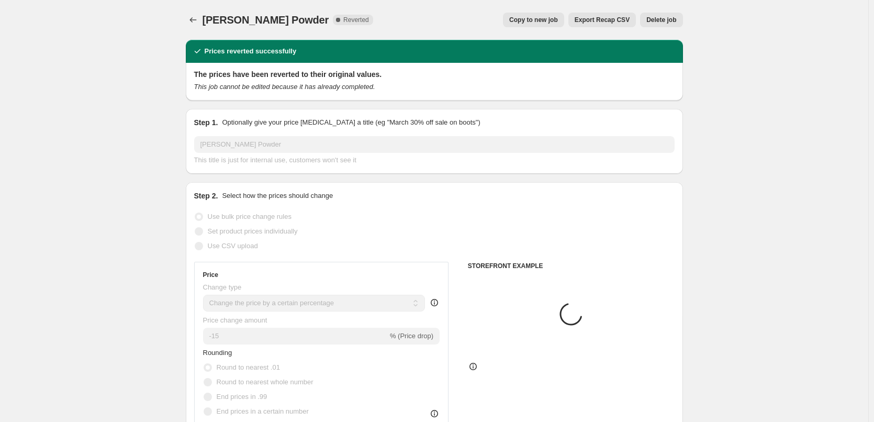
click at [544, 16] on button "Copy to new job" at bounding box center [533, 20] width 61 height 15
select select "percentage"
select select "tag"
select select "vendor"
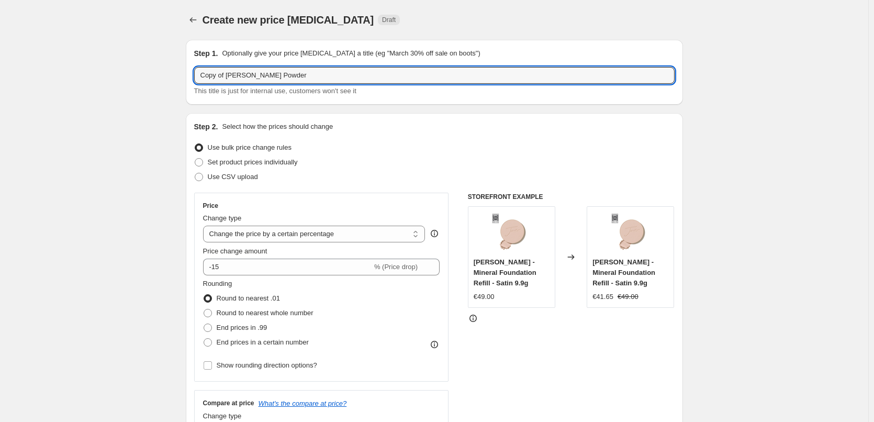
drag, startPoint x: 227, startPoint y: 75, endPoint x: 40, endPoint y: 76, distance: 187.4
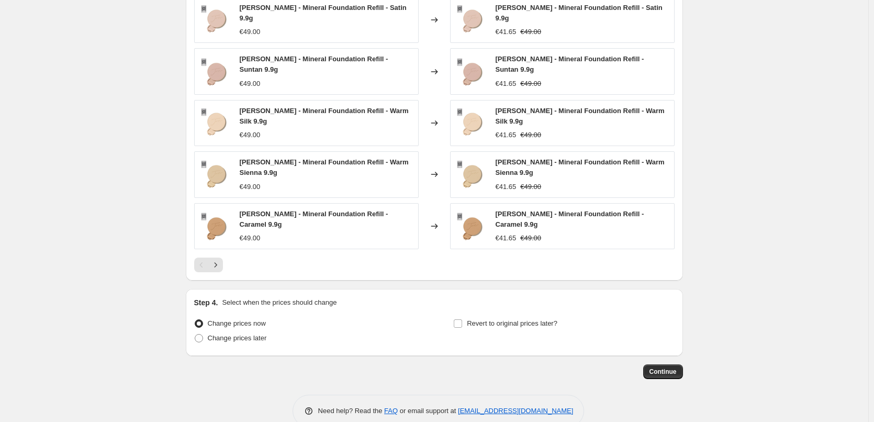
scroll to position [776, 0]
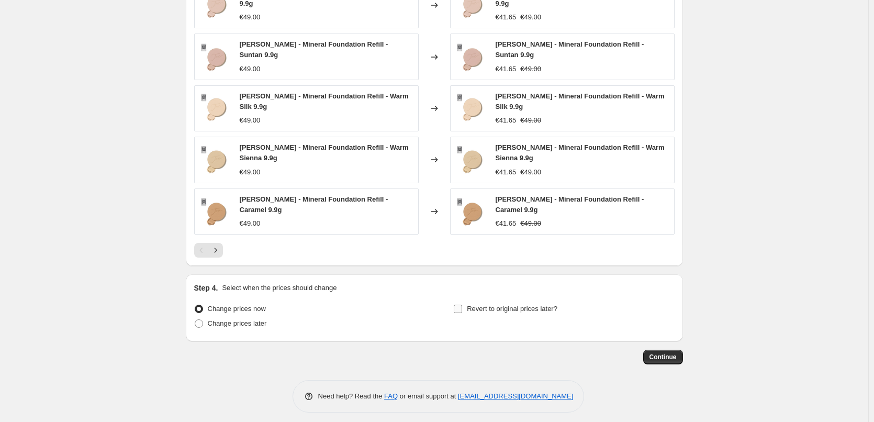
type input "[PERSON_NAME] Powder"
click at [478, 304] on span "Revert to original prices later?" at bounding box center [512, 309] width 91 height 10
click at [462, 305] on input "Revert to original prices later?" at bounding box center [458, 309] width 8 height 8
checkbox input "true"
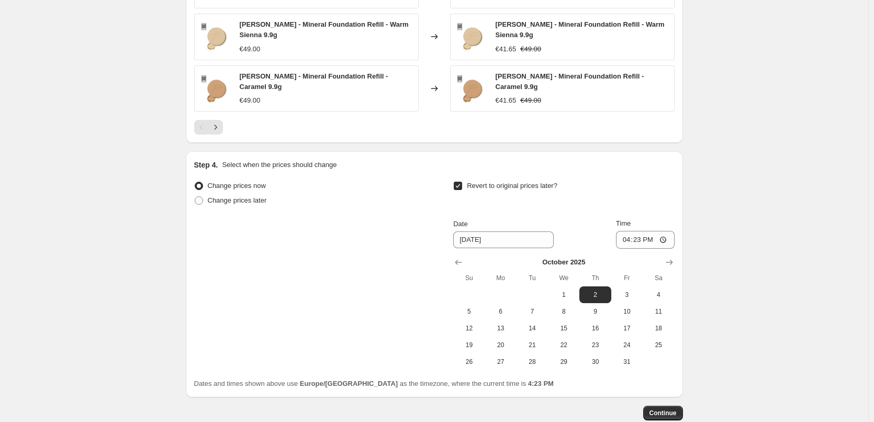
scroll to position [955, 0]
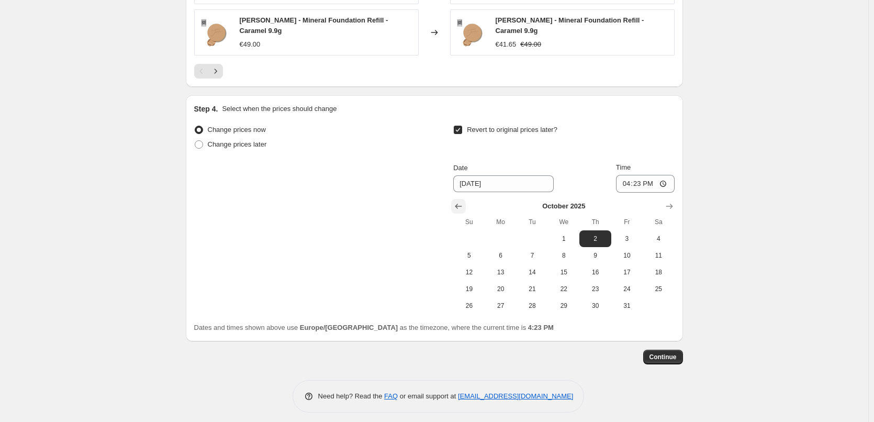
click at [463, 201] on icon "Show previous month, September 2025" at bounding box center [458, 206] width 10 height 10
click at [620, 285] on span "26" at bounding box center [627, 289] width 23 height 8
type input "[DATE]"
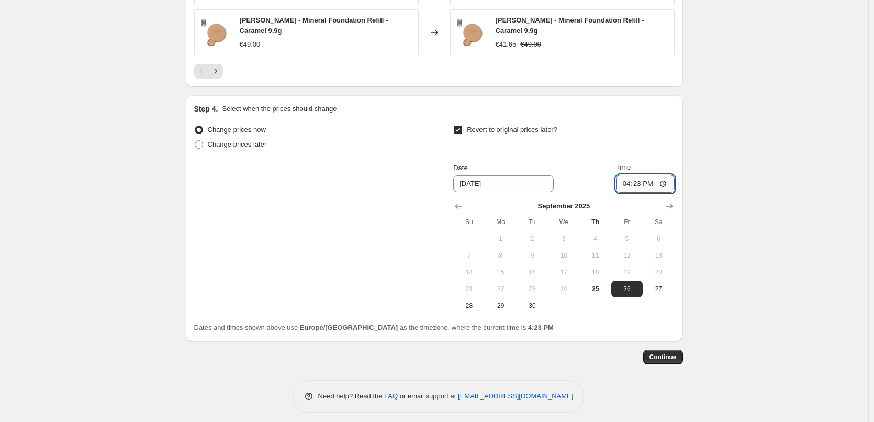
click at [625, 179] on input "16:23" at bounding box center [645, 184] width 59 height 18
click at [672, 175] on input "15:00" at bounding box center [645, 184] width 59 height 18
click at [666, 177] on input "15:00" at bounding box center [645, 184] width 59 height 18
type input "03:00"
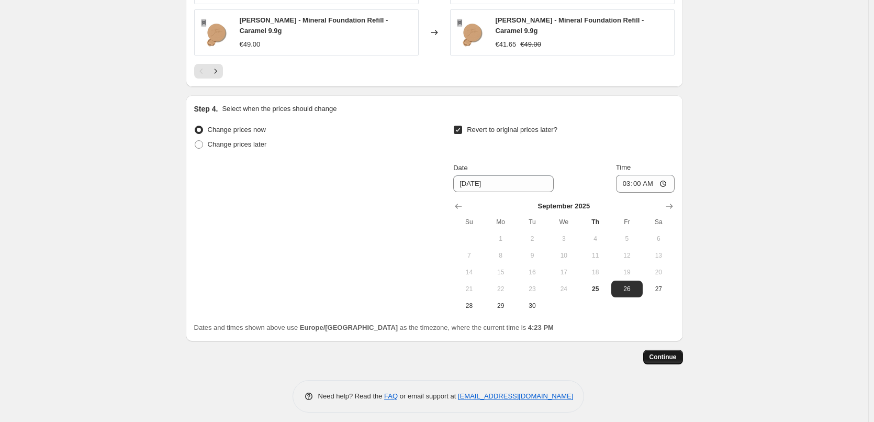
click at [668, 353] on span "Continue" at bounding box center [663, 357] width 27 height 8
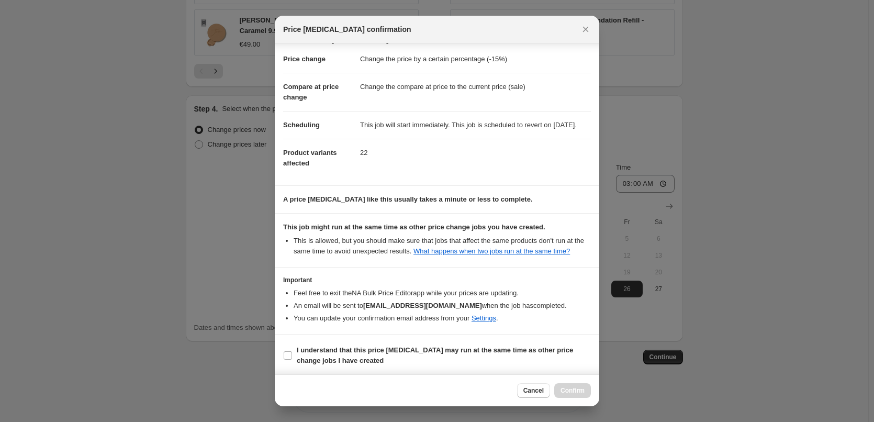
scroll to position [29, 0]
click at [315, 351] on b "I understand that this price [MEDICAL_DATA] may run at the same time as other p…" at bounding box center [435, 353] width 276 height 18
click at [292, 351] on input "I understand that this price [MEDICAL_DATA] may run at the same time as other p…" at bounding box center [288, 353] width 8 height 8
checkbox input "true"
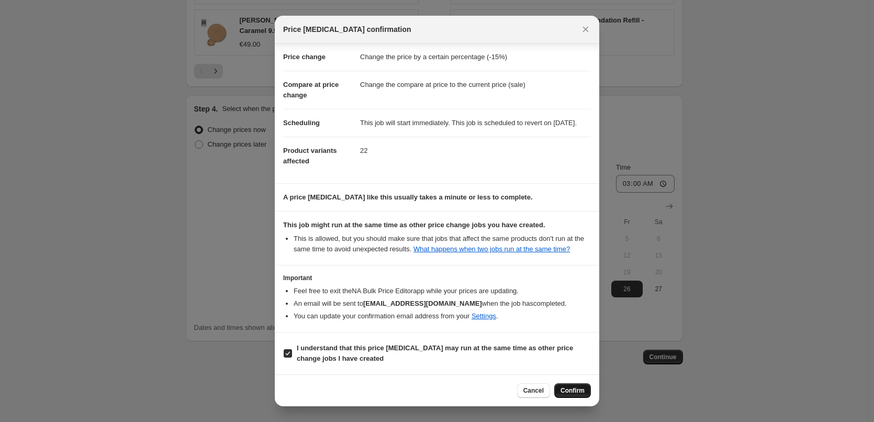
click at [568, 390] on span "Confirm" at bounding box center [573, 390] width 24 height 8
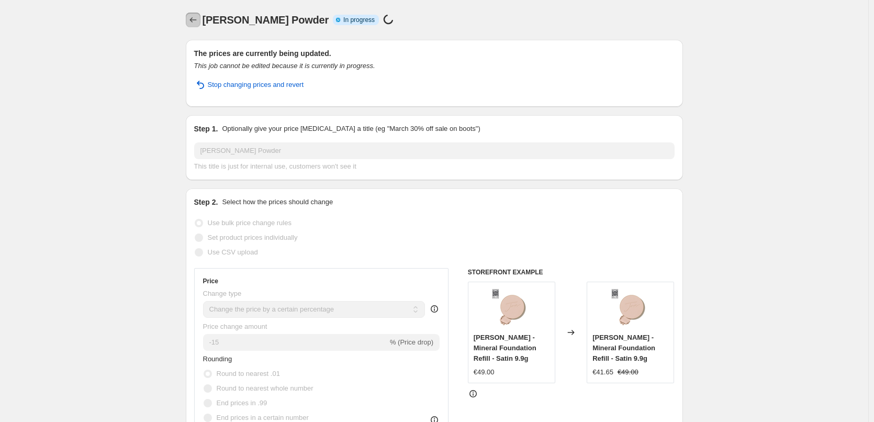
click at [189, 20] on button "Price change jobs" at bounding box center [193, 20] width 15 height 15
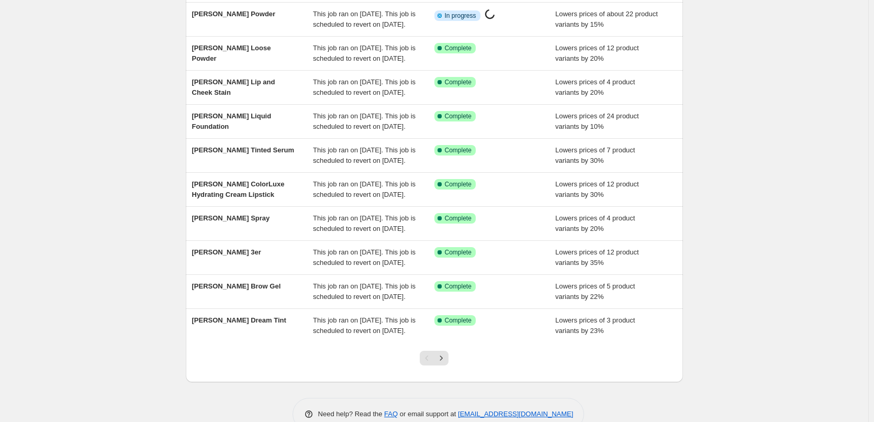
scroll to position [222, 0]
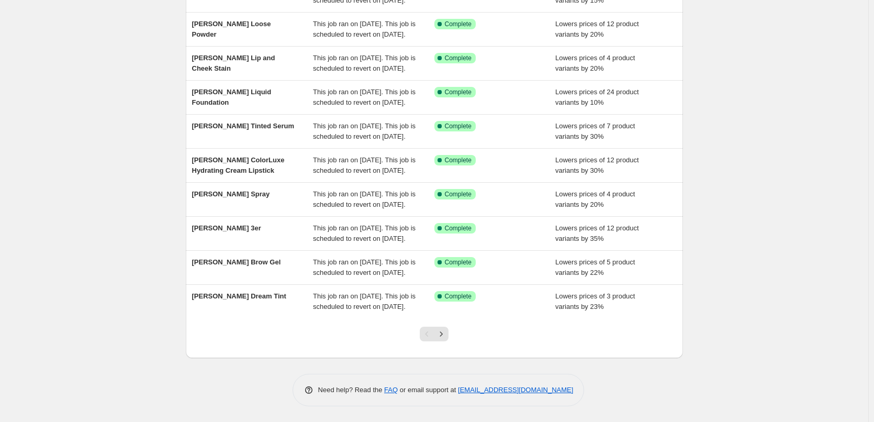
click at [442, 322] on div at bounding box center [434, 338] width 42 height 40
click at [446, 329] on button "Next" at bounding box center [441, 334] width 15 height 15
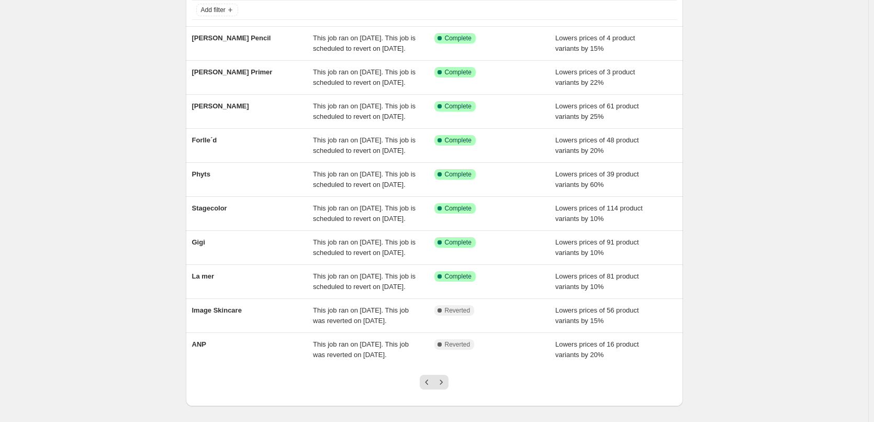
scroll to position [209, 0]
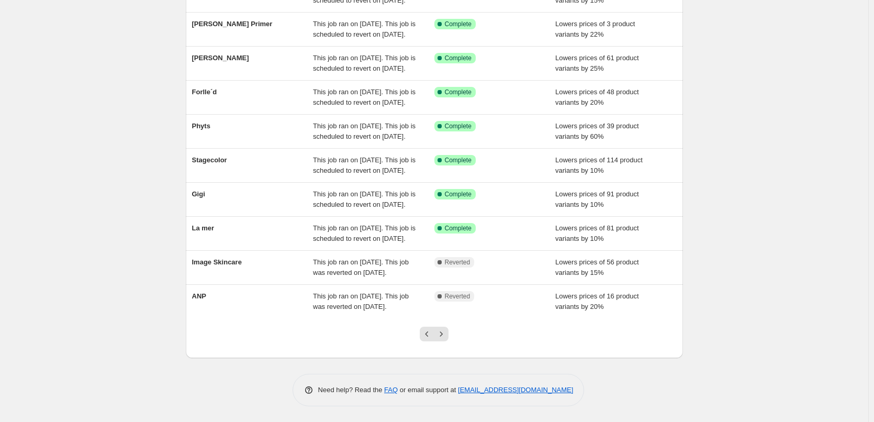
click at [436, 335] on div at bounding box center [434, 338] width 42 height 40
click at [442, 339] on icon "Next" at bounding box center [441, 334] width 10 height 10
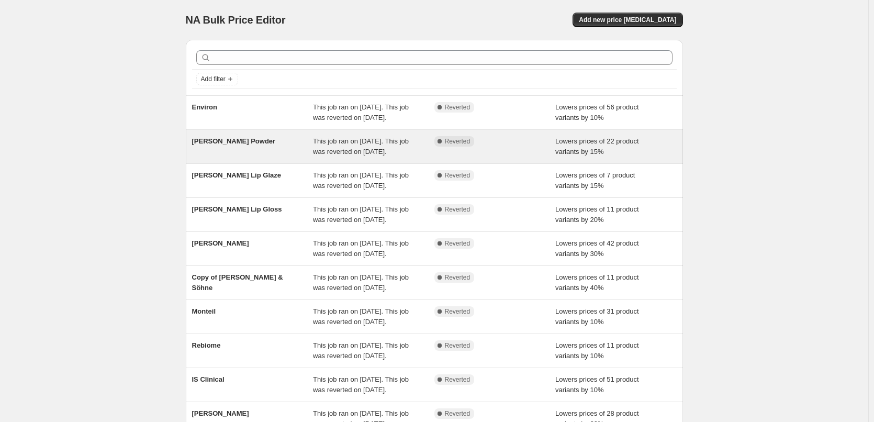
click at [380, 155] on span "This job ran on [DATE]. This job was reverted on [DATE]." at bounding box center [361, 146] width 96 height 18
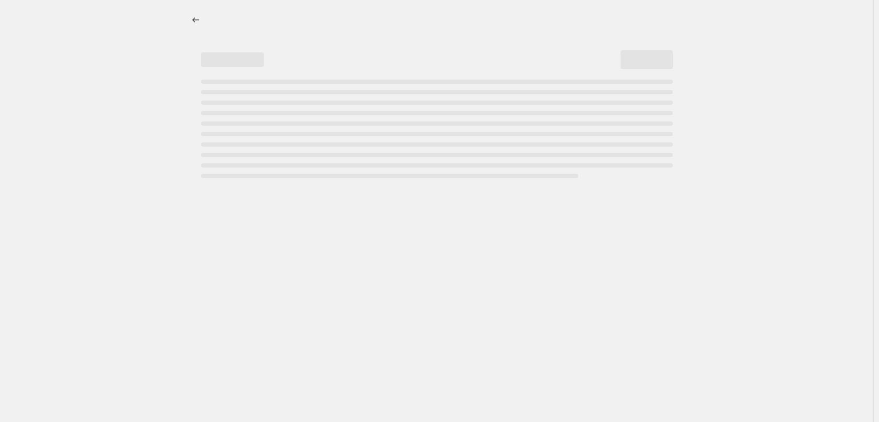
select select "percentage"
select select "tag"
select select "vendor"
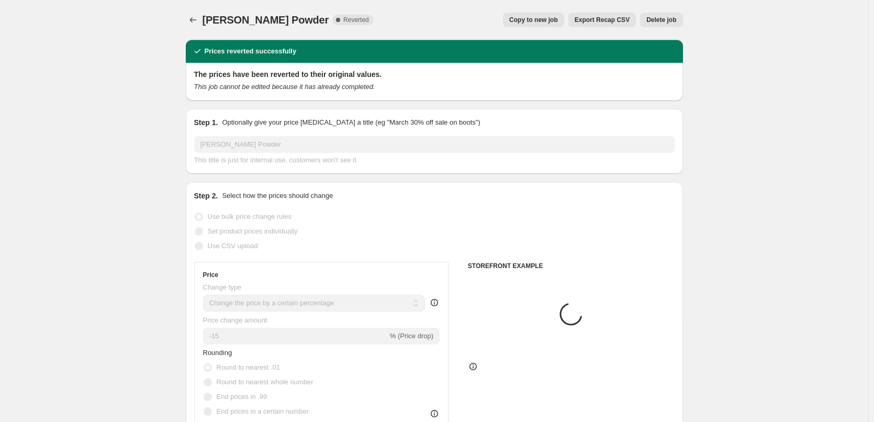
click at [656, 21] on span "Delete job" at bounding box center [661, 20] width 30 height 8
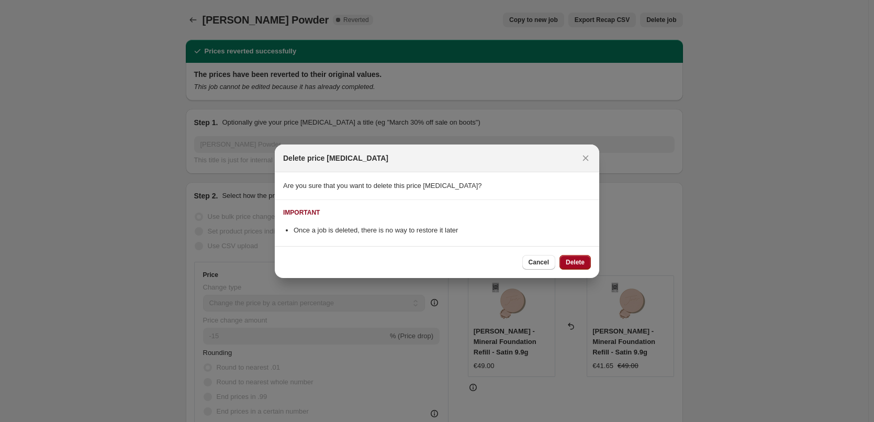
click at [577, 258] on button "Delete" at bounding box center [575, 262] width 31 height 15
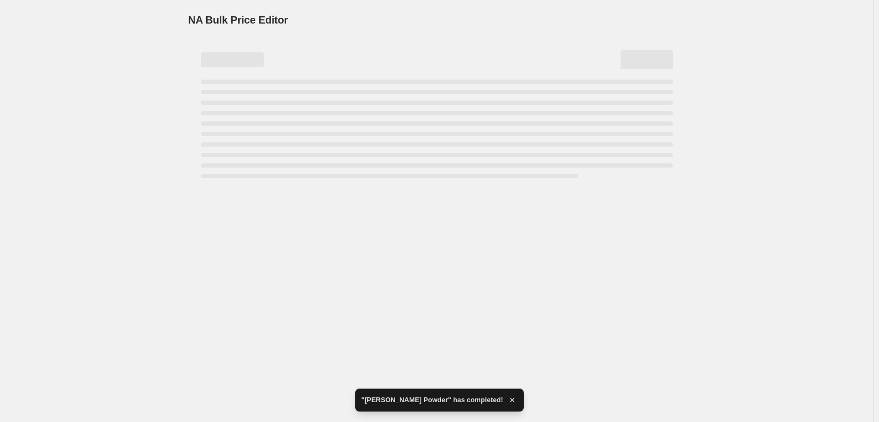
click at [441, 340] on div "NA Bulk Price Editor. This page is ready NA Bulk Price Editor" at bounding box center [437, 211] width 874 height 422
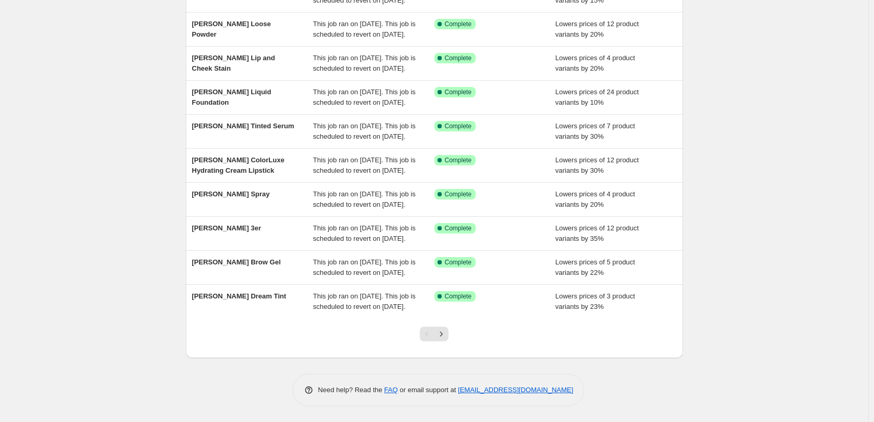
scroll to position [222, 0]
click at [445, 332] on icon "Next" at bounding box center [441, 334] width 10 height 10
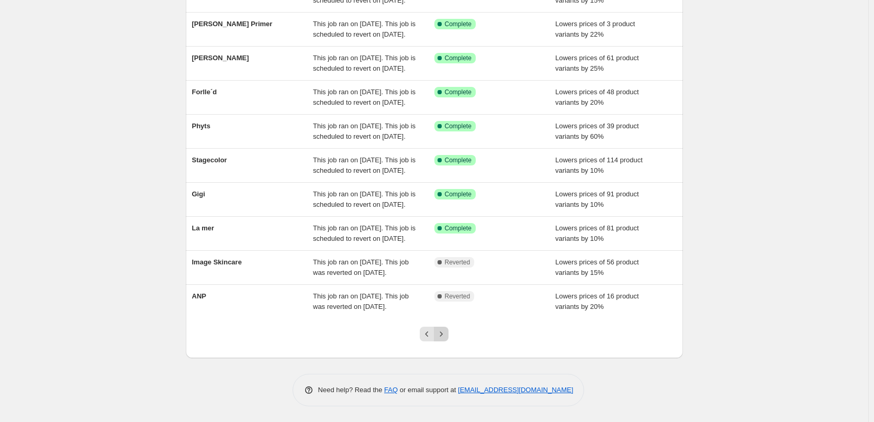
click at [438, 331] on button "Next" at bounding box center [441, 334] width 15 height 15
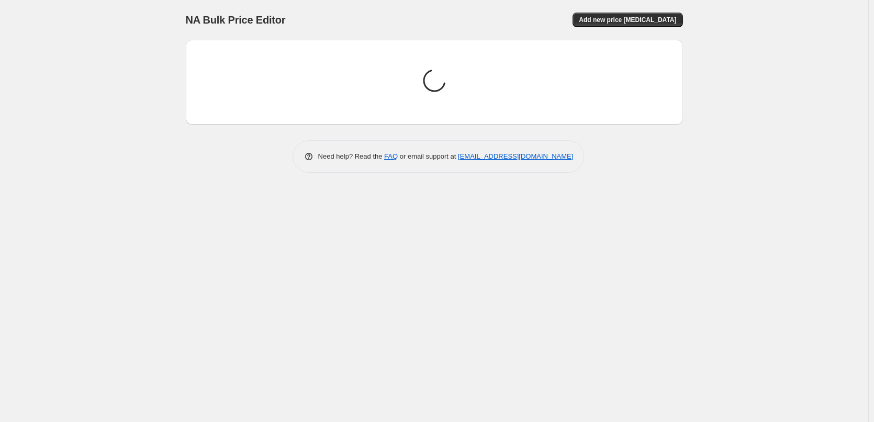
scroll to position [0, 0]
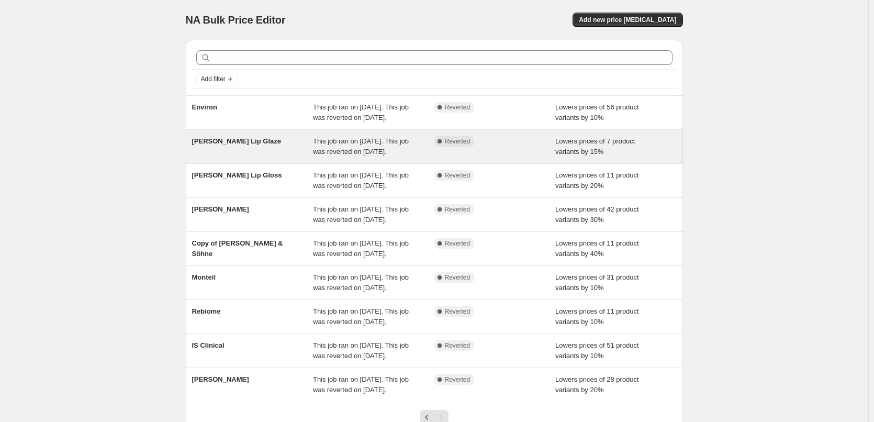
click at [376, 155] on span "This job ran on [DATE]. This job was reverted on [DATE]." at bounding box center [361, 146] width 96 height 18
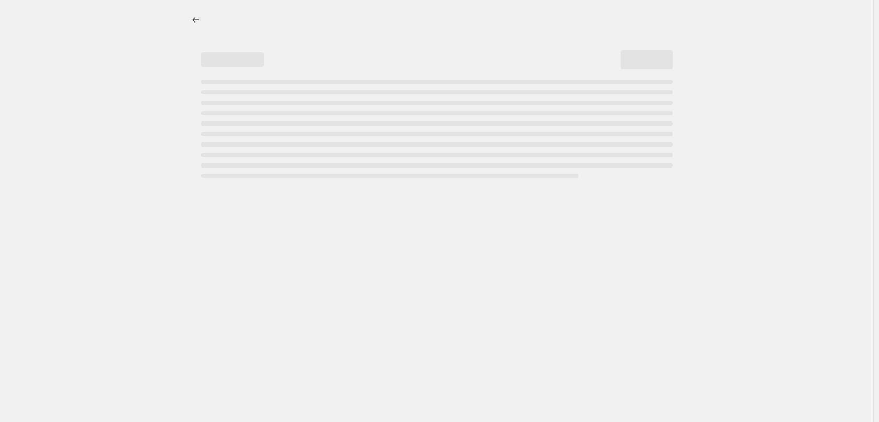
select select "percentage"
select select "tag"
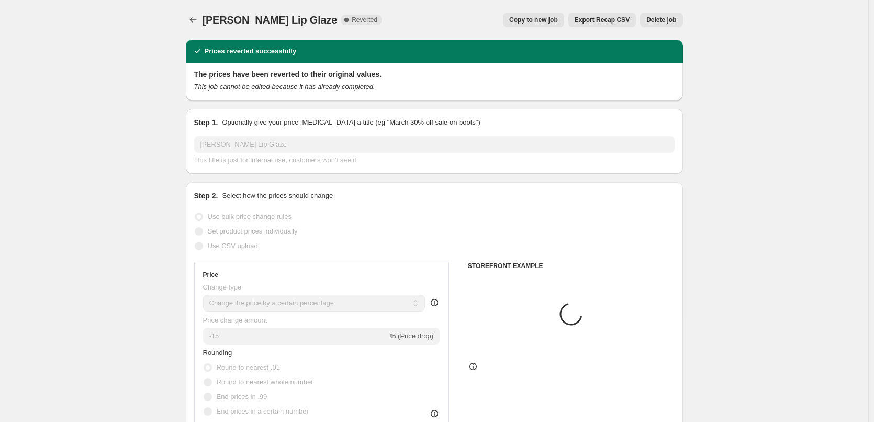
click at [662, 20] on span "Delete job" at bounding box center [661, 20] width 30 height 8
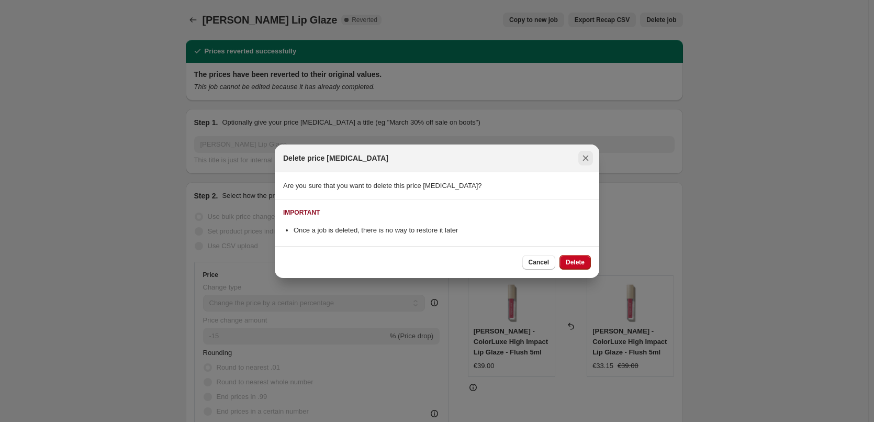
click at [583, 158] on icon "Close" at bounding box center [586, 158] width 10 height 10
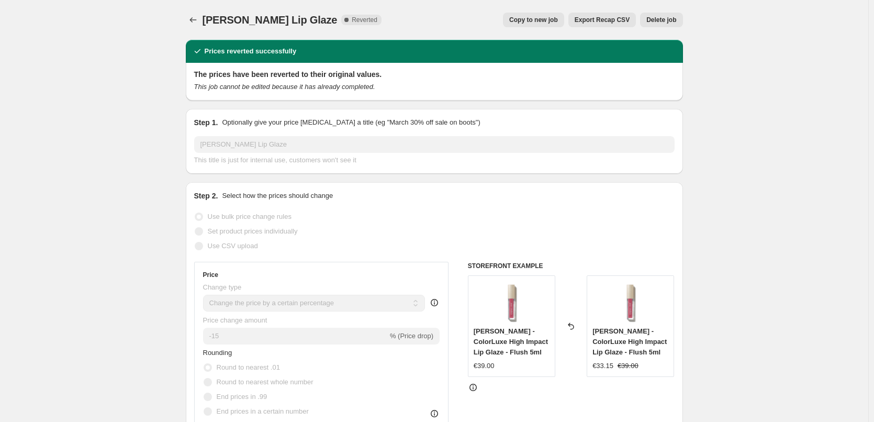
click at [536, 17] on span "Copy to new job" at bounding box center [533, 20] width 49 height 8
select select "percentage"
select select "tag"
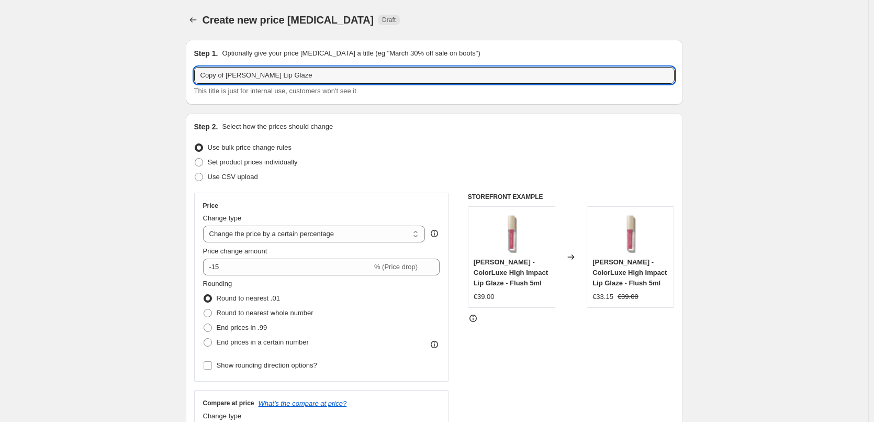
drag, startPoint x: 229, startPoint y: 75, endPoint x: 133, endPoint y: 78, distance: 95.8
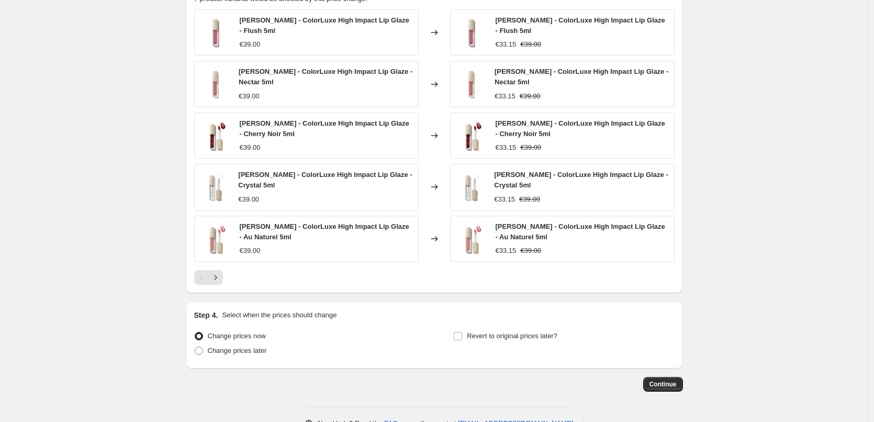
scroll to position [707, 0]
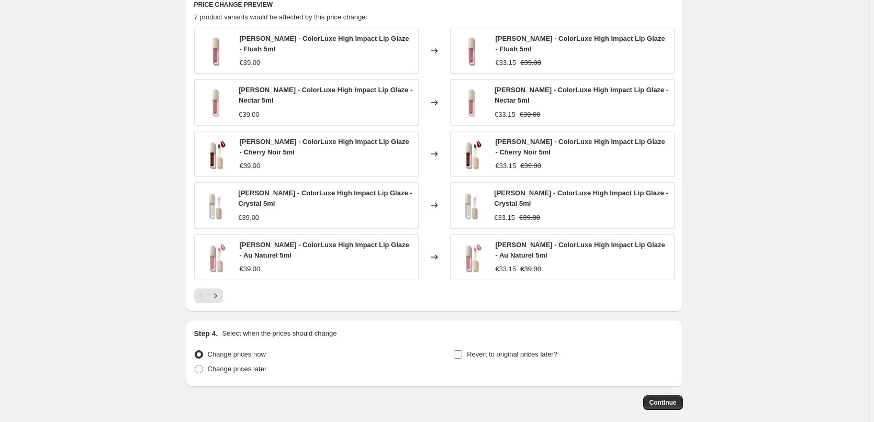
type input "[PERSON_NAME] Lip Glaze"
click at [482, 352] on span "Revert to original prices later?" at bounding box center [512, 354] width 91 height 8
click at [462, 352] on input "Revert to original prices later?" at bounding box center [458, 354] width 8 height 8
checkbox input "true"
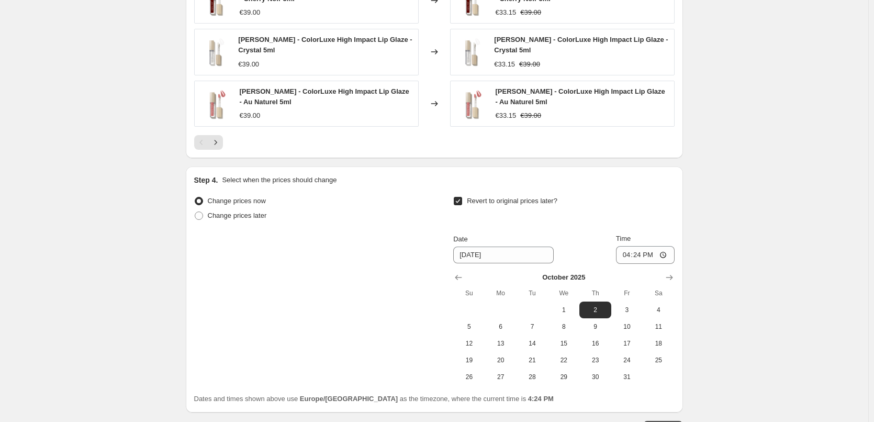
scroll to position [864, 0]
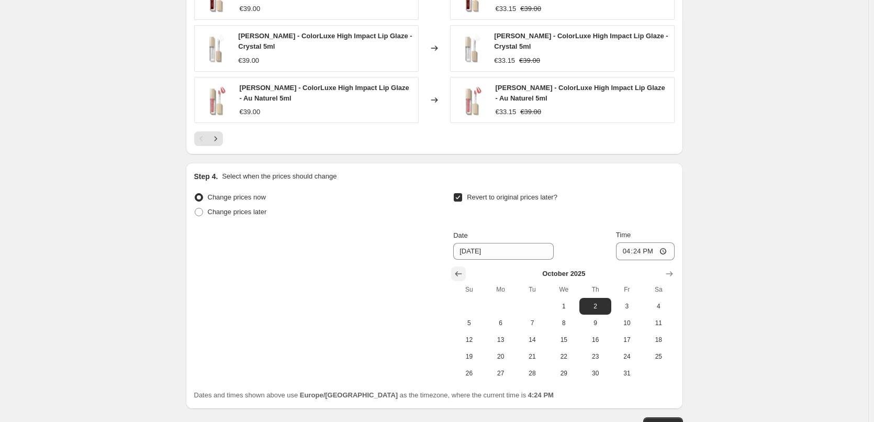
click at [460, 278] on icon "Show previous month, September 2025" at bounding box center [458, 274] width 10 height 10
click at [625, 359] on span "26" at bounding box center [627, 356] width 23 height 8
type input "[DATE]"
click at [627, 252] on input "16:24" at bounding box center [645, 251] width 59 height 18
click at [666, 253] on input "15:00" at bounding box center [645, 251] width 59 height 18
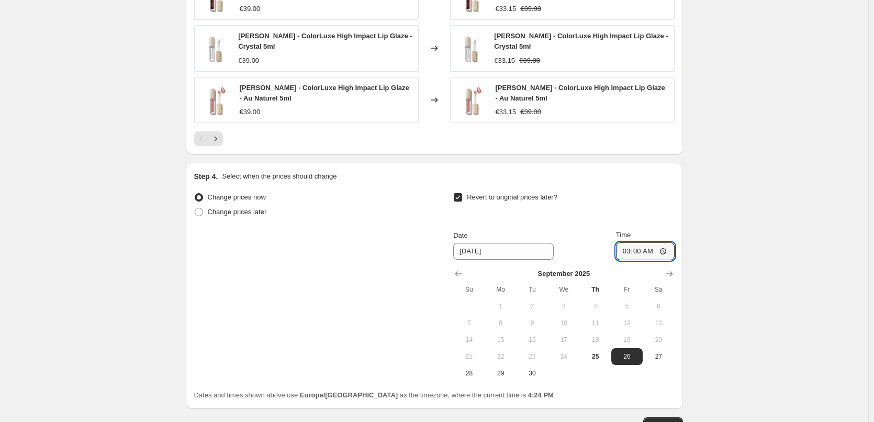
type input "03:00"
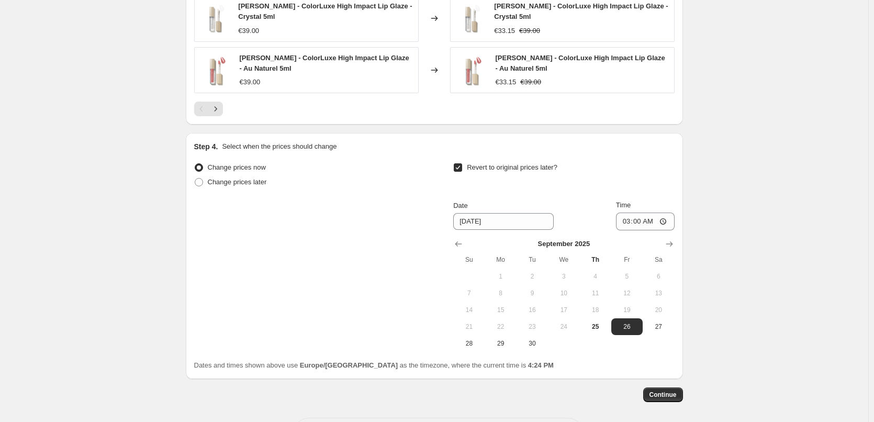
scroll to position [939, 0]
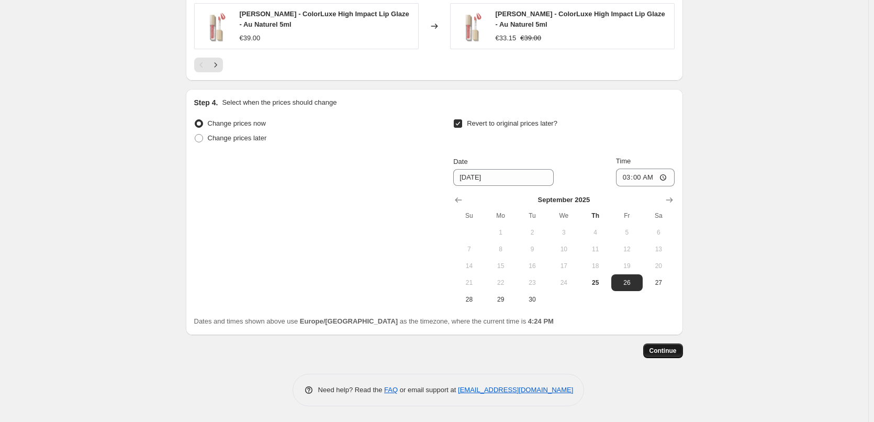
click at [661, 353] on span "Continue" at bounding box center [663, 351] width 27 height 8
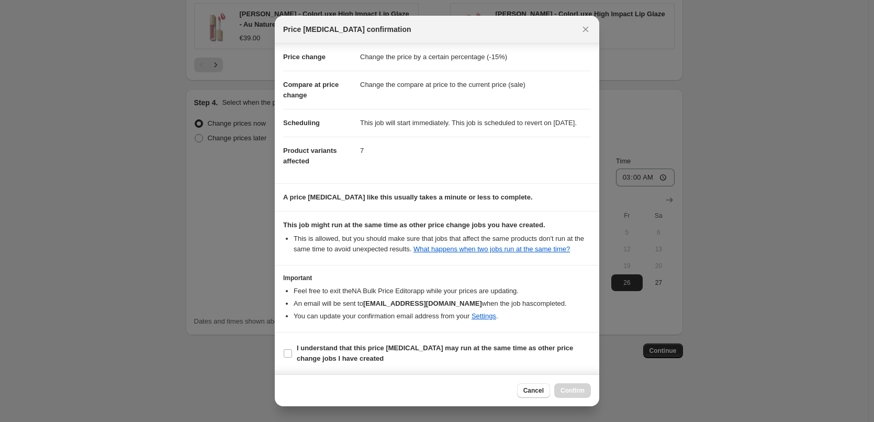
scroll to position [29, 0]
click at [319, 355] on b "I understand that this price [MEDICAL_DATA] may run at the same time as other p…" at bounding box center [435, 353] width 276 height 18
click at [292, 355] on input "I understand that this price [MEDICAL_DATA] may run at the same time as other p…" at bounding box center [288, 353] width 8 height 8
checkbox input "true"
click at [569, 383] on button "Confirm" at bounding box center [572, 390] width 37 height 15
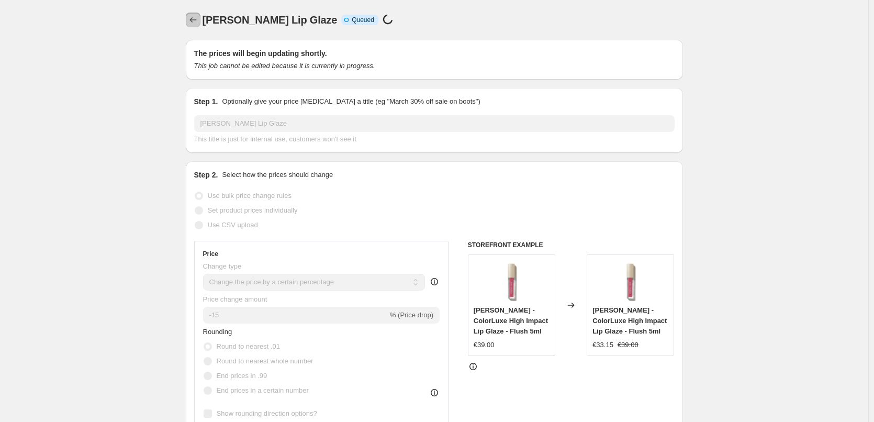
click at [188, 18] on button "Price change jobs" at bounding box center [193, 20] width 15 height 15
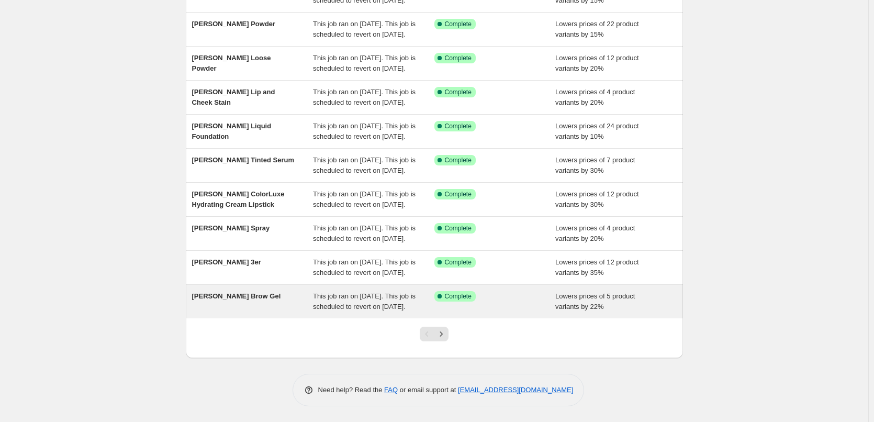
scroll to position [222, 0]
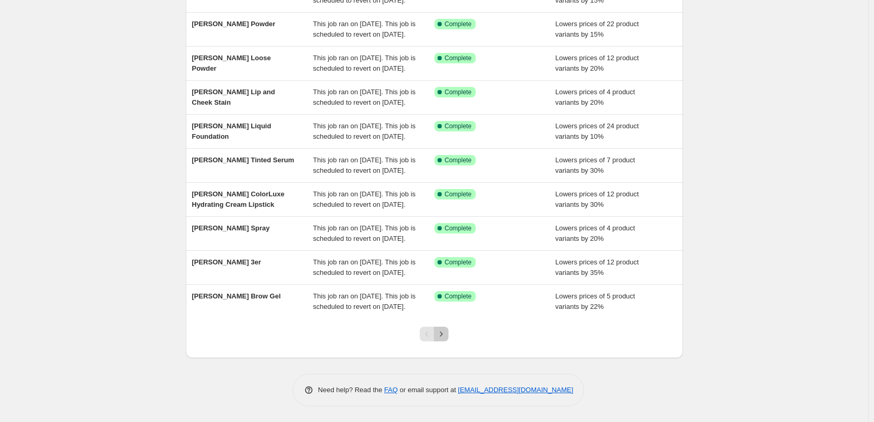
click at [443, 336] on icon "Next" at bounding box center [441, 334] width 10 height 10
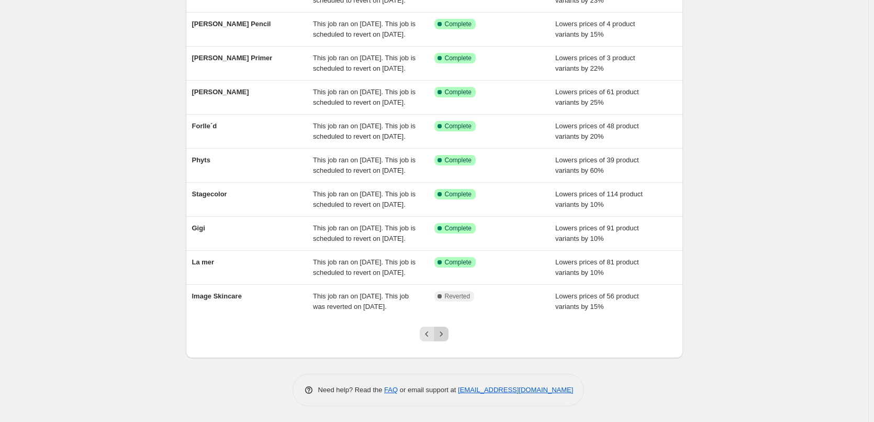
click at [439, 336] on icon "Next" at bounding box center [441, 334] width 10 height 10
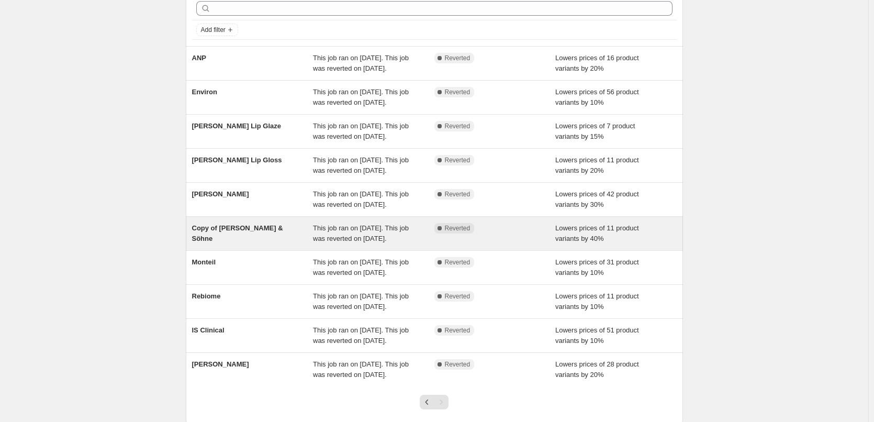
scroll to position [34, 0]
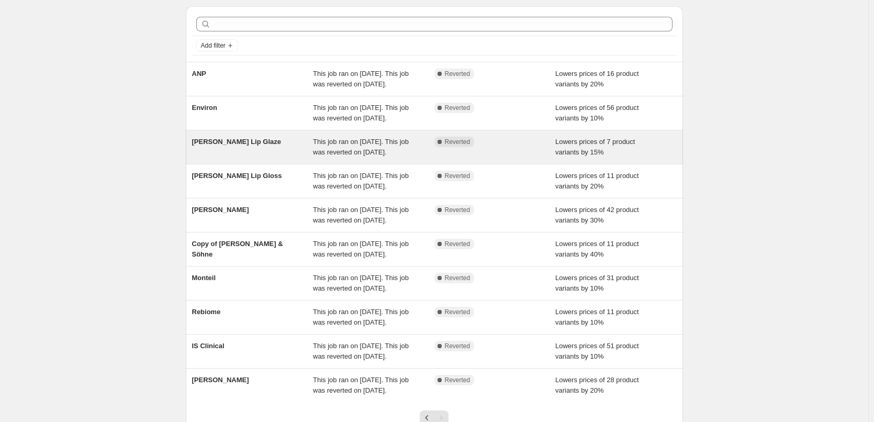
click at [392, 158] on div "This job ran on [DATE]. This job was reverted on [DATE]." at bounding box center [373, 147] width 121 height 21
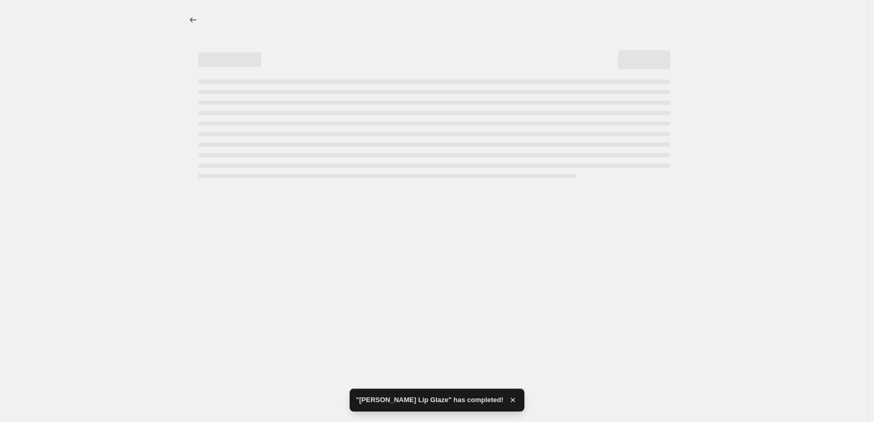
select select "percentage"
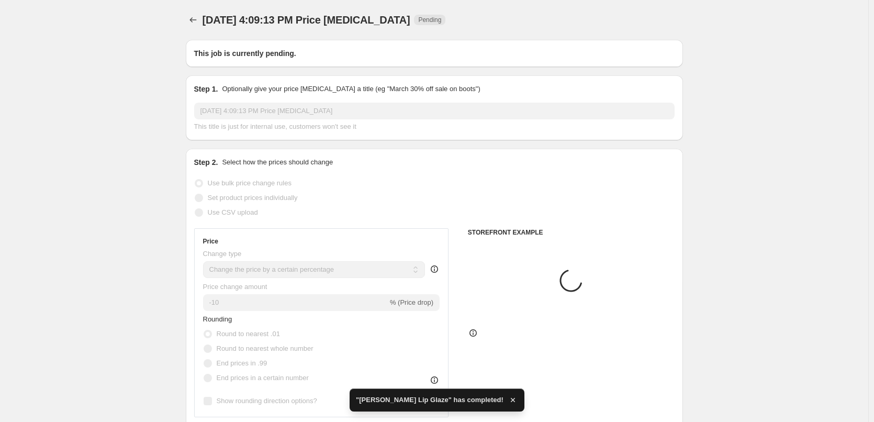
type input "[PERSON_NAME] Lip Glaze"
radio input "false"
radio input "true"
checkbox input "true"
select select "tag"
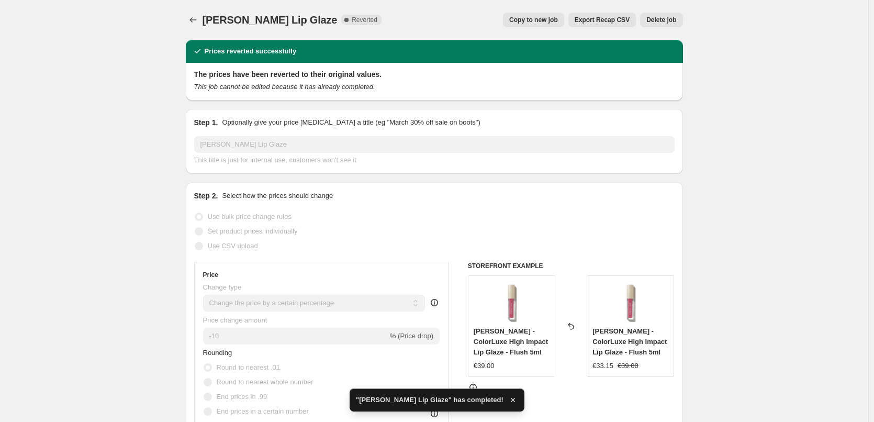
click at [663, 23] on span "Delete job" at bounding box center [661, 20] width 30 height 8
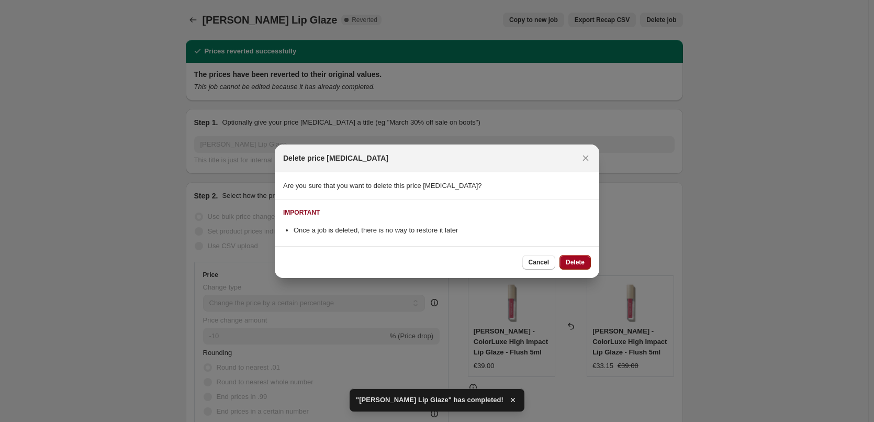
click at [577, 262] on span "Delete" at bounding box center [575, 262] width 19 height 8
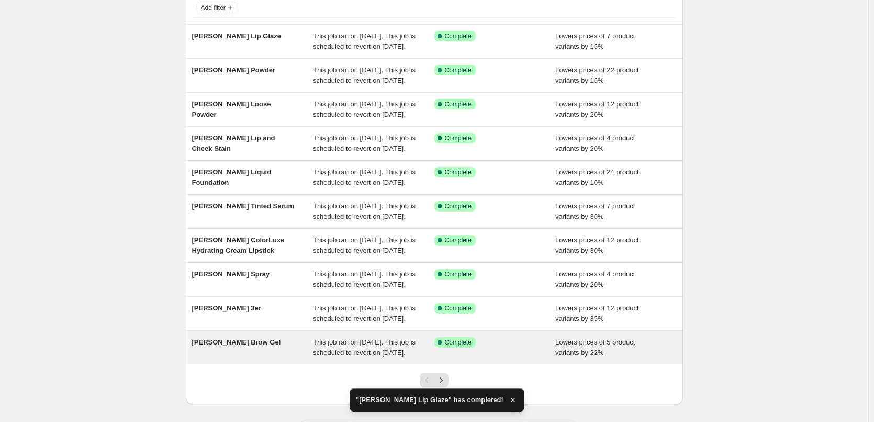
scroll to position [222, 0]
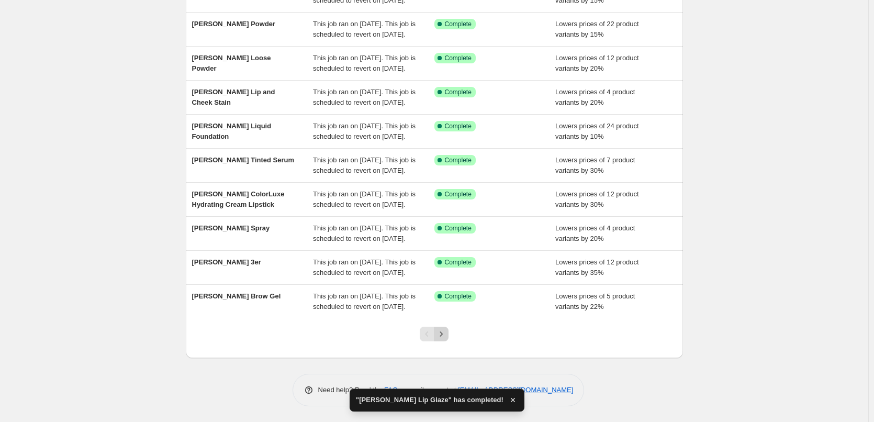
click at [441, 336] on icon "Next" at bounding box center [441, 334] width 10 height 10
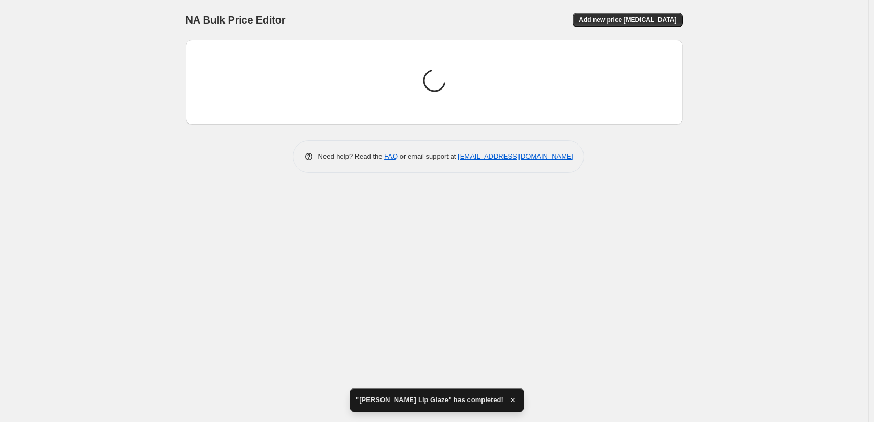
scroll to position [0, 0]
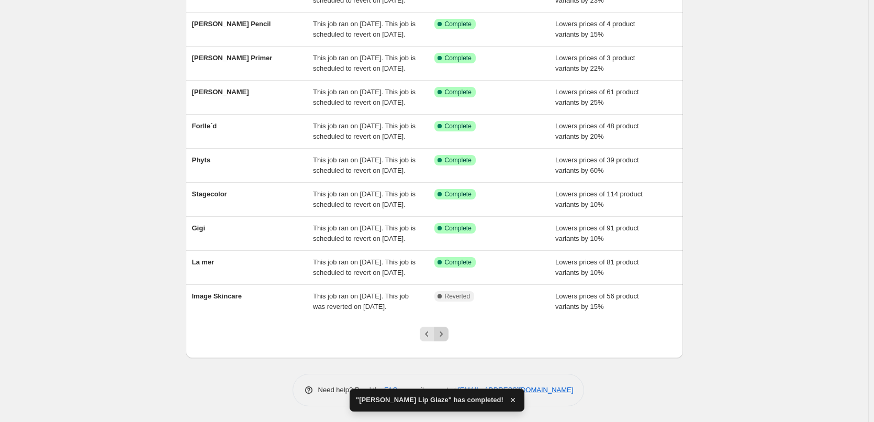
click at [445, 333] on icon "Next" at bounding box center [441, 334] width 10 height 10
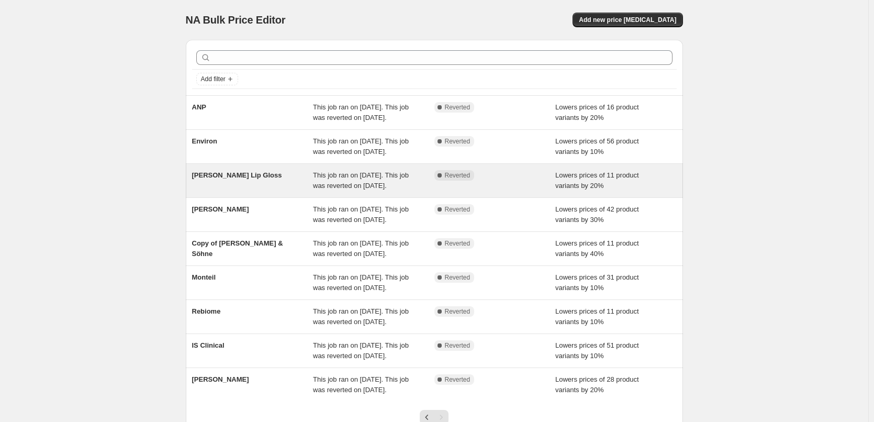
click at [356, 189] on span "This job ran on [DATE]. This job was reverted on [DATE]." at bounding box center [361, 180] width 96 height 18
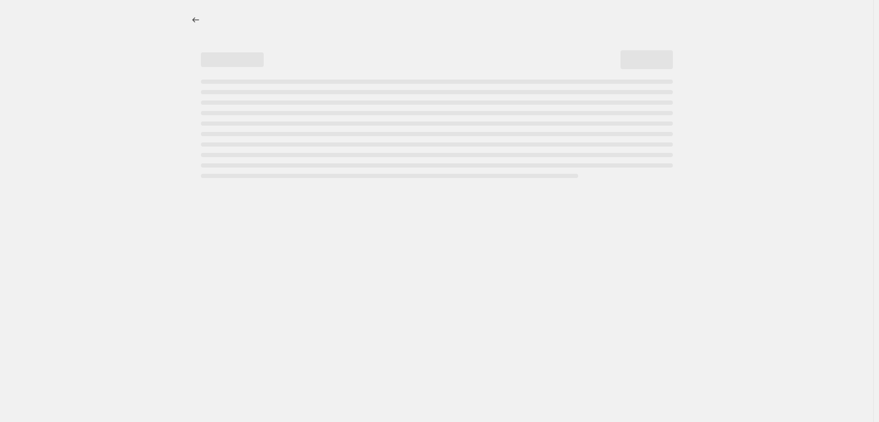
select select "percentage"
select select "tag"
select select "vendor"
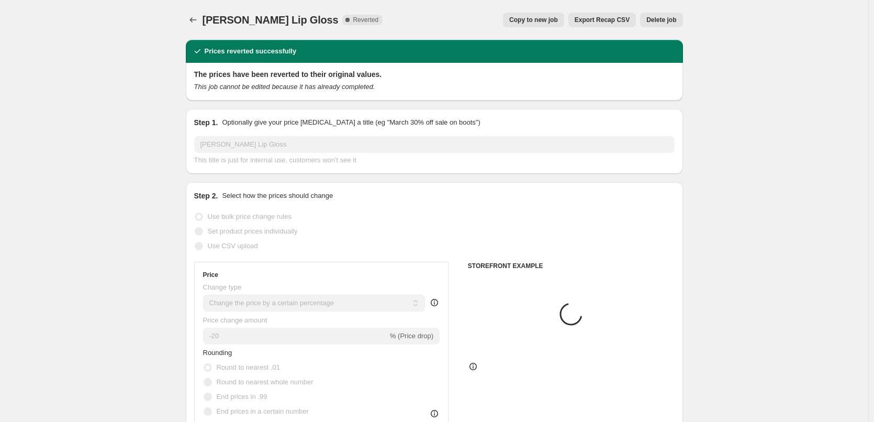
click at [551, 17] on span "Copy to new job" at bounding box center [533, 20] width 49 height 8
select select "percentage"
select select "tag"
select select "vendor"
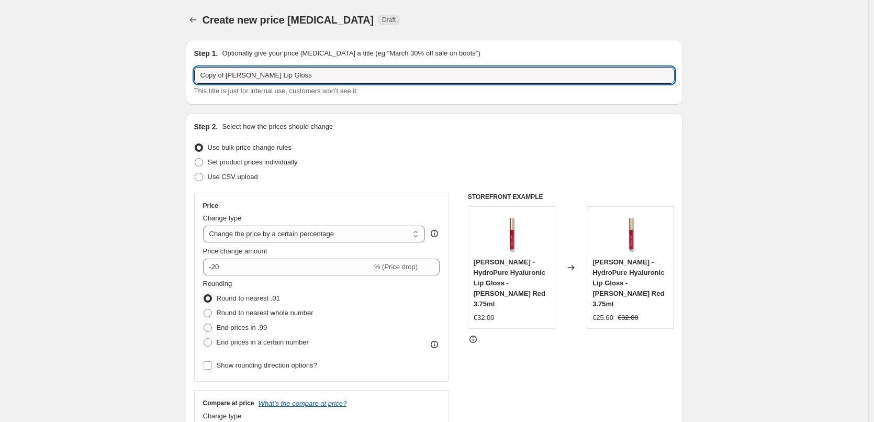
drag, startPoint x: 229, startPoint y: 77, endPoint x: 136, endPoint y: 73, distance: 93.3
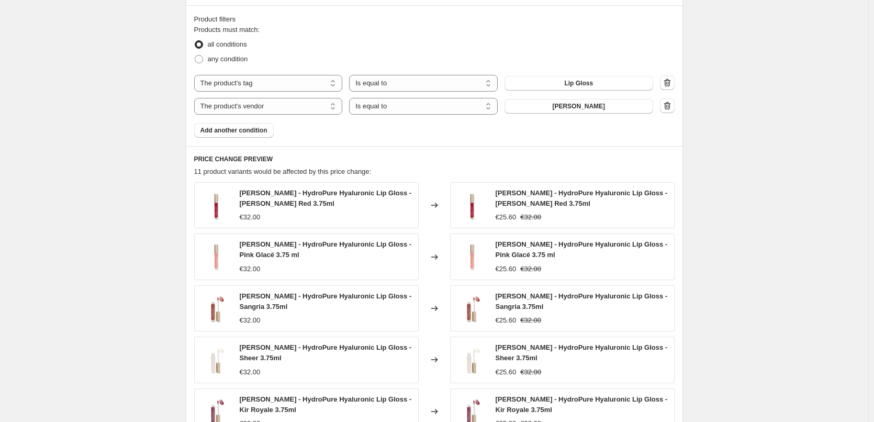
scroll to position [783, 0]
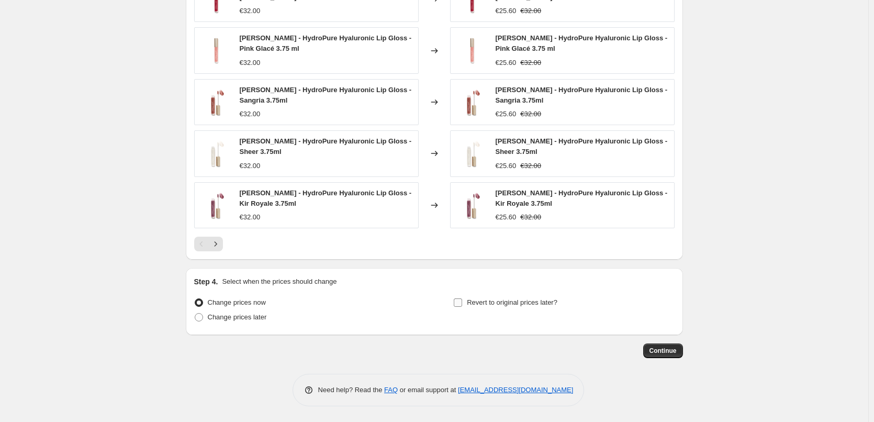
type input "[PERSON_NAME] Lip Gloss"
drag, startPoint x: 486, startPoint y: 295, endPoint x: 486, endPoint y: 302, distance: 6.3
click at [486, 299] on label "Revert to original prices later?" at bounding box center [505, 302] width 104 height 15
click at [462, 299] on input "Revert to original prices later?" at bounding box center [458, 302] width 8 height 8
checkbox input "true"
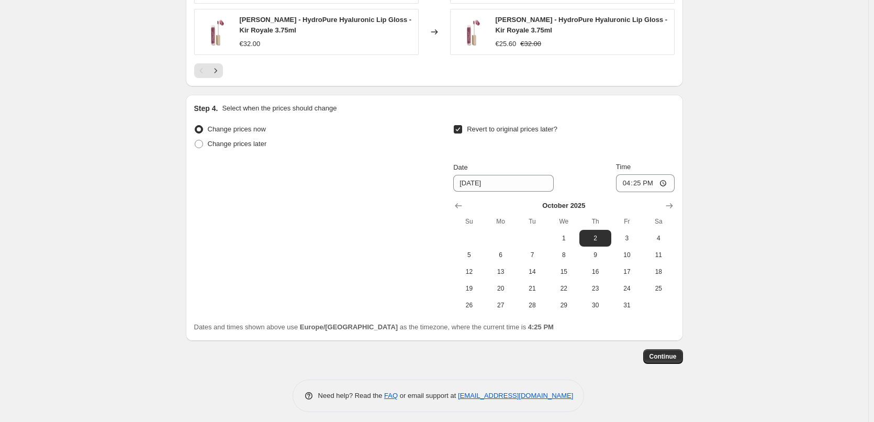
scroll to position [962, 0]
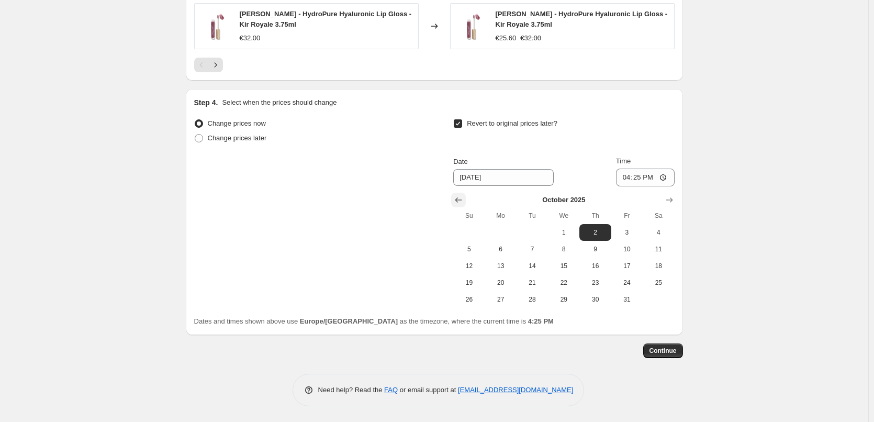
click at [460, 203] on icon "Show previous month, September 2025" at bounding box center [458, 200] width 10 height 10
click at [626, 283] on span "26" at bounding box center [627, 282] width 23 height 8
type input "[DATE]"
click at [633, 170] on input "16:25" at bounding box center [645, 178] width 59 height 18
click at [672, 178] on input "15:00" at bounding box center [645, 178] width 59 height 18
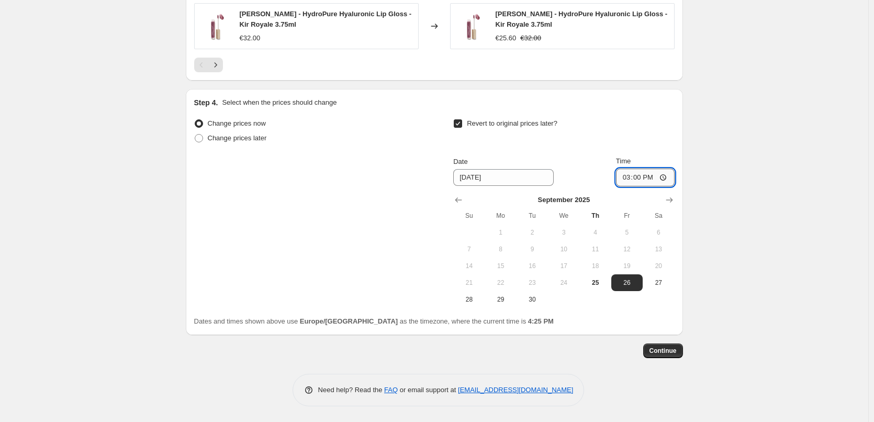
click at [662, 179] on input "15:00" at bounding box center [645, 178] width 59 height 18
type input "03:00"
drag, startPoint x: 763, startPoint y: 188, endPoint x: 756, endPoint y: 201, distance: 14.8
click at [664, 349] on span "Continue" at bounding box center [663, 351] width 27 height 8
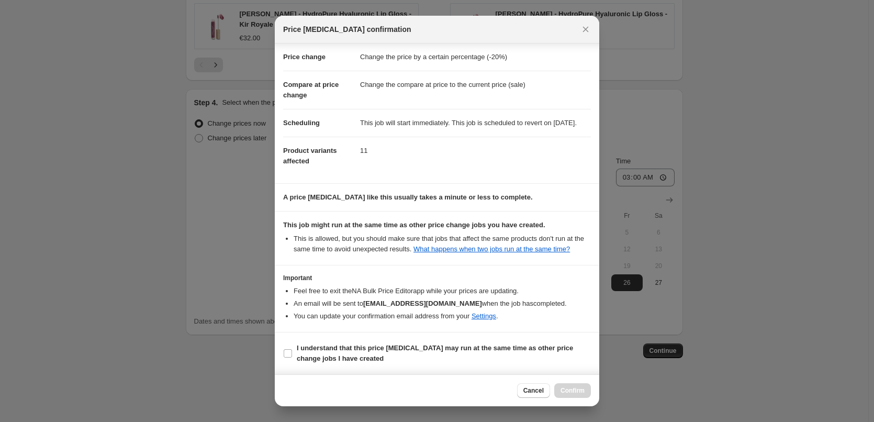
scroll to position [29, 0]
click at [325, 358] on b "I understand that this price [MEDICAL_DATA] may run at the same time as other p…" at bounding box center [435, 353] width 276 height 18
click at [292, 358] on input "I understand that this price [MEDICAL_DATA] may run at the same time as other p…" at bounding box center [288, 353] width 8 height 8
checkbox input "true"
click at [579, 390] on span "Confirm" at bounding box center [573, 390] width 24 height 8
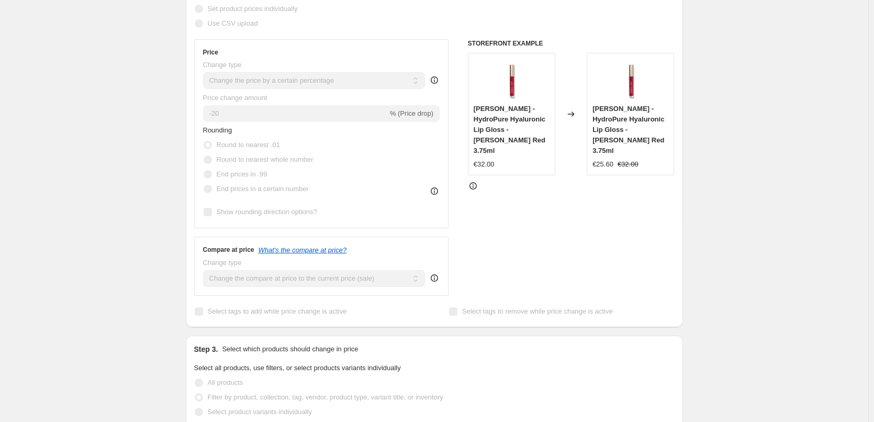
scroll to position [96, 0]
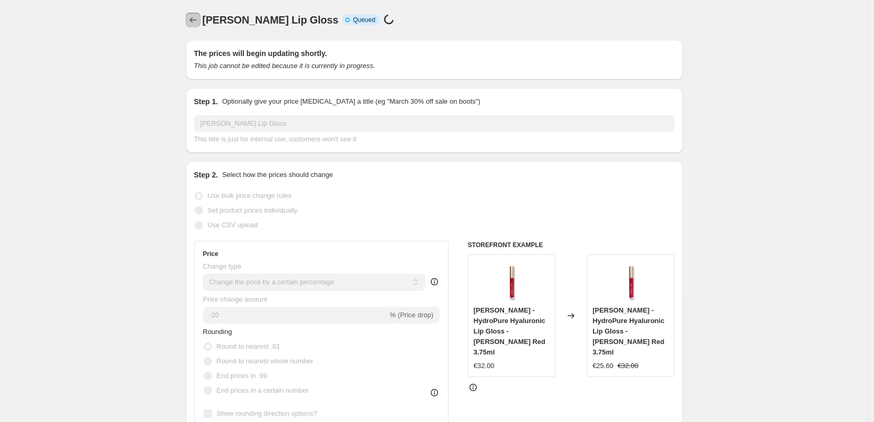
click at [197, 20] on icon "Price change jobs" at bounding box center [193, 20] width 10 height 10
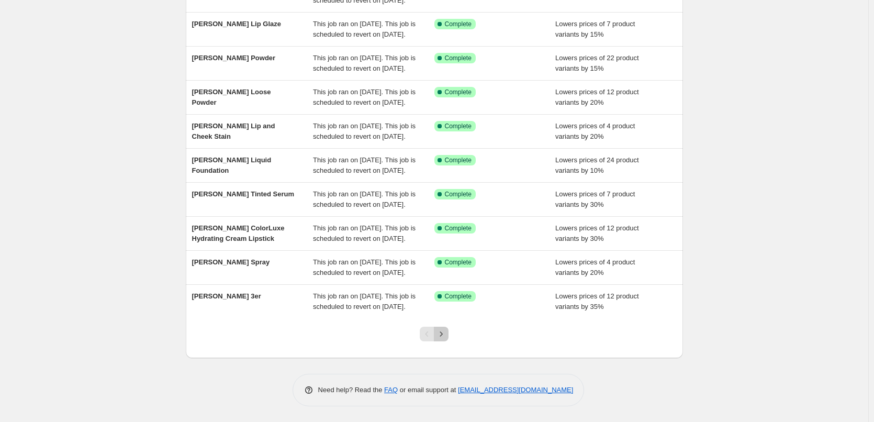
click at [443, 336] on icon "Next" at bounding box center [441, 333] width 3 height 5
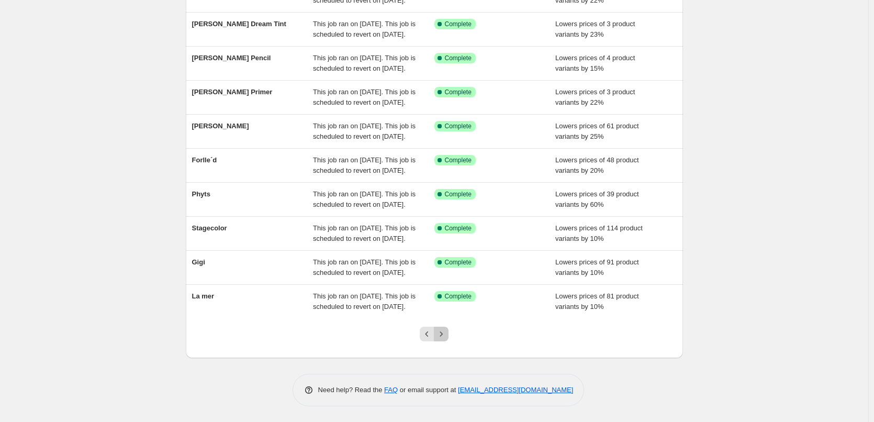
click at [440, 339] on button "Next" at bounding box center [441, 334] width 15 height 15
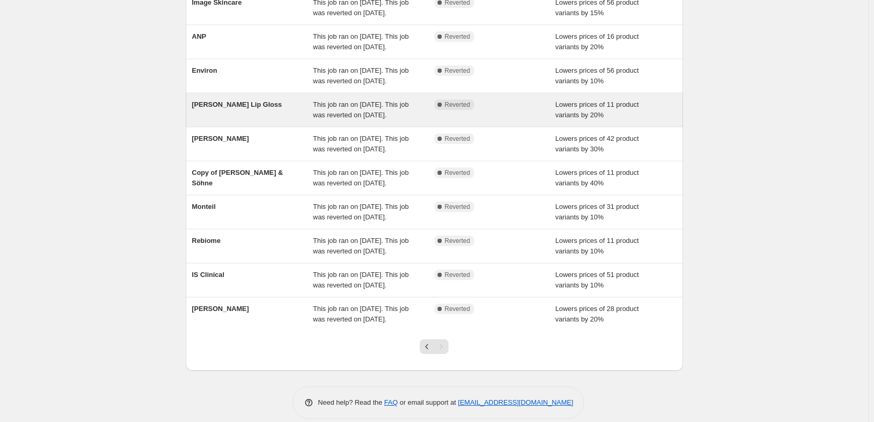
click at [362, 119] on span "This job ran on [DATE]. This job was reverted on [DATE]." at bounding box center [361, 110] width 96 height 18
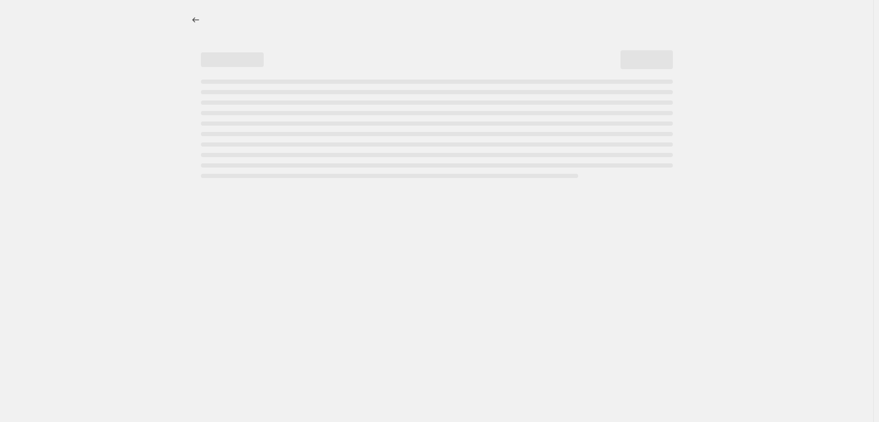
select select "percentage"
select select "tag"
select select "vendor"
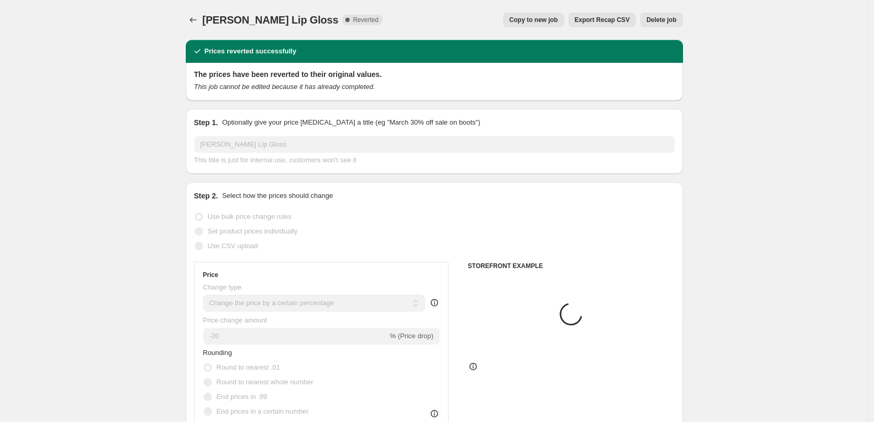
click at [657, 24] on button "Delete job" at bounding box center [661, 20] width 42 height 15
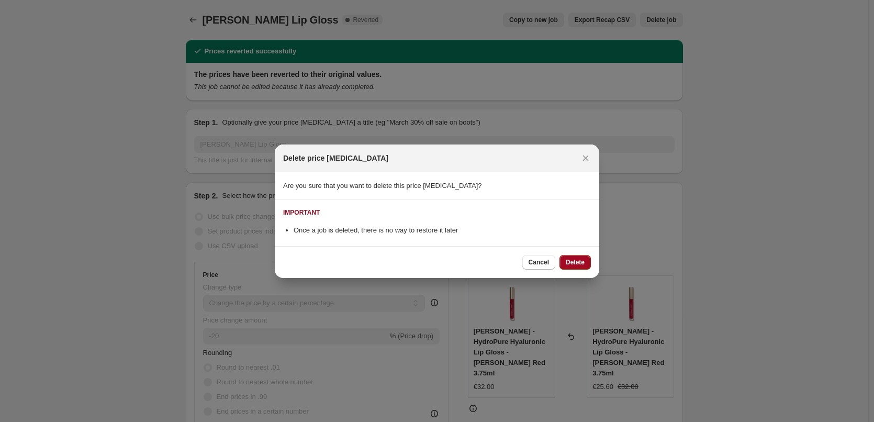
click at [582, 262] on span "Delete" at bounding box center [575, 262] width 19 height 8
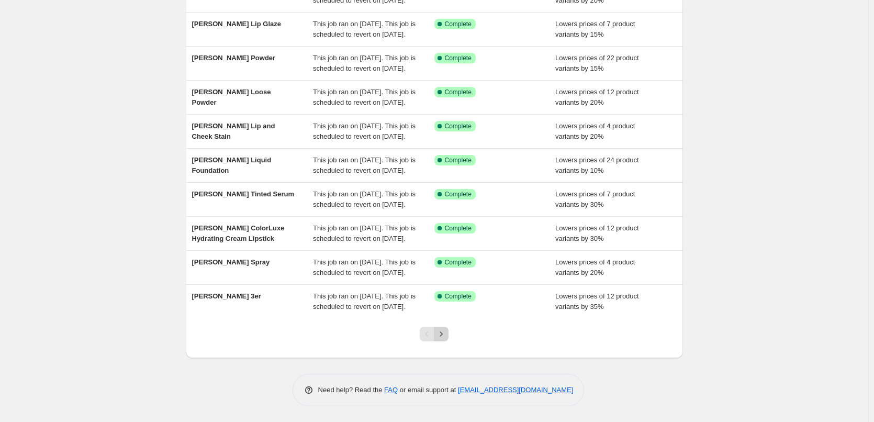
click at [440, 333] on icon "Next" at bounding box center [441, 334] width 10 height 10
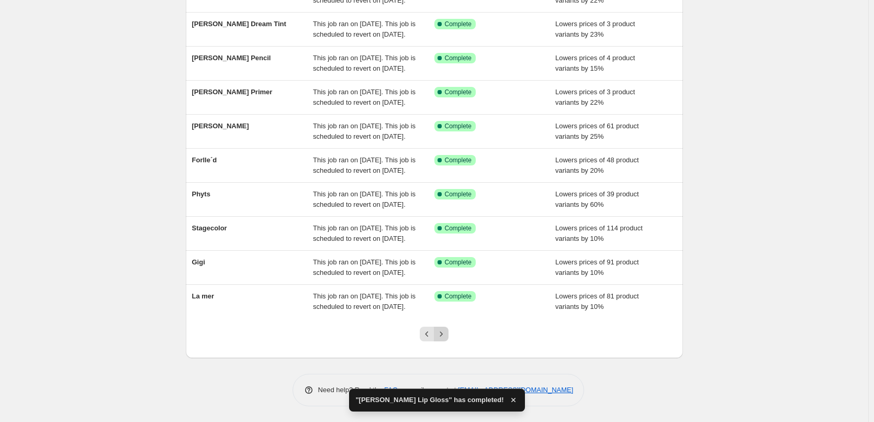
click at [443, 335] on icon "Next" at bounding box center [441, 334] width 10 height 10
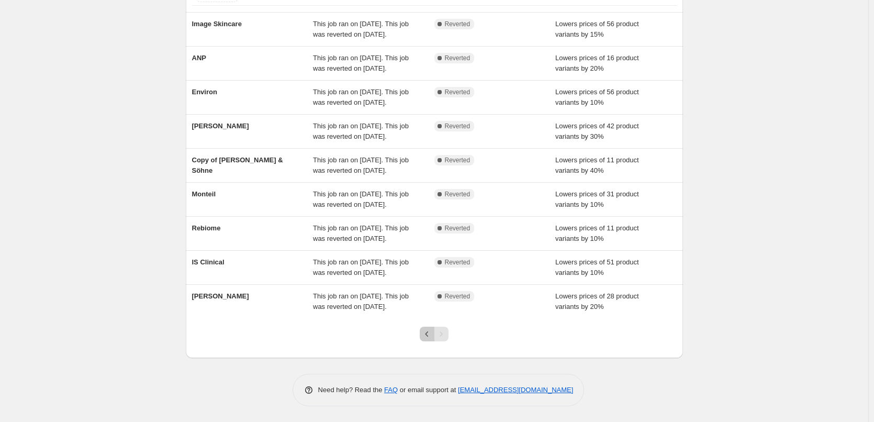
click at [428, 339] on icon "Previous" at bounding box center [427, 334] width 10 height 10
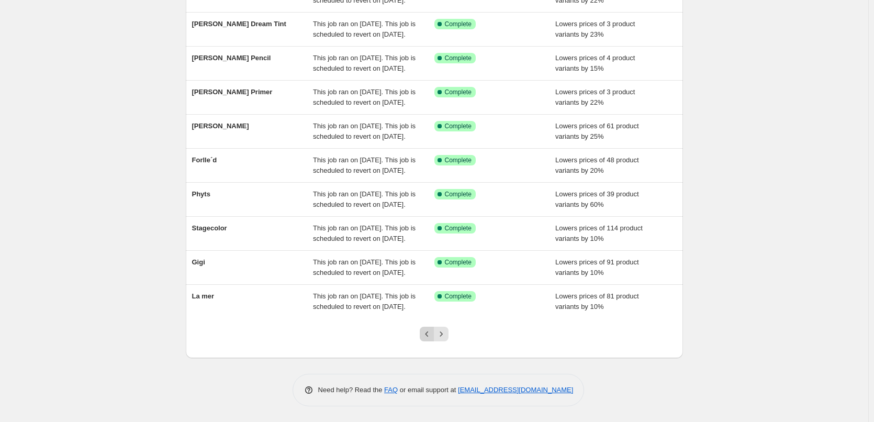
click at [430, 339] on icon "Previous" at bounding box center [427, 334] width 10 height 10
